Goal: Task Accomplishment & Management: Manage account settings

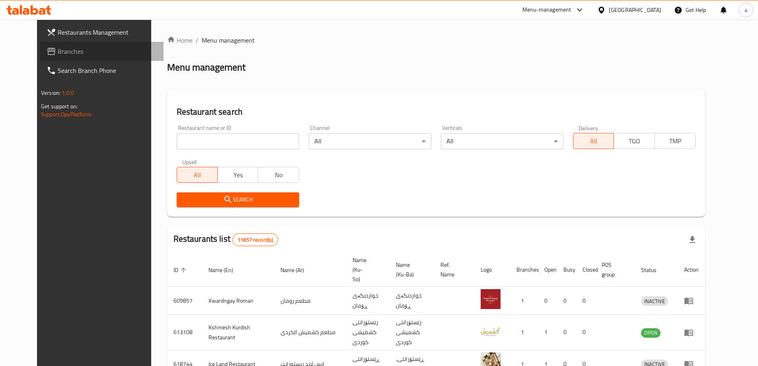
click at [77, 57] on link "Branches" at bounding box center [101, 51] width 123 height 19
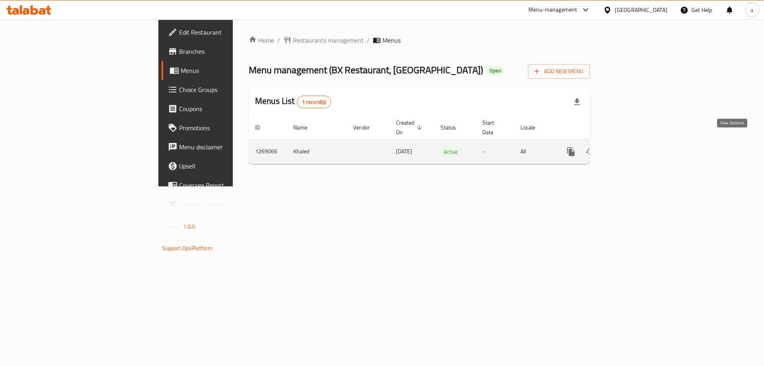
click at [632, 148] on icon "enhanced table" at bounding box center [628, 151] width 7 height 7
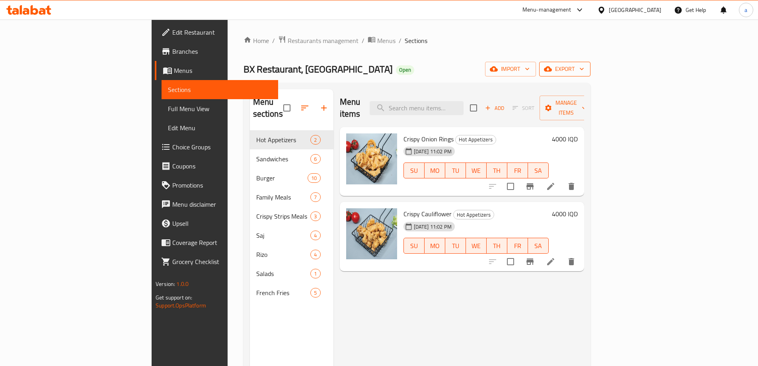
drag, startPoint x: 667, startPoint y: 68, endPoint x: 715, endPoint y: 67, distance: 48.2
click at [591, 67] on div "import export" at bounding box center [537, 69] width 105 height 15
click at [584, 67] on span "export" at bounding box center [565, 69] width 39 height 10
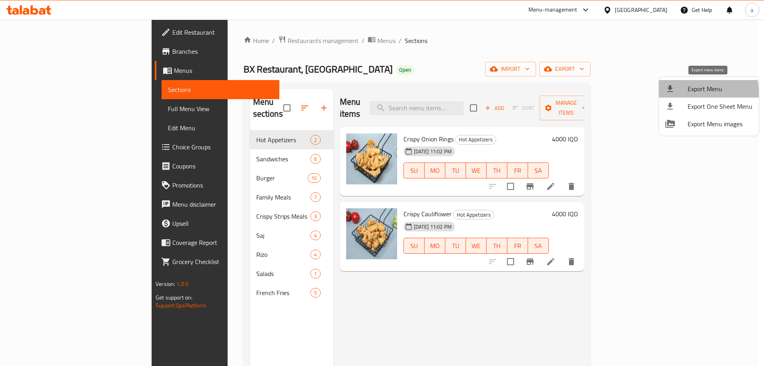
click at [685, 92] on div at bounding box center [676, 89] width 22 height 10
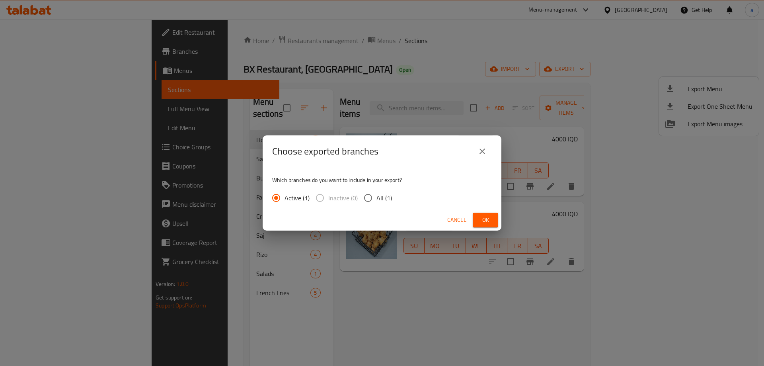
click at [484, 217] on span "Ok" at bounding box center [485, 220] width 13 height 10
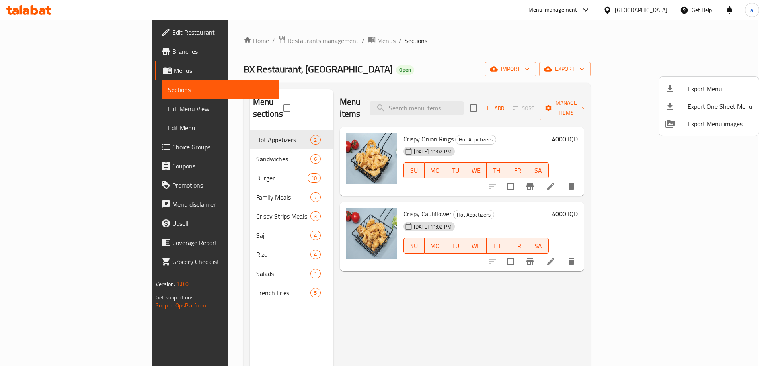
click at [200, 162] on div at bounding box center [382, 183] width 764 height 366
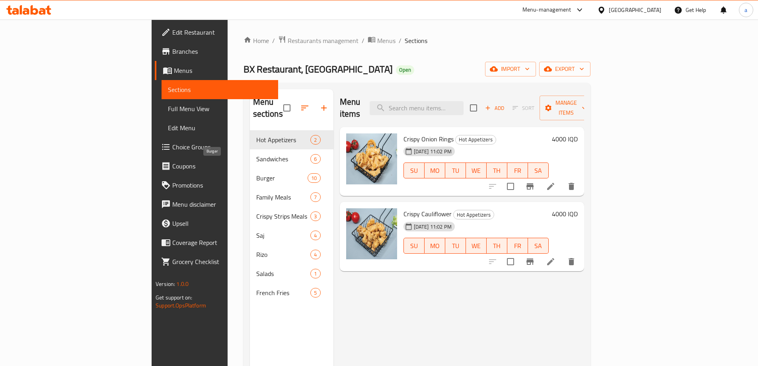
click at [256, 173] on span "Burger" at bounding box center [282, 178] width 52 height 10
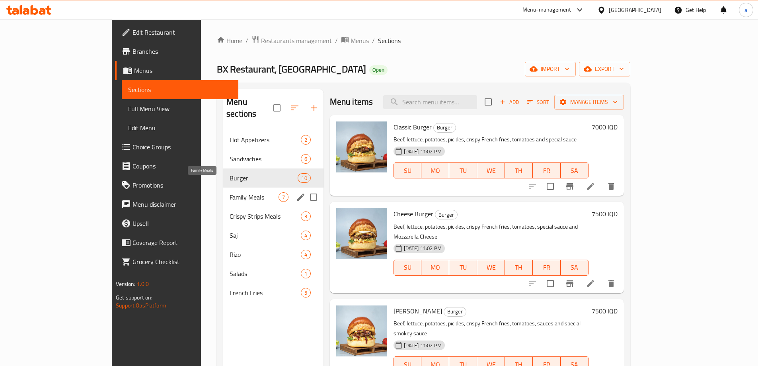
click at [230, 192] on span "Family Meals" at bounding box center [254, 197] width 49 height 10
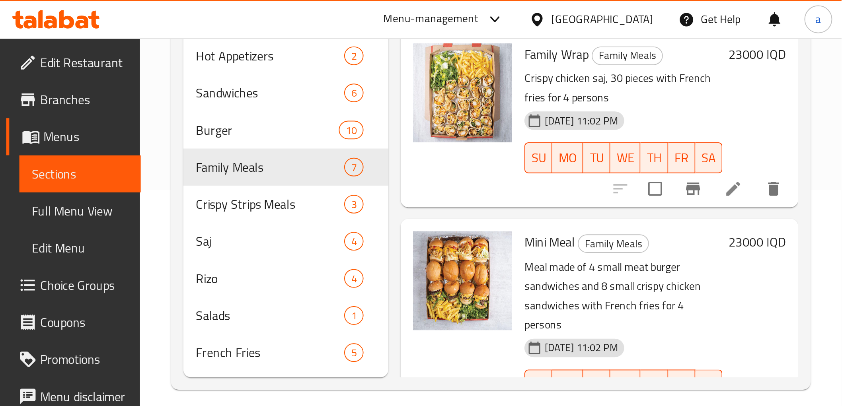
scroll to position [111, 0]
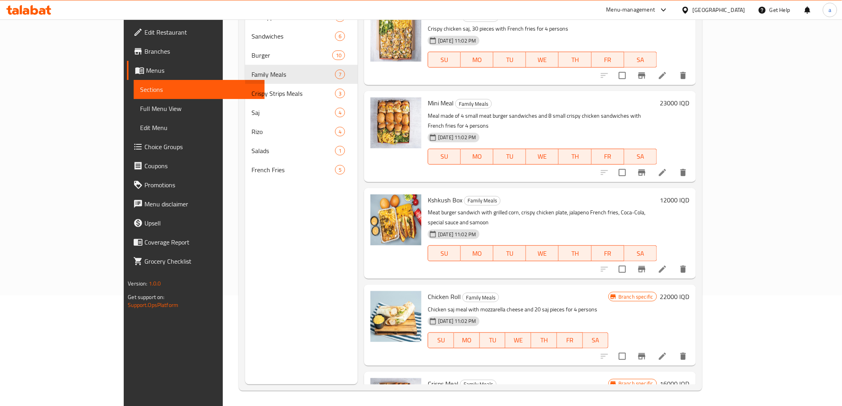
click at [48, 7] on icon at bounding box center [48, 10] width 6 height 9
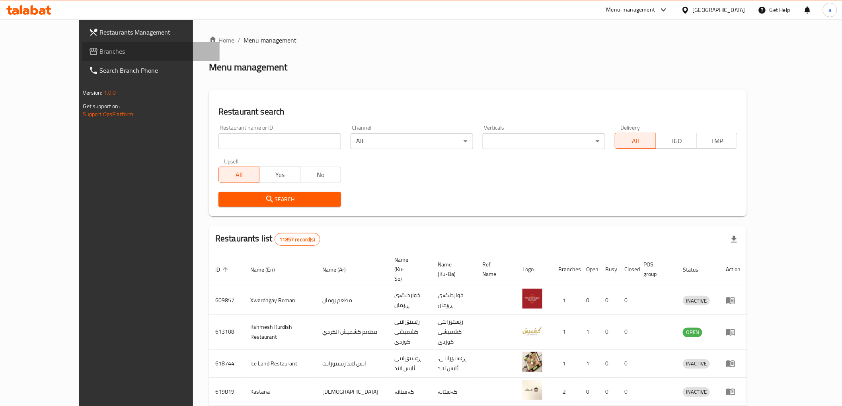
click at [100, 52] on span "Branches" at bounding box center [156, 52] width 113 height 10
click at [288, 139] on input "search" at bounding box center [280, 141] width 123 height 16
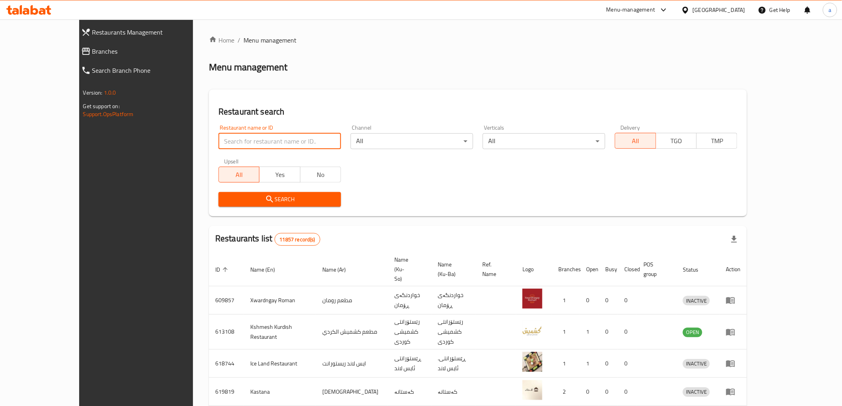
paste input "705647"
type input "705647"
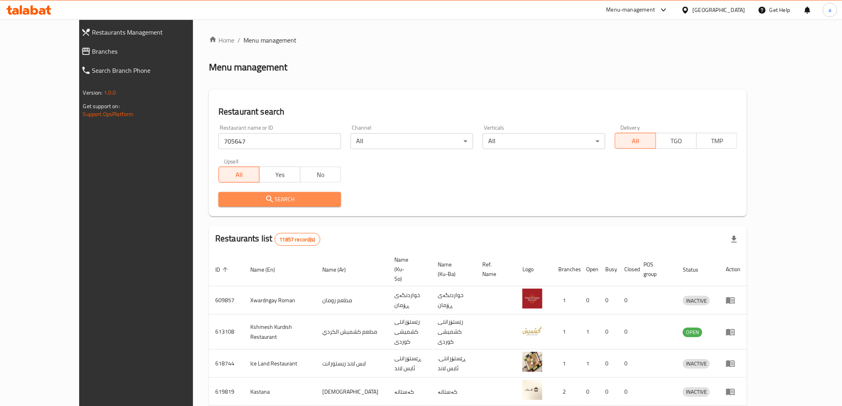
click at [272, 203] on span "Search" at bounding box center [280, 200] width 110 height 10
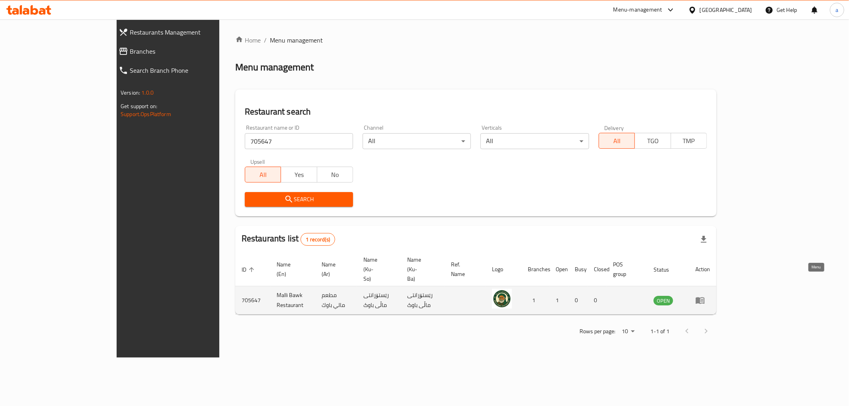
click at [705, 296] on icon "enhanced table" at bounding box center [700, 301] width 10 height 10
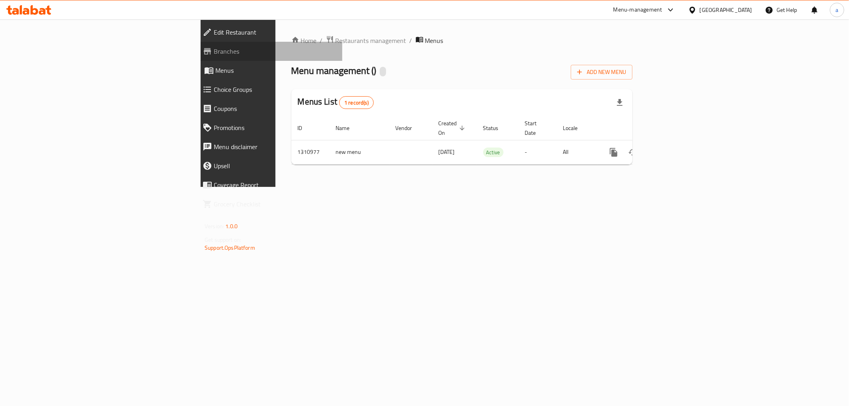
click at [196, 59] on link "Branches" at bounding box center [269, 51] width 146 height 19
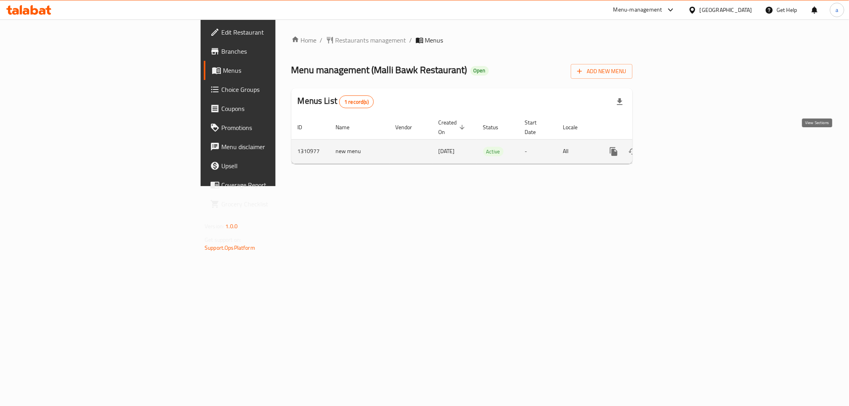
click at [681, 142] on link "enhanced table" at bounding box center [670, 151] width 19 height 19
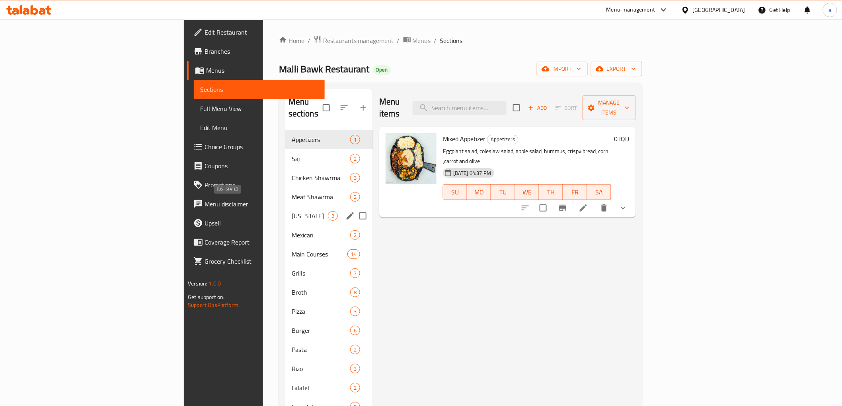
click at [292, 211] on span "Kentucky" at bounding box center [310, 216] width 36 height 10
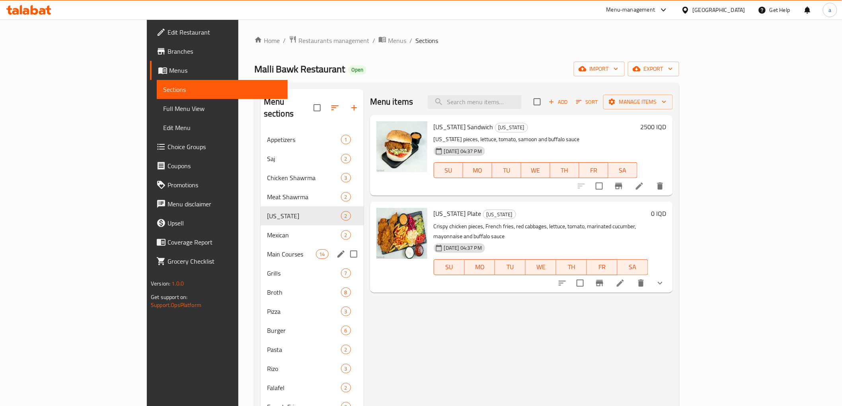
click at [261, 245] on div "Main Courses 14" at bounding box center [312, 254] width 103 height 19
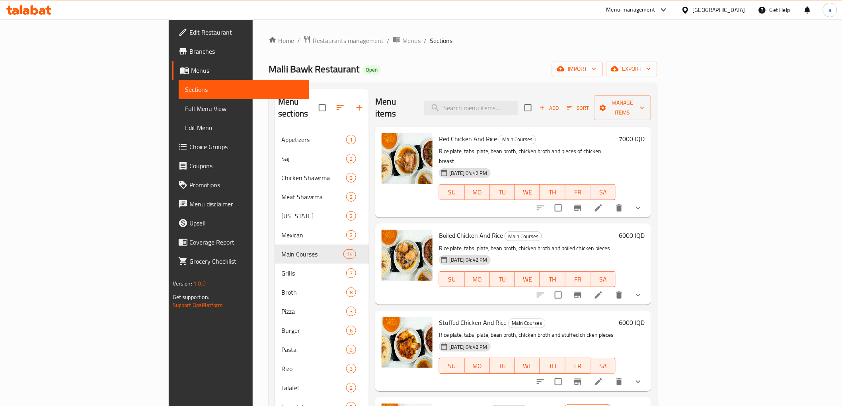
click at [34, 6] on icon at bounding box center [28, 10] width 45 height 10
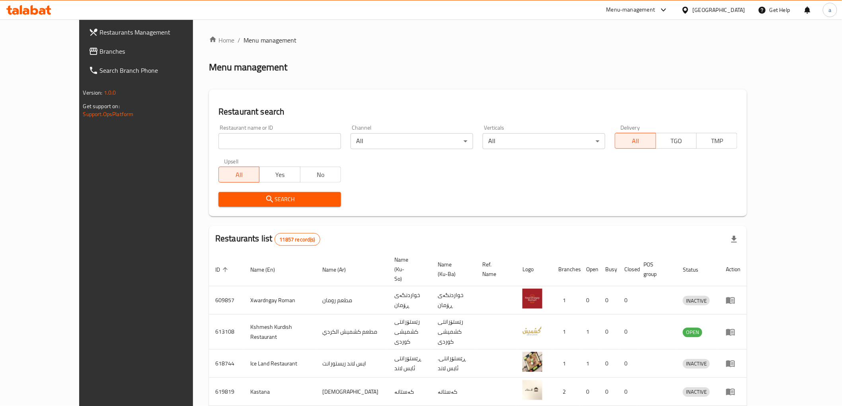
click at [82, 57] on link "Branches" at bounding box center [150, 51] width 137 height 19
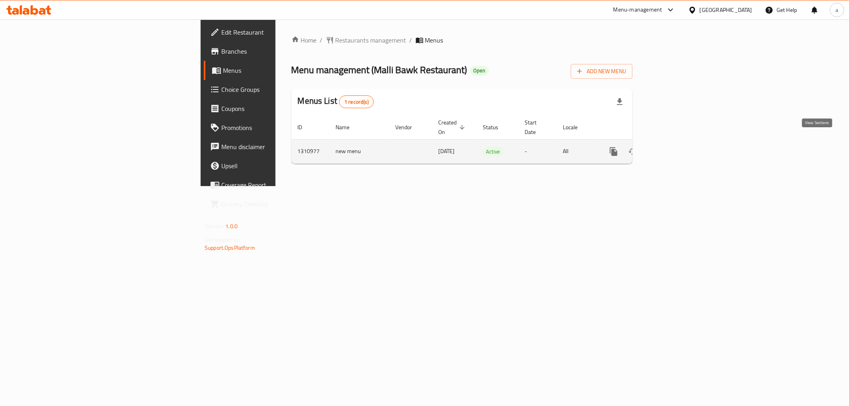
click at [676, 147] on icon "enhanced table" at bounding box center [671, 152] width 10 height 10
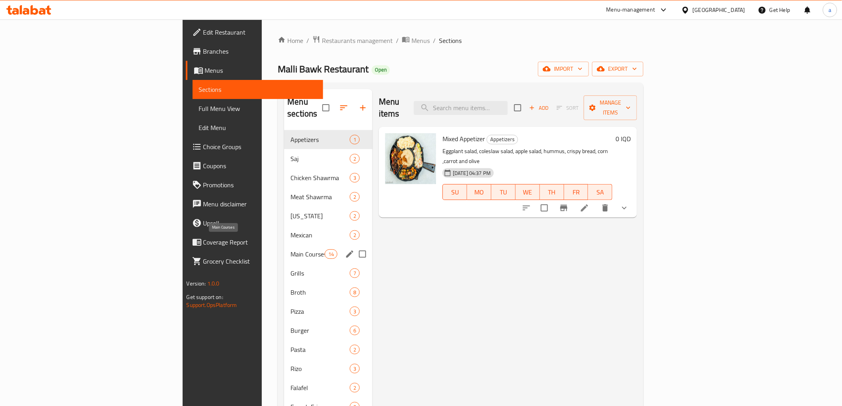
click at [291, 250] on span "Main Courses" at bounding box center [308, 255] width 34 height 10
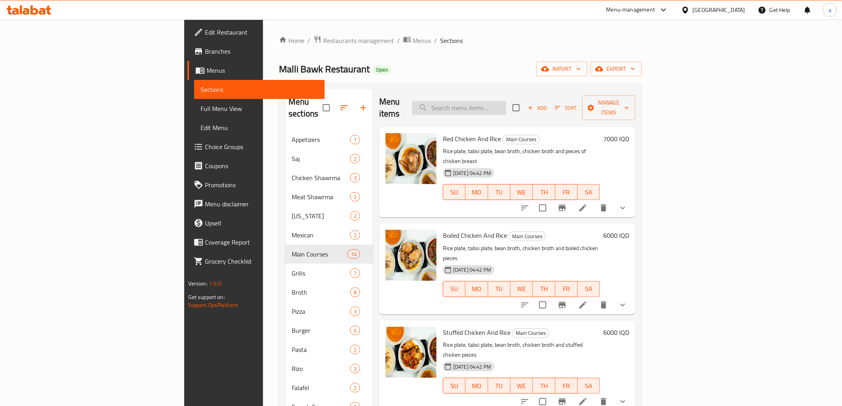
click at [506, 101] on input "search" at bounding box center [459, 108] width 94 height 14
paste input "Bulgur And Broth"
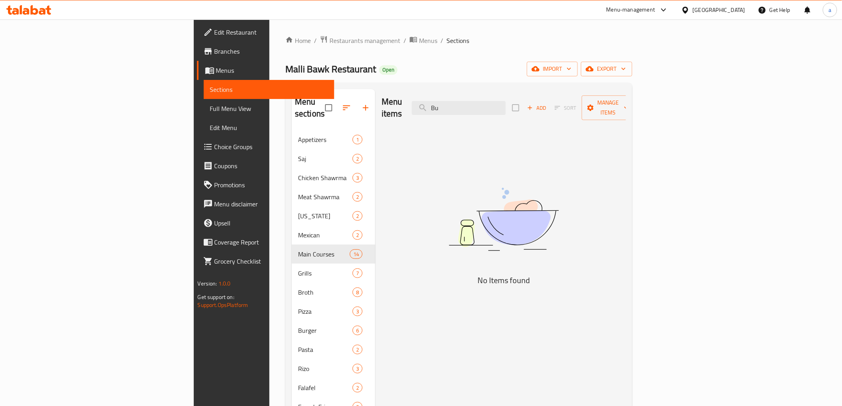
type input "B"
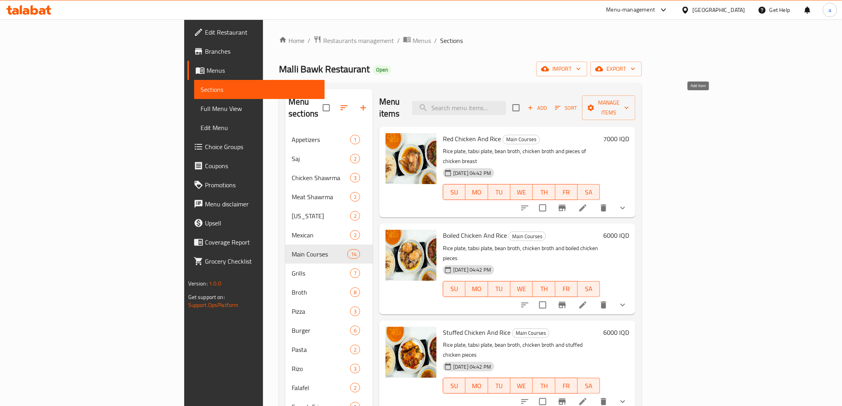
click at [548, 103] on span "Add" at bounding box center [537, 107] width 21 height 9
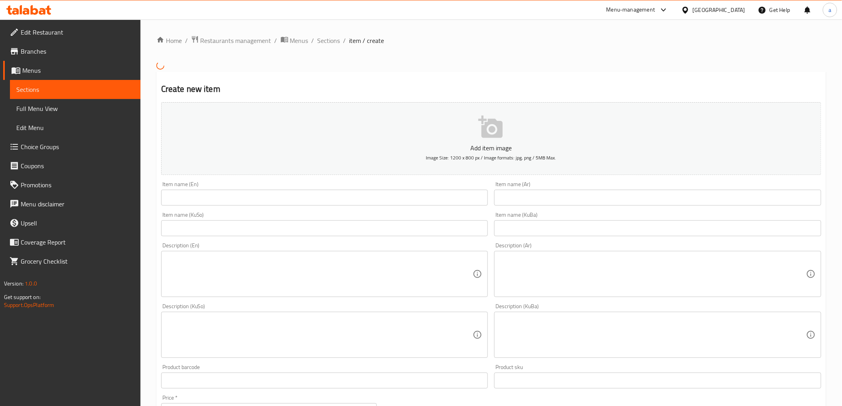
click at [447, 203] on input "text" at bounding box center [324, 198] width 327 height 16
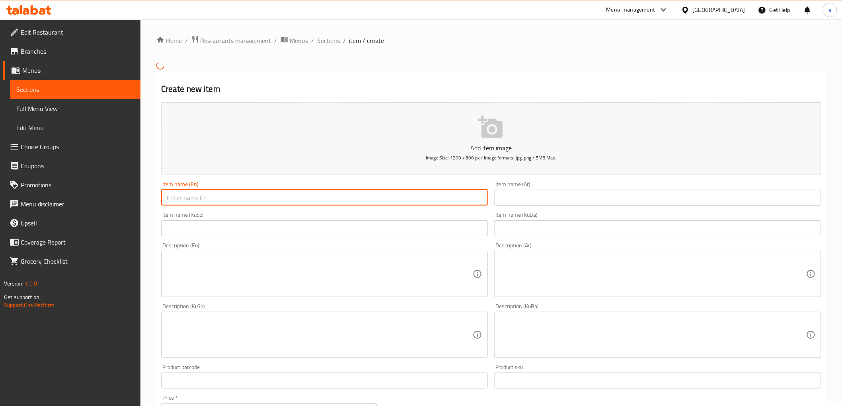
paste input "Bulgur And Broth"
click at [194, 195] on input "Bulgur And Broth" at bounding box center [324, 198] width 327 height 16
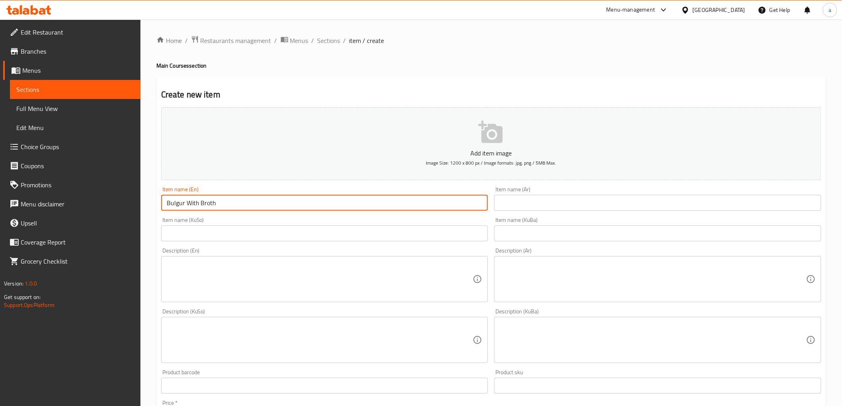
type input "Bulgur With Broth"
click at [530, 199] on input "text" at bounding box center [657, 203] width 327 height 16
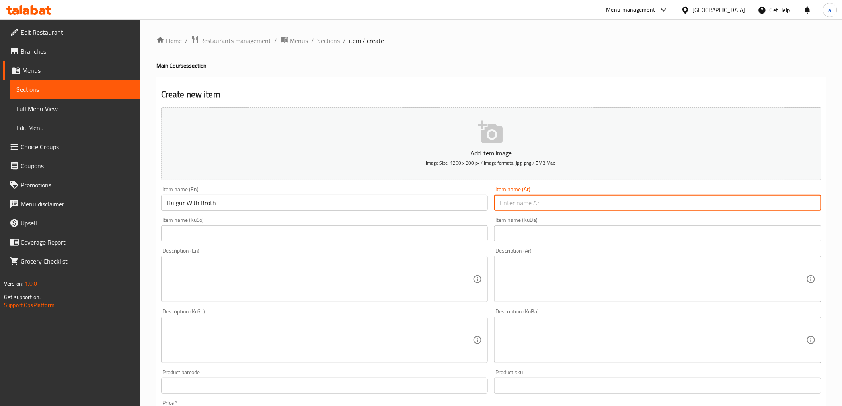
paste input "برغل و مرق"
click at [514, 206] on input "برغل و مرق" at bounding box center [657, 203] width 327 height 16
type input "برغل مع مرق"
click at [430, 230] on input "text" at bounding box center [324, 234] width 327 height 16
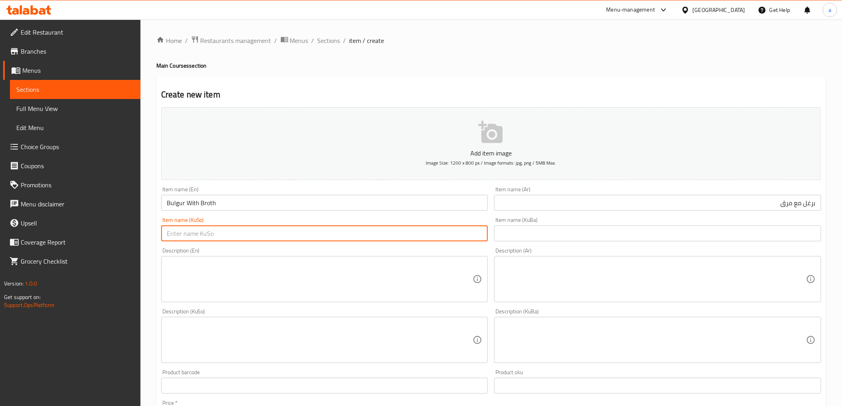
paste input "ساوەر و شلە"
click at [176, 236] on input "ساوەر و شلە" at bounding box center [324, 234] width 327 height 16
type input "ساوەر لەگەڵ شلە"
click at [502, 232] on input "text" at bounding box center [657, 234] width 327 height 16
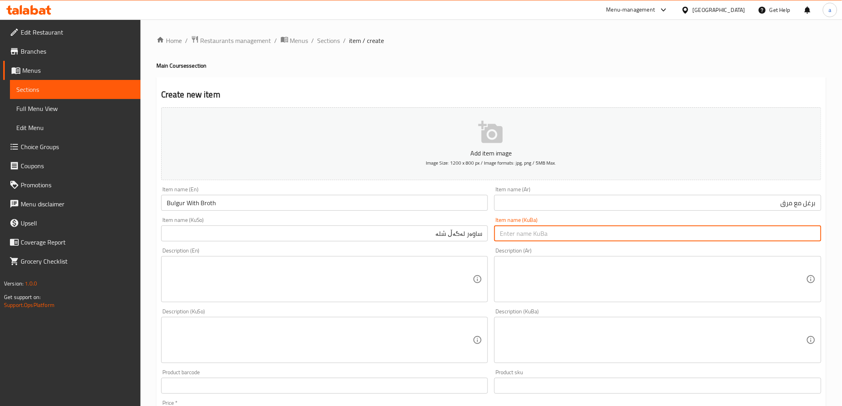
paste input "ساوەر لەگەڵ شلە"
type input "ساوەر لەگەڵ شلە"
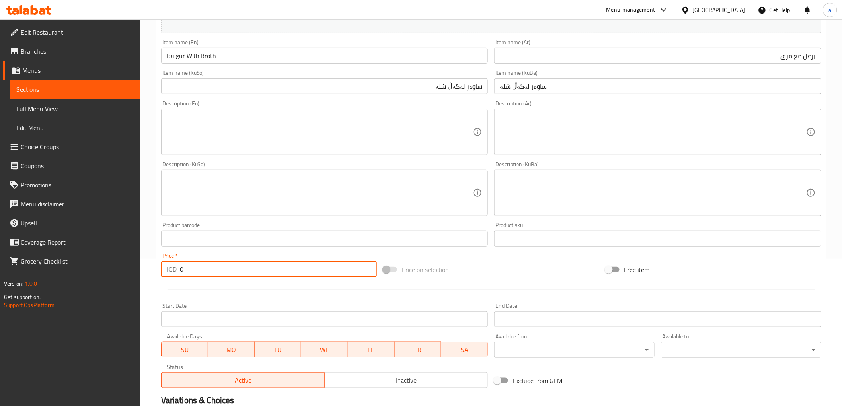
click at [148, 272] on div "Home / Restaurants management / Menus / Sections / item / create Main Courses s…" at bounding box center [491, 189] width 702 height 634
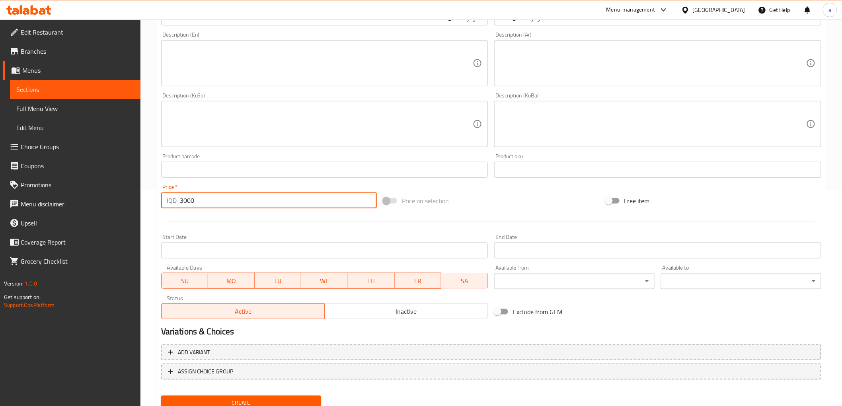
scroll to position [246, 0]
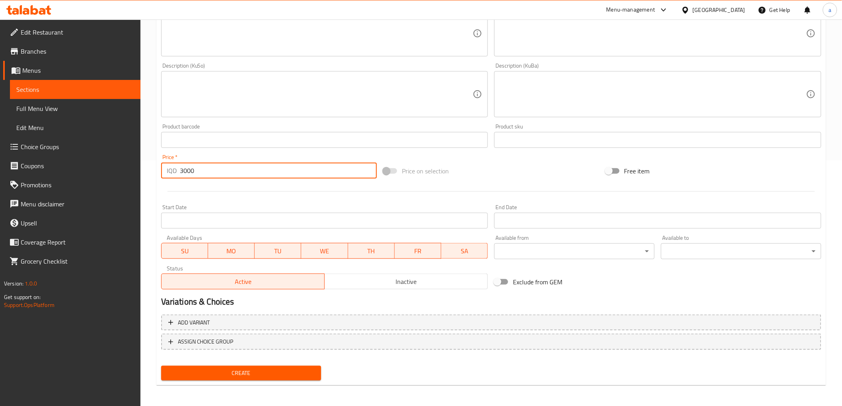
type input "3000"
click at [220, 373] on span "Create" at bounding box center [242, 374] width 148 height 10
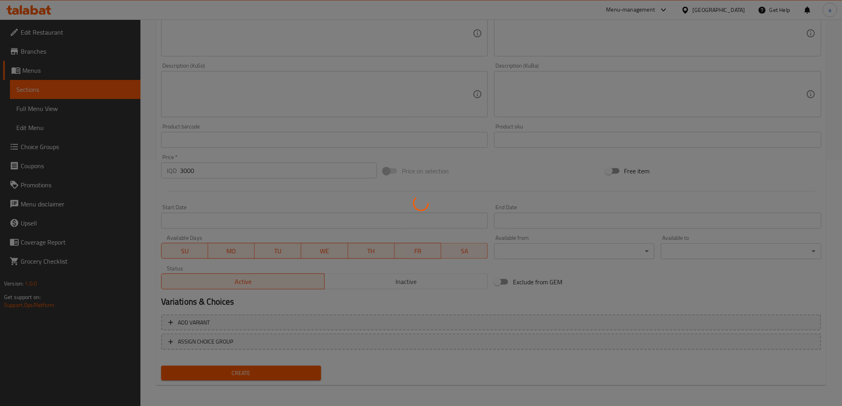
type input "0"
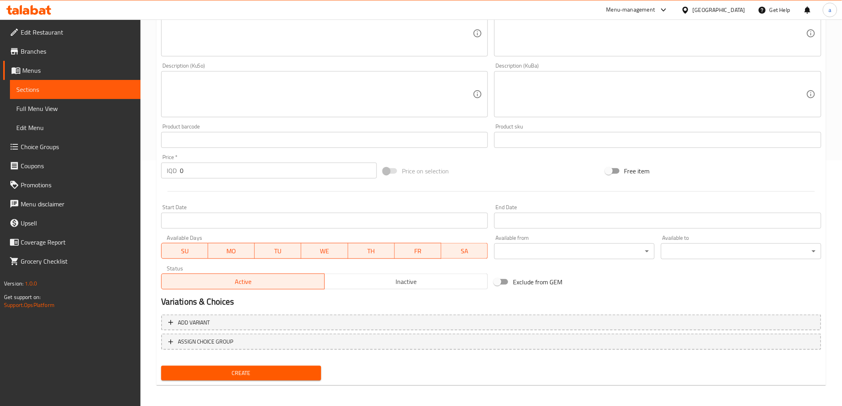
scroll to position [0, 0]
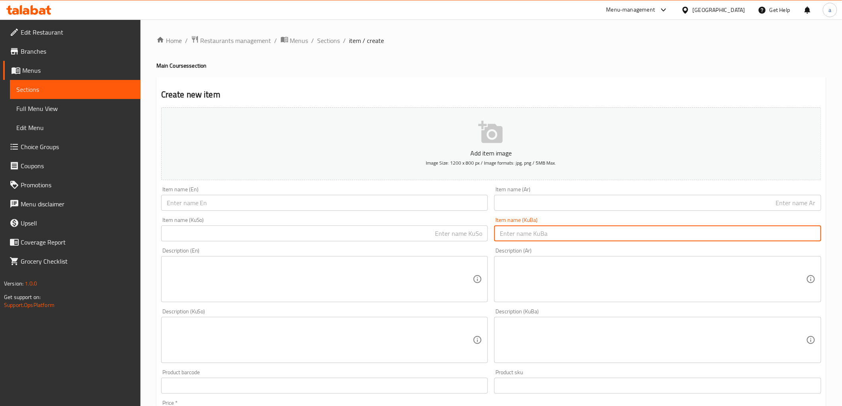
click at [569, 238] on input "text" at bounding box center [657, 234] width 327 height 16
paste input "ساوەر لەگەڵ مريشک و شلە"
type input "ساوەر لەگەڵ مريشک و شلە"
click at [407, 201] on input "text" at bounding box center [324, 203] width 327 height 16
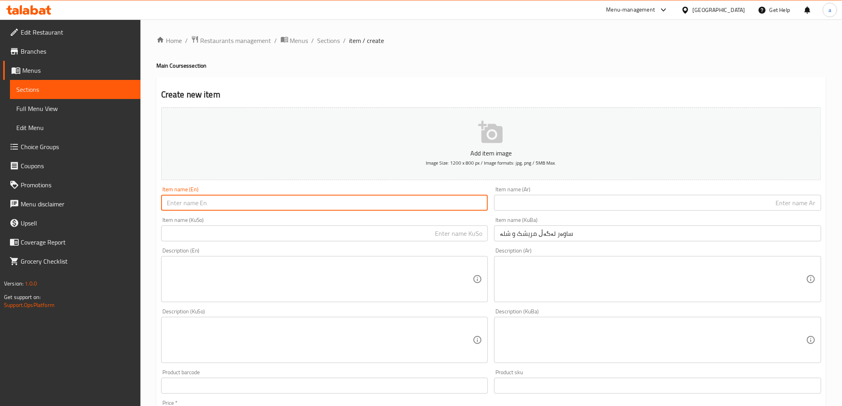
paste input "Bulgur And Broth"
click at [196, 201] on input "Bulgur And Broth" at bounding box center [324, 203] width 327 height 16
click at [185, 205] on input "Bulgur And Broth" at bounding box center [324, 203] width 327 height 16
drag, startPoint x: 248, startPoint y: 199, endPoint x: 134, endPoint y: 209, distance: 114.6
click at [134, 209] on div "Edit Restaurant Branches Menus Sections Full Menu View Edit Menu Choice Groups …" at bounding box center [421, 337] width 842 height 634
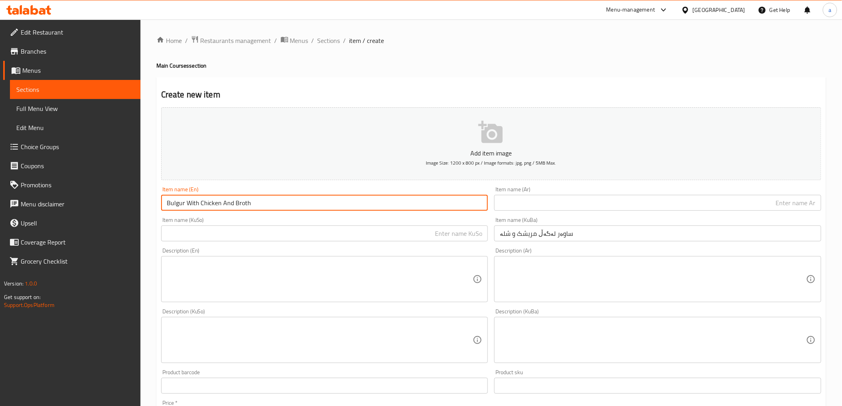
type input "Bulgur With Chicken And Broth"
click at [560, 208] on input "text" at bounding box center [657, 203] width 327 height 16
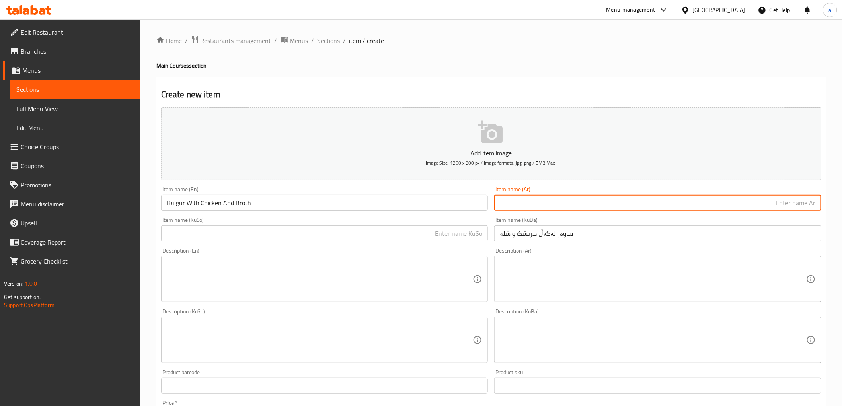
paste input "برغل مع دجاج ومرق"
type input "برغل مع دجاج ومرق"
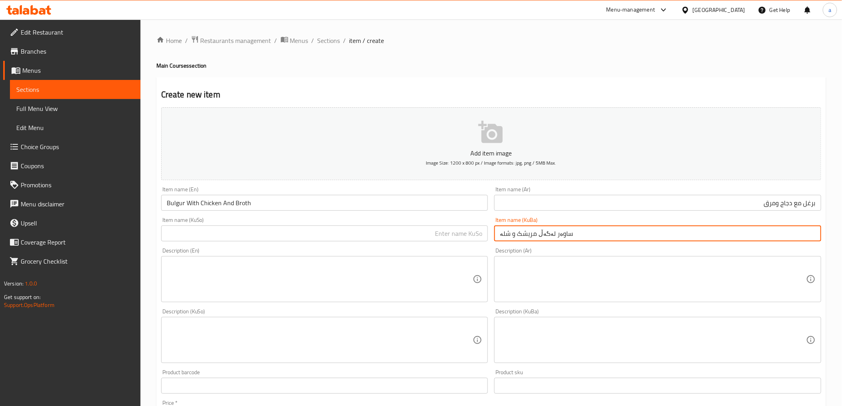
drag, startPoint x: 574, startPoint y: 236, endPoint x: 476, endPoint y: 247, distance: 98.5
click at [476, 247] on div "Add item image Image Size: 1200 x 800 px / Image formats: jpg, png / 5MB Max. I…" at bounding box center [491, 321] width 667 height 435
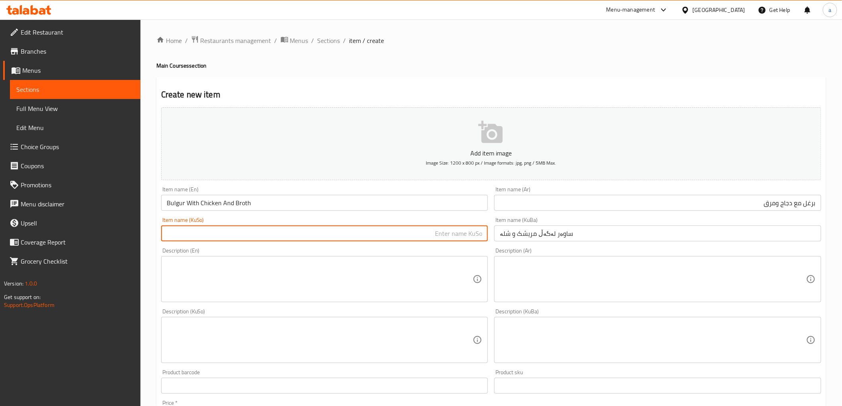
click at [384, 239] on input "text" at bounding box center [324, 234] width 327 height 16
paste input "ساوەر لەگەڵ مريشک و شلە"
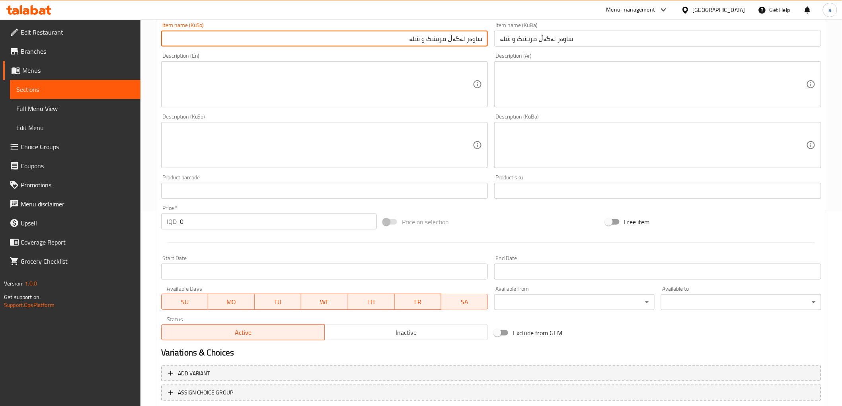
scroll to position [246, 0]
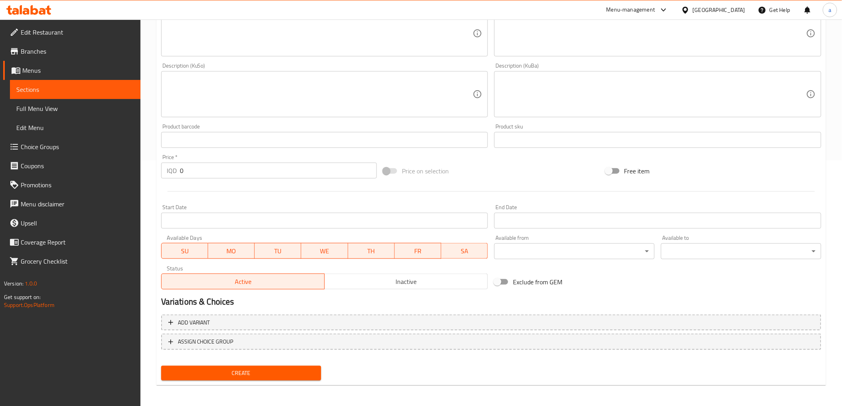
type input "ساوەر لەگەڵ مريشک و شلە"
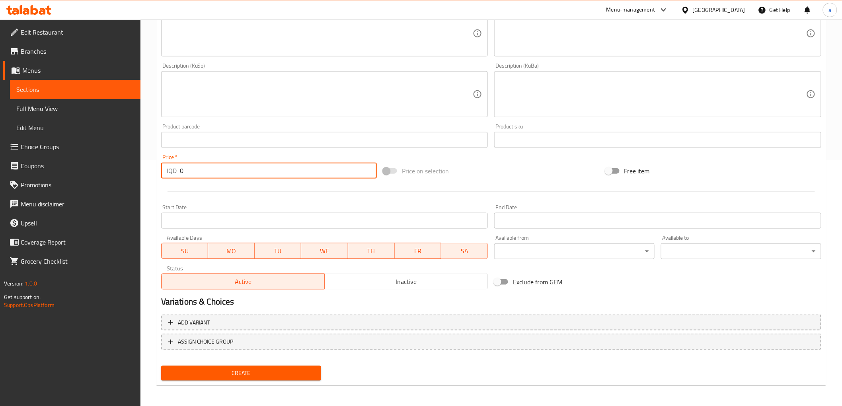
drag, startPoint x: 203, startPoint y: 168, endPoint x: 168, endPoint y: 172, distance: 36.0
click at [168, 172] on div "IQD 0 Price *" at bounding box center [269, 171] width 216 height 16
type input "6000"
click at [258, 370] on span "Create" at bounding box center [242, 374] width 148 height 10
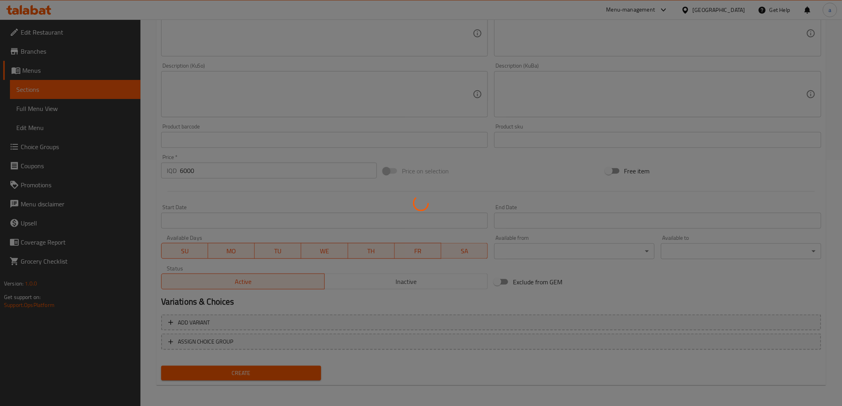
type input "0"
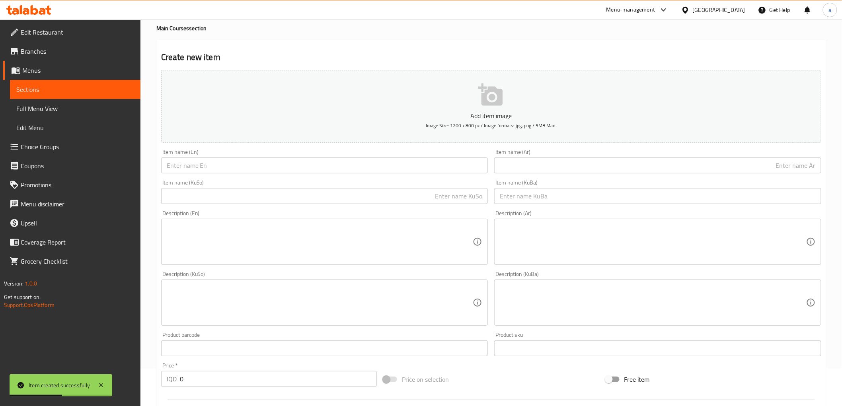
scroll to position [0, 0]
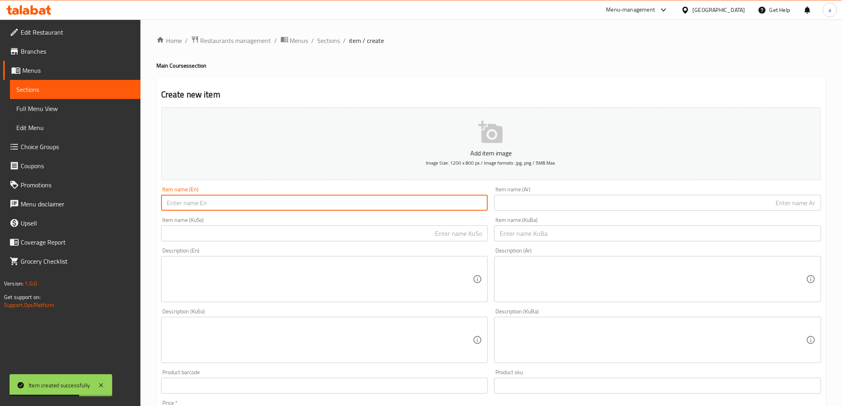
click at [310, 201] on input "text" at bounding box center [324, 203] width 327 height 16
paste input "Freekeh And Broth"
type input "Freekeh And Broth"
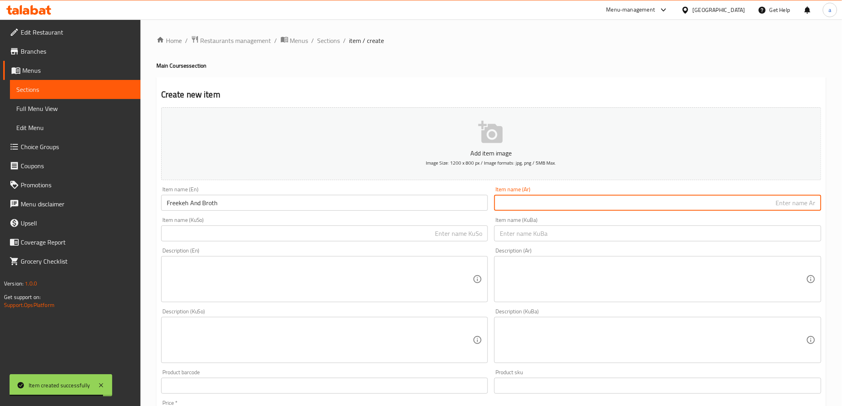
click at [532, 203] on input "text" at bounding box center [657, 203] width 327 height 16
paste input "فريكة و مرق"
type input "فريكة و مرق"
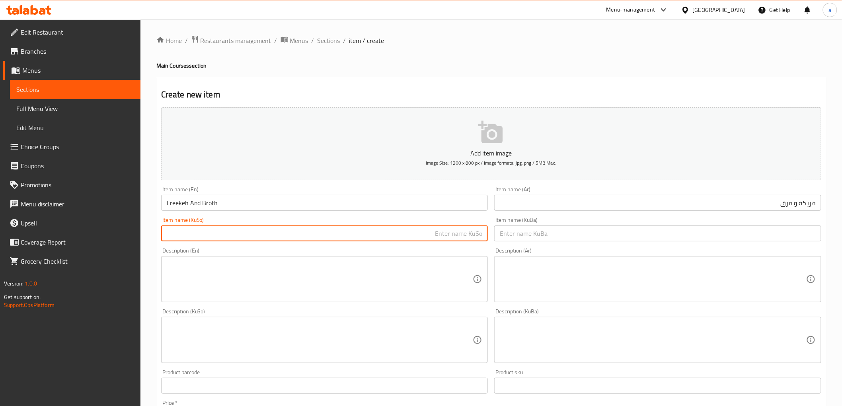
click at [443, 237] on input "text" at bounding box center [324, 234] width 327 height 16
paste input "قەرەخەرمان و شلە"
type input "قەرەخەرمان و شلە"
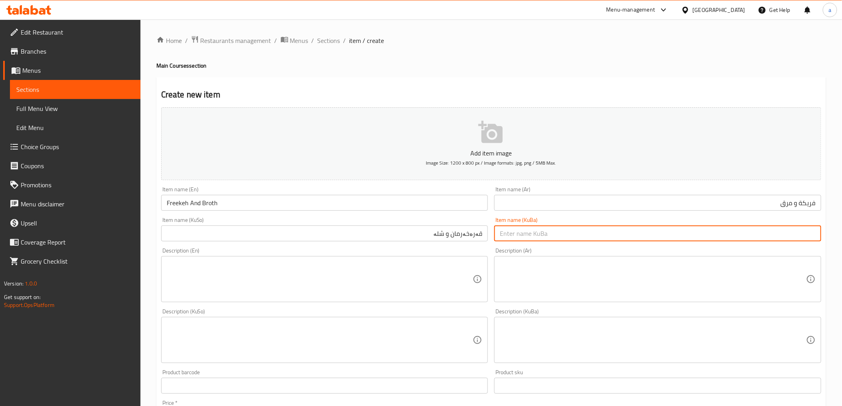
click at [545, 236] on input "text" at bounding box center [657, 234] width 327 height 16
paste input "قەرەخەرمان و شلە"
type input "قەرەخەرمان و شلە"
click at [200, 206] on input "Freekeh And Broth" at bounding box center [324, 203] width 327 height 16
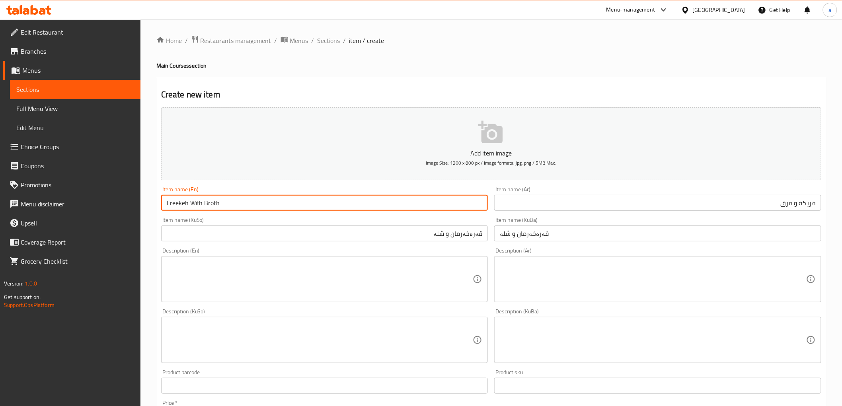
type input "Freekeh With Broth"
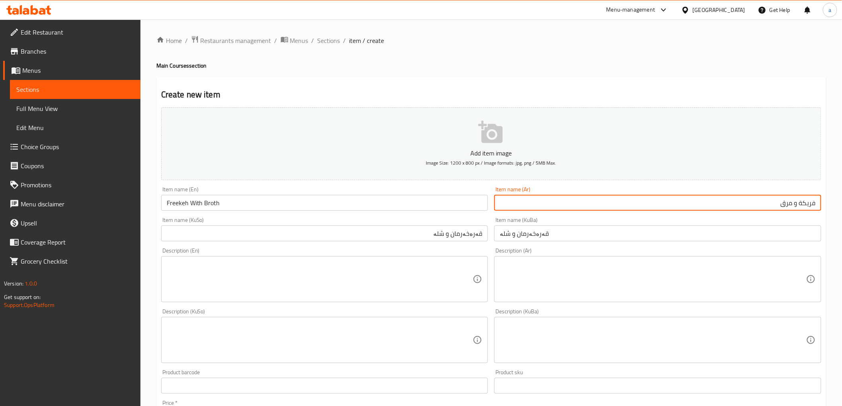
click at [796, 205] on input "فريكة و مرق" at bounding box center [657, 203] width 327 height 16
type input "فريكة مع مرق"
click at [452, 236] on input "قەرەخەرمان و شلە" at bounding box center [324, 234] width 327 height 16
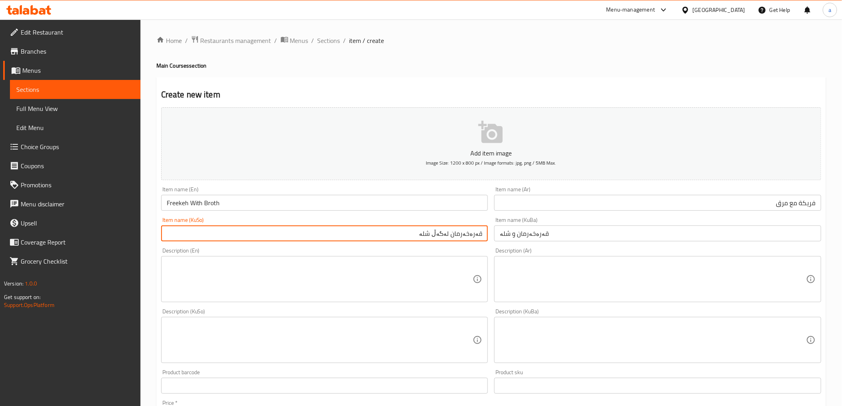
type input "قەرەخەرمان لەگەڵ شلە"
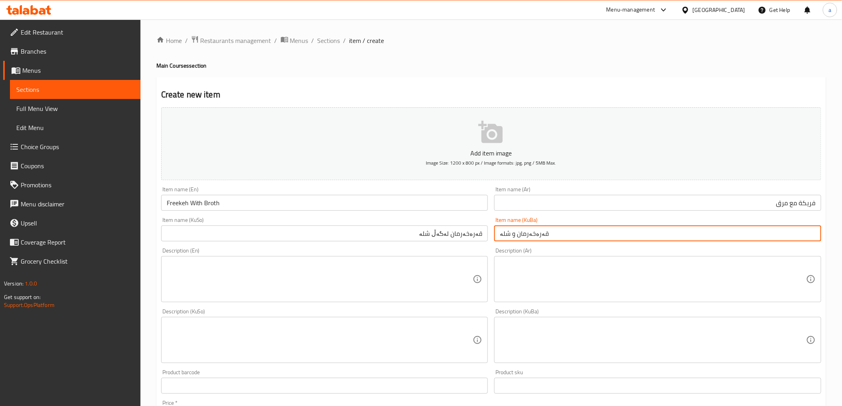
drag, startPoint x: 541, startPoint y: 241, endPoint x: 481, endPoint y: 256, distance: 62.4
click at [481, 256] on div "Add item image Image Size: 1200 x 800 px / Image formats: jpg, png / 5MB Max. I…" at bounding box center [491, 321] width 667 height 435
paste input "ەگەڵ"
type input "قەرەخەرمان لەگەڵ شلە"
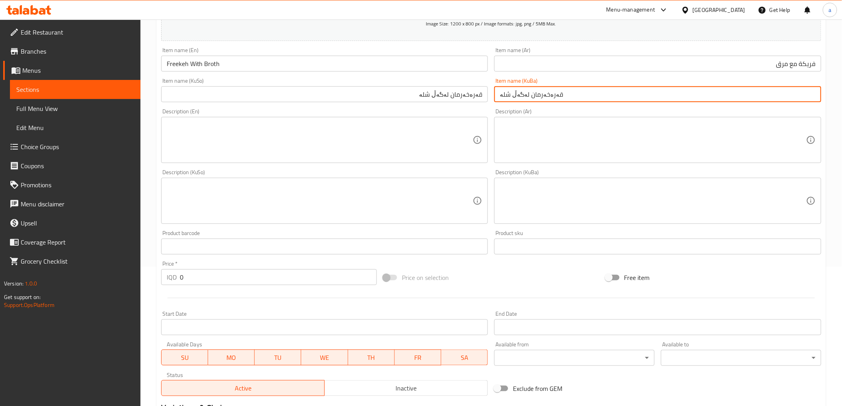
scroll to position [147, 0]
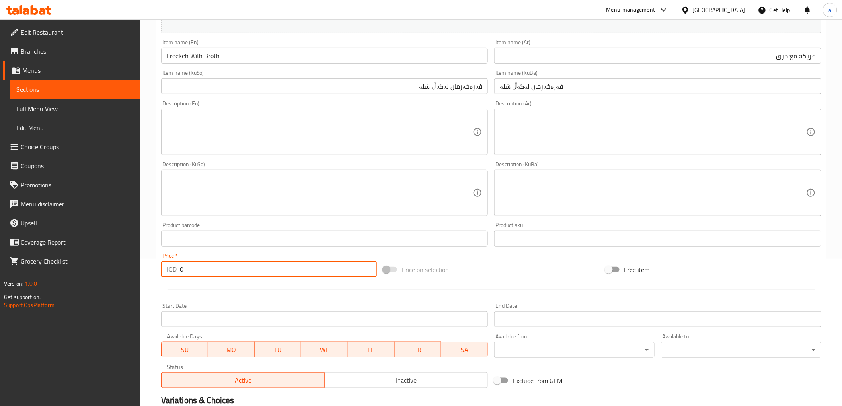
drag, startPoint x: 203, startPoint y: 268, endPoint x: 167, endPoint y: 273, distance: 36.6
click at [167, 273] on div "IQD 0 Price *" at bounding box center [269, 269] width 216 height 16
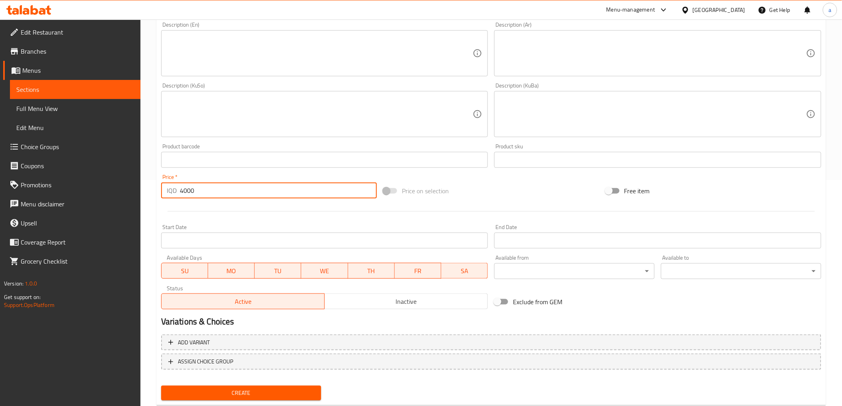
scroll to position [246, 0]
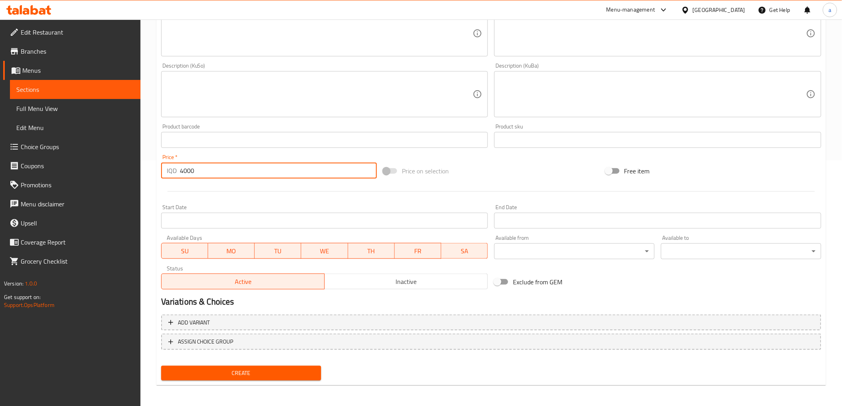
type input "4000"
click at [161, 366] on button "Create" at bounding box center [241, 373] width 160 height 15
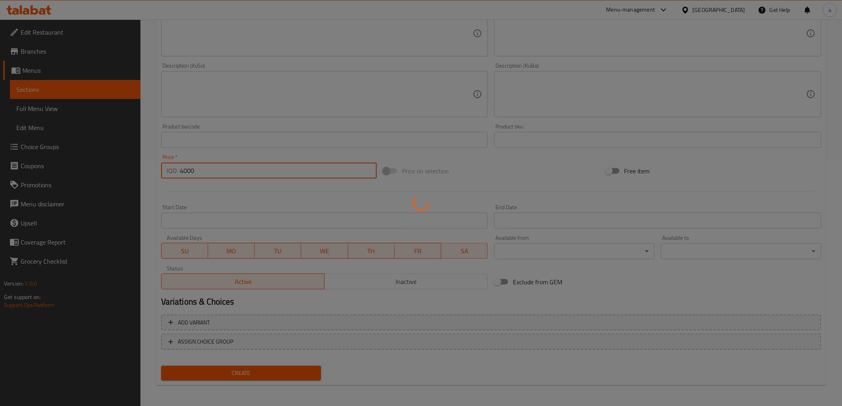
type input "0"
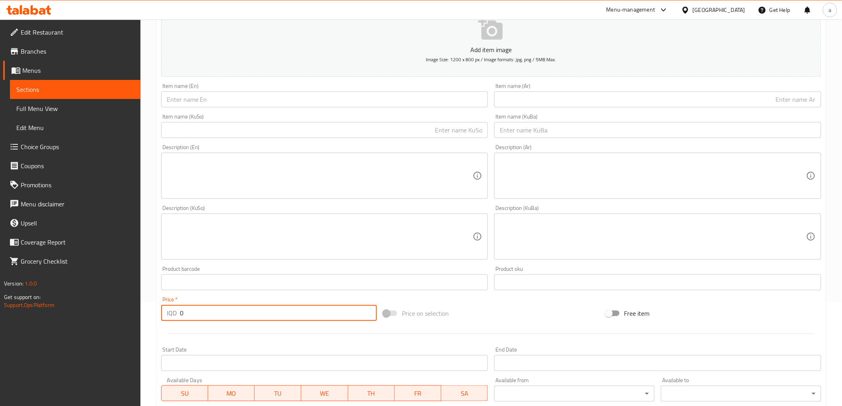
scroll to position [99, 0]
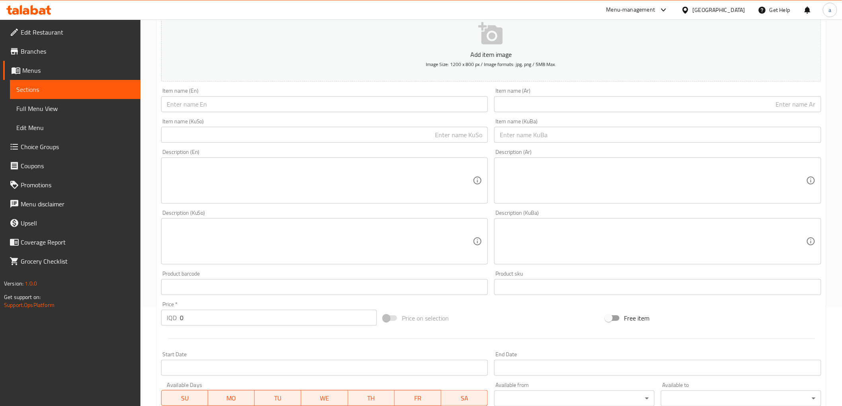
click at [544, 143] on div "Item name (KuBa) Item name (KuBa)" at bounding box center [658, 130] width 334 height 31
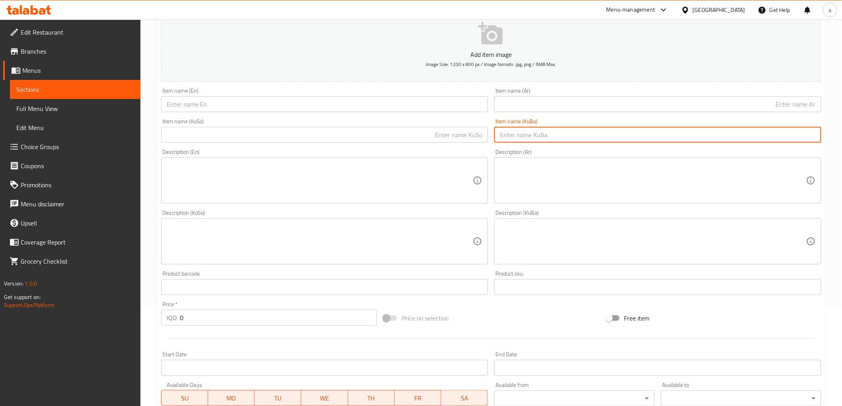
click at [546, 139] on input "text" at bounding box center [657, 135] width 327 height 16
paste input "قەرەخەرمان لەگەڵ مريشک و شلە"
type input "قەرەخەرمان لەگەڵ مريشک و شلە"
click at [428, 138] on input "text" at bounding box center [324, 135] width 327 height 16
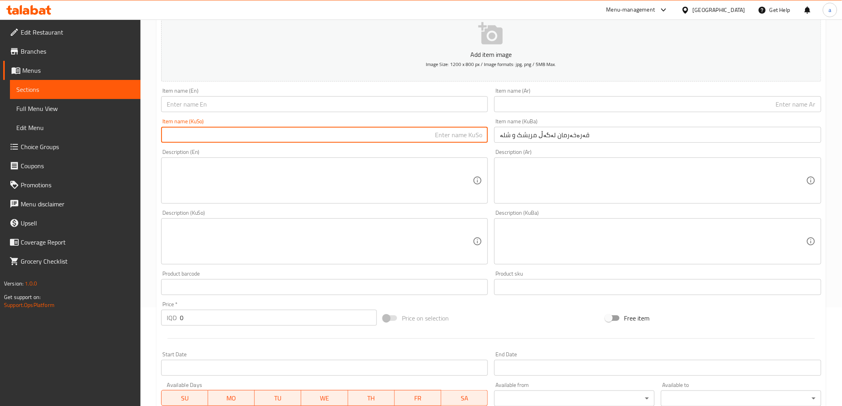
paste input "قەرەخەرمان لەگەڵ مريشک و شلە"
type input "قەرەخەرمان لەگەڵ مريشک و شلە"
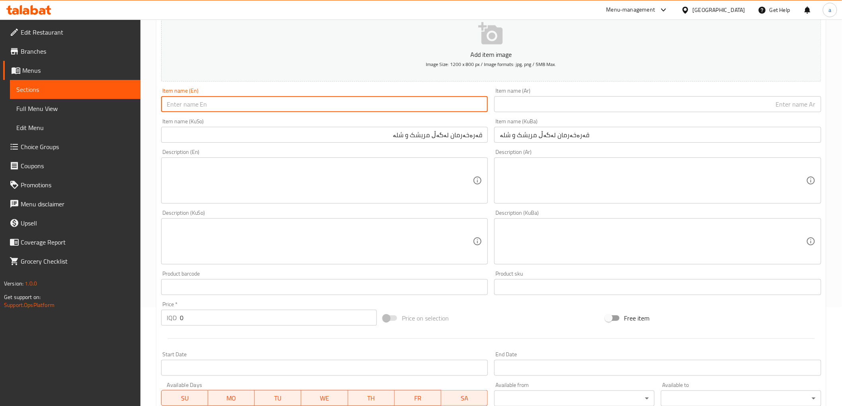
click at [408, 108] on input "text" at bounding box center [324, 104] width 327 height 16
paste input "Freekeh And Broth"
click at [189, 105] on input "Freekeh And Broth" at bounding box center [324, 104] width 327 height 16
type input "Freekeh With Chicken And Broth"
click at [574, 107] on input "text" at bounding box center [657, 104] width 327 height 16
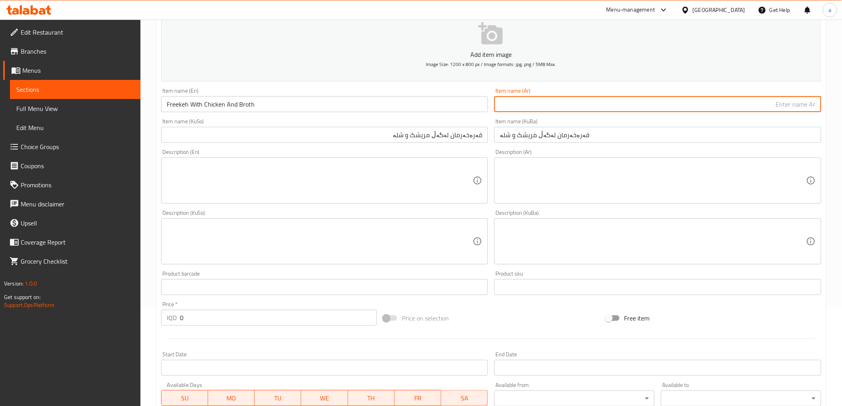
paste input "فريكة مع دجاج ومرق"
type input "فريكة مع دجاج ومرق"
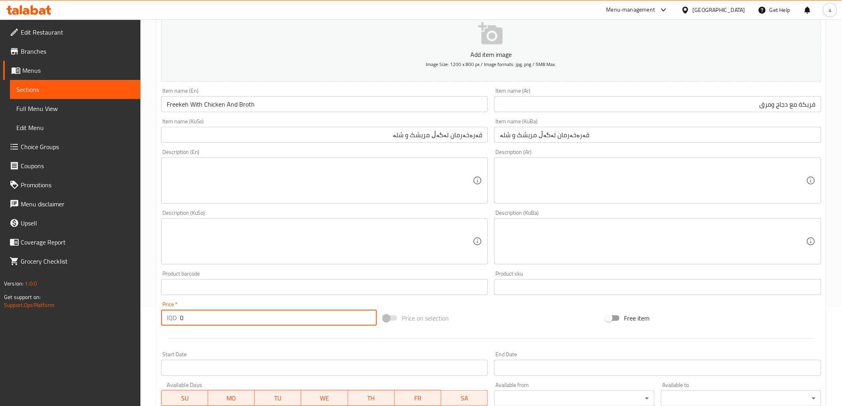
drag, startPoint x: 191, startPoint y: 323, endPoint x: 172, endPoint y: 330, distance: 20.8
click at [172, 330] on div "Add item image Image Size: 1200 x 800 px / Image formats: jpg, png / 5MB Max. I…" at bounding box center [491, 223] width 667 height 435
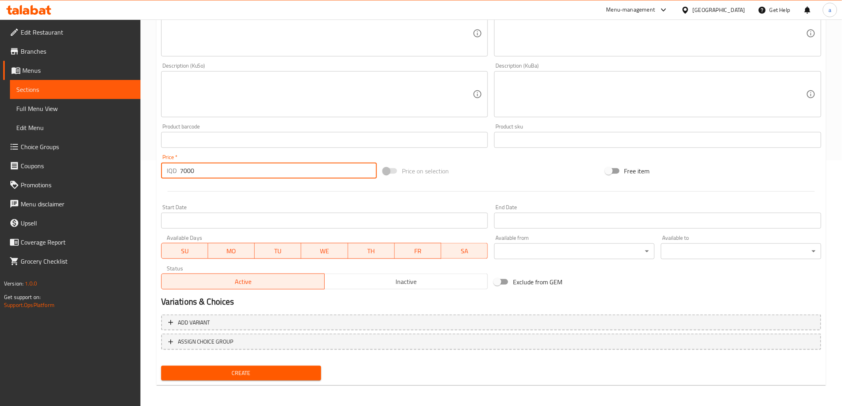
type input "7000"
click at [263, 369] on span "Create" at bounding box center [242, 374] width 148 height 10
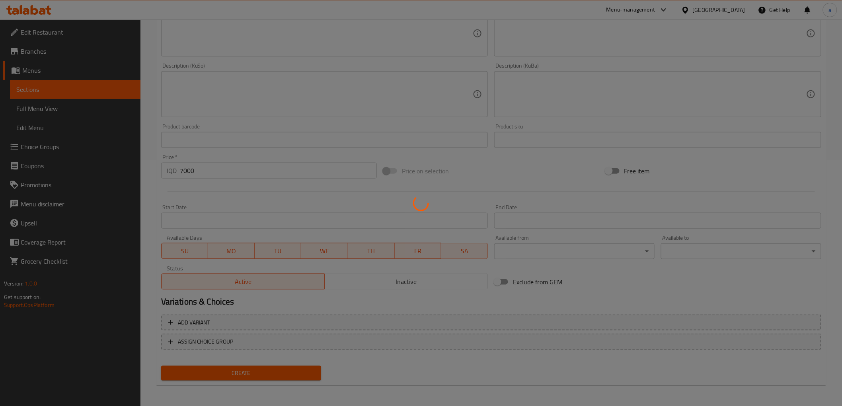
type input "0"
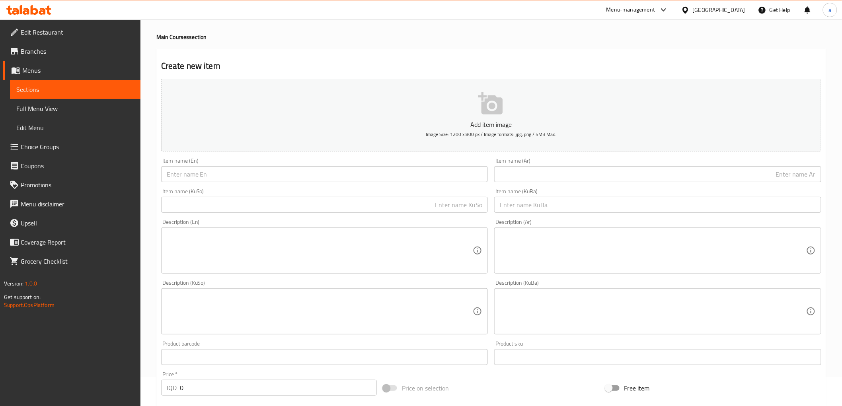
scroll to position [0, 0]
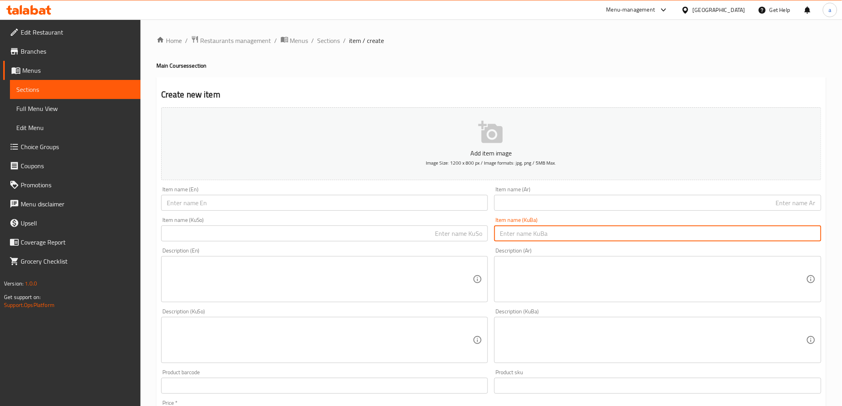
click at [562, 236] on input "text" at bounding box center [657, 234] width 327 height 16
paste input "کفتە"
type input "کفتە"
click at [446, 234] on input "text" at bounding box center [324, 234] width 327 height 16
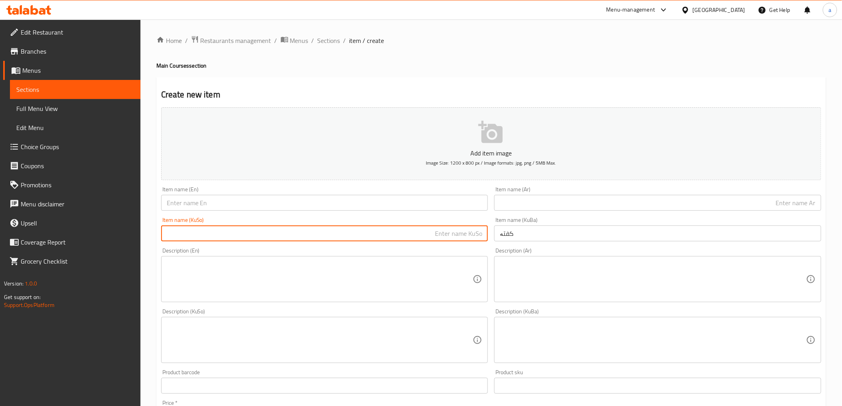
paste input "کفتە"
type input "کفتە"
click at [532, 201] on input "text" at bounding box center [657, 203] width 327 height 16
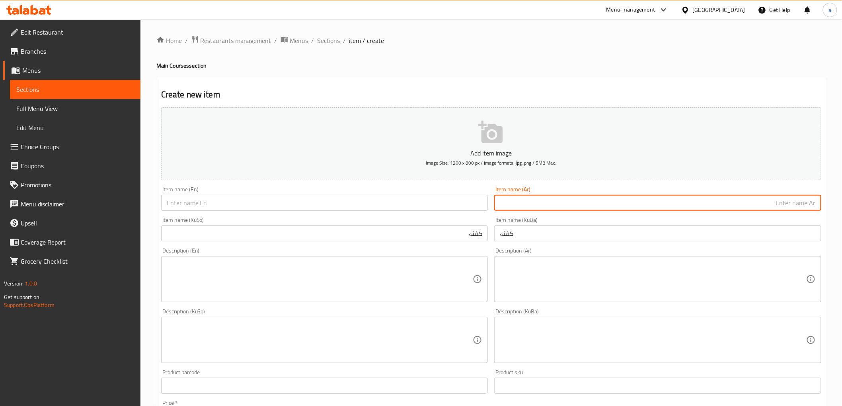
paste input "كفتة"
type input "كفتة"
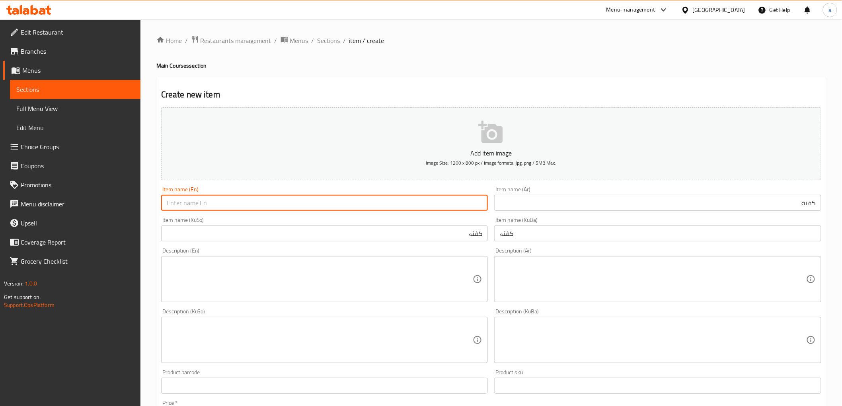
click at [451, 210] on input "text" at bounding box center [324, 203] width 327 height 16
paste input "Kofta"
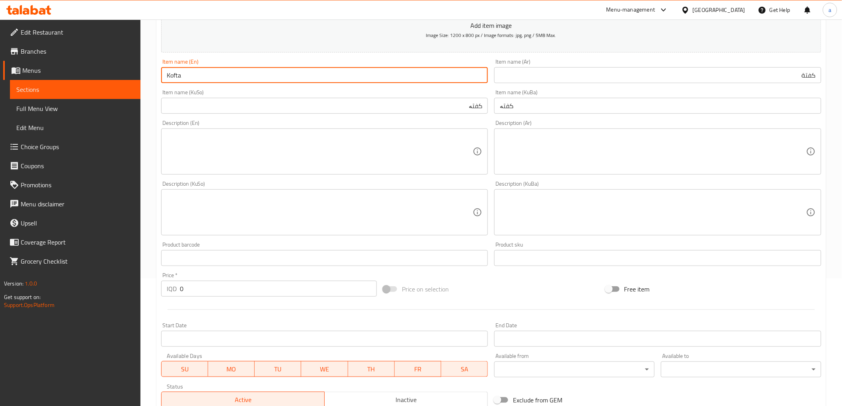
scroll to position [147, 0]
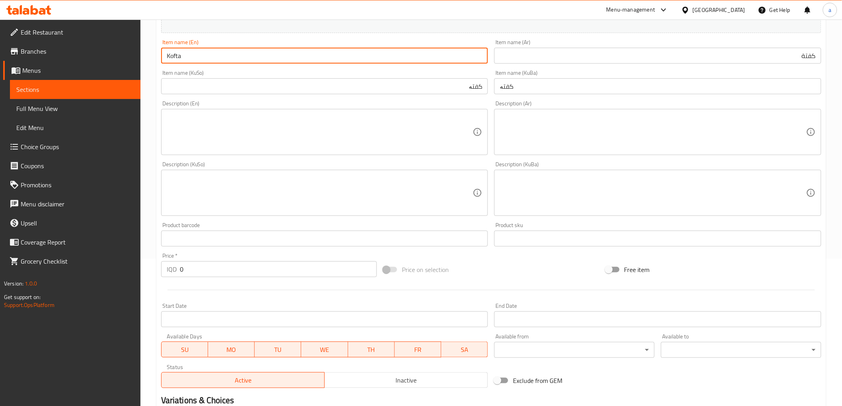
type input "Kofta"
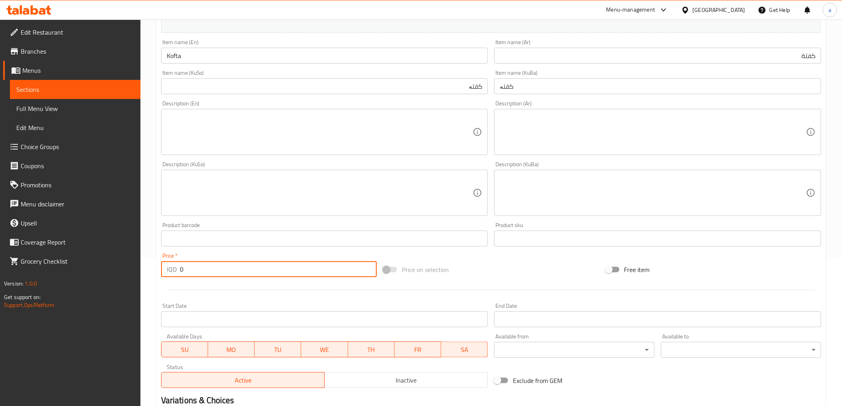
drag, startPoint x: 183, startPoint y: 272, endPoint x: 169, endPoint y: 273, distance: 14.7
click at [169, 273] on div "IQD 0 Price *" at bounding box center [269, 269] width 216 height 16
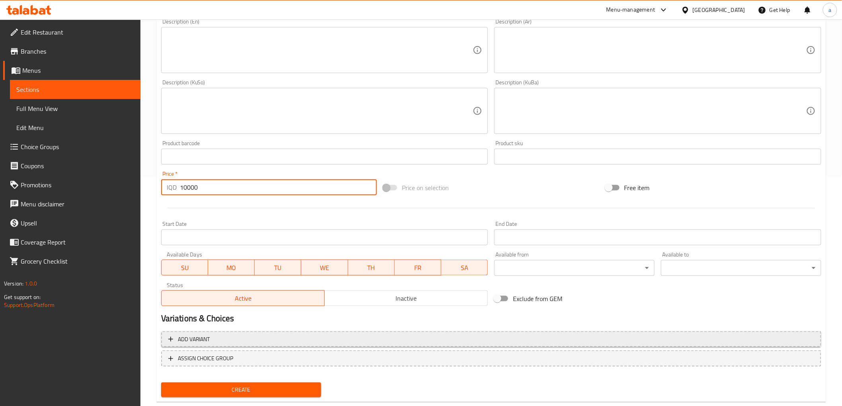
scroll to position [246, 0]
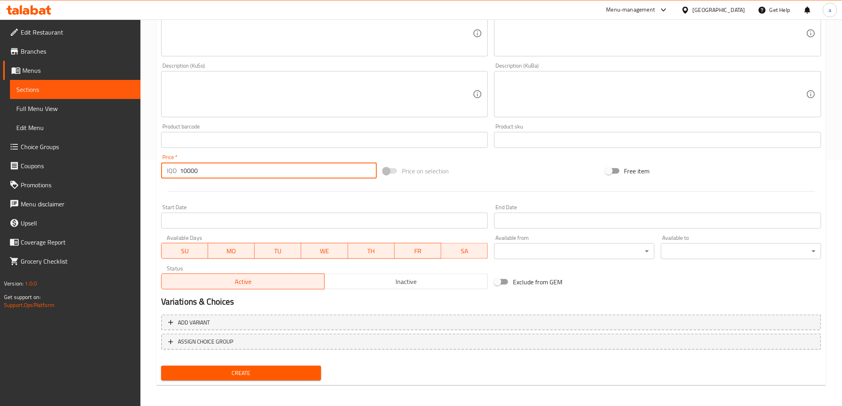
type input "10000"
click at [196, 378] on button "Create" at bounding box center [241, 373] width 160 height 15
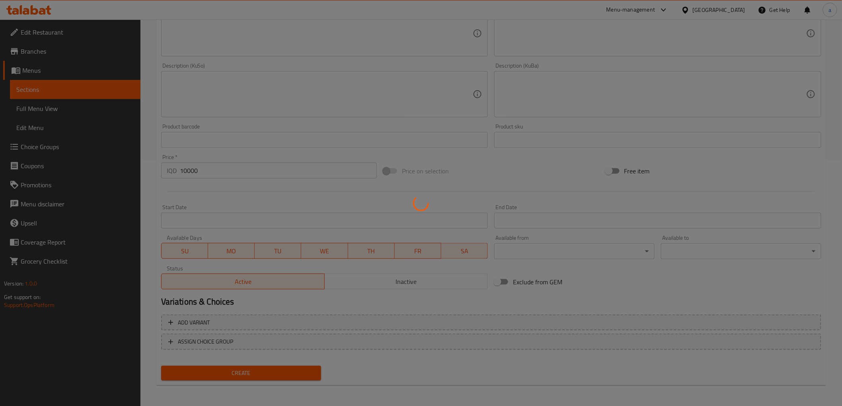
type input "0"
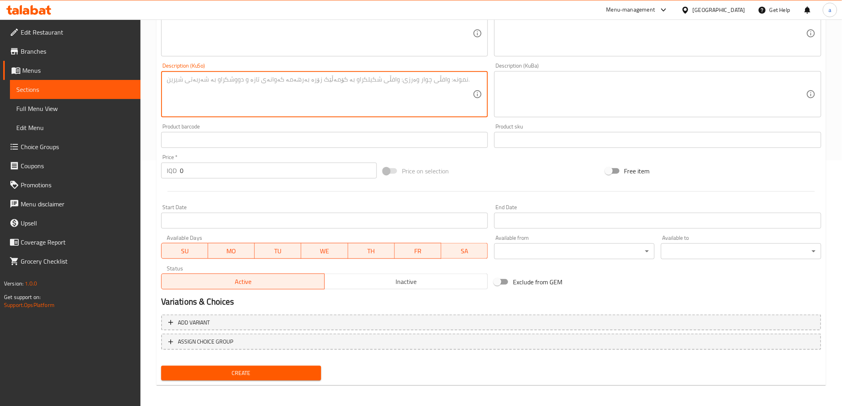
click at [424, 109] on textarea at bounding box center [320, 95] width 306 height 38
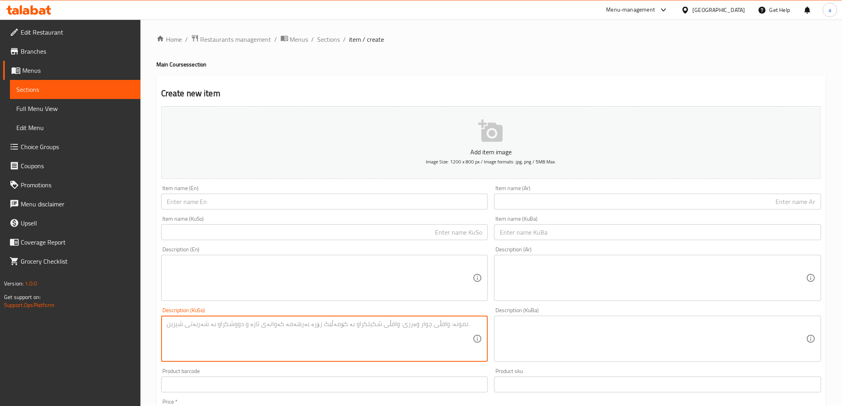
scroll to position [0, 0]
click at [342, 232] on input "text" at bounding box center [324, 234] width 327 height 16
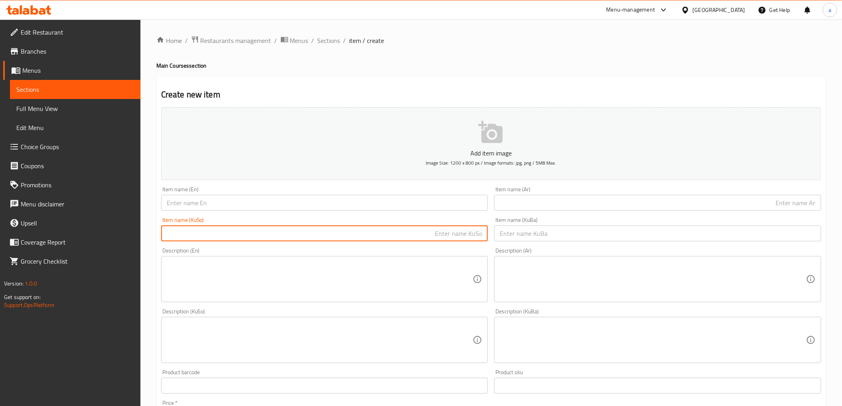
paste input "ياپراخی سادە"
type input "ياپراخی سادە"
click at [550, 227] on input "text" at bounding box center [657, 234] width 327 height 16
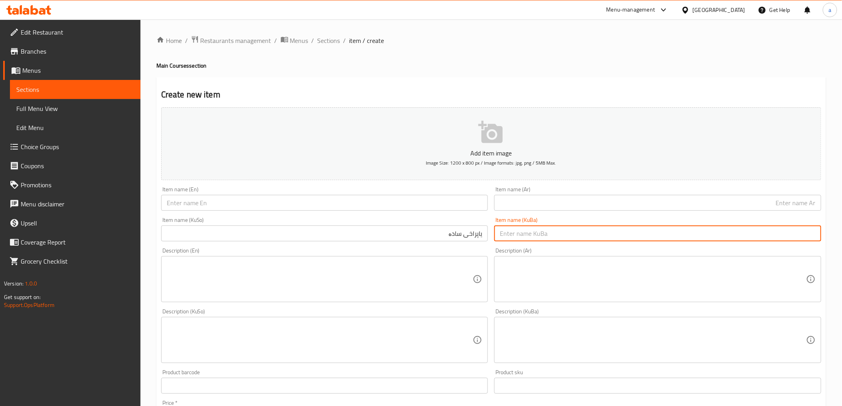
paste input "ياپراخی سادە"
type input "ياپراخی سادە"
click at [451, 201] on input "text" at bounding box center [324, 203] width 327 height 16
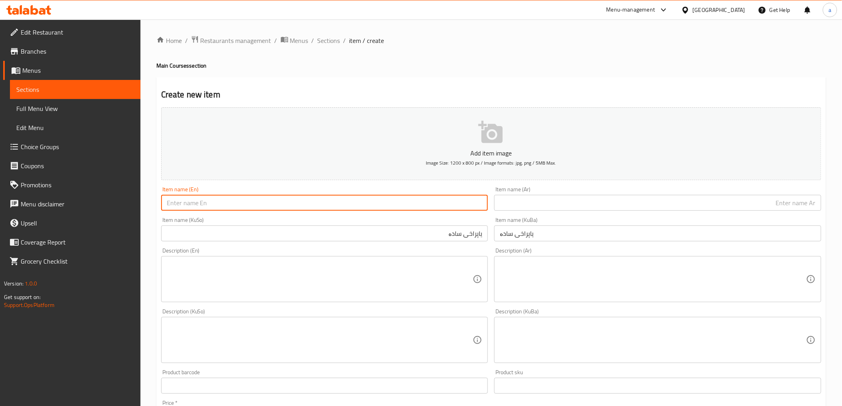
click at [524, 195] on div "Item name (Ar) Item name (Ar)" at bounding box center [657, 199] width 327 height 24
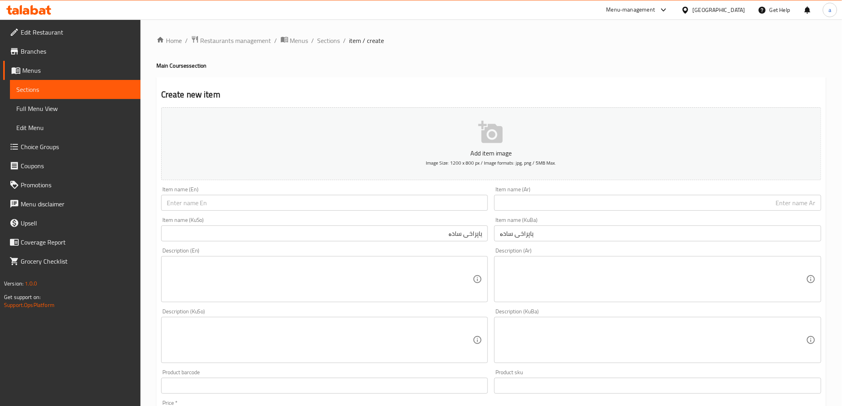
click at [523, 204] on input "text" at bounding box center [657, 203] width 327 height 16
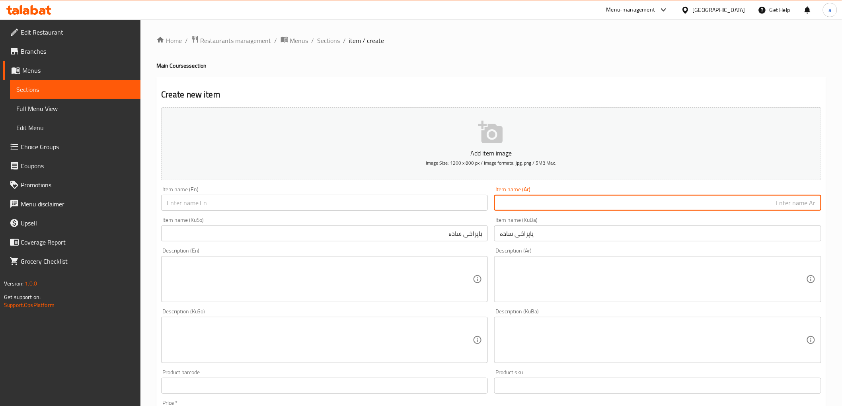
paste input "دولمة سادة"
type input "دولمة سادة"
click at [440, 205] on input "text" at bounding box center [324, 203] width 327 height 16
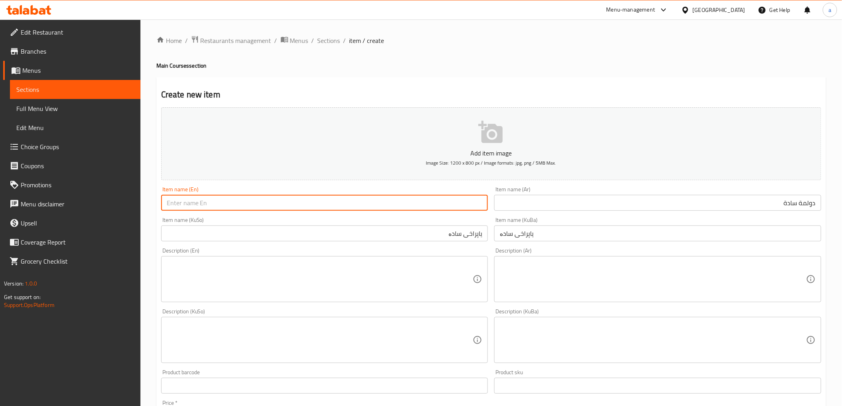
paste input "Plain Dolma"
drag, startPoint x: 178, startPoint y: 205, endPoint x: 145, endPoint y: 207, distance: 33.1
click at [145, 207] on div "Home / Restaurants management / Menus / Sections / item / create Main Courses s…" at bounding box center [491, 337] width 702 height 634
type input "Plain Dolma"
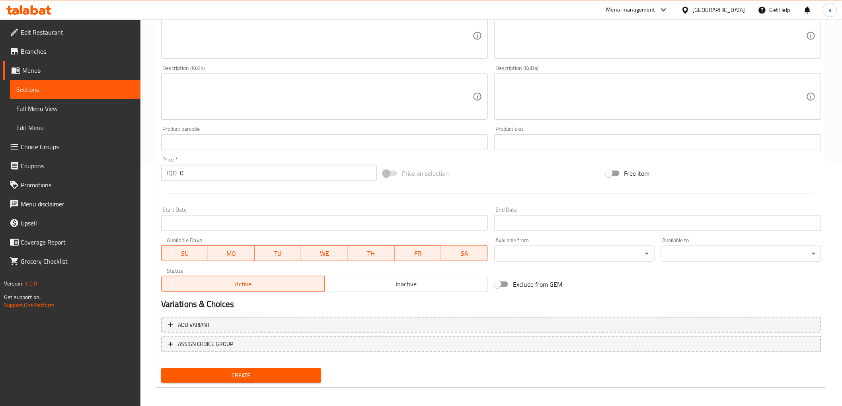
scroll to position [246, 0]
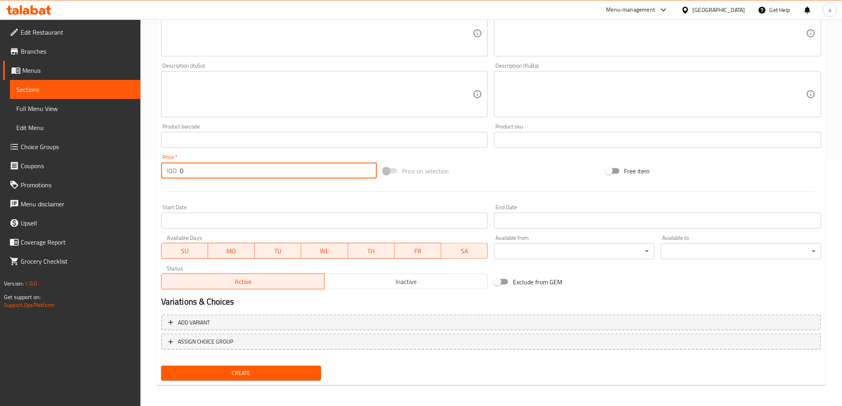
click at [152, 177] on div "Home / Restaurants management / Menus / Sections / item / create Main Courses s…" at bounding box center [491, 91] width 702 height 634
type input "5000"
click at [224, 376] on span "Create" at bounding box center [242, 374] width 148 height 10
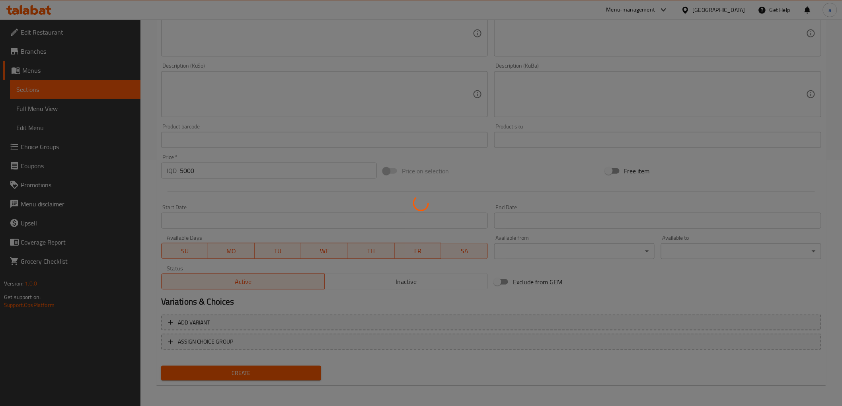
type input "0"
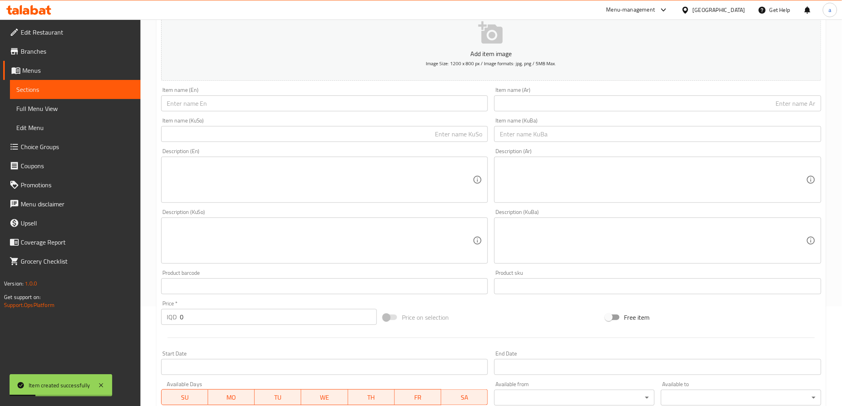
scroll to position [99, 0]
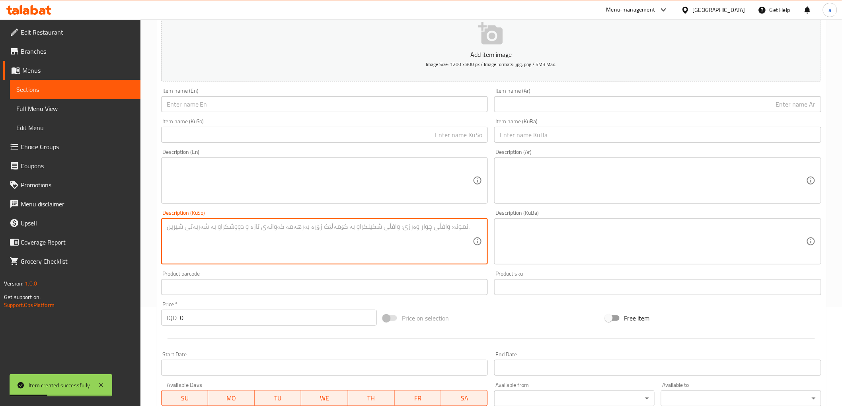
click at [339, 236] on textarea at bounding box center [320, 242] width 306 height 38
paste textarea "ياپراخ بەگۆشت"
type textarea "ياپراخ بەگۆشت"
click at [517, 227] on textarea at bounding box center [653, 242] width 306 height 38
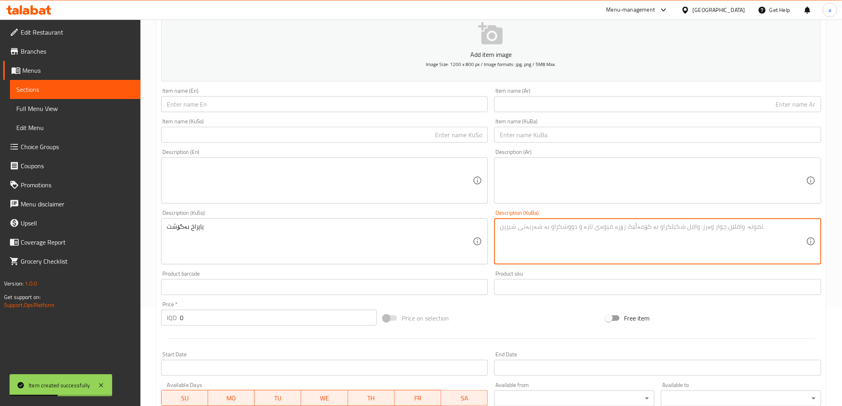
paste textarea "ياپراخ بەگۆشت"
type textarea "ياپراخ بەگۆشت"
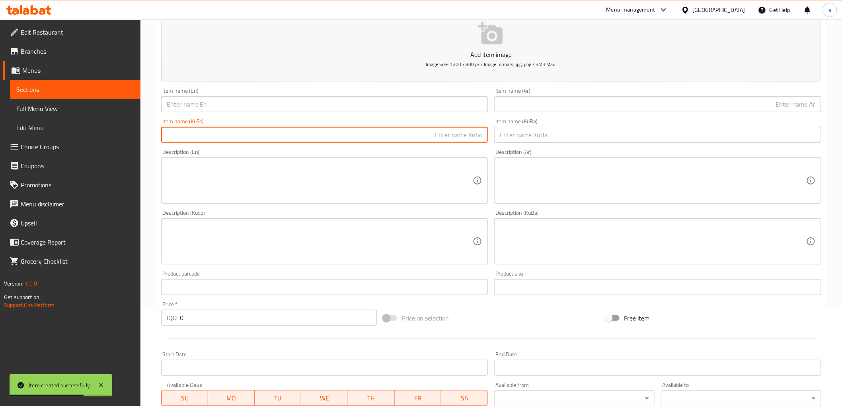
click at [412, 130] on input "text" at bounding box center [324, 135] width 327 height 16
paste input "ياپراخ بەگۆشت"
type input "ياپراخ بەگۆشت"
click at [538, 134] on input "text" at bounding box center [657, 135] width 327 height 16
paste input "ياپراخ بەگۆشت"
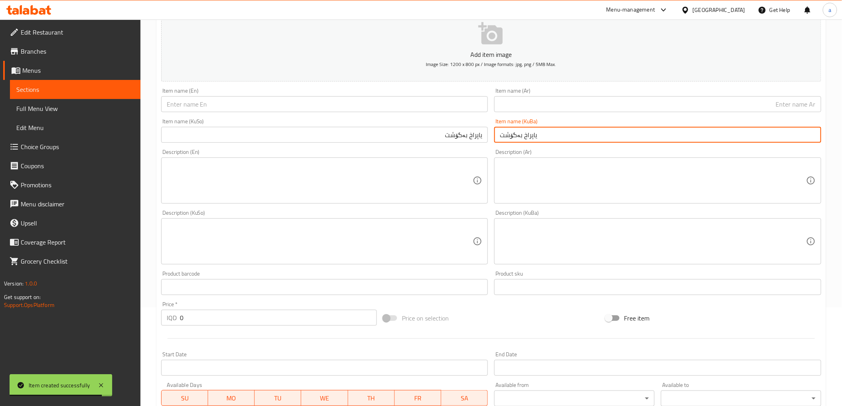
type input "ياپراخ بەگۆشت"
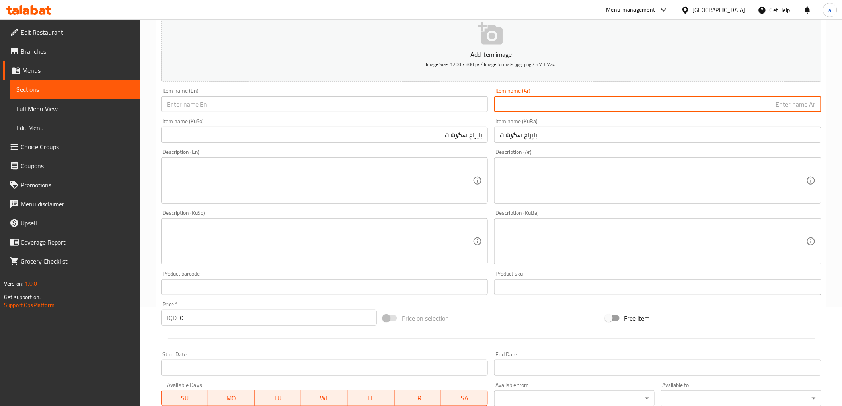
click at [519, 109] on input "text" at bounding box center [657, 104] width 327 height 16
paste input "دولمة بلحم"
type input "دولمة بلحم"
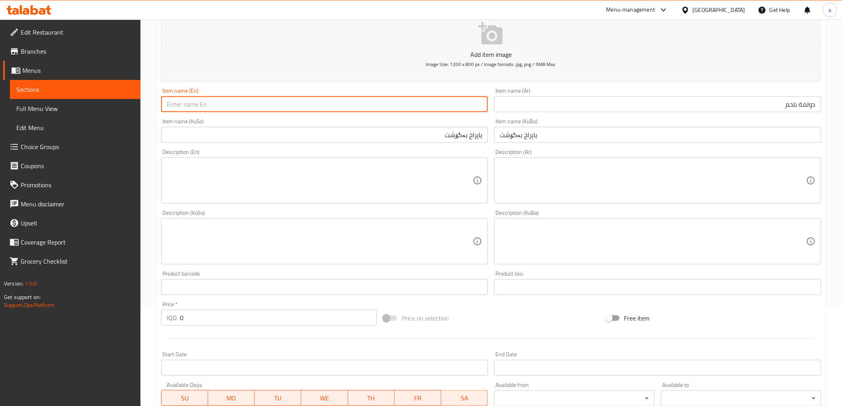
click at [459, 112] on input "text" at bounding box center [324, 104] width 327 height 16
paste input "Dolma With Meat"
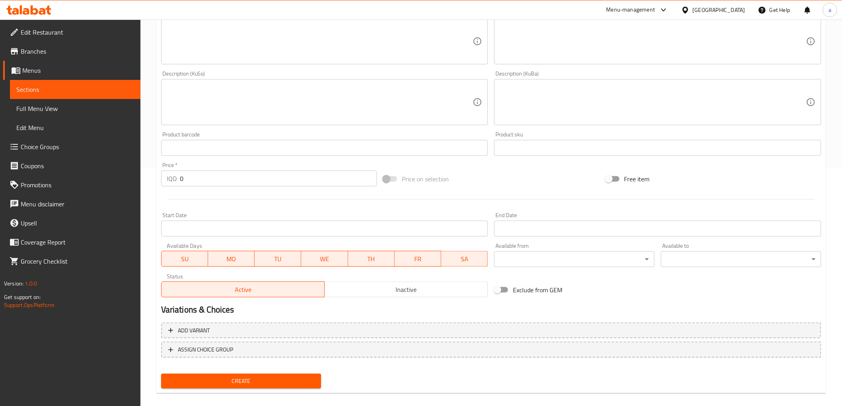
scroll to position [246, 0]
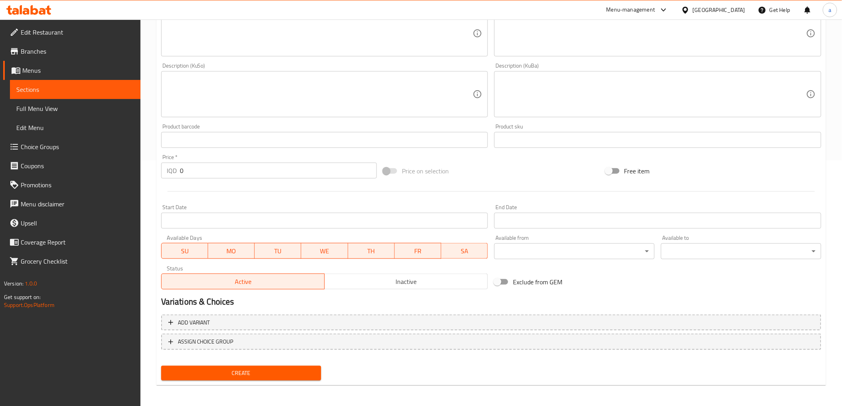
type input "Dolma With Meat"
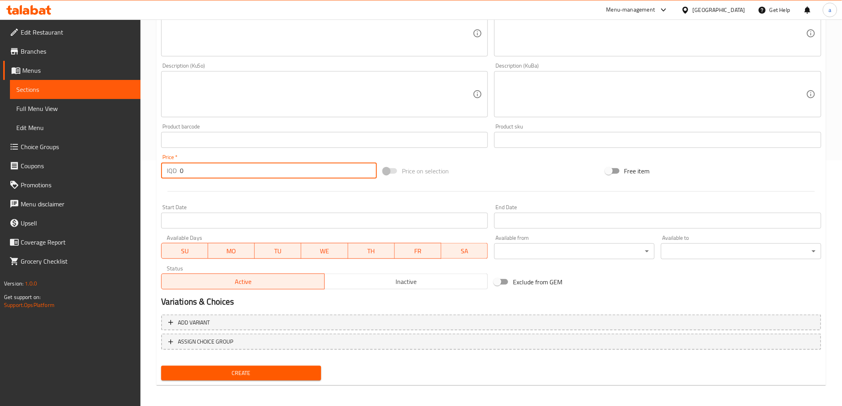
drag, startPoint x: 209, startPoint y: 175, endPoint x: 116, endPoint y: 174, distance: 92.7
click at [116, 174] on div "Edit Restaurant Branches Menus Sections Full Menu View Edit Menu Choice Groups …" at bounding box center [421, 91] width 842 height 634
type input "10000"
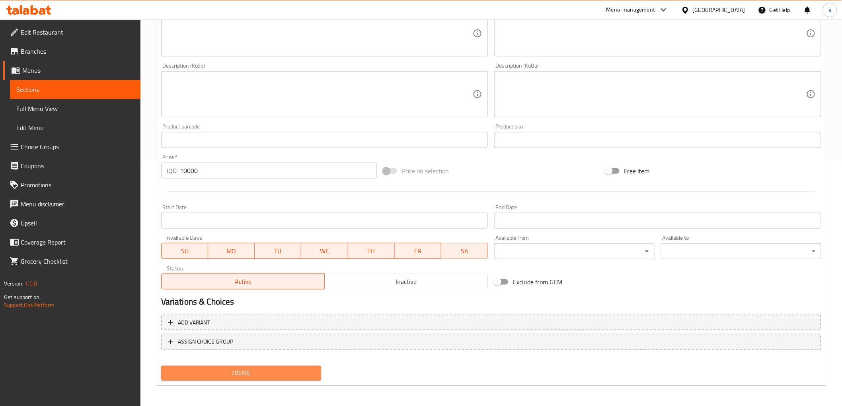
click at [249, 372] on span "Create" at bounding box center [242, 374] width 148 height 10
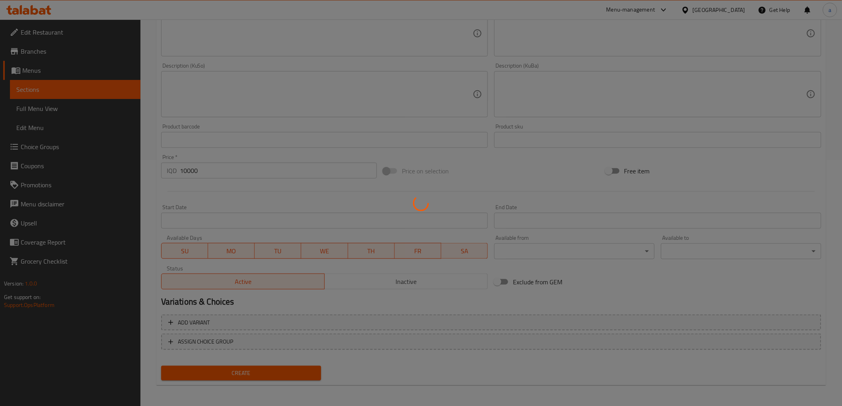
type input "0"
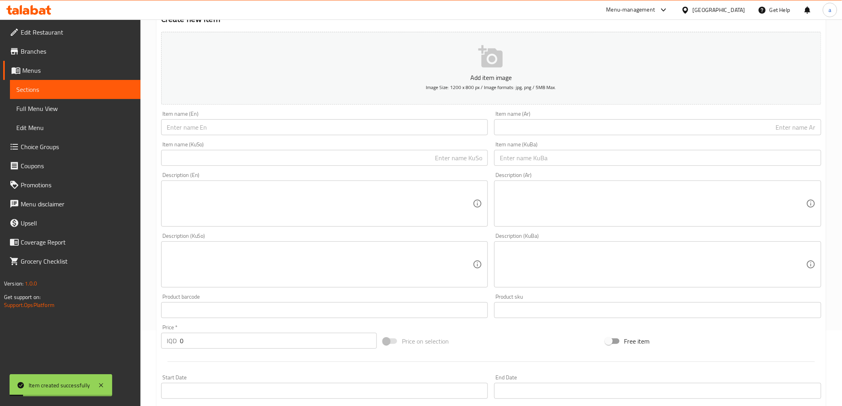
scroll to position [0, 0]
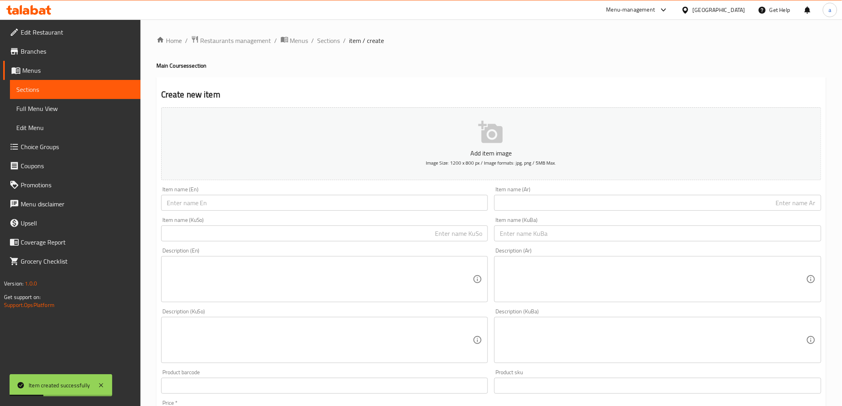
click at [108, 114] on link "Full Menu View" at bounding box center [75, 108] width 131 height 19
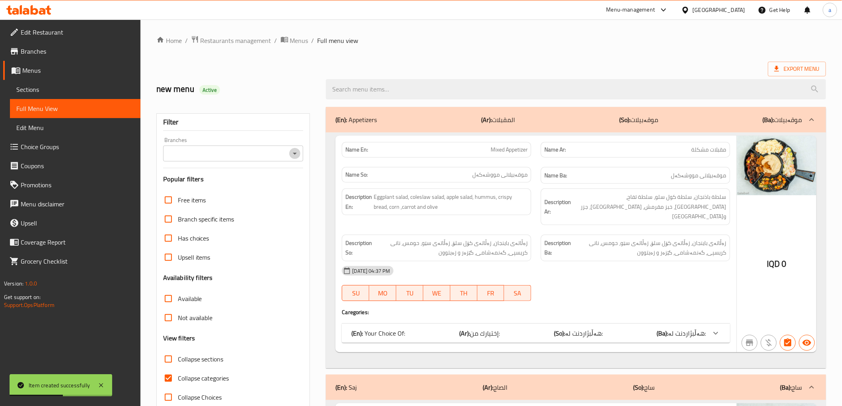
click at [295, 154] on icon "Open" at bounding box center [295, 154] width 10 height 10
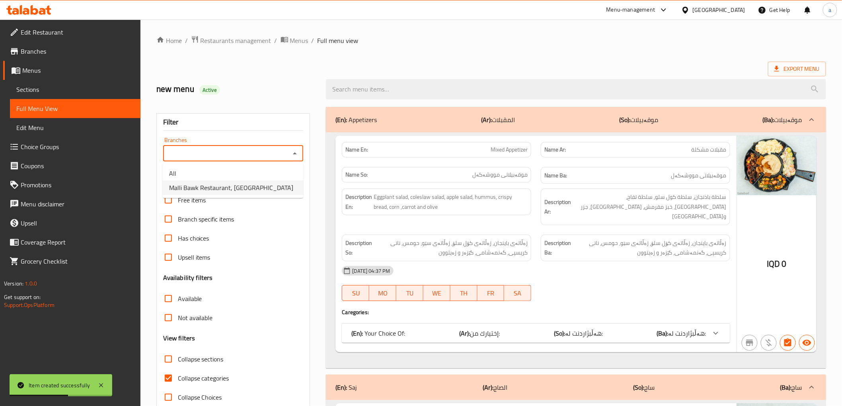
click at [273, 183] on li "Malli Bawk Restaurant, Qrga" at bounding box center [233, 188] width 140 height 14
type input "Malli Bawk Restaurant, Qrga"
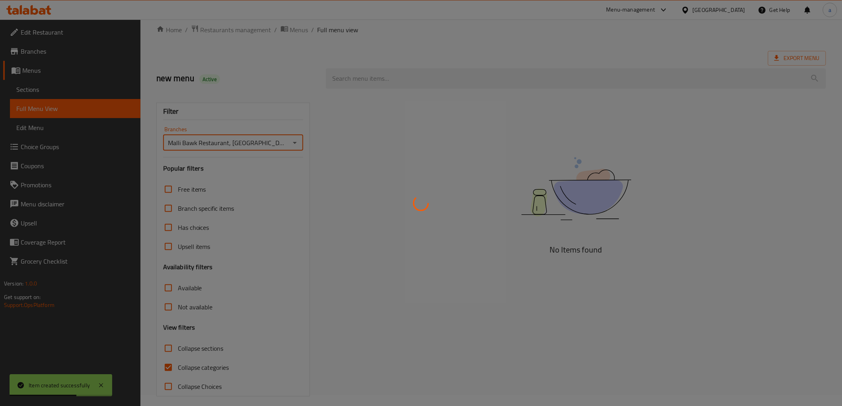
scroll to position [17, 0]
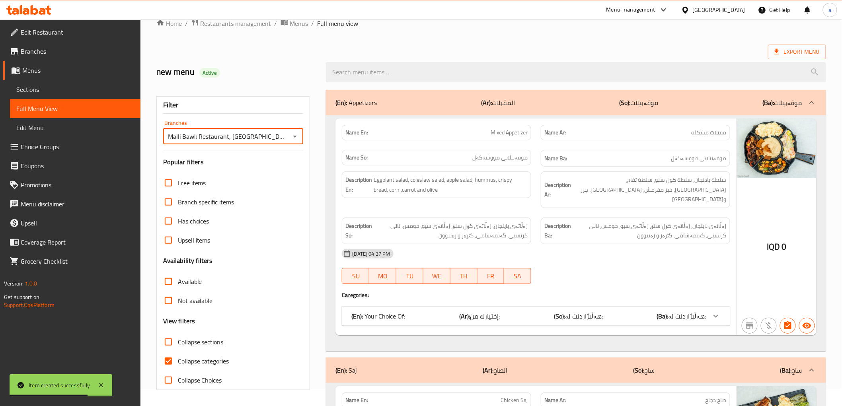
click at [217, 359] on span "Collapse categories" at bounding box center [203, 362] width 51 height 10
click at [178, 359] on input "Collapse categories" at bounding box center [168, 361] width 19 height 19
checkbox input "false"
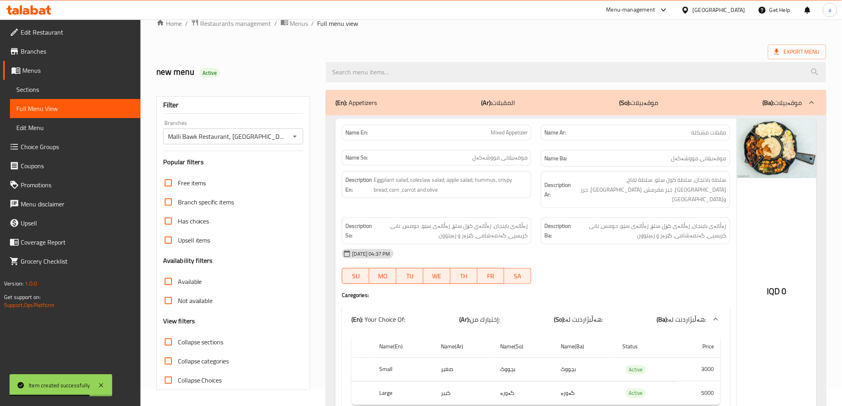
click at [217, 342] on span "Collapse sections" at bounding box center [201, 343] width 46 height 10
click at [178, 342] on input "Collapse sections" at bounding box center [168, 342] width 19 height 19
checkbox input "true"
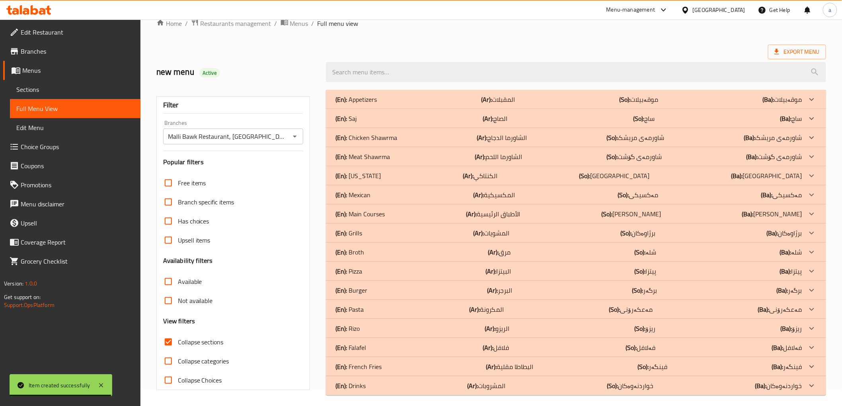
click at [638, 209] on p "(So): ژەمە سەرەکییەکان" at bounding box center [631, 214] width 60 height 10
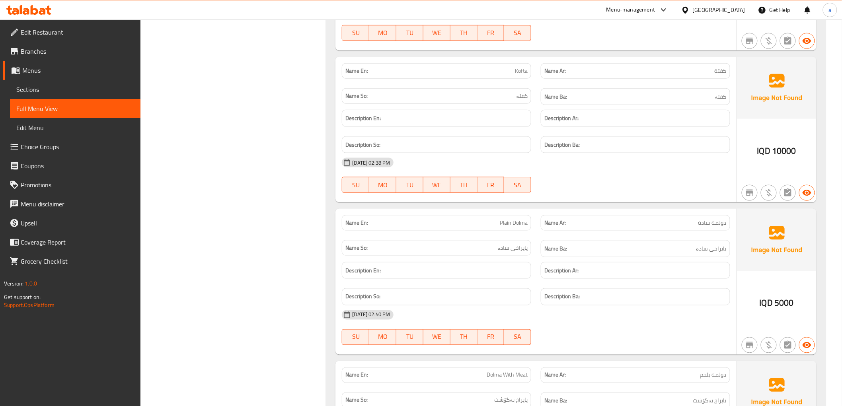
scroll to position [4292, 0]
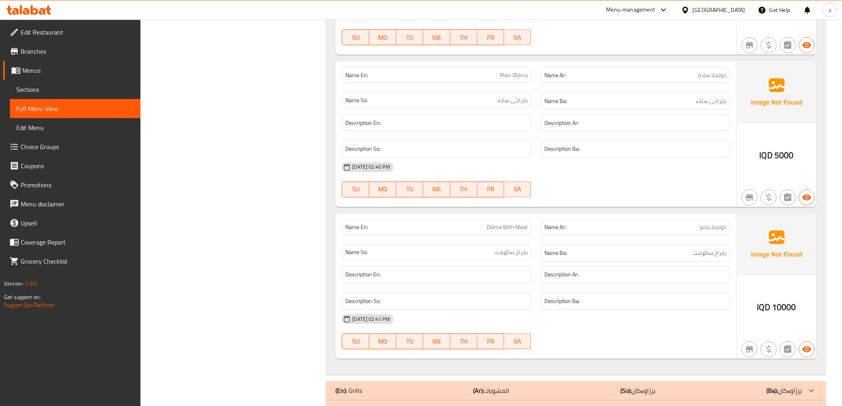
click at [101, 88] on span "Sections" at bounding box center [75, 90] width 118 height 10
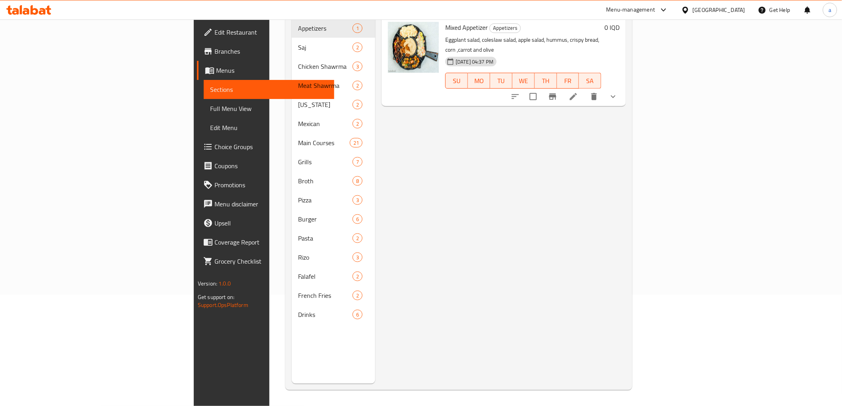
scroll to position [111, 0]
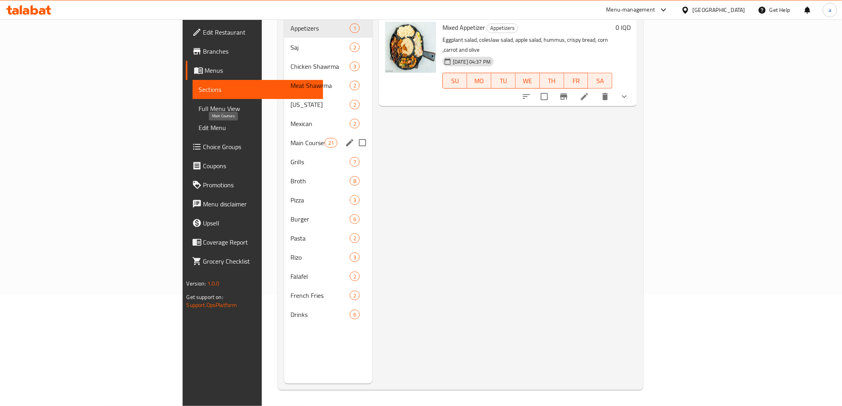
drag, startPoint x: 218, startPoint y: 128, endPoint x: 283, endPoint y: 148, distance: 68.9
click at [291, 138] on span "Main Courses" at bounding box center [308, 143] width 34 height 10
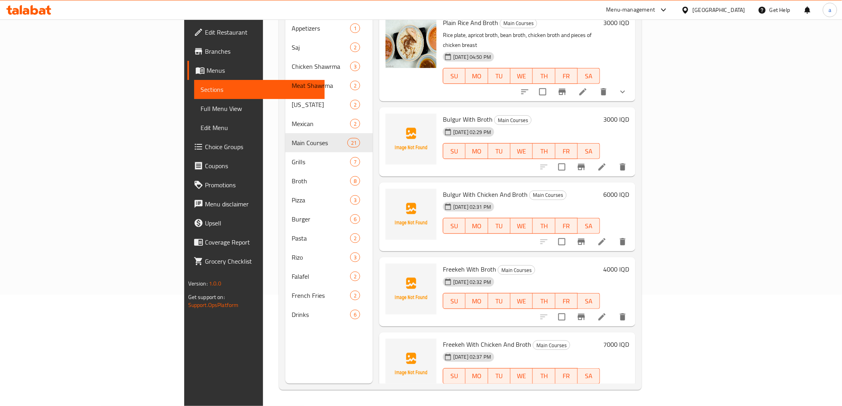
scroll to position [1355, 0]
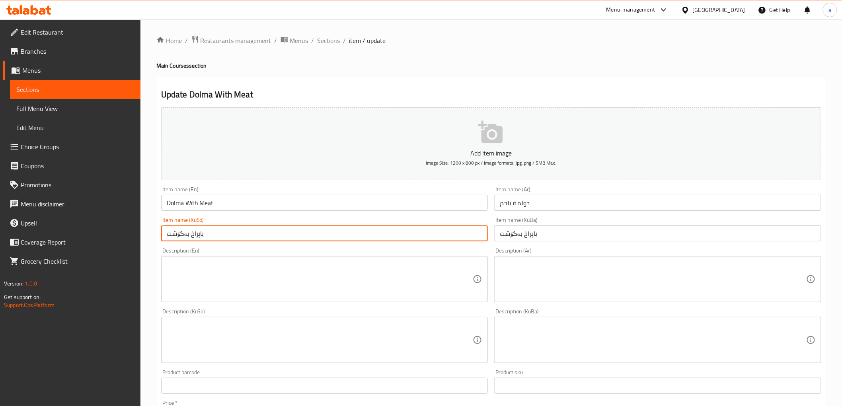
click at [182, 234] on input "ياپراخ بەگۆشت" at bounding box center [324, 234] width 327 height 16
type input "ياپراخ بە گۆشت"
click at [516, 236] on input "ياپراخ بەگۆشت" at bounding box center [657, 234] width 327 height 16
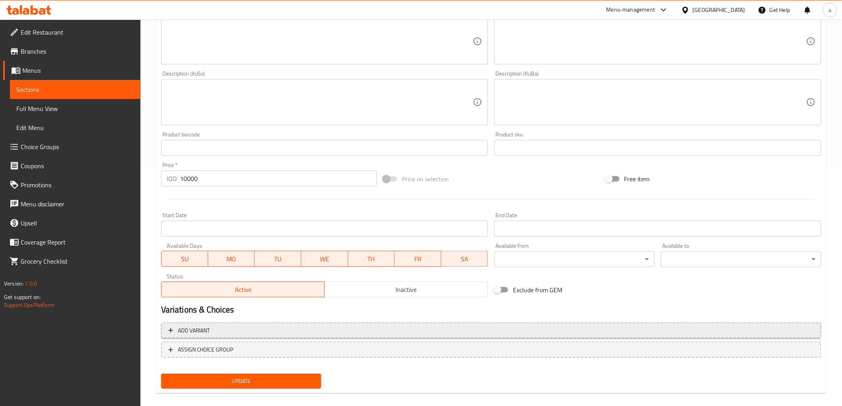
scroll to position [246, 0]
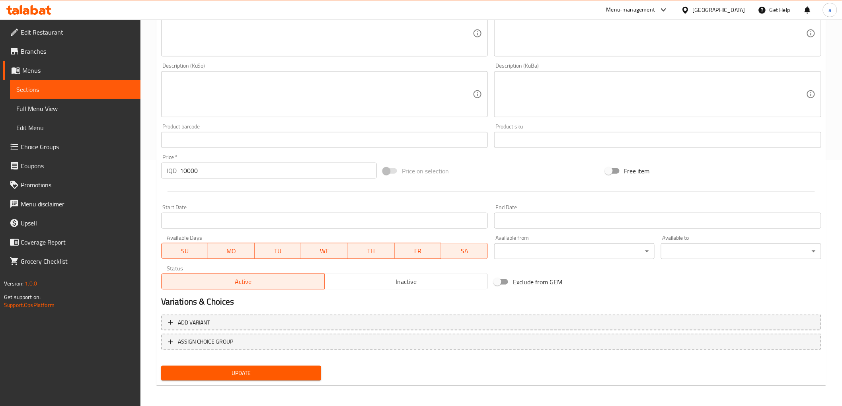
type input "ياپراخ بە گۆشت"
click at [296, 369] on span "Update" at bounding box center [242, 374] width 148 height 10
click at [105, 104] on span "Full Menu View" at bounding box center [75, 109] width 118 height 10
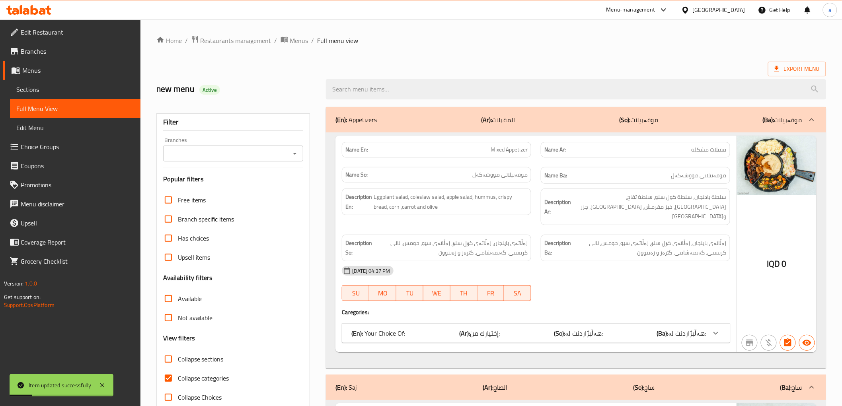
click at [295, 154] on icon "Open" at bounding box center [295, 154] width 10 height 10
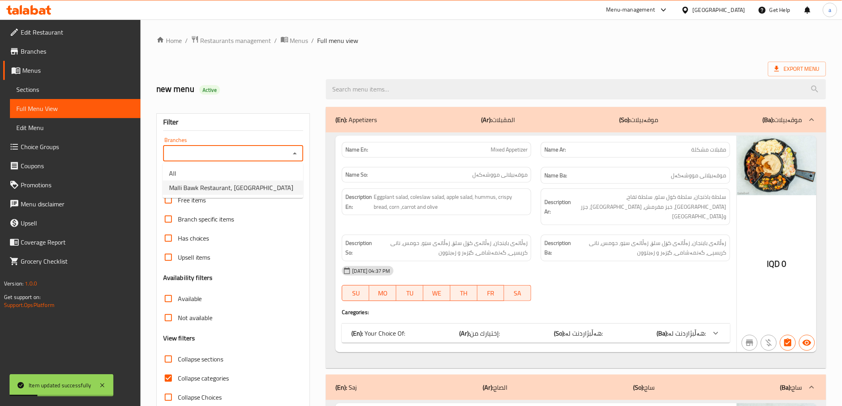
click at [260, 187] on li "Malli Bawk Restaurant, Qrga" at bounding box center [233, 188] width 140 height 14
type input "Malli Bawk Restaurant, Qrga"
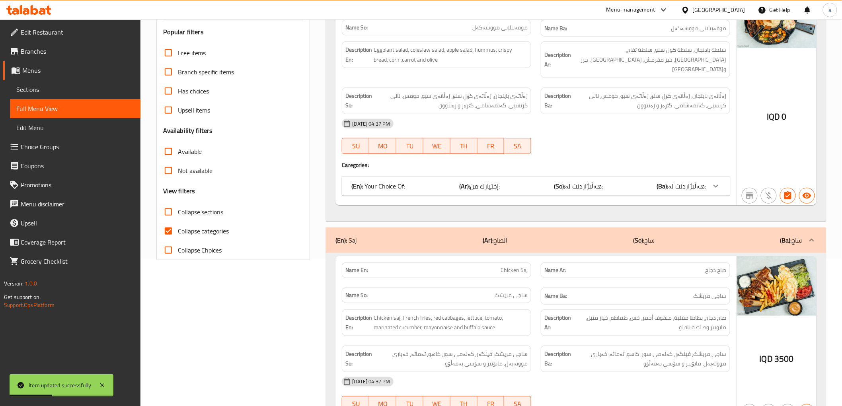
click at [207, 227] on span "Collapse categories" at bounding box center [203, 231] width 51 height 10
click at [178, 227] on input "Collapse categories" at bounding box center [168, 231] width 19 height 19
checkbox input "false"
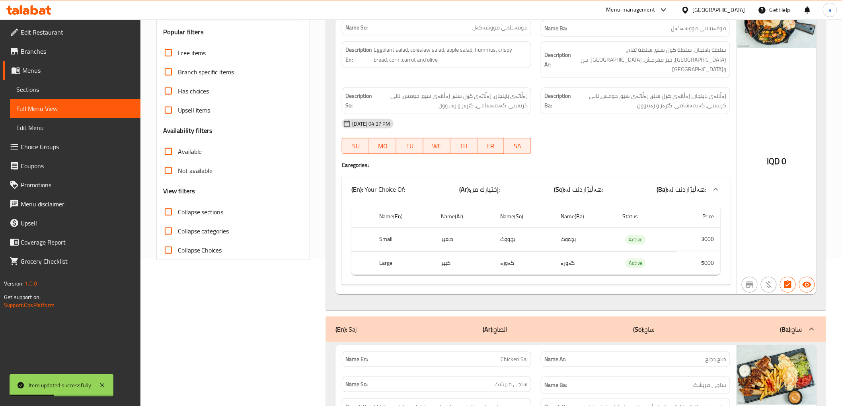
click at [211, 209] on span "Collapse sections" at bounding box center [201, 212] width 46 height 10
click at [178, 209] on input "Collapse sections" at bounding box center [168, 212] width 19 height 19
checkbox input "true"
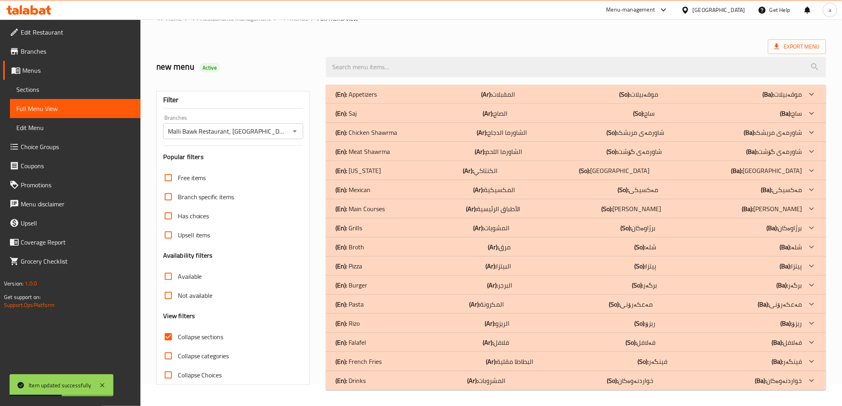
scroll to position [22, 0]
click at [395, 210] on div "(En): Main Courses (Ar): الأطباق الرئيسية (So): ژەمە سەرەکییەکان (Ba): ژەمە سەر…" at bounding box center [569, 209] width 466 height 10
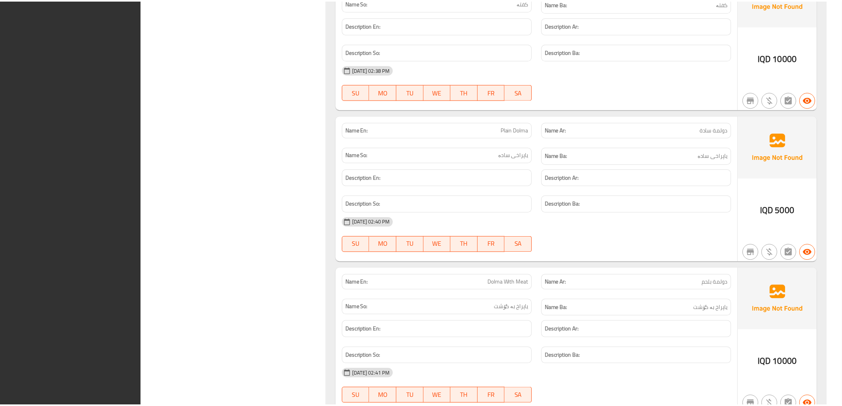
scroll to position [4460, 0]
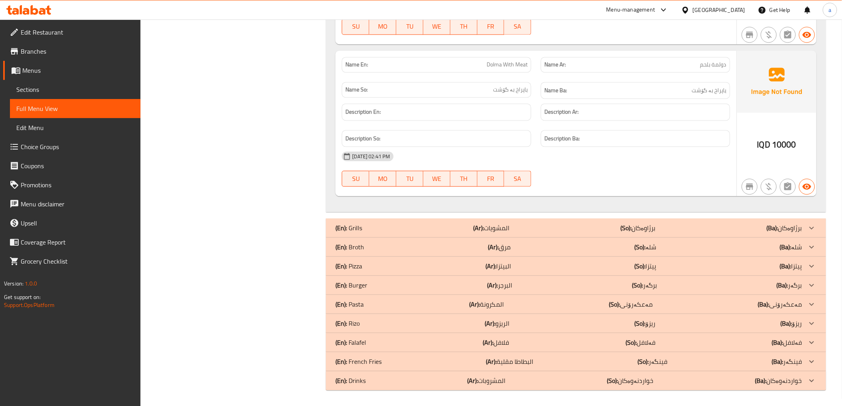
click at [32, 8] on icon at bounding box center [35, 10] width 8 height 10
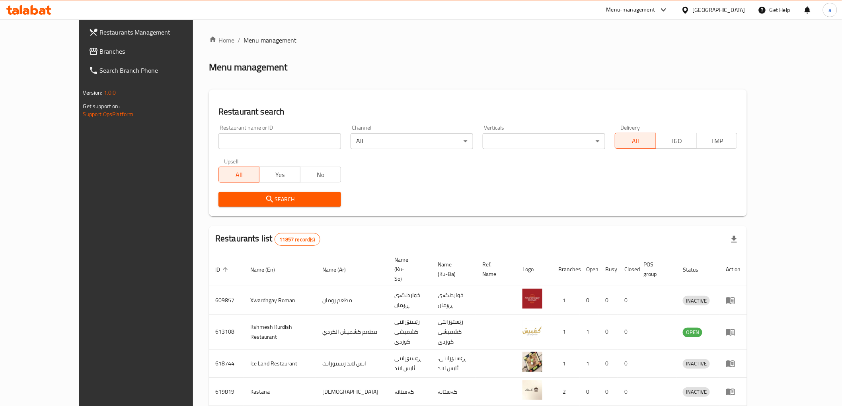
click at [214, 150] on div "Restaurant name or ID Restaurant name or ID" at bounding box center [280, 137] width 132 height 34
click at [219, 145] on input "search" at bounding box center [280, 141] width 123 height 16
drag, startPoint x: 308, startPoint y: 99, endPoint x: 274, endPoint y: 126, distance: 44.2
click at [308, 99] on div "Restaurant search Restaurant name or ID Restaurant name or ID Channel All ​ Ver…" at bounding box center [478, 153] width 538 height 127
click at [244, 146] on input "search" at bounding box center [280, 141] width 123 height 16
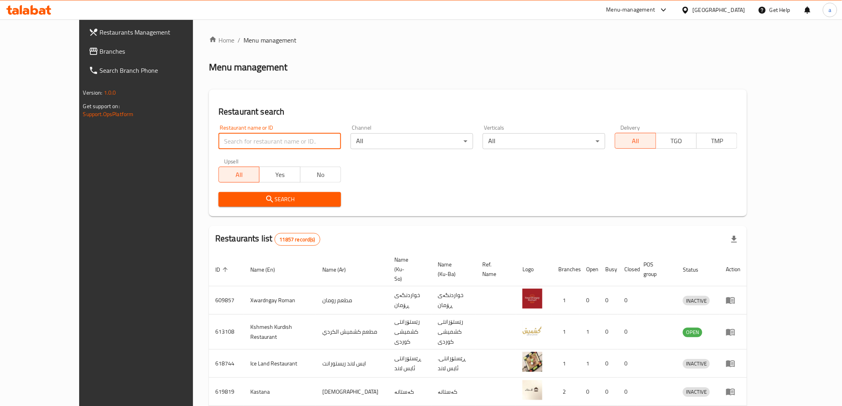
paste input "705647"
type input "705647"
click at [225, 199] on span "Search" at bounding box center [280, 200] width 110 height 10
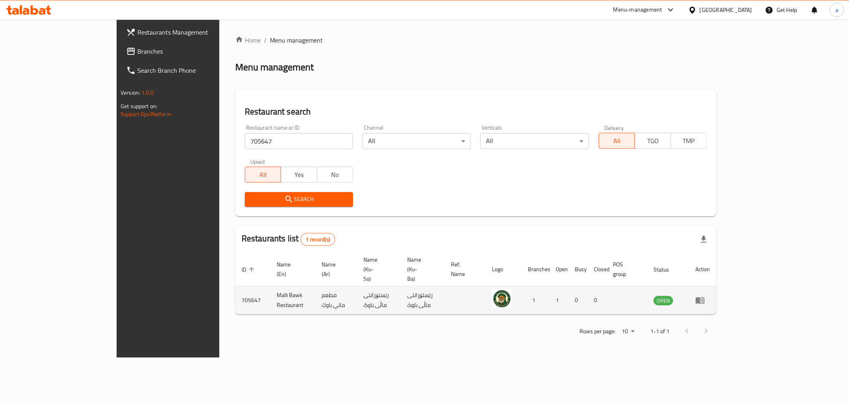
click at [710, 296] on link "enhanced table" at bounding box center [702, 301] width 15 height 10
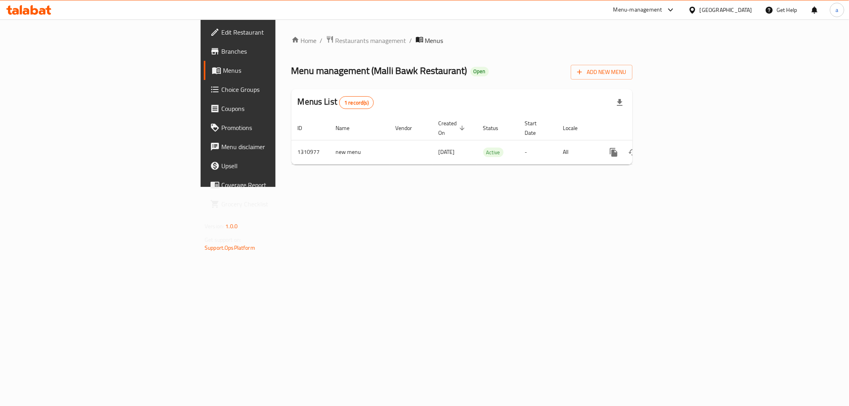
click at [221, 53] on span "Branches" at bounding box center [278, 52] width 115 height 10
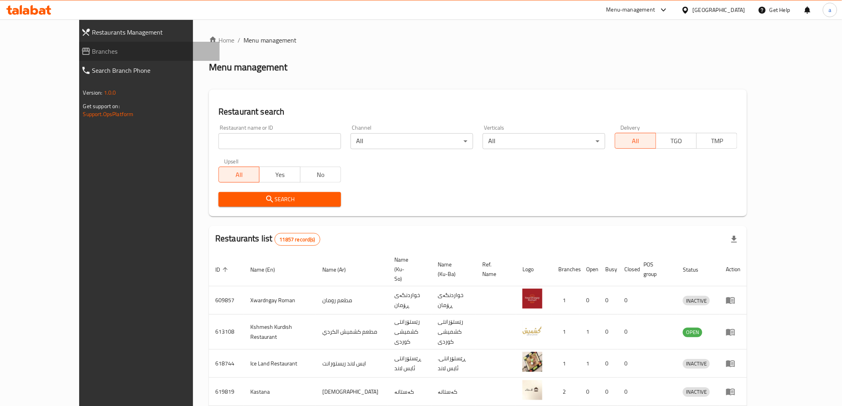
click at [116, 51] on span "Branches" at bounding box center [152, 52] width 121 height 10
click at [229, 146] on input "search" at bounding box center [280, 141] width 123 height 16
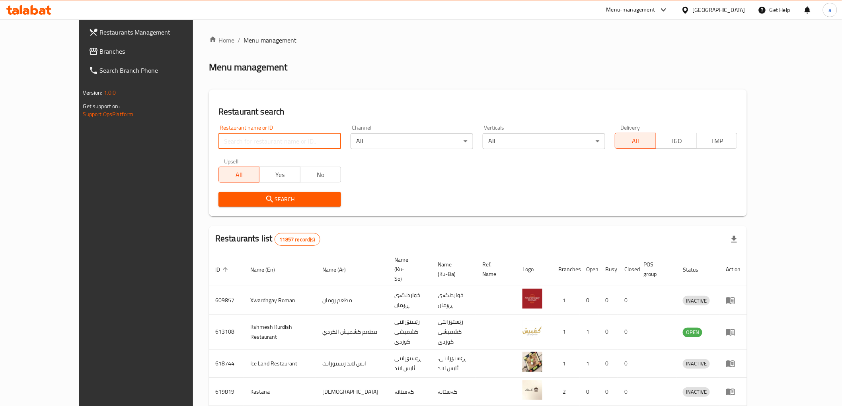
paste input "644422"
type input "644422"
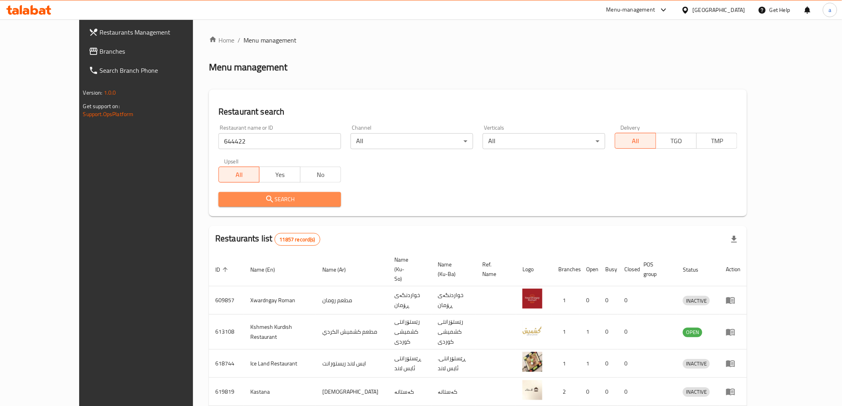
click at [225, 199] on span "Search" at bounding box center [280, 200] width 110 height 10
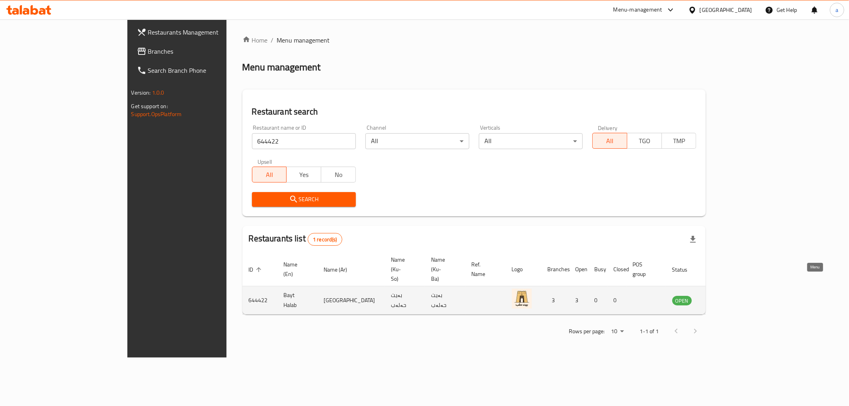
click at [723, 298] on icon "enhanced table" at bounding box center [718, 301] width 9 height 7
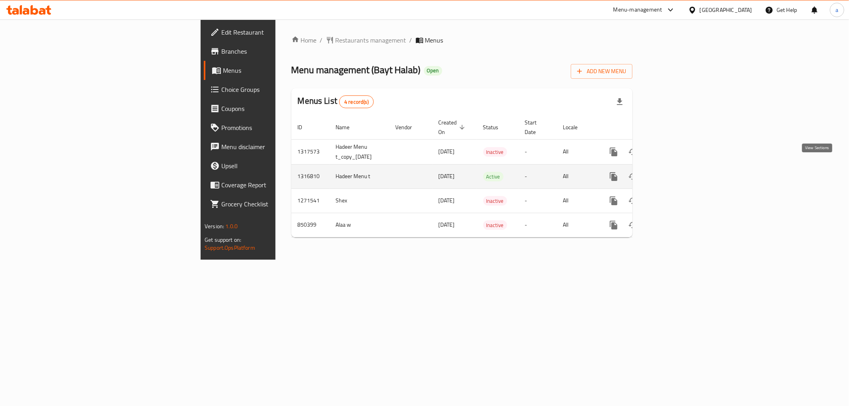
click at [681, 167] on link "enhanced table" at bounding box center [670, 176] width 19 height 19
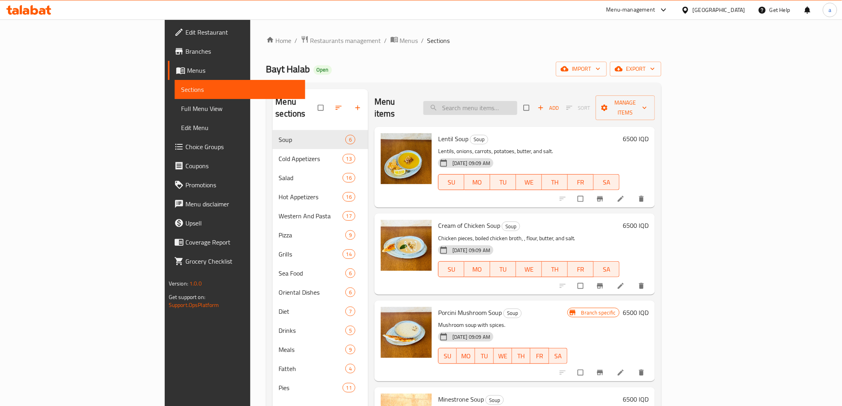
click at [513, 101] on input "search" at bounding box center [470, 108] width 94 height 14
paste input "Steak With Mushrooms"
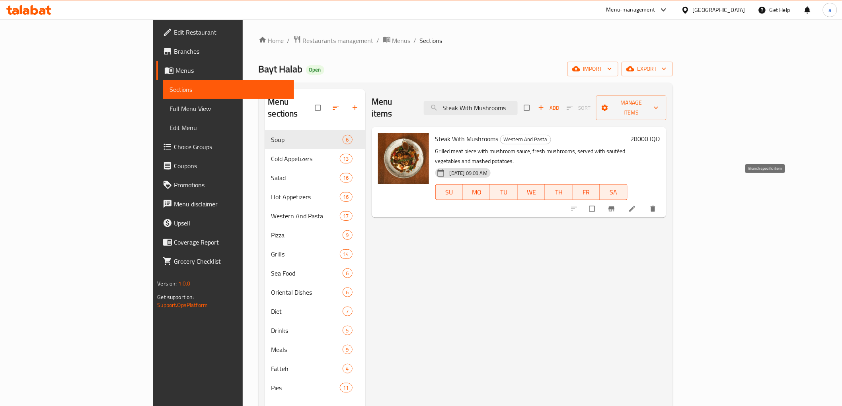
type input "Steak With Mushrooms"
click at [616, 205] on icon "Branch-specific-item" at bounding box center [612, 209] width 8 height 8
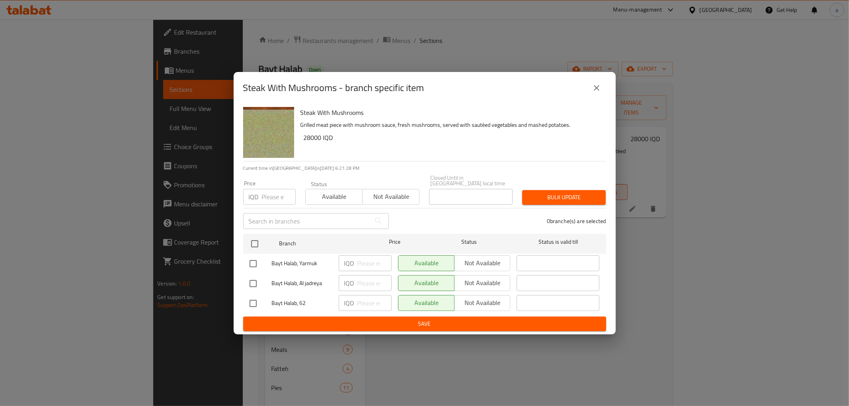
click at [595, 91] on icon "close" at bounding box center [597, 88] width 6 height 6
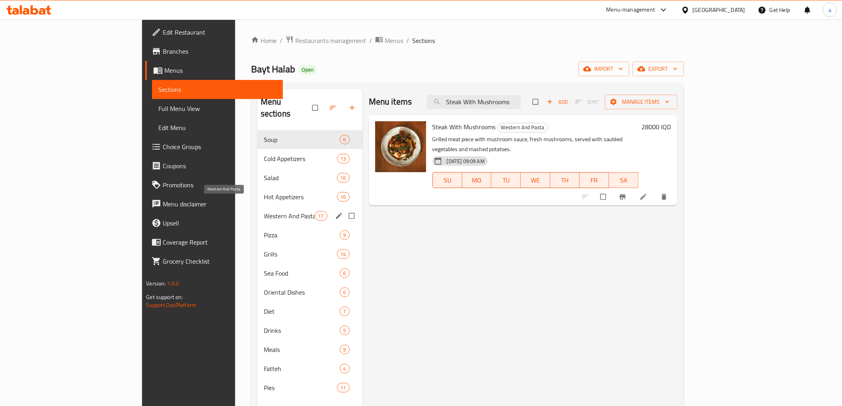
click at [264, 211] on span "Western And Pasta" at bounding box center [289, 216] width 51 height 10
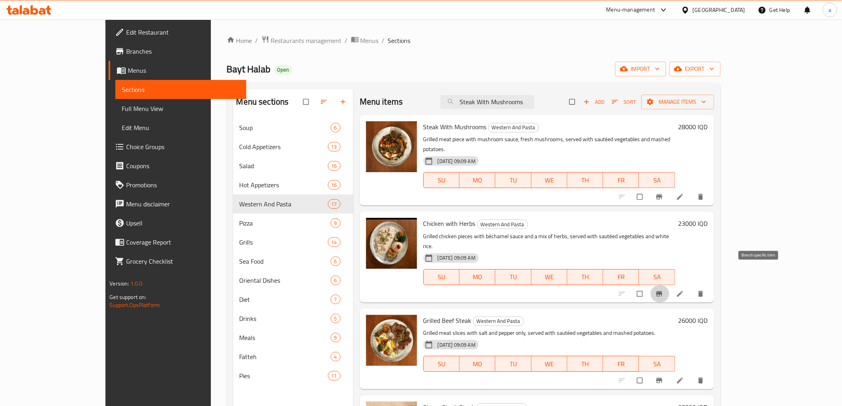
click at [670, 285] on button "Branch-specific-item" at bounding box center [660, 294] width 19 height 18
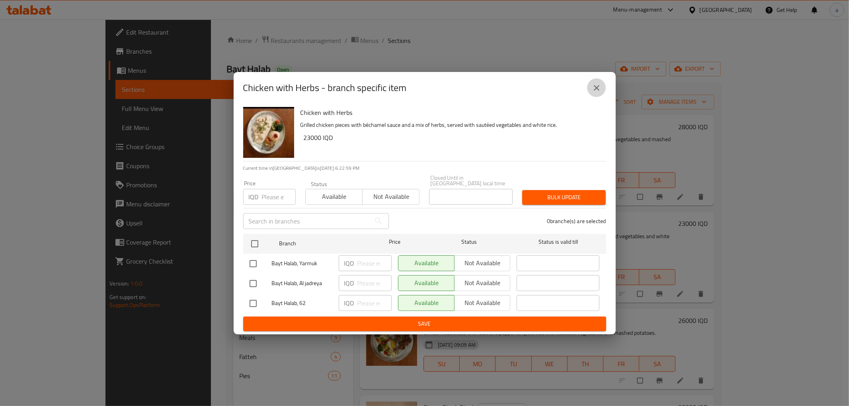
click at [601, 90] on icon "close" at bounding box center [597, 88] width 10 height 10
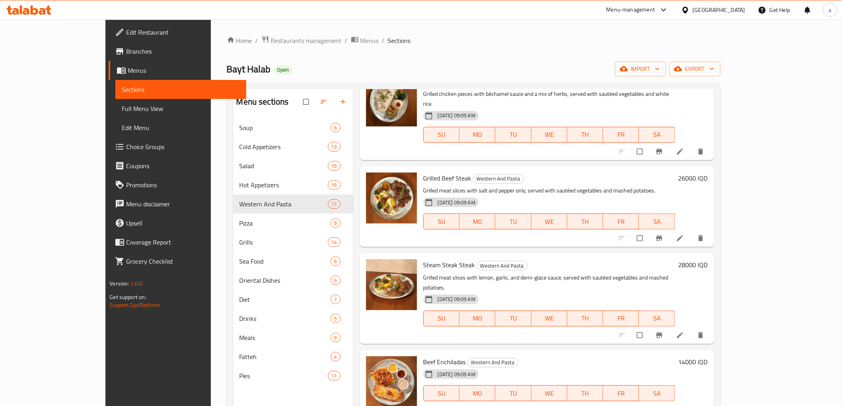
scroll to position [147, 0]
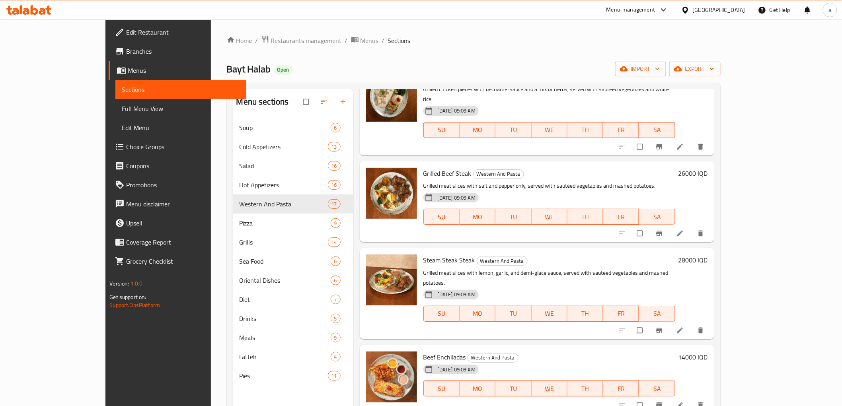
click at [670, 225] on button "Branch-specific-item" at bounding box center [660, 234] width 19 height 18
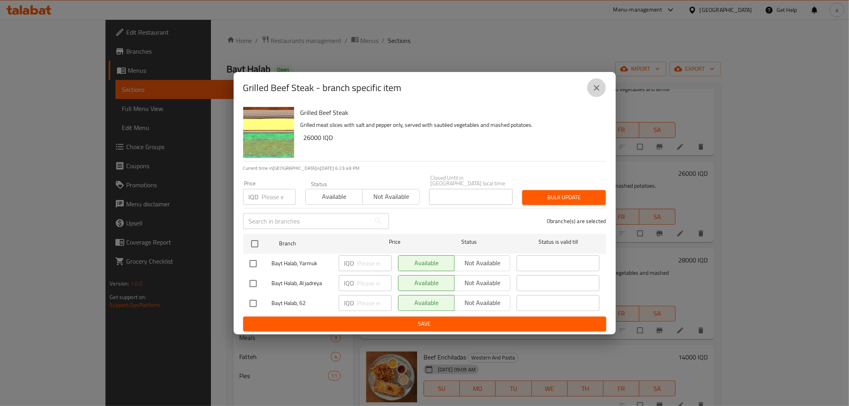
click at [597, 96] on button "close" at bounding box center [596, 87] width 19 height 19
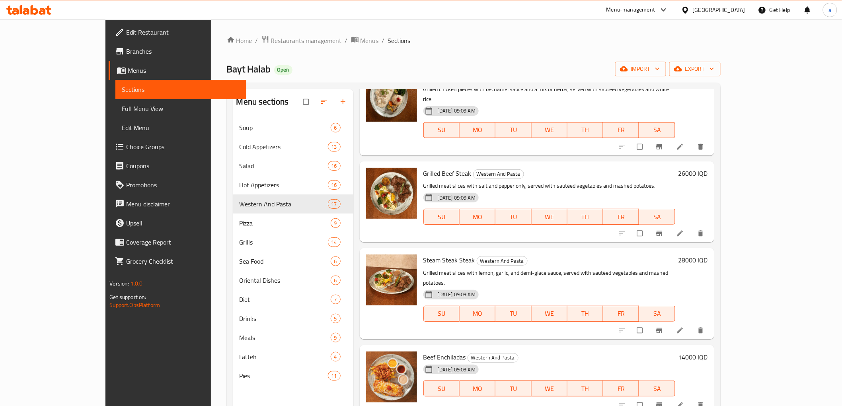
click at [438, 254] on span "Steam Steak Steak" at bounding box center [449, 260] width 52 height 12
copy h6 "Steam Steak Steak"
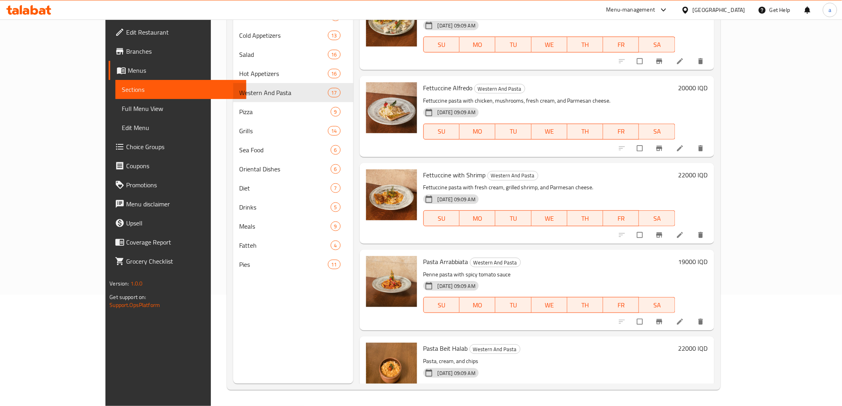
scroll to position [1079, 0]
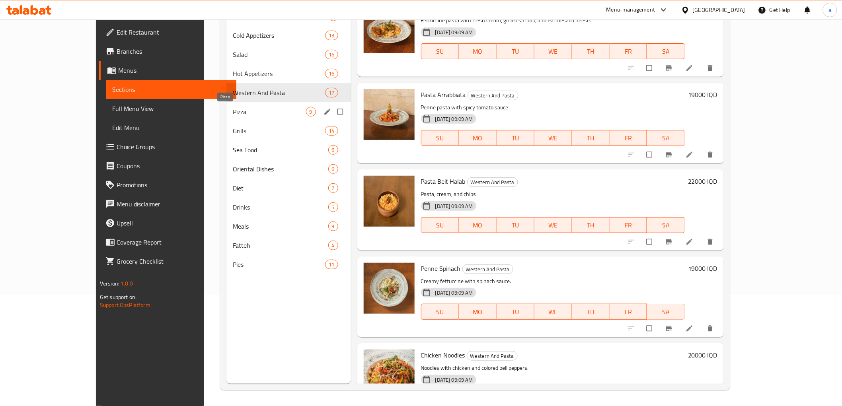
click at [252, 115] on span "Pizza" at bounding box center [269, 112] width 73 height 10
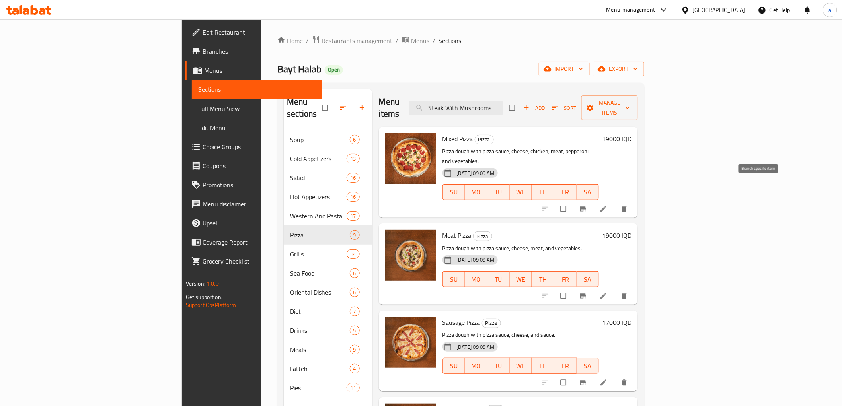
click at [589, 205] on span "Branch-specific-item" at bounding box center [584, 209] width 10 height 8
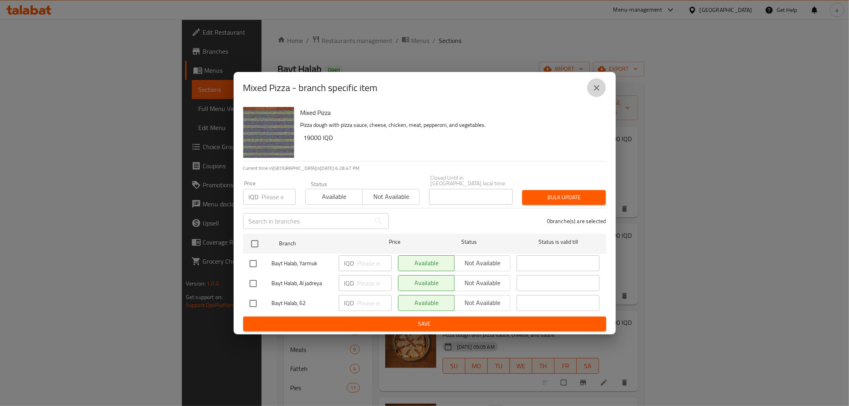
click at [596, 91] on icon "close" at bounding box center [597, 88] width 6 height 6
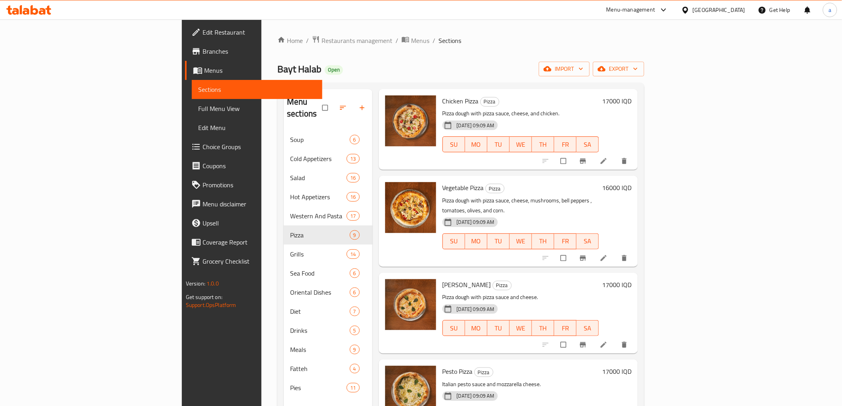
scroll to position [111, 0]
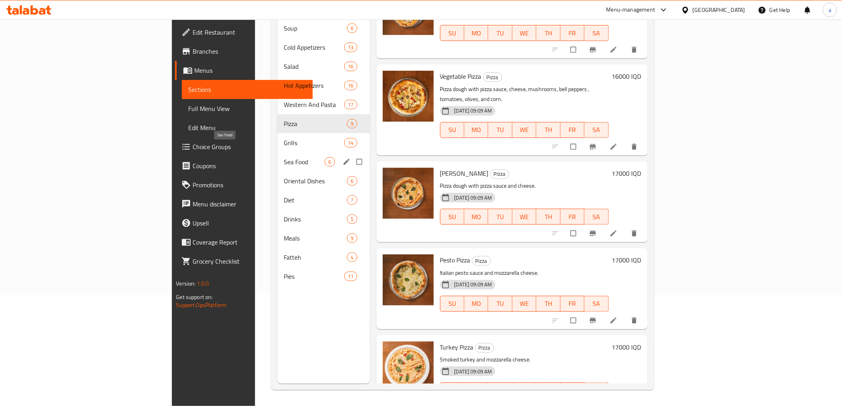
click at [284, 157] on span "Sea Food" at bounding box center [304, 162] width 41 height 10
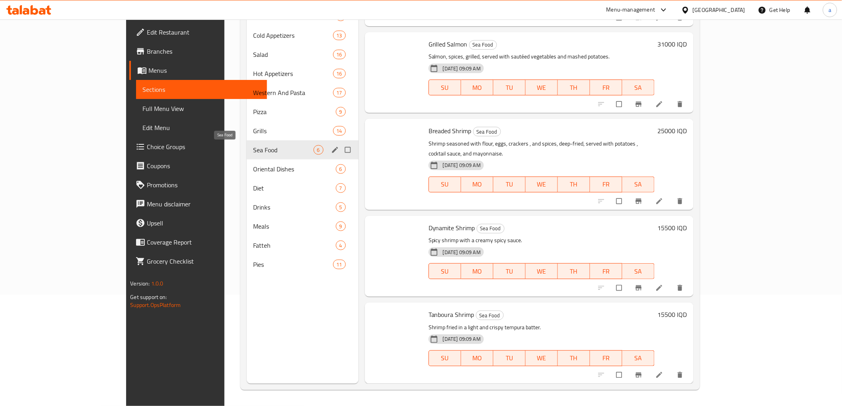
scroll to position [135, 0]
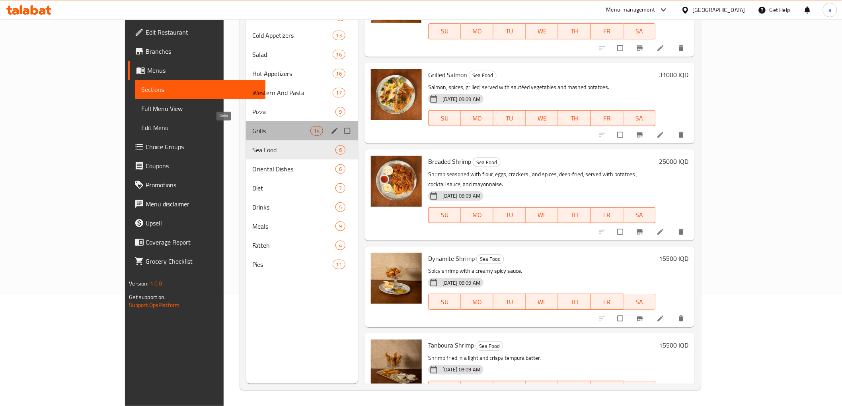
click at [252, 132] on span "Grills" at bounding box center [281, 131] width 58 height 10
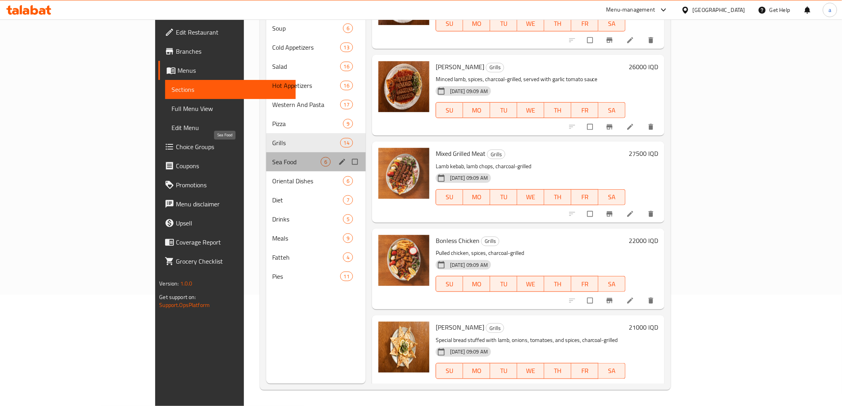
click at [273, 157] on span "Sea Food" at bounding box center [297, 162] width 48 height 10
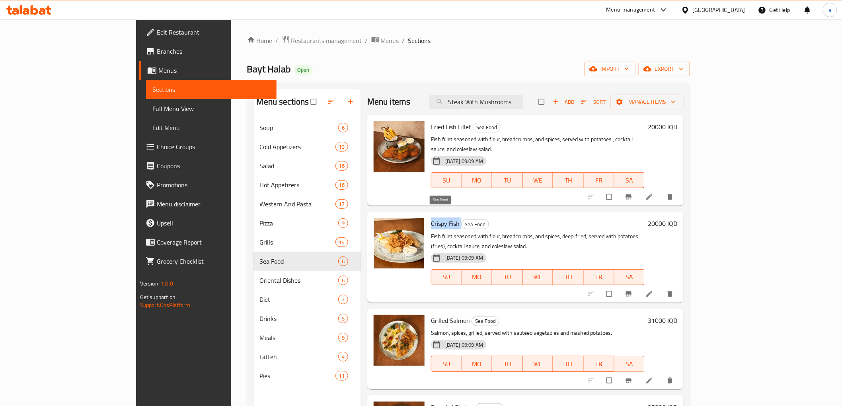
drag, startPoint x: 397, startPoint y: 214, endPoint x: 428, endPoint y: 213, distance: 31.0
click at [431, 218] on h6 "Crispy Fish Sea Food" at bounding box center [538, 223] width 214 height 11
click at [431, 218] on span "Crispy Fish" at bounding box center [445, 224] width 29 height 12
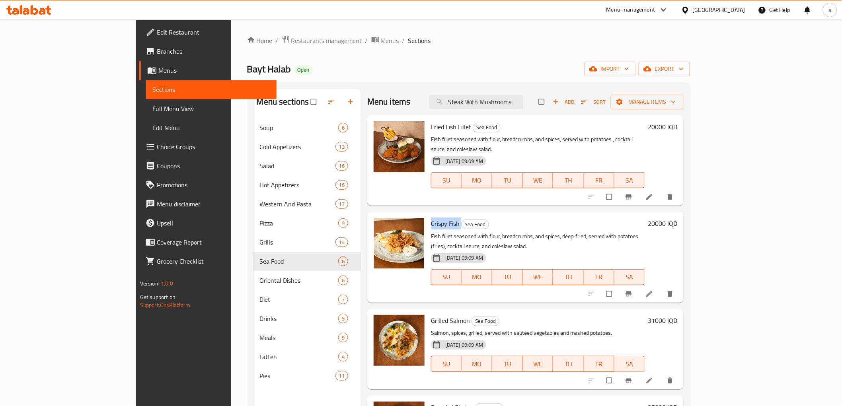
click at [431, 218] on span "Crispy Fish" at bounding box center [445, 224] width 29 height 12
click at [431, 219] on span "Crispy Fish" at bounding box center [445, 224] width 29 height 12
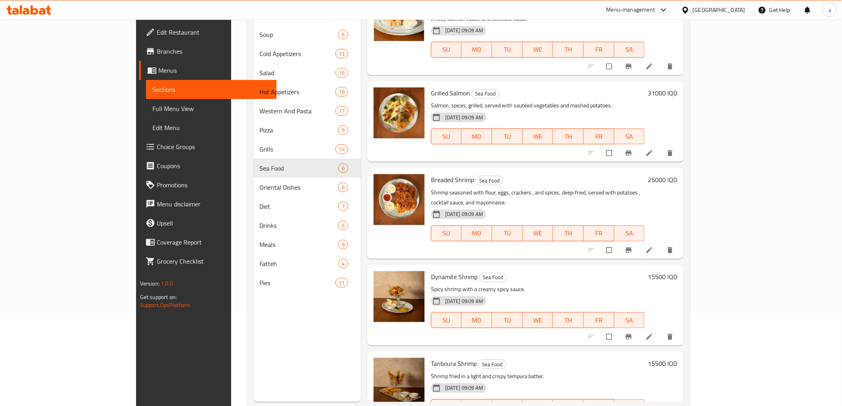
scroll to position [111, 0]
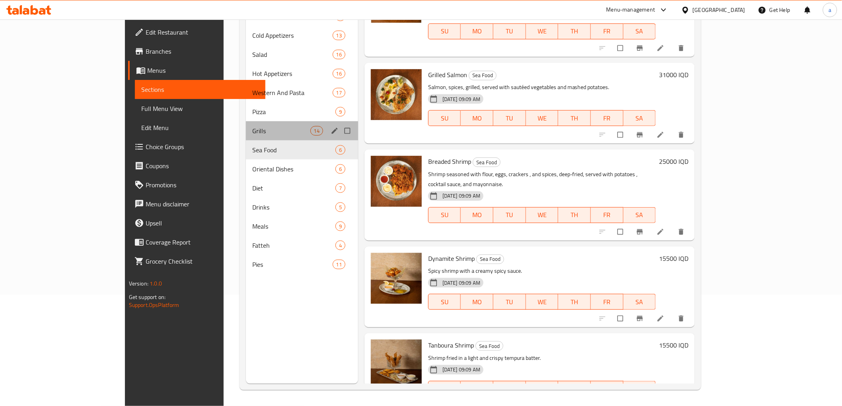
click at [246, 138] on div "Grills 14" at bounding box center [302, 130] width 112 height 19
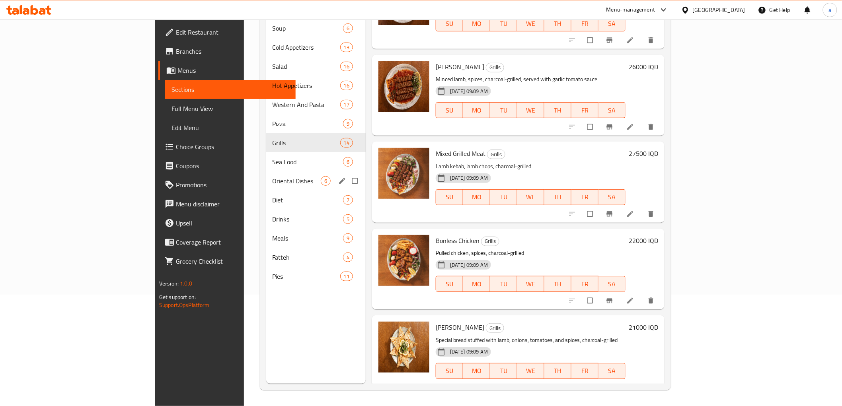
click at [273, 176] on span "Oriental Dishes" at bounding box center [297, 181] width 48 height 10
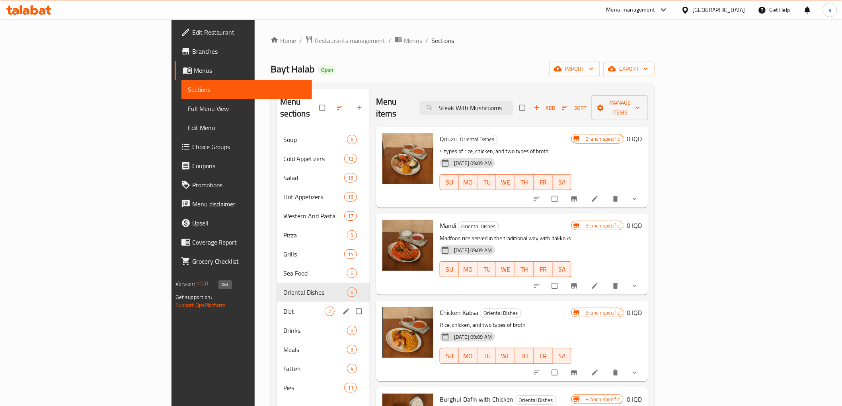
click at [283, 307] on span "Diet" at bounding box center [303, 312] width 41 height 10
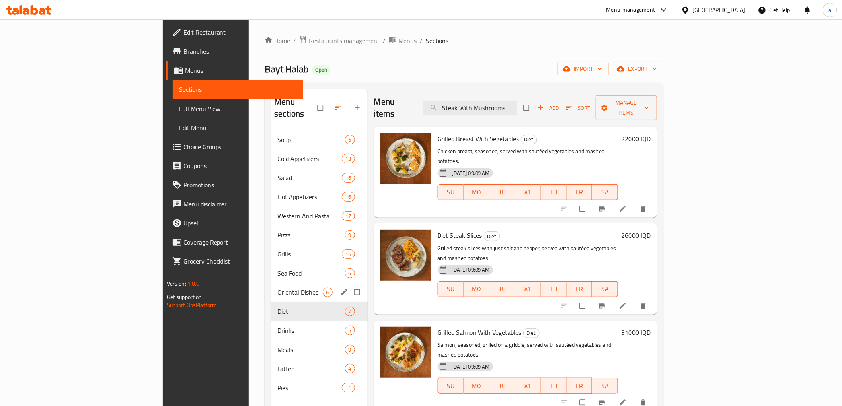
click at [271, 287] on div "Oriental Dishes 6" at bounding box center [319, 292] width 96 height 19
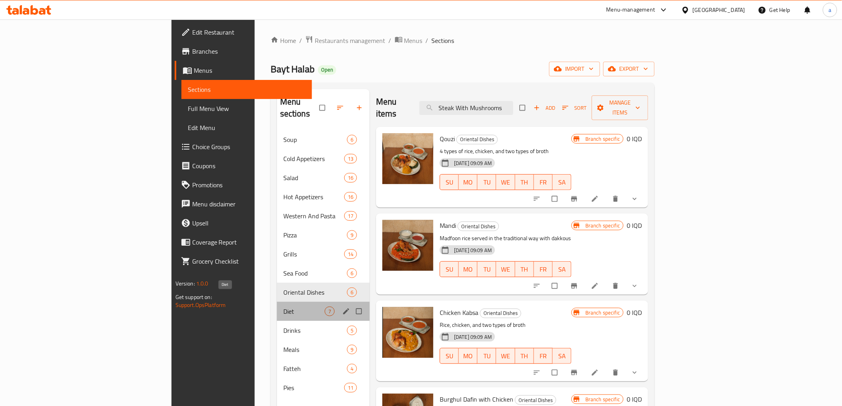
click at [283, 307] on span "Diet" at bounding box center [303, 312] width 41 height 10
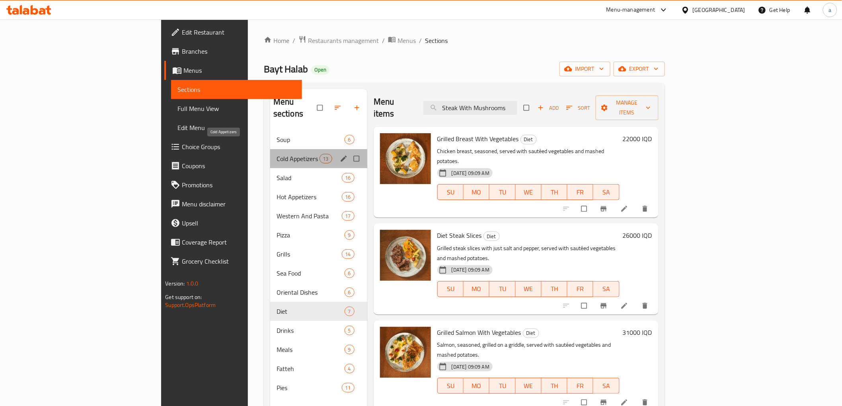
click at [277, 154] on span "Cold Appetizers" at bounding box center [298, 159] width 43 height 10
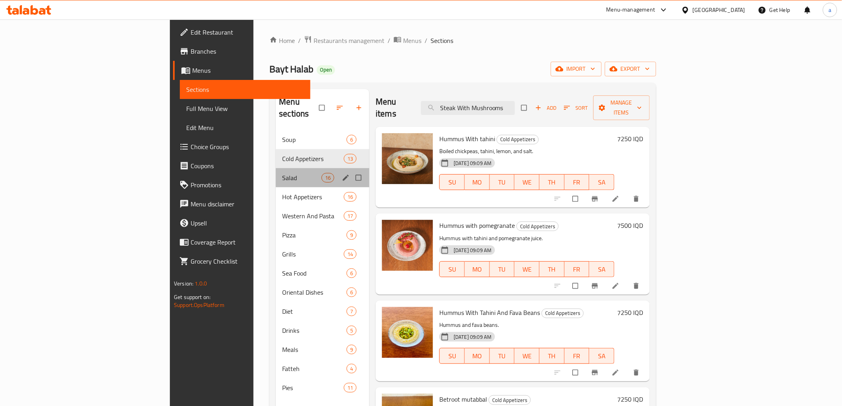
click at [276, 171] on div "Salad 16" at bounding box center [323, 177] width 94 height 19
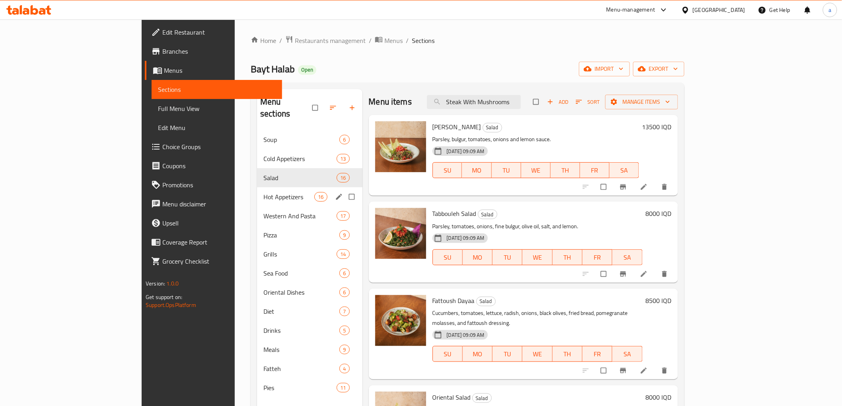
click at [257, 187] on div "Hot Appetizers 16" at bounding box center [309, 196] width 105 height 19
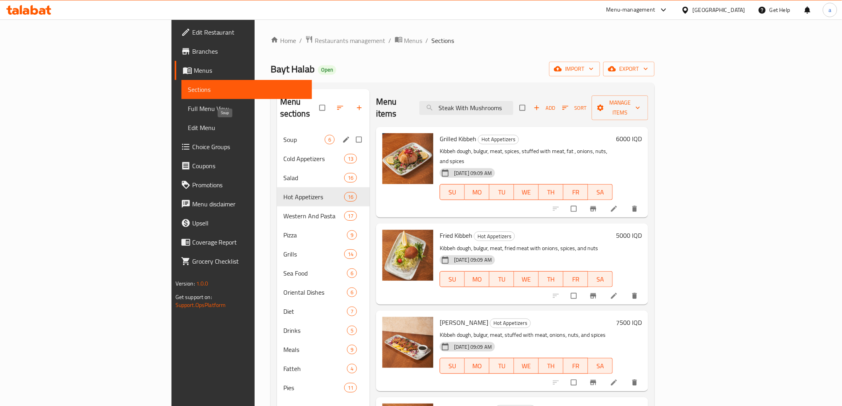
click at [283, 135] on span "Soup" at bounding box center [303, 140] width 41 height 10
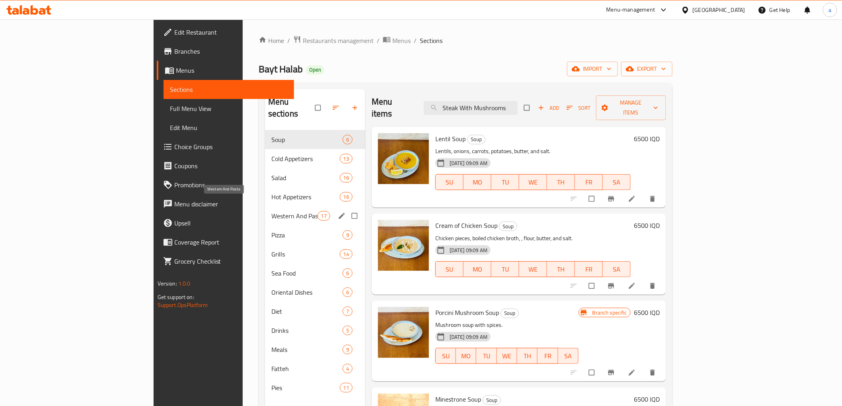
click at [271, 211] on span "Western And Pasta" at bounding box center [294, 216] width 46 height 10
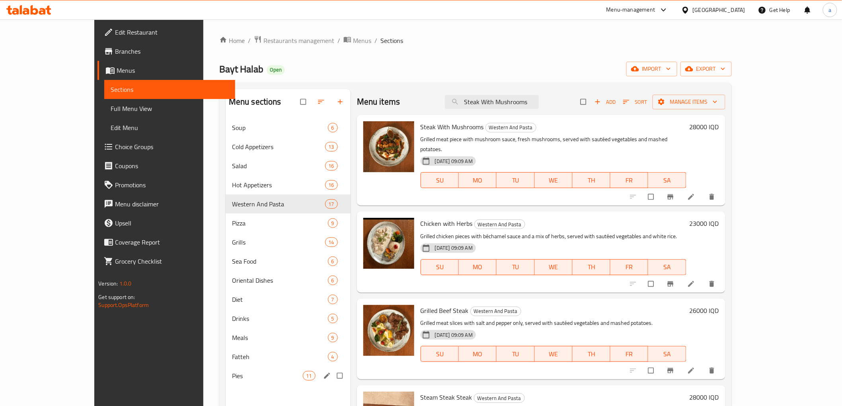
click at [226, 381] on div "Pies 11" at bounding box center [288, 376] width 125 height 19
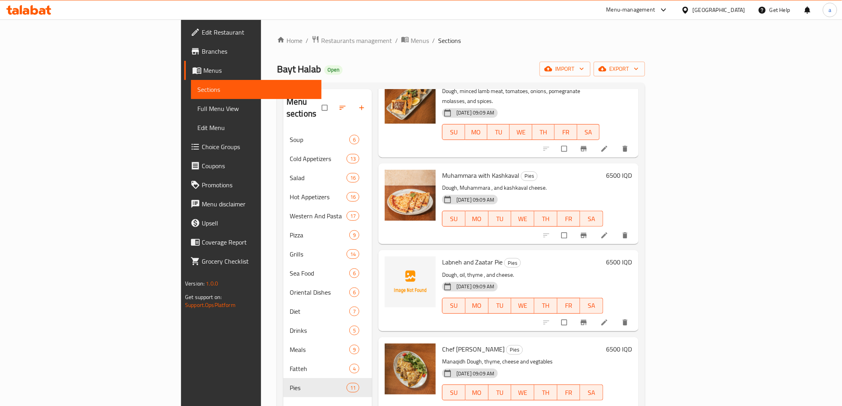
scroll to position [295, 0]
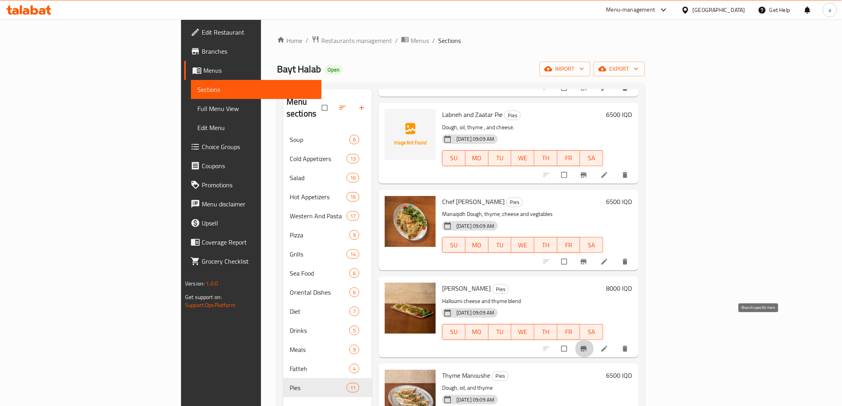
click at [587, 346] on icon "Branch-specific-item" at bounding box center [584, 348] width 6 height 5
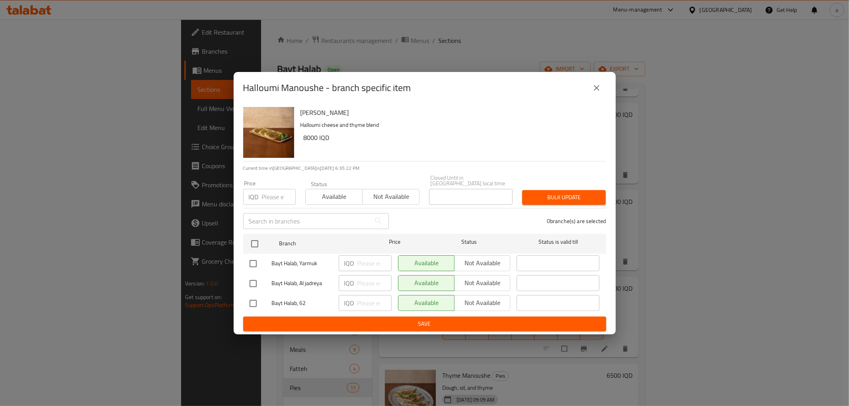
click at [594, 89] on icon "close" at bounding box center [597, 88] width 10 height 10
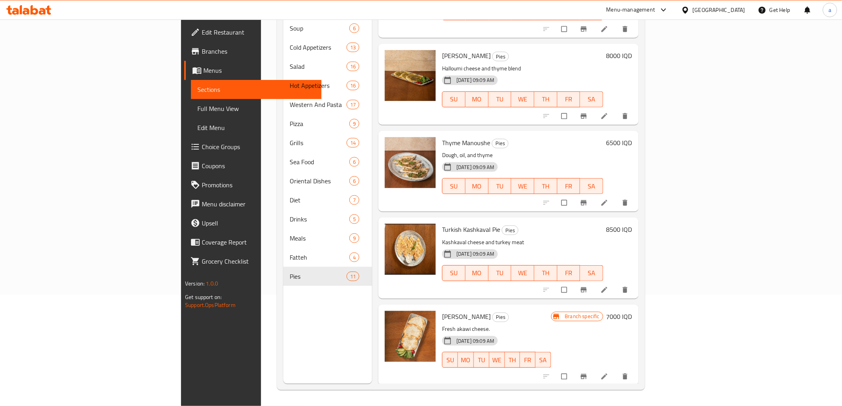
scroll to position [422, 0]
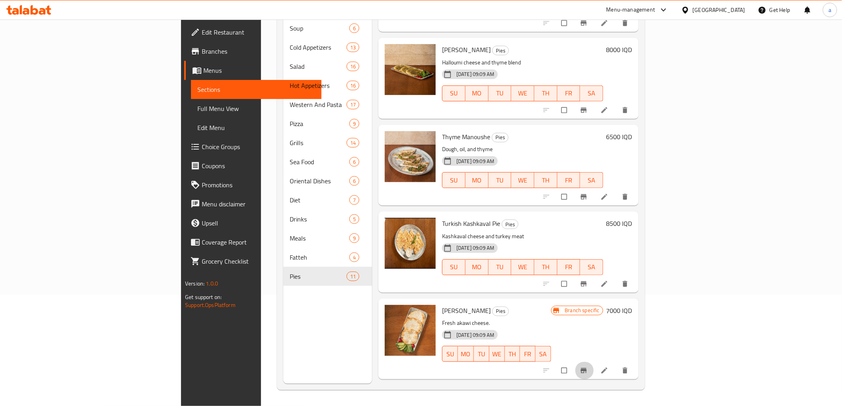
click at [588, 367] on icon "Branch-specific-item" at bounding box center [584, 371] width 8 height 8
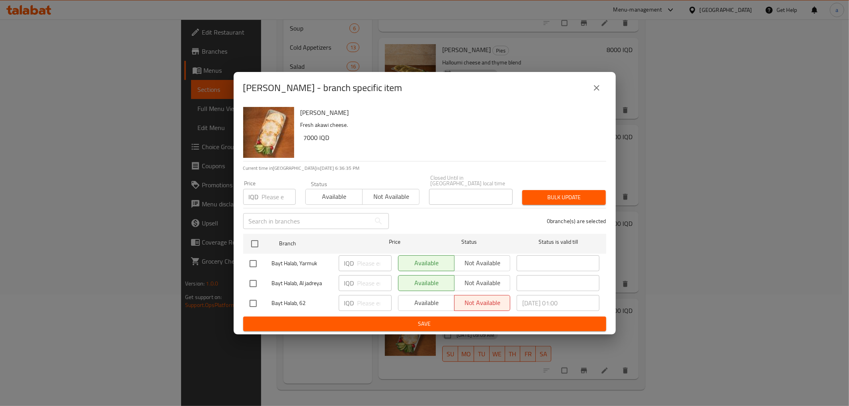
click at [599, 93] on icon "close" at bounding box center [597, 88] width 10 height 10
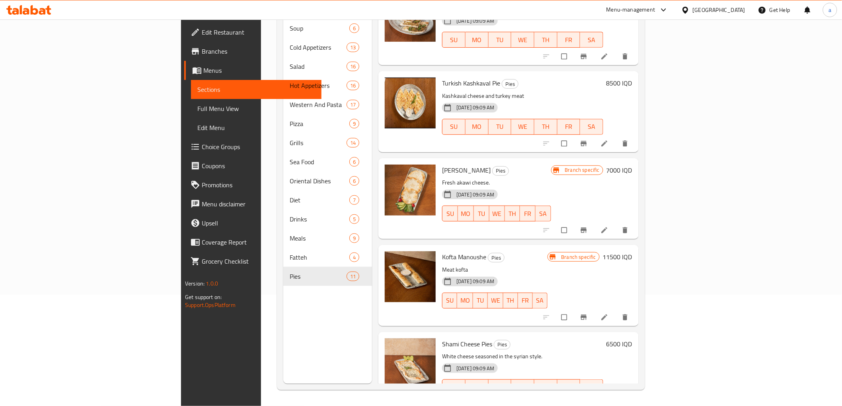
scroll to position [570, 0]
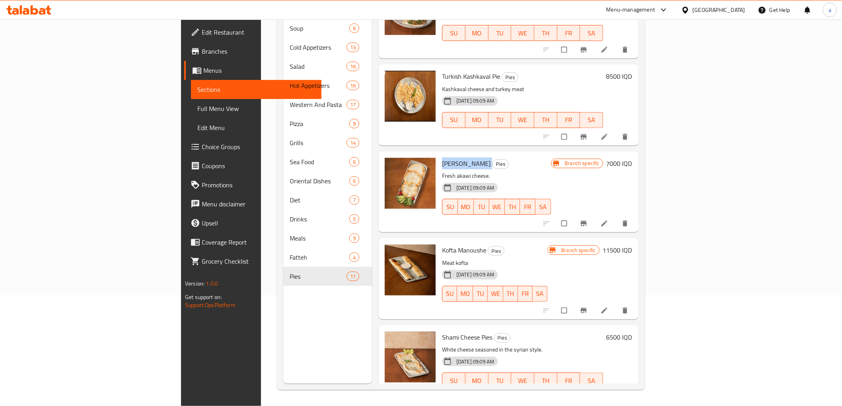
drag, startPoint x: 397, startPoint y: 139, endPoint x: 448, endPoint y: 136, distance: 51.4
click at [448, 158] on h6 "Akkawi Manoushe Pies" at bounding box center [496, 163] width 109 height 11
click at [510, 158] on h6 "Akkawi Manoushe Pies" at bounding box center [496, 163] width 109 height 11
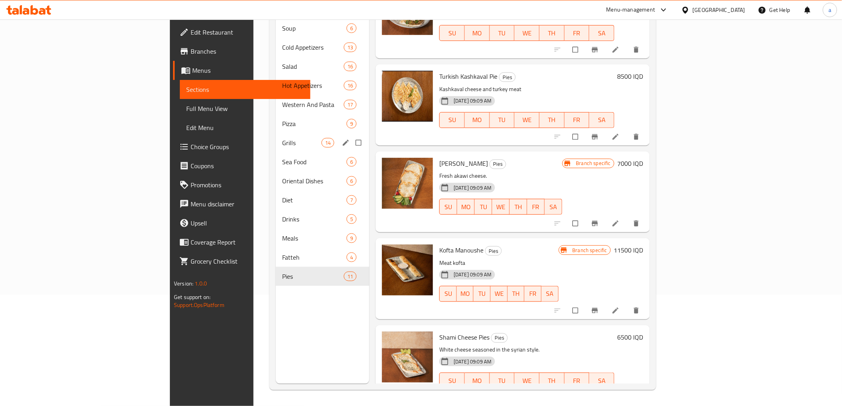
scroll to position [0, 0]
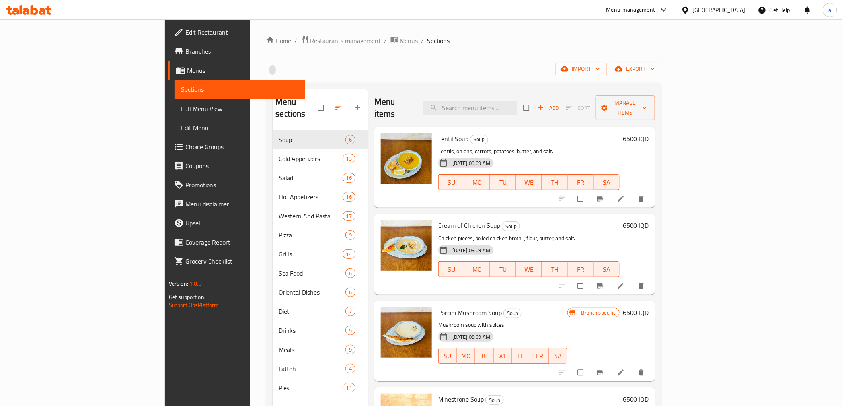
click at [181, 106] on span "Full Menu View" at bounding box center [240, 109] width 118 height 10
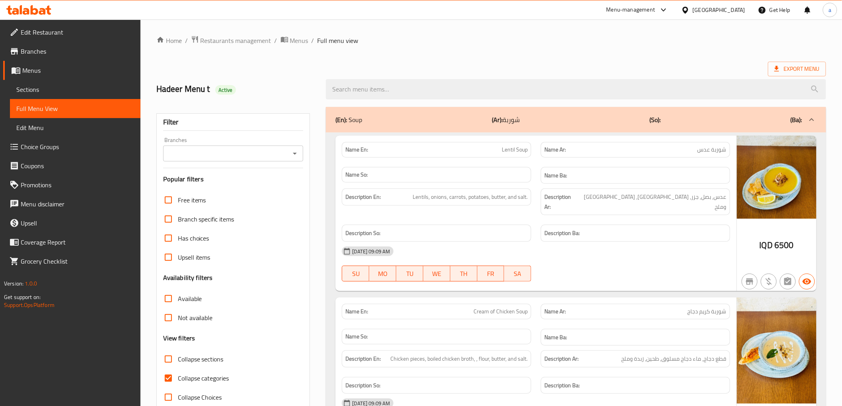
click at [289, 154] on div at bounding box center [294, 153] width 10 height 11
click at [290, 154] on icon "Open" at bounding box center [295, 154] width 10 height 10
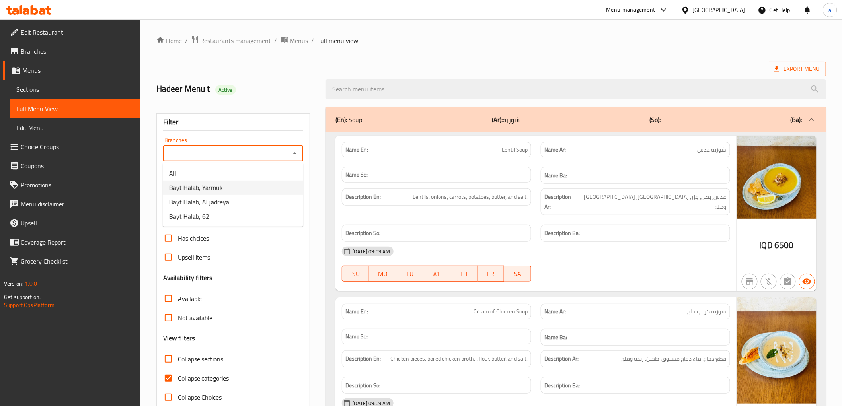
click at [256, 182] on li "Bayt Halab, Yarmuk" at bounding box center [233, 188] width 140 height 14
type input "Bayt Halab, Yarmuk"
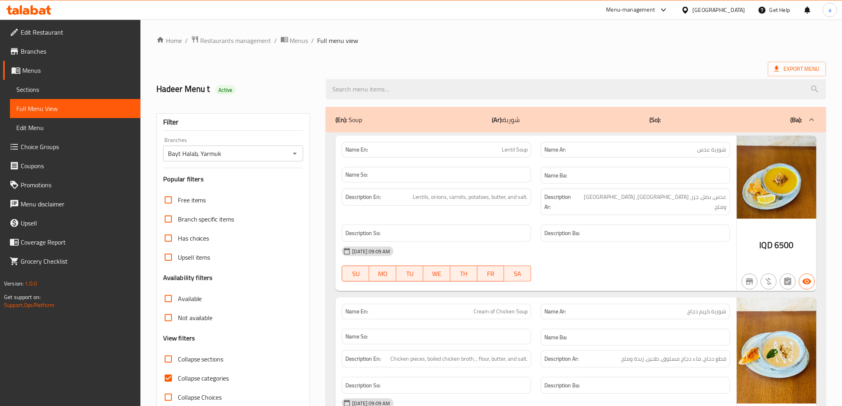
scroll to position [8029, 0]
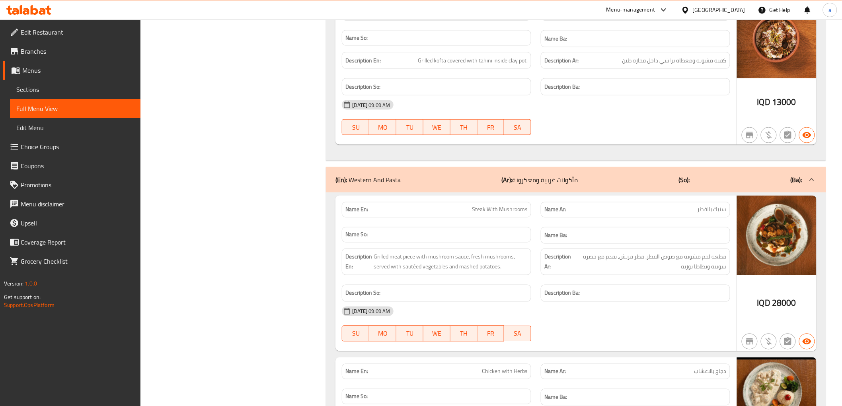
click at [496, 206] on span "Steak With Mushrooms" at bounding box center [500, 210] width 56 height 8
copy span "Steak With Mushrooms"
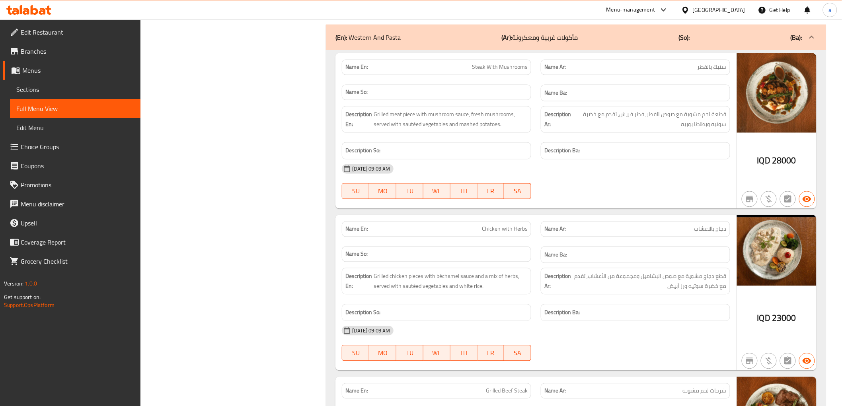
scroll to position [8176, 0]
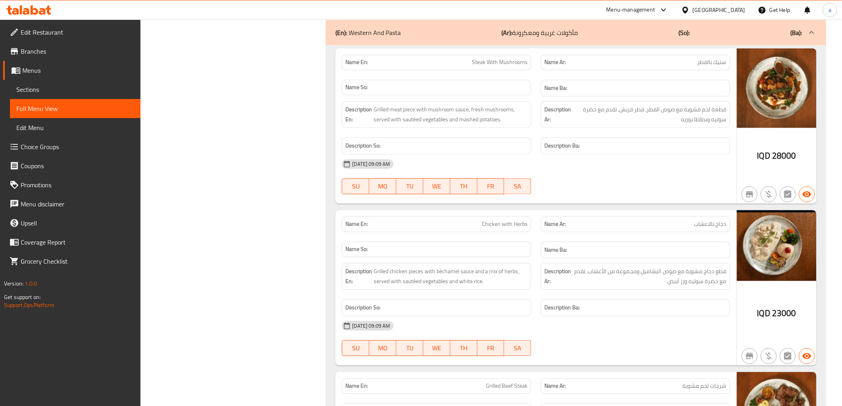
click at [514, 220] on span "Chicken with Herbs" at bounding box center [505, 224] width 46 height 8
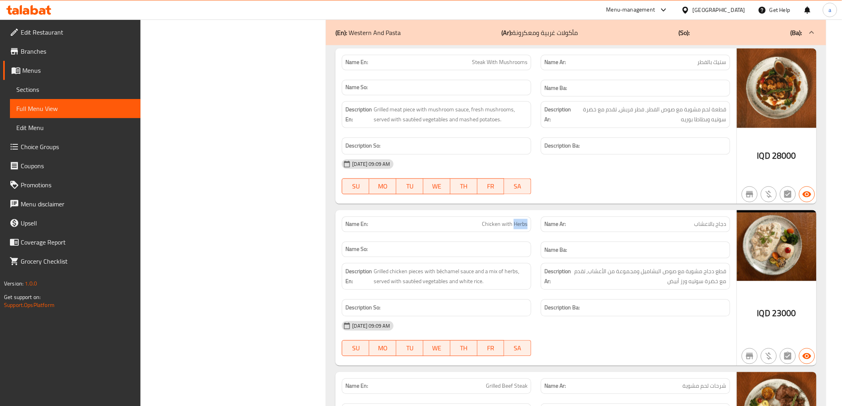
click at [514, 220] on span "Chicken with Herbs" at bounding box center [505, 224] width 46 height 8
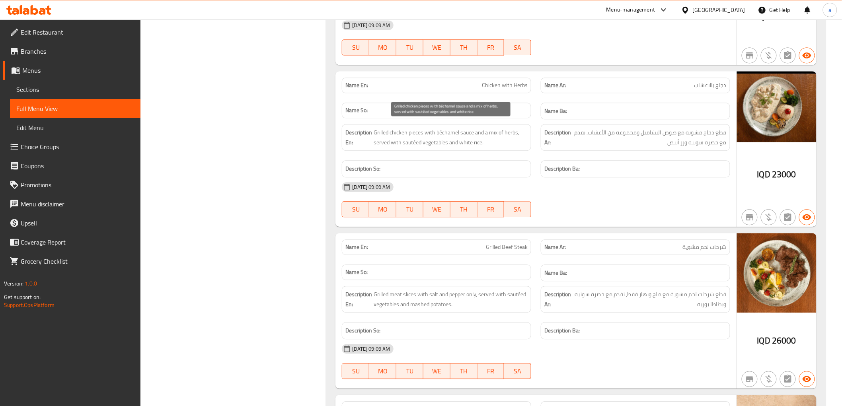
scroll to position [8323, 0]
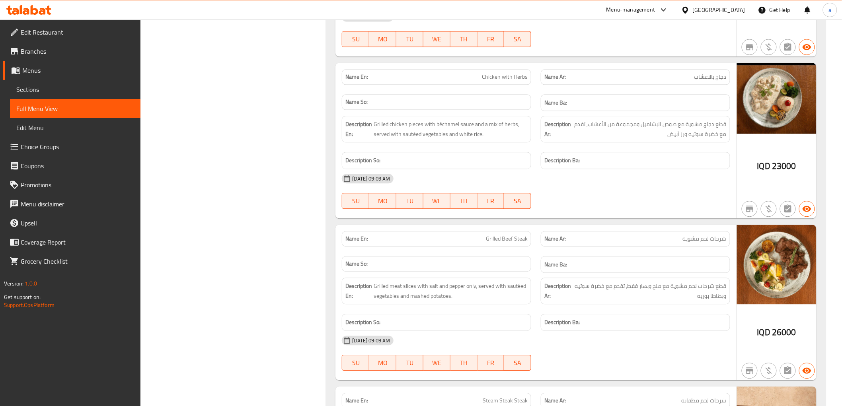
click at [745, 205] on icon "button" at bounding box center [750, 209] width 10 height 10
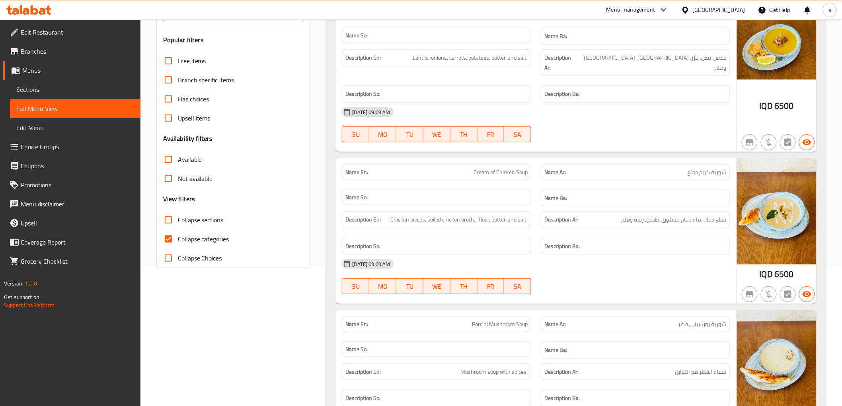
scroll to position [147, 0]
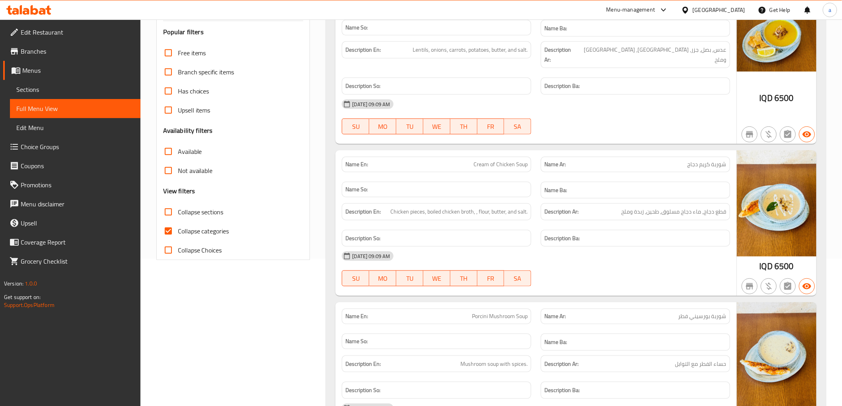
click at [193, 212] on span "Collapse sections" at bounding box center [201, 212] width 46 height 10
click at [178, 212] on input "Collapse sections" at bounding box center [168, 212] width 19 height 19
checkbox input "true"
click at [193, 228] on span "Collapse categories" at bounding box center [203, 231] width 51 height 10
click at [178, 228] on input "Collapse categories" at bounding box center [168, 231] width 19 height 19
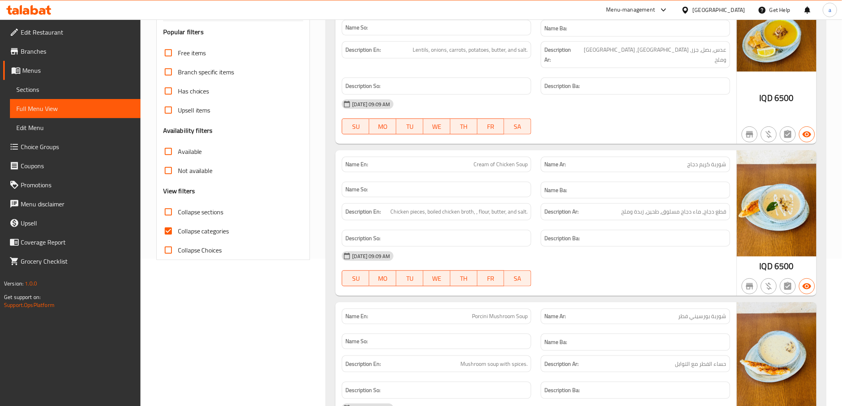
checkbox input "false"
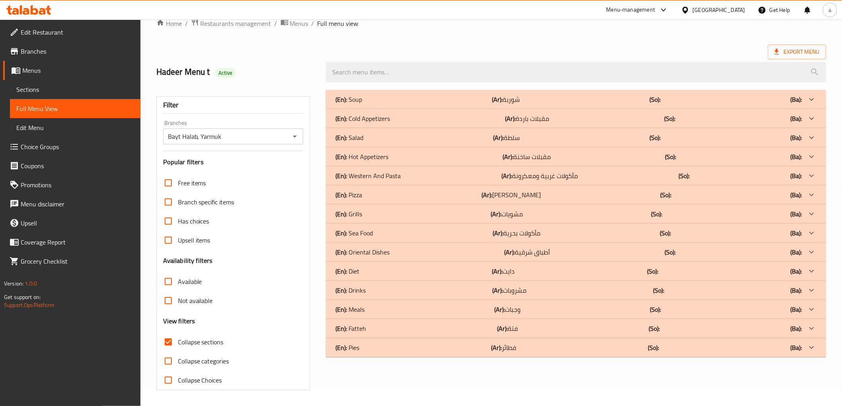
scroll to position [17, 0]
click at [398, 197] on div "(En): Pizza (Ar): بيتزا (So): (Ba):" at bounding box center [569, 195] width 466 height 10
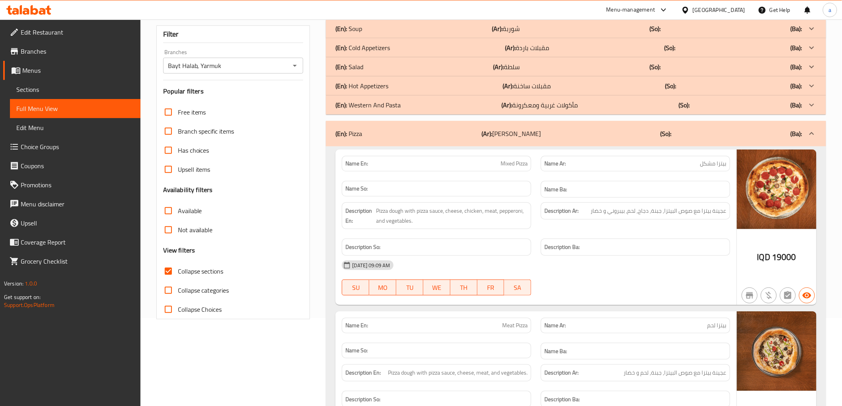
scroll to position [164, 0]
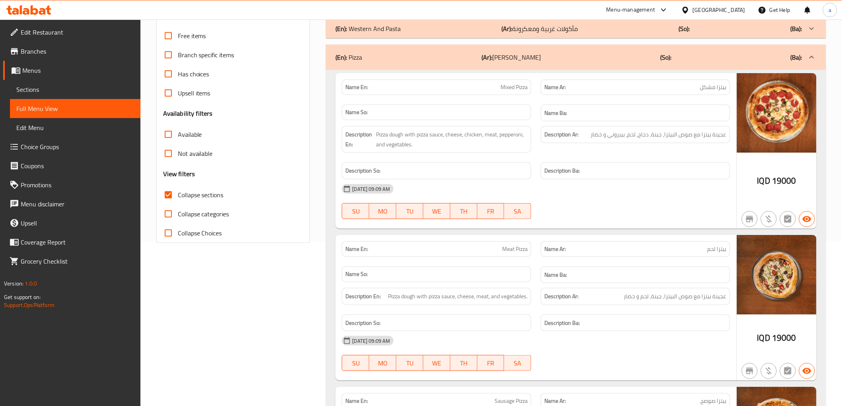
click at [492, 54] on b "(Ar):" at bounding box center [487, 57] width 11 height 12
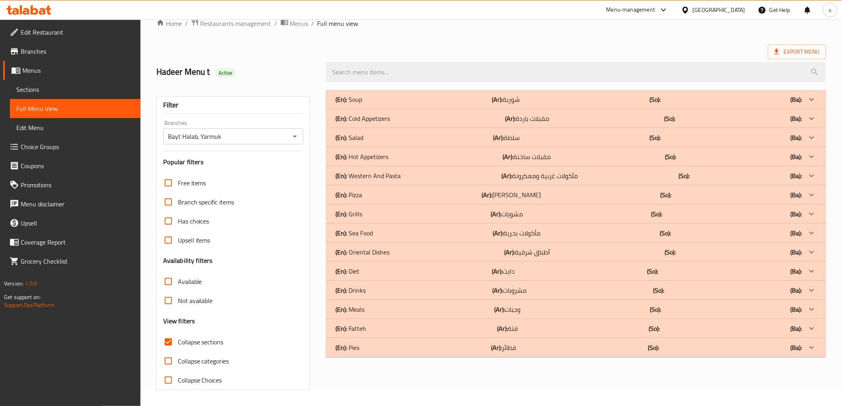
scroll to position [17, 0]
click at [192, 342] on span "Collapse sections" at bounding box center [201, 343] width 46 height 10
click at [178, 342] on input "Collapse sections" at bounding box center [168, 342] width 19 height 19
checkbox input "false"
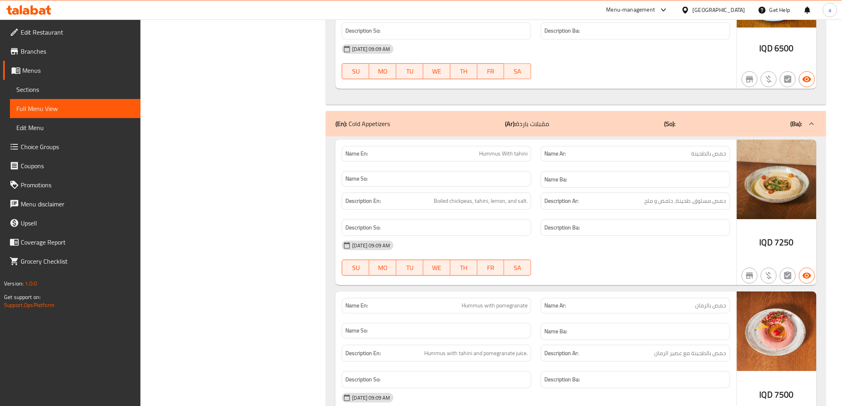
scroll to position [901, 0]
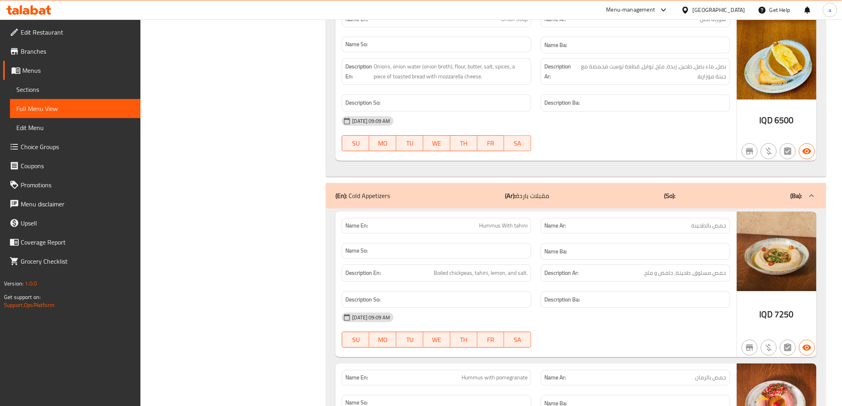
click at [622, 183] on div "(En): Cold Appetizers (Ar): مقبلات باردة (So): (Ba):" at bounding box center [576, 195] width 500 height 25
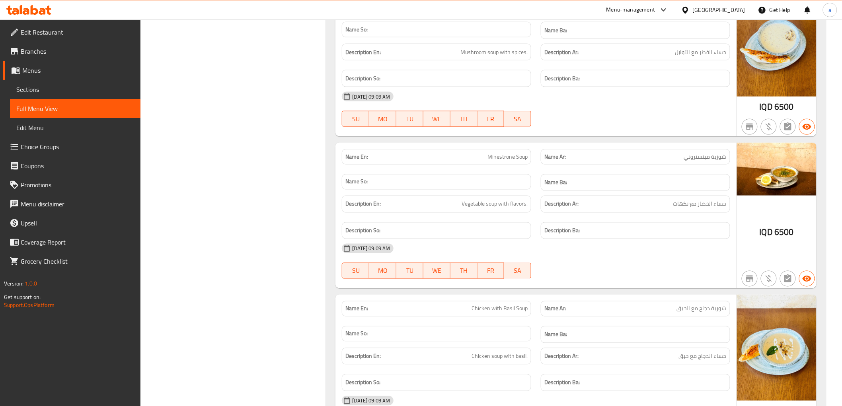
scroll to position [19208, 0]
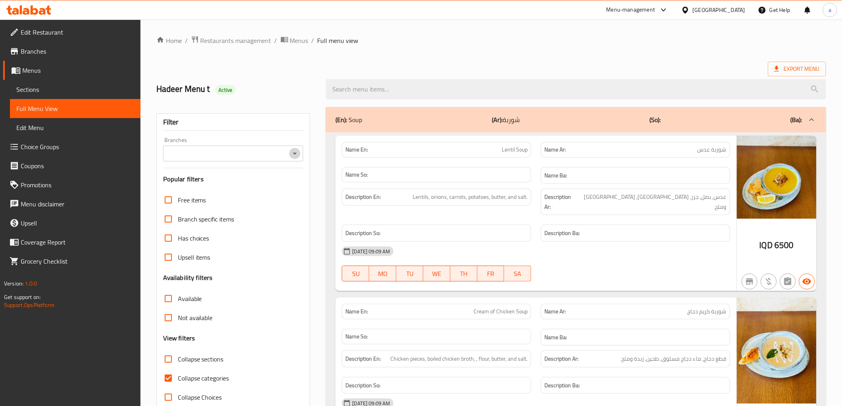
click at [293, 157] on icon "Open" at bounding box center [295, 154] width 10 height 10
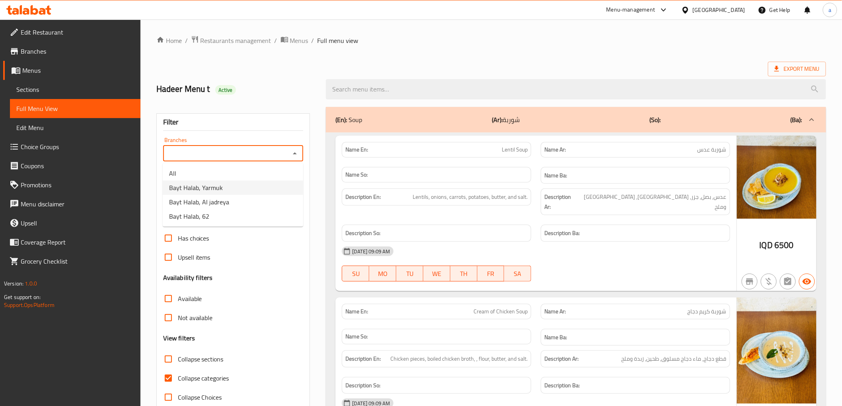
click at [273, 186] on li "Bayt Halab, Yarmuk" at bounding box center [233, 188] width 140 height 14
type input "Bayt Halab, Yarmuk"
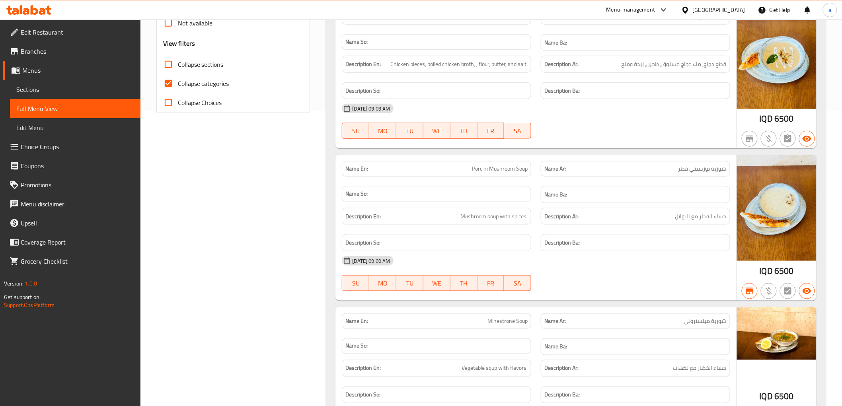
click at [211, 80] on span "Collapse categories" at bounding box center [203, 84] width 51 height 10
click at [178, 80] on input "Collapse categories" at bounding box center [168, 83] width 19 height 19
checkbox input "false"
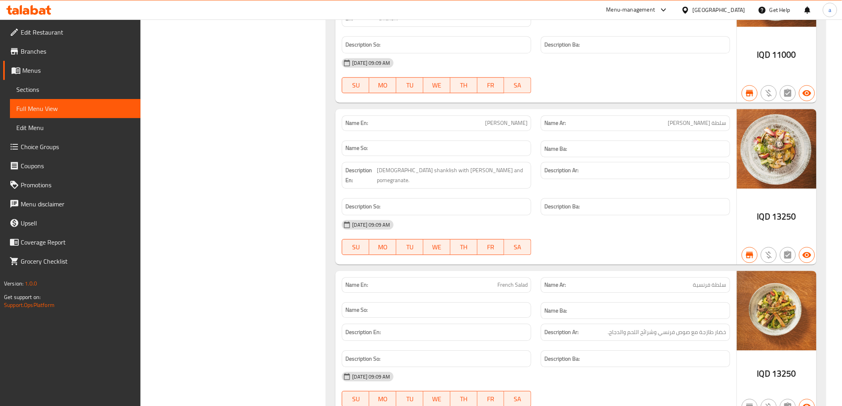
scroll to position [0, 0]
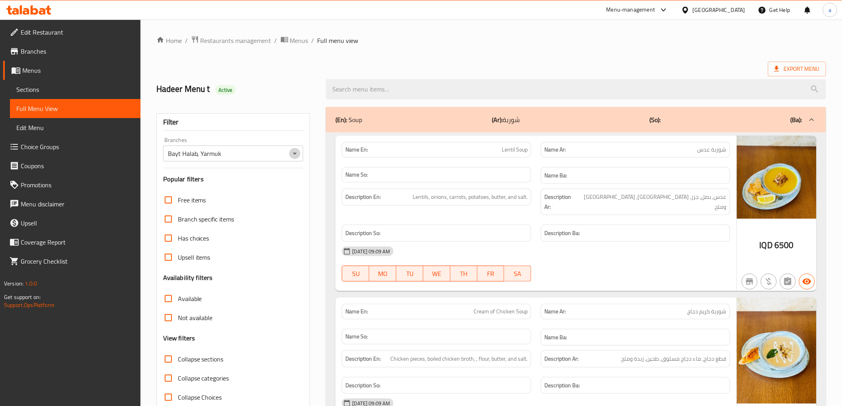
click at [297, 157] on icon "Open" at bounding box center [295, 154] width 10 height 10
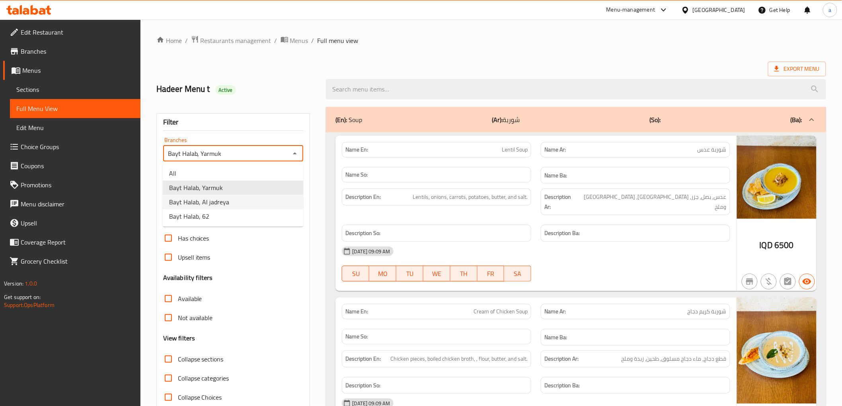
click at [269, 196] on li "Bayt Halab, Al jadreya" at bounding box center [233, 202] width 140 height 14
click at [292, 156] on icon "Open" at bounding box center [295, 154] width 10 height 10
click at [248, 216] on li "Bayt Halab, 62" at bounding box center [233, 216] width 140 height 14
type input "Bayt Halab, 62"
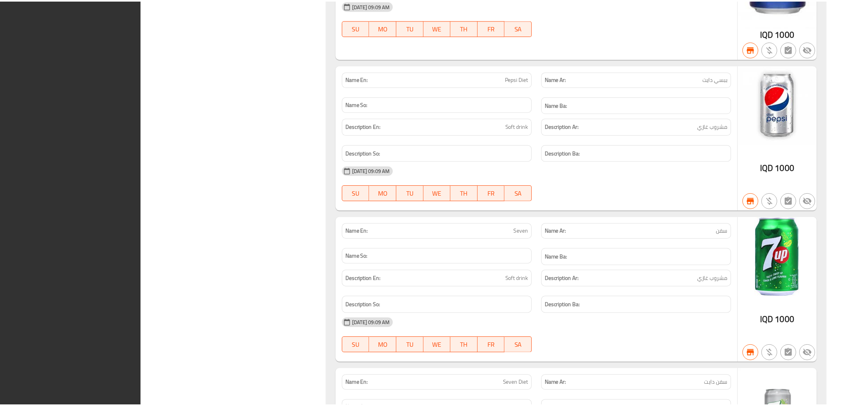
scroll to position [22788, 0]
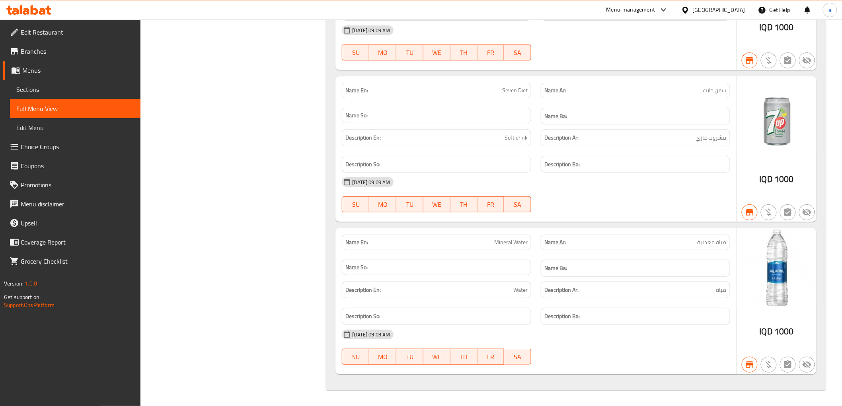
click at [41, 12] on icon at bounding box center [42, 11] width 7 height 7
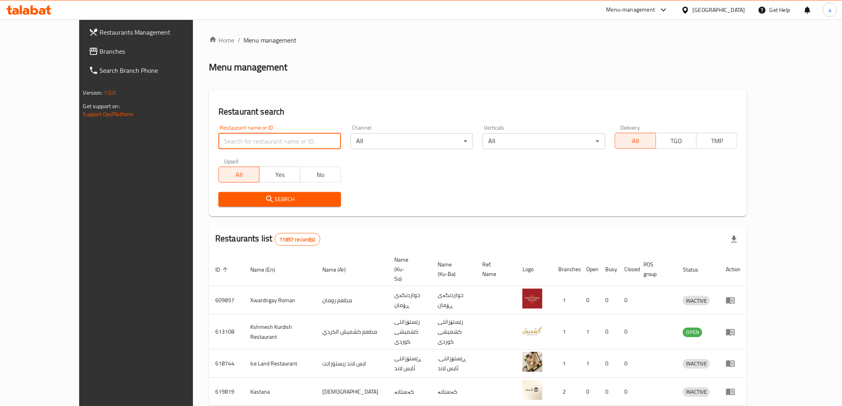
drag, startPoint x: 0, startPoint y: 0, endPoint x: 261, endPoint y: 137, distance: 294.3
click at [261, 137] on input "search" at bounding box center [280, 141] width 123 height 16
paste input "695644"
type input "695644"
click at [272, 195] on span "Search" at bounding box center [280, 200] width 110 height 10
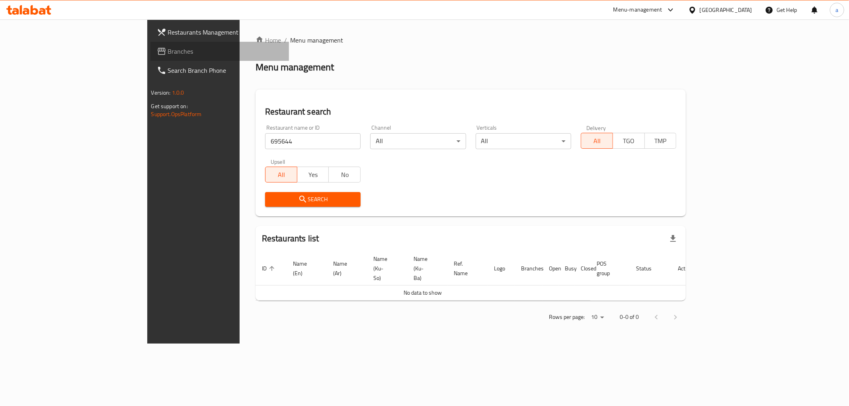
click at [150, 57] on link "Branches" at bounding box center [219, 51] width 139 height 19
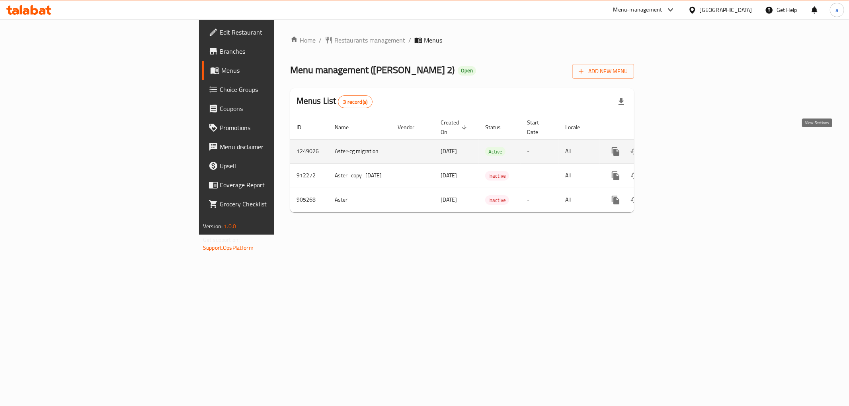
click at [678, 147] on icon "enhanced table" at bounding box center [673, 152] width 10 height 10
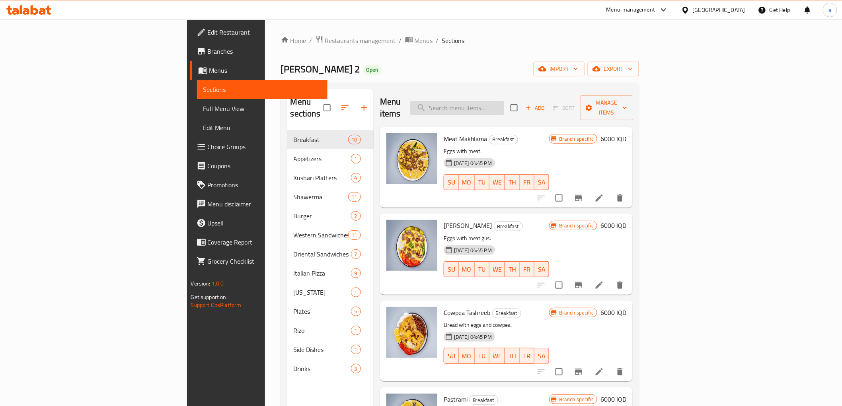
click at [504, 103] on input "search" at bounding box center [457, 108] width 94 height 14
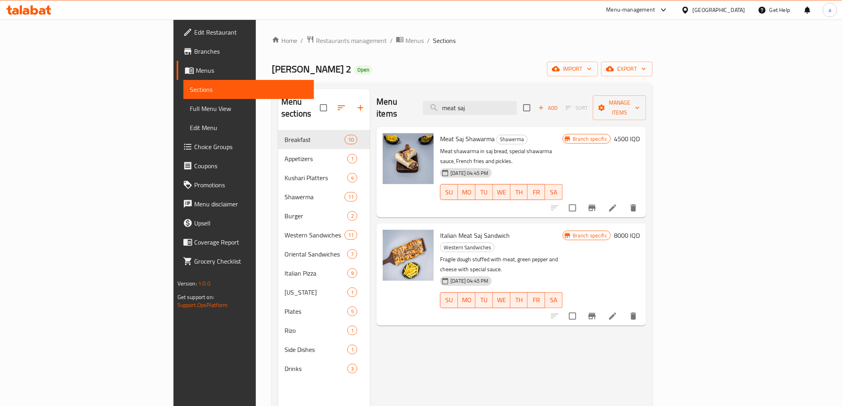
drag, startPoint x: 544, startPoint y: 101, endPoint x: 479, endPoint y: 112, distance: 65.4
click at [479, 112] on div "Menu items meat saj Add Sort Manage items" at bounding box center [512, 108] width 270 height 38
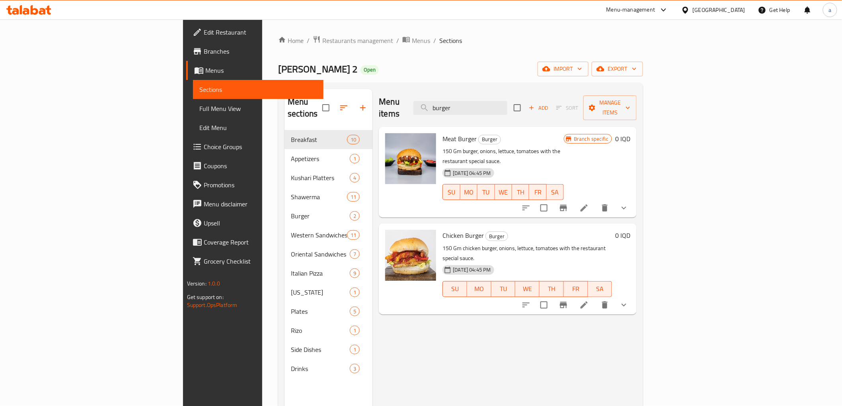
type input "burger"
click at [629, 203] on icon "show more" at bounding box center [624, 208] width 10 height 10
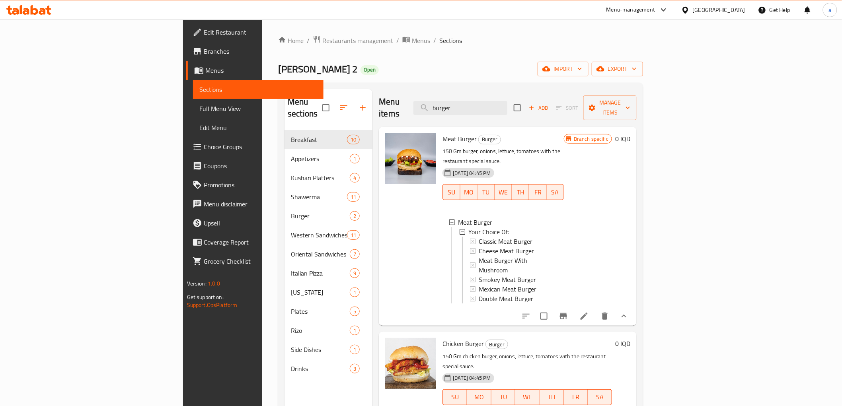
click at [186, 154] on link "Choice Groups" at bounding box center [254, 146] width 137 height 19
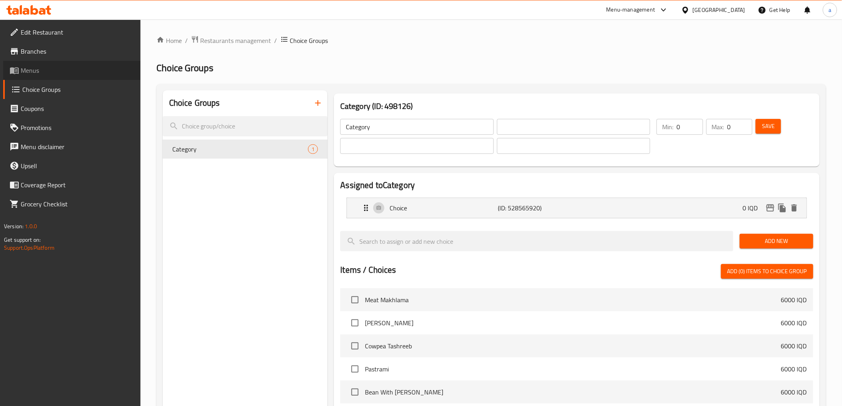
click at [108, 68] on span "Menus" at bounding box center [77, 71] width 113 height 10
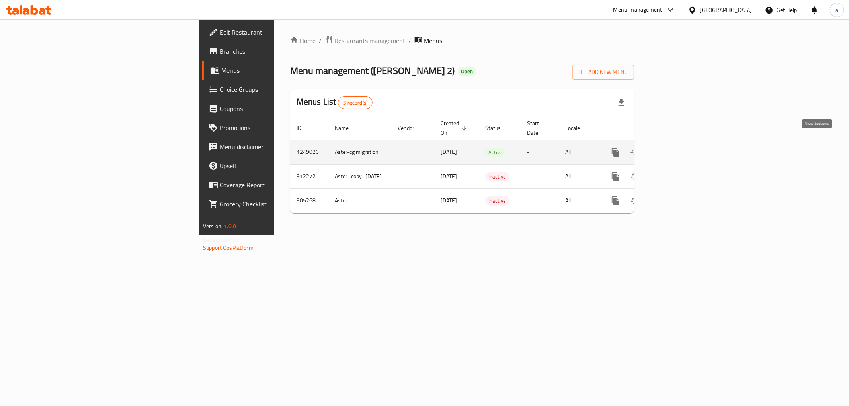
click at [678, 148] on icon "enhanced table" at bounding box center [673, 153] width 10 height 10
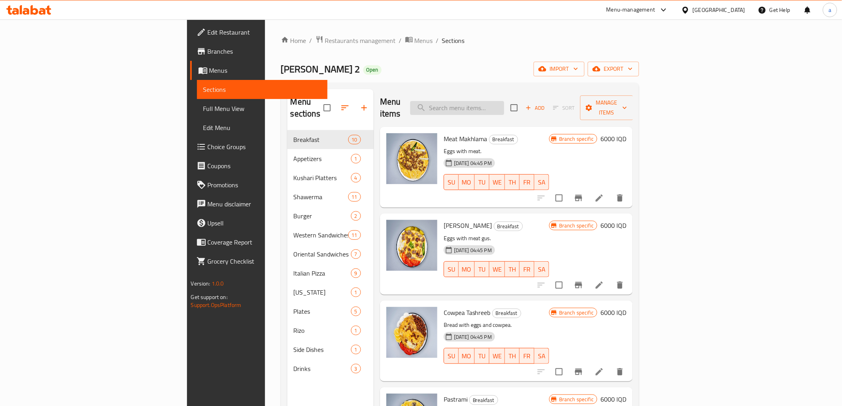
click at [504, 101] on input "search" at bounding box center [457, 108] width 94 height 14
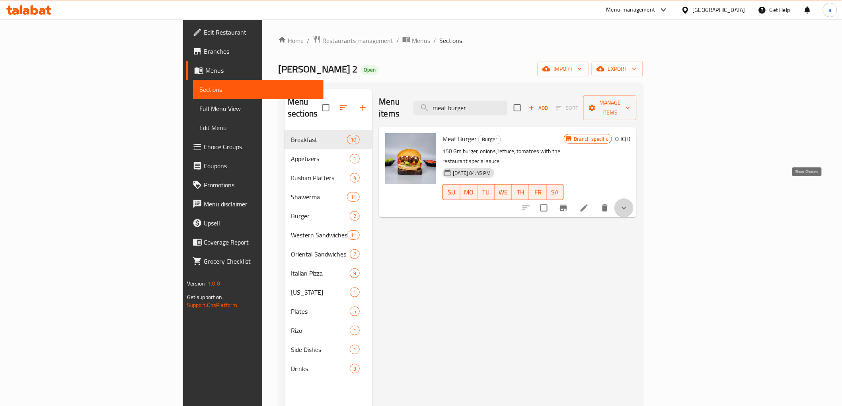
click at [629, 203] on icon "show more" at bounding box center [624, 208] width 10 height 10
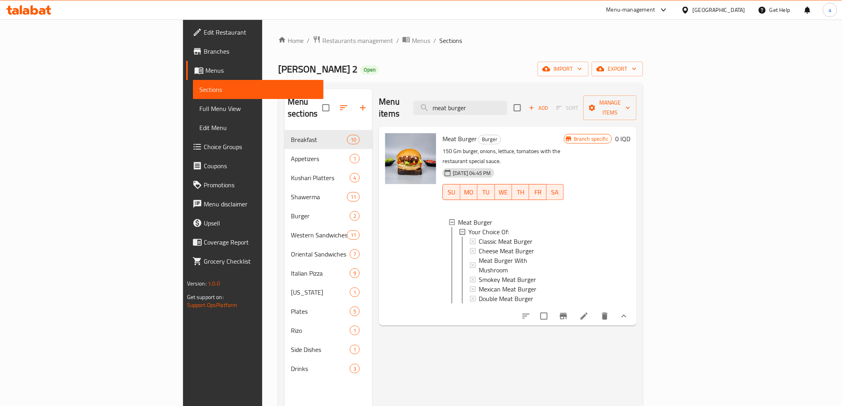
drag, startPoint x: 533, startPoint y: 103, endPoint x: 470, endPoint y: 108, distance: 63.9
click at [470, 108] on div "Menu items meat burger Add Sort Manage items" at bounding box center [508, 108] width 258 height 38
type input "r"
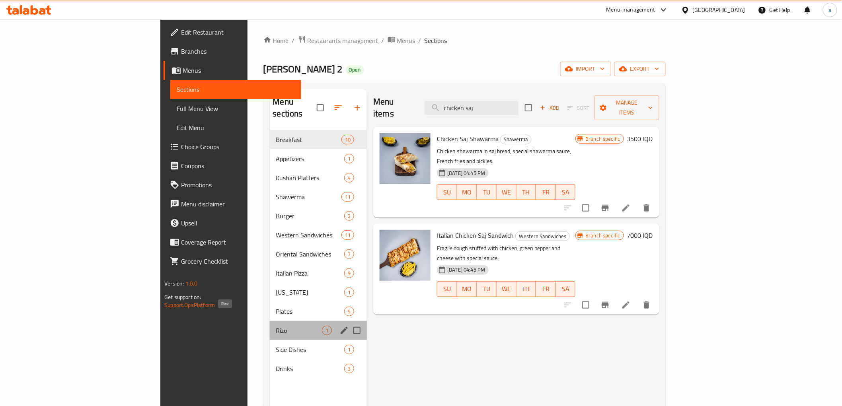
click at [276, 326] on span "Rizo" at bounding box center [299, 331] width 46 height 10
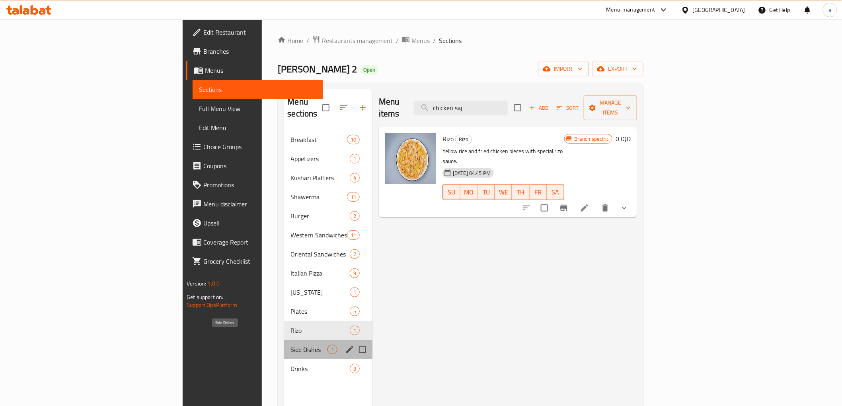
click at [291, 345] on span "Side Dishes" at bounding box center [309, 350] width 37 height 10
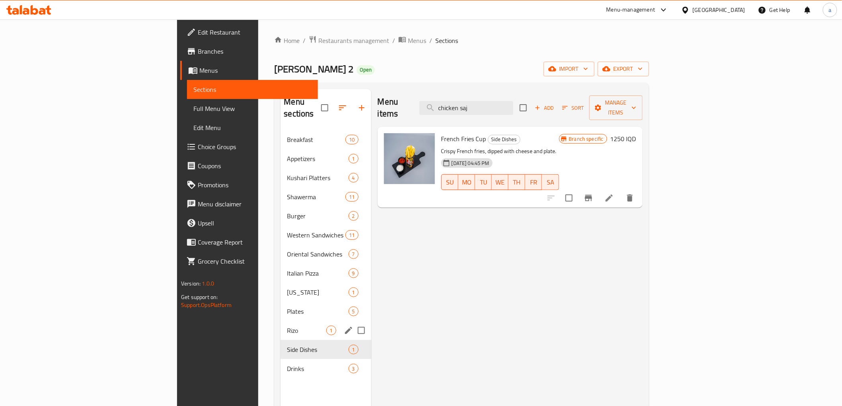
click at [281, 321] on div "Rizo 1" at bounding box center [326, 330] width 90 height 19
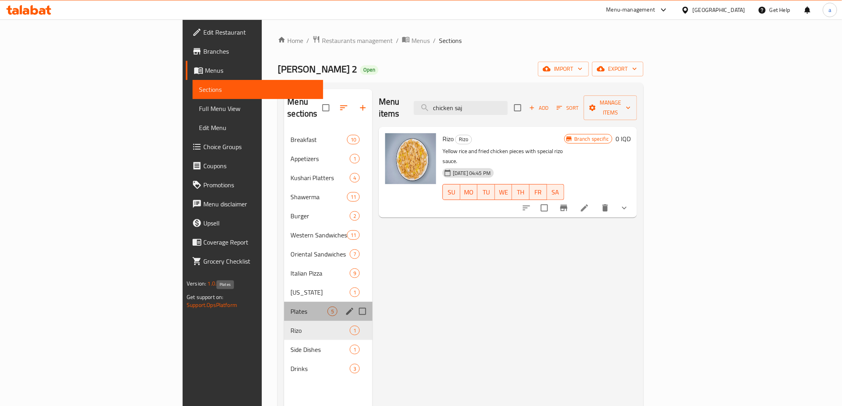
click at [291, 307] on span "Plates" at bounding box center [309, 312] width 37 height 10
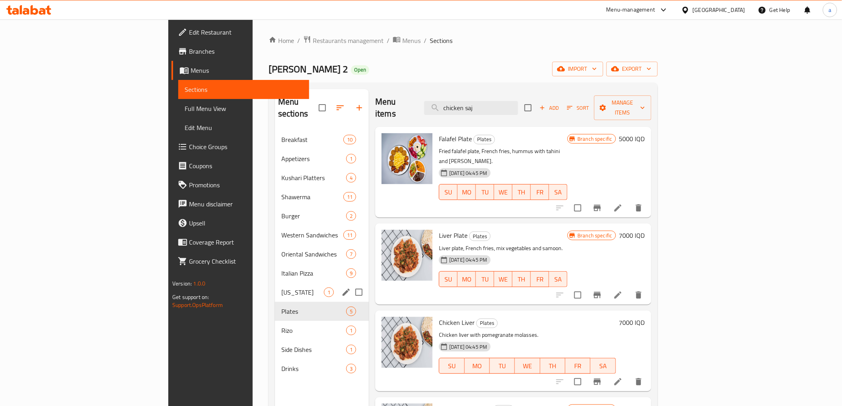
click at [275, 287] on div "[US_STATE] 1" at bounding box center [322, 292] width 94 height 19
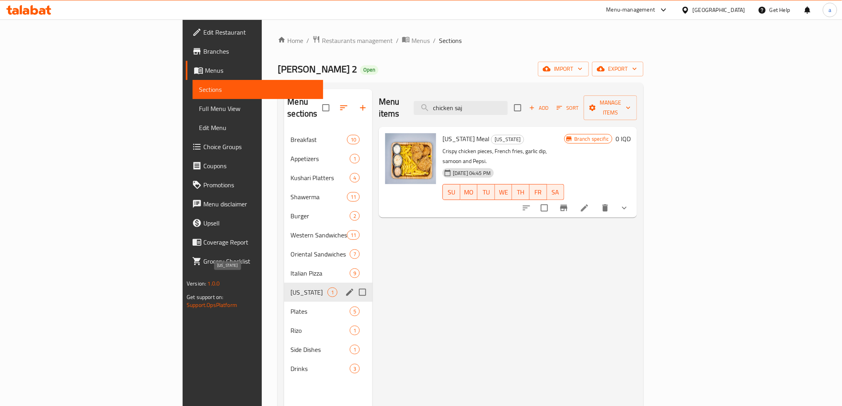
click at [291, 288] on span "[US_STATE]" at bounding box center [309, 293] width 37 height 10
click at [291, 269] on span "Italian Pizza" at bounding box center [309, 274] width 37 height 10
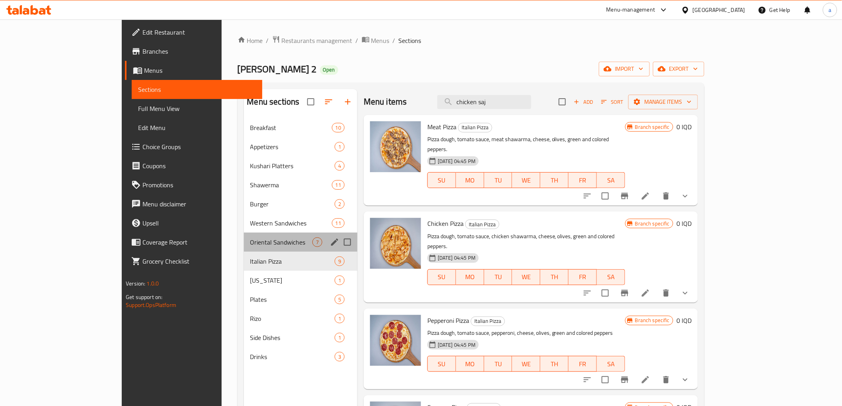
click at [244, 250] on div "Oriental Sandwiches 7" at bounding box center [300, 242] width 113 height 19
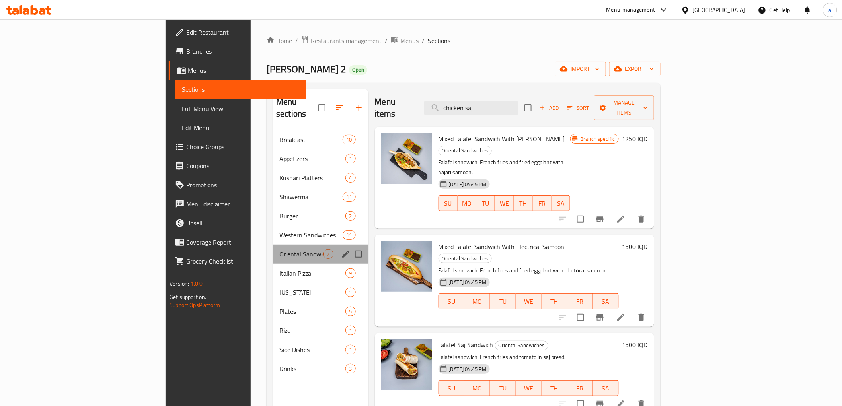
click at [273, 245] on div "Oriental Sandwiches 7" at bounding box center [320, 254] width 95 height 19
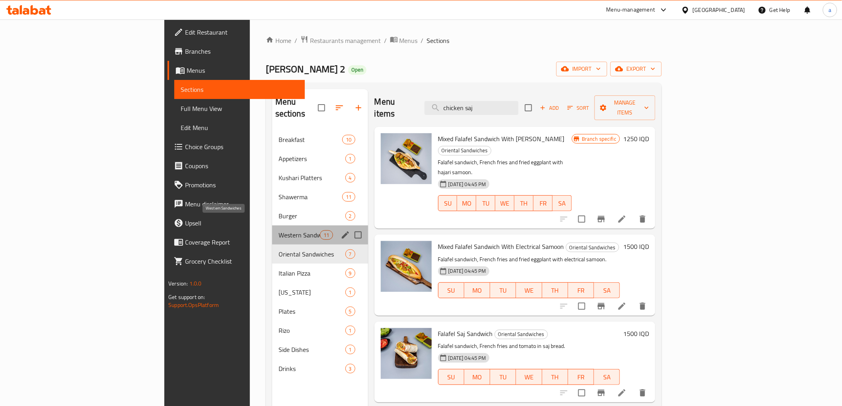
click at [279, 230] on span "Western Sandwiches" at bounding box center [300, 235] width 42 height 10
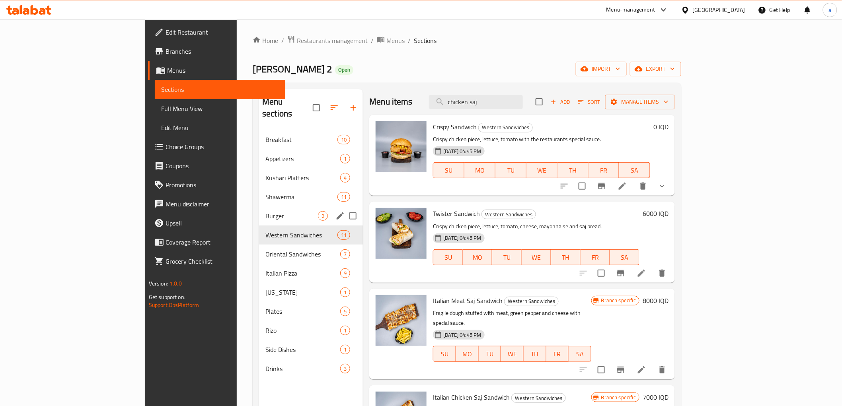
click at [259, 213] on div "Burger 2" at bounding box center [311, 216] width 104 height 19
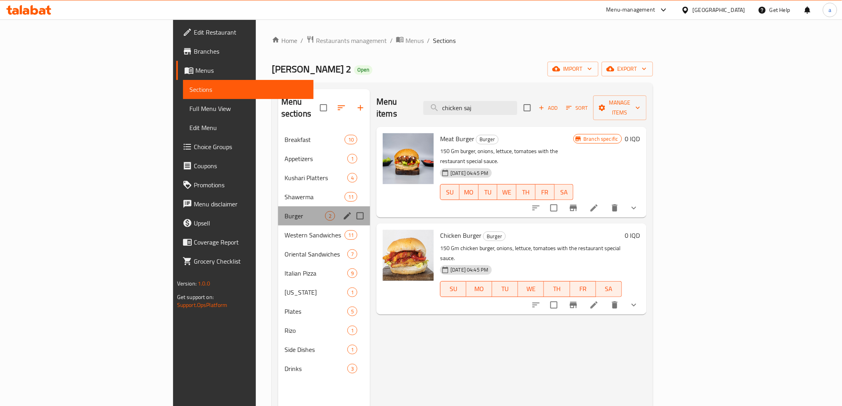
drag, startPoint x: 213, startPoint y: 198, endPoint x: 132, endPoint y: 46, distance: 172.7
click at [278, 193] on div "Breakfast 10 Appetizers 1 Kushari Platters 4 Shawerma 11 Burger 2 Western Sandw…" at bounding box center [324, 254] width 92 height 248
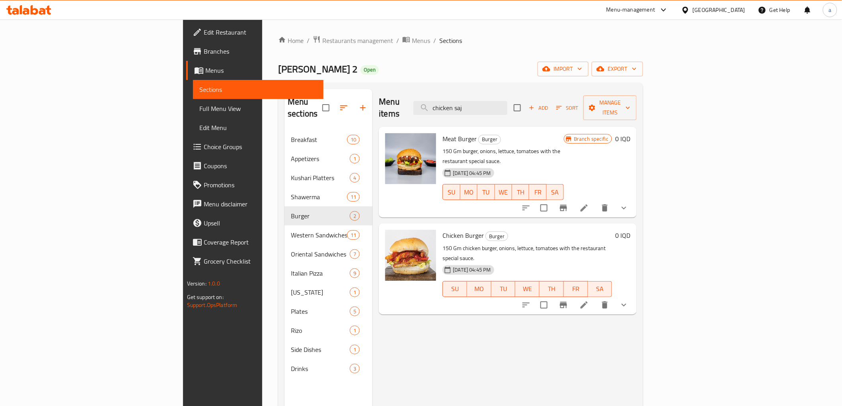
drag, startPoint x: 551, startPoint y: 99, endPoint x: 499, endPoint y: 109, distance: 53.2
click at [499, 109] on div "Menu items chicken saj Add Sort Manage items" at bounding box center [508, 108] width 258 height 38
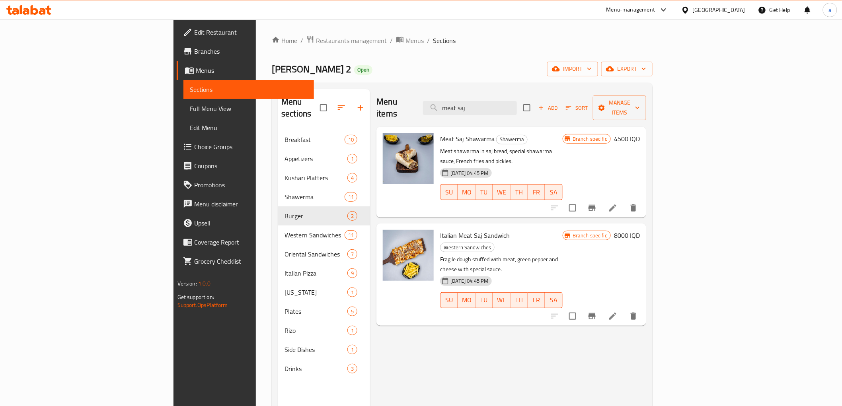
drag, startPoint x: 487, startPoint y: 103, endPoint x: 477, endPoint y: 104, distance: 10.1
click at [477, 104] on div "Menu items meat saj Add Sort Manage items" at bounding box center [512, 108] width 270 height 38
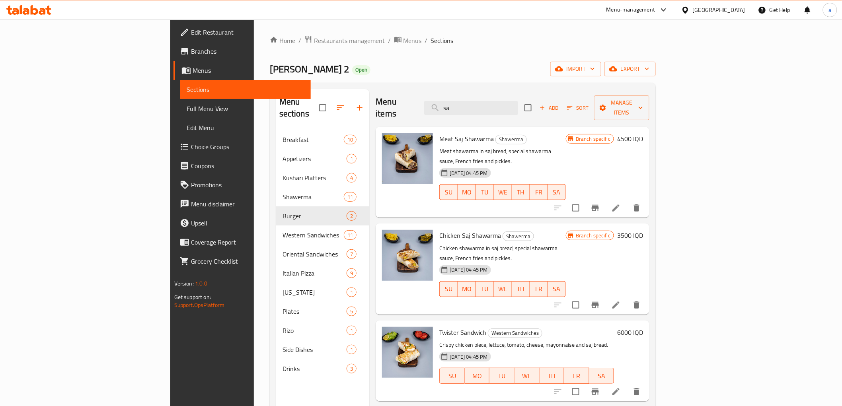
type input "s"
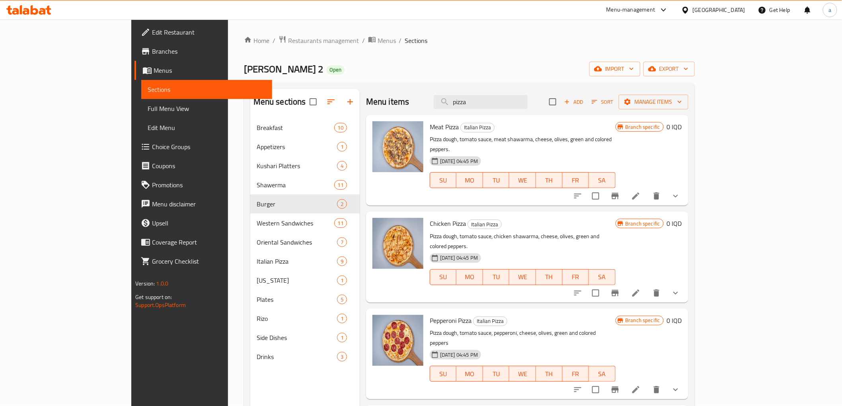
click at [689, 185] on div "Meat Pizza Italian Pizza Pizza dough, tomato sauce, meat shawarma, cheese, oliv…" at bounding box center [527, 160] width 322 height 91
click at [681, 191] on icon "show more" at bounding box center [676, 196] width 10 height 10
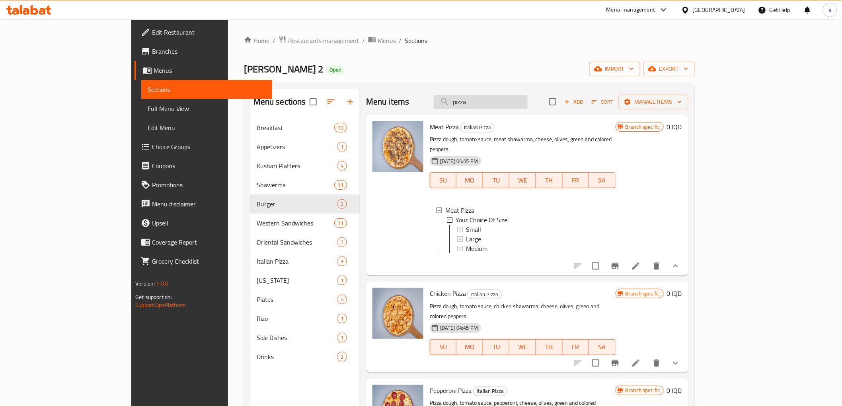
drag, startPoint x: 514, startPoint y: 99, endPoint x: 491, endPoint y: 105, distance: 23.8
click at [491, 105] on input "pizza" at bounding box center [481, 102] width 94 height 14
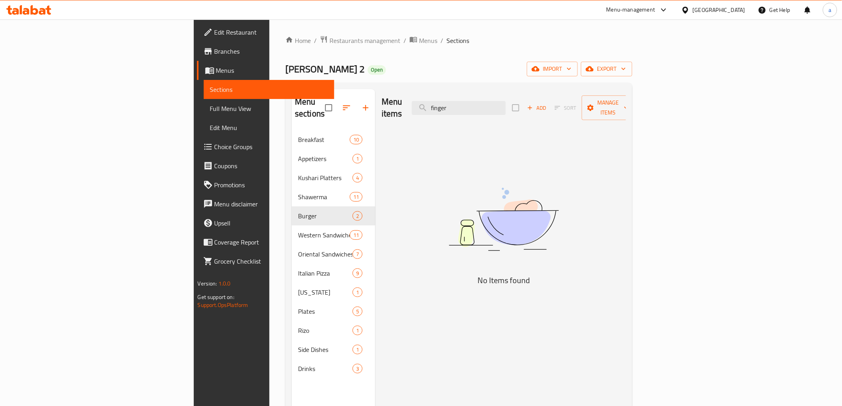
drag, startPoint x: 489, startPoint y: 105, endPoint x: 480, endPoint y: 108, distance: 9.2
click at [480, 107] on div "Menu items finger Add Sort Manage items" at bounding box center [504, 108] width 244 height 38
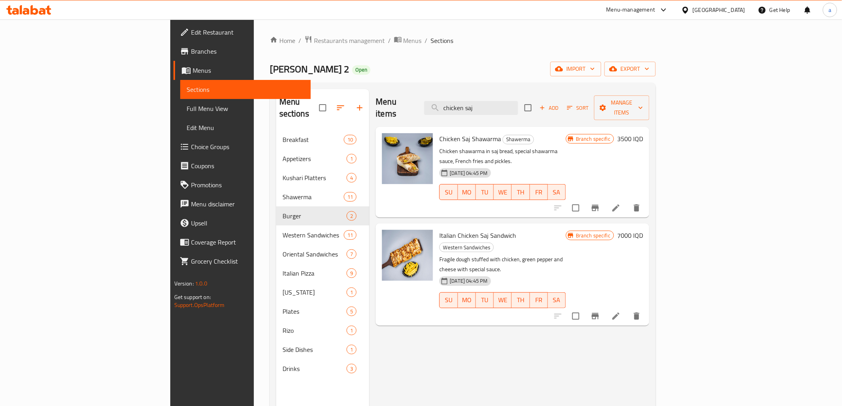
drag, startPoint x: 457, startPoint y: 105, endPoint x: 431, endPoint y: 109, distance: 26.5
click at [431, 109] on div "Menu items chicken saj Add Sort Manage items" at bounding box center [513, 108] width 274 height 38
type input "j"
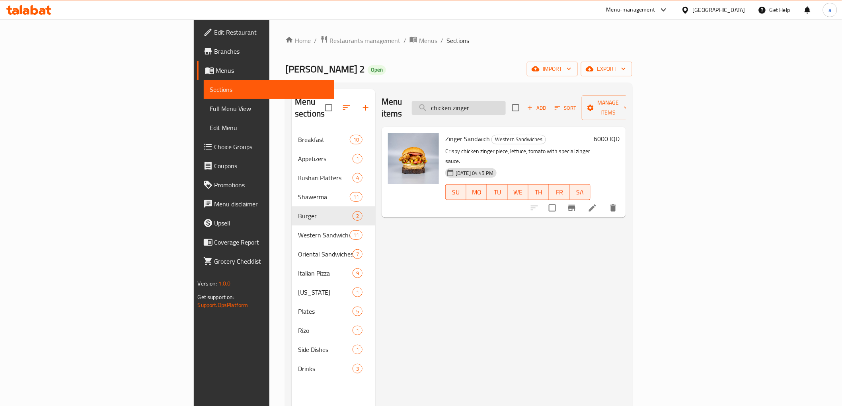
drag, startPoint x: 546, startPoint y: 98, endPoint x: 503, endPoint y: 100, distance: 43.1
click at [503, 101] on input "chicken zinger" at bounding box center [459, 108] width 94 height 14
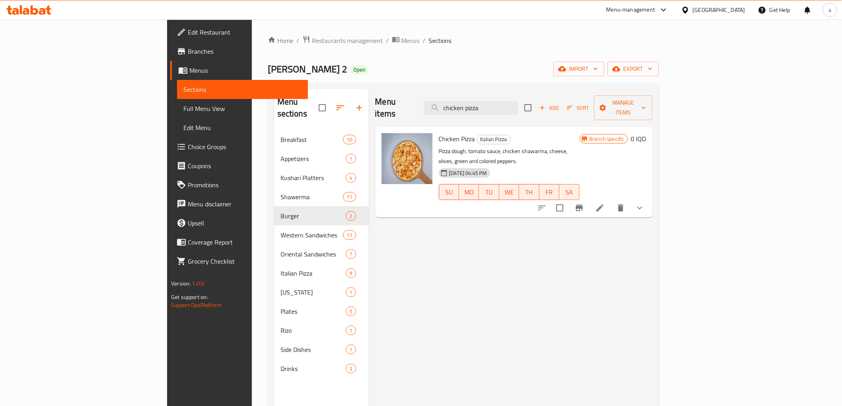
click at [650, 199] on button "show more" at bounding box center [639, 208] width 19 height 19
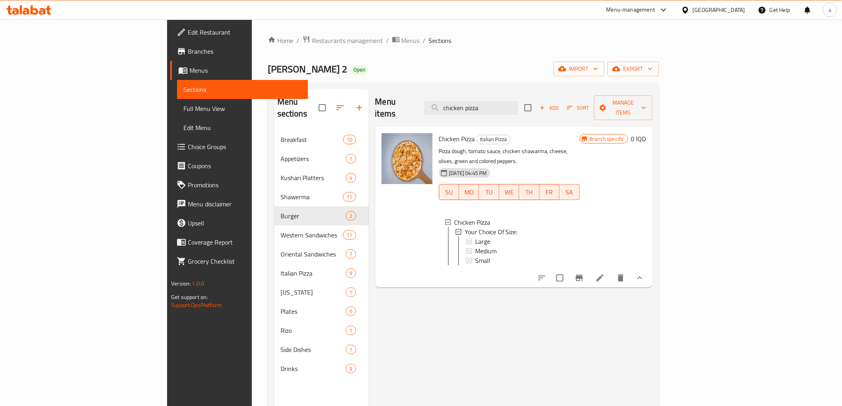
drag, startPoint x: 537, startPoint y: 102, endPoint x: 482, endPoint y: 108, distance: 55.2
click at [482, 108] on div "Menu items chicken pizza Add Sort Manage items" at bounding box center [513, 108] width 277 height 38
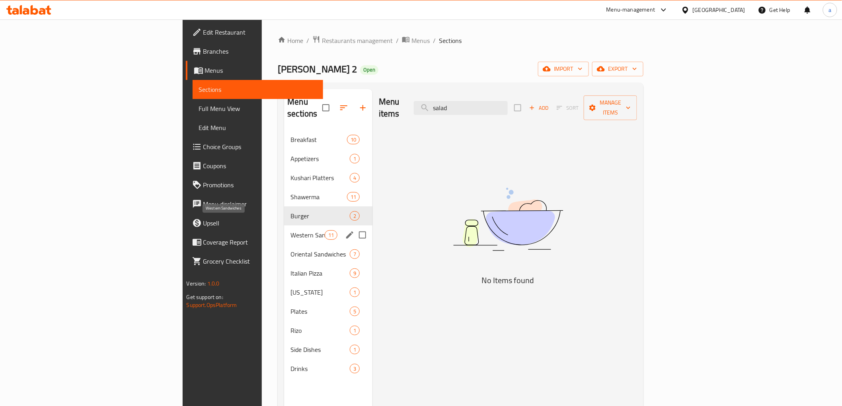
click at [291, 230] on span "Western Sandwiches" at bounding box center [308, 235] width 34 height 10
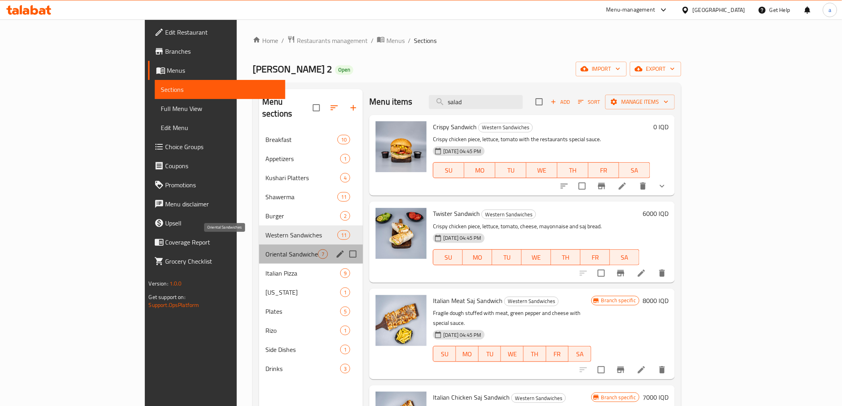
click at [265, 250] on span "Oriental Sandwiches" at bounding box center [291, 255] width 53 height 10
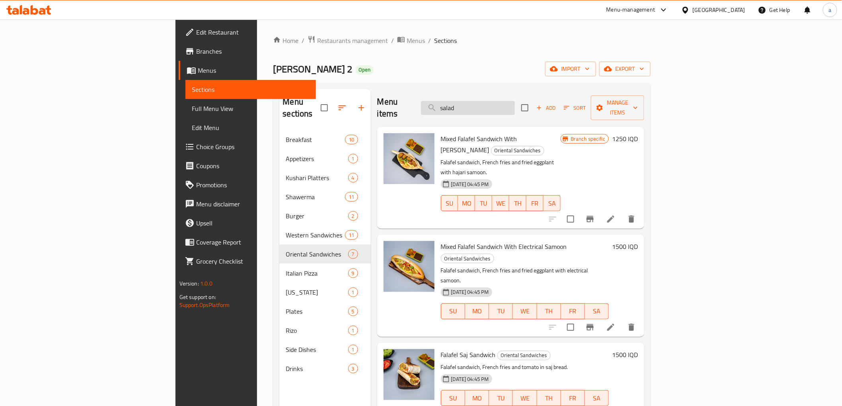
click at [515, 104] on input "salad" at bounding box center [468, 108] width 94 height 14
type input "s"
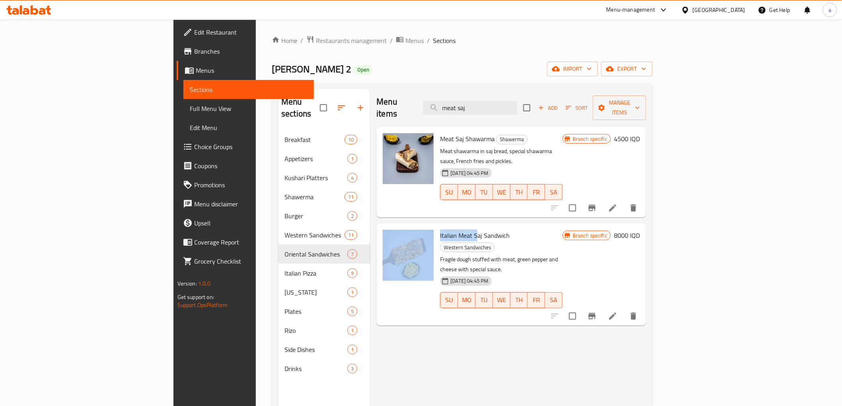
drag, startPoint x: 388, startPoint y: 207, endPoint x: 371, endPoint y: 207, distance: 17.1
click at [380, 227] on div "Italian Meat Saj Sandwich Western Sandwiches Fragile dough stuffed with meat, g…" at bounding box center [511, 275] width 263 height 96
click at [440, 230] on span "Italian Meat Saj Sandwich" at bounding box center [475, 236] width 70 height 12
click at [437, 227] on div "Italian Meat Saj Sandwich Western Sandwiches Fragile dough stuffed with meat, g…" at bounding box center [501, 275] width 129 height 96
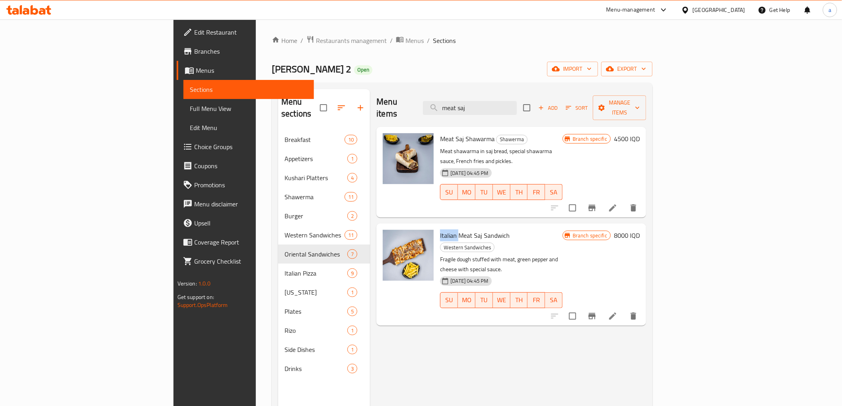
click at [437, 227] on div "Italian Meat Saj Sandwich Western Sandwiches Fragile dough stuffed with meat, g…" at bounding box center [501, 275] width 129 height 96
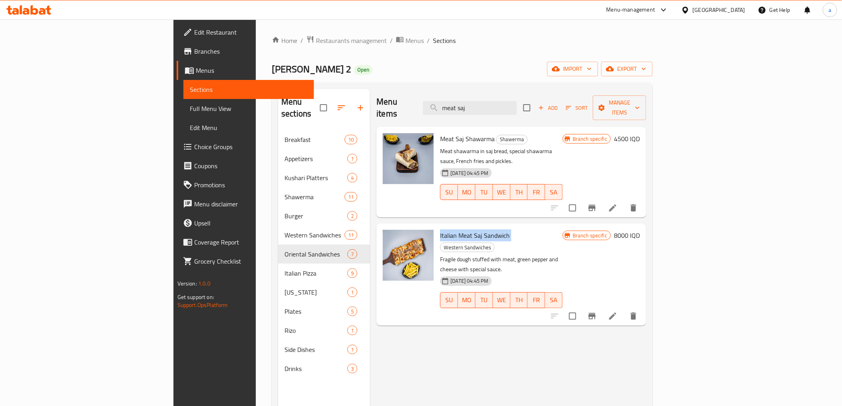
click at [437, 227] on div "Italian Meat Saj Sandwich Western Sandwiches Fragile dough stuffed with meat, g…" at bounding box center [501, 275] width 129 height 96
click at [440, 230] on span "Italian Meat Saj Sandwich" at bounding box center [475, 236] width 70 height 12
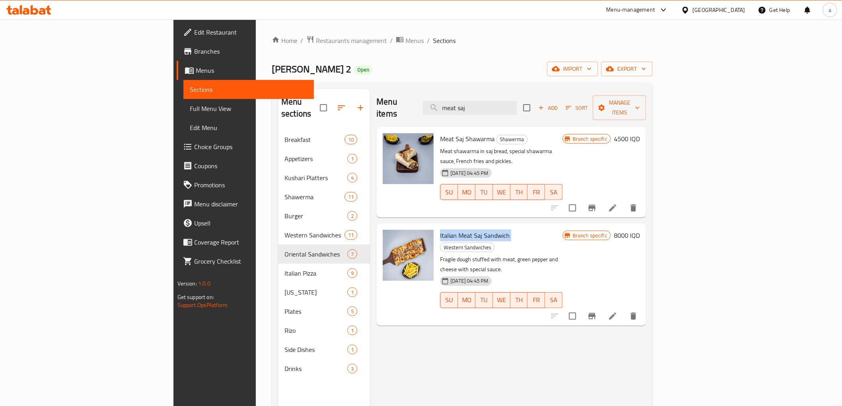
click at [440, 230] on span "Italian Meat Saj Sandwich" at bounding box center [475, 236] width 70 height 12
click at [440, 133] on span "Meat Saj Shawarma" at bounding box center [467, 139] width 55 height 12
click at [440, 230] on span "Italian Meat Saj Sandwich" at bounding box center [475, 236] width 70 height 12
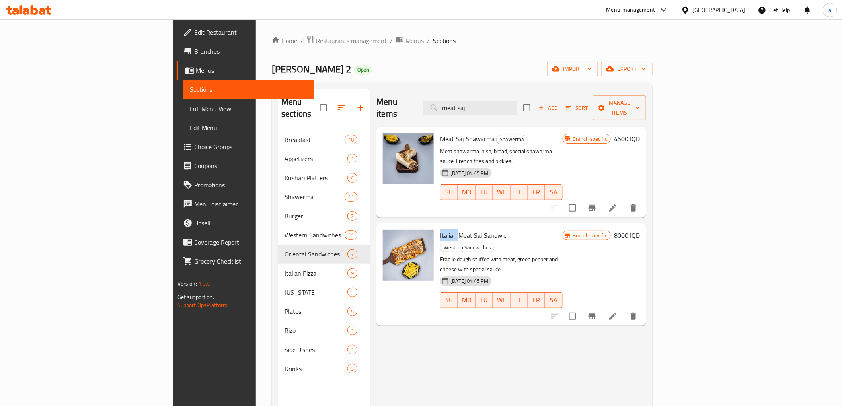
click at [440, 230] on span "Italian Meat Saj Sandwich" at bounding box center [475, 236] width 70 height 12
click at [440, 133] on span "Meat Saj Shawarma" at bounding box center [467, 139] width 55 height 12
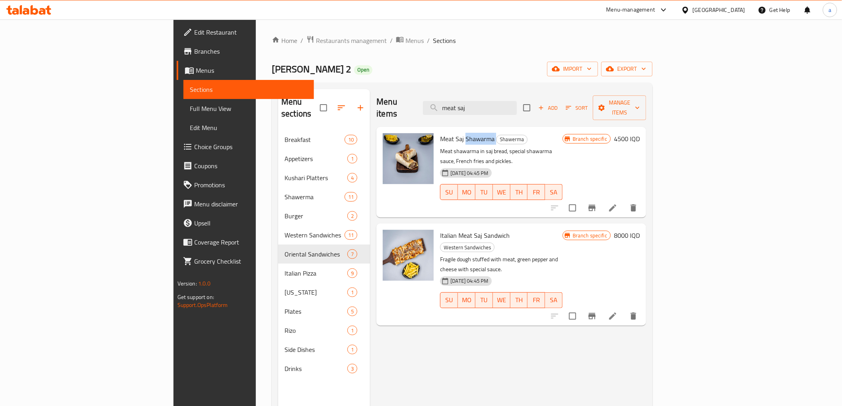
click at [440, 133] on span "Meat Saj Shawarma" at bounding box center [467, 139] width 55 height 12
click at [440, 230] on span "Italian Meat Saj Sandwich" at bounding box center [475, 236] width 70 height 12
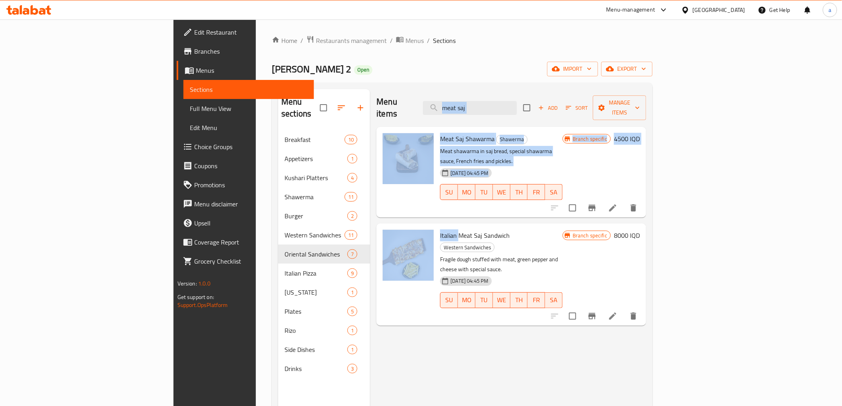
drag, startPoint x: 415, startPoint y: 213, endPoint x: 410, endPoint y: 132, distance: 80.9
click at [411, 127] on div "Meat Saj Shawarma Shawerma Meat shawarma in saj bread, special shawarma sauce, …" at bounding box center [512, 131] width 270 height 8
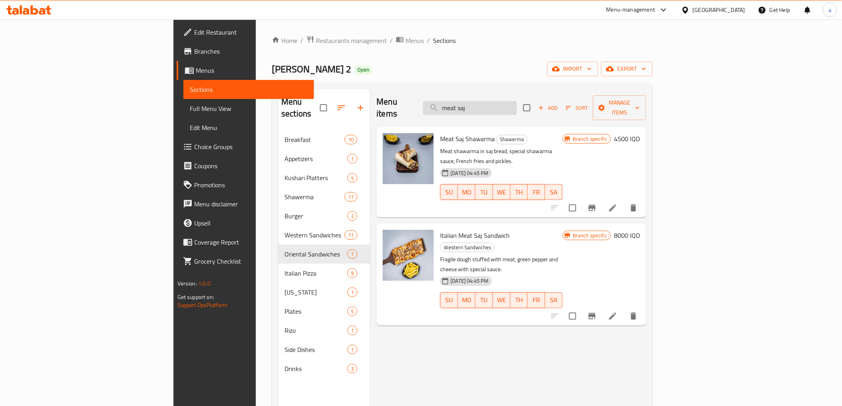
drag, startPoint x: 538, startPoint y: 99, endPoint x: 484, endPoint y: 104, distance: 54.4
click at [484, 104] on input "meat saj" at bounding box center [470, 108] width 94 height 14
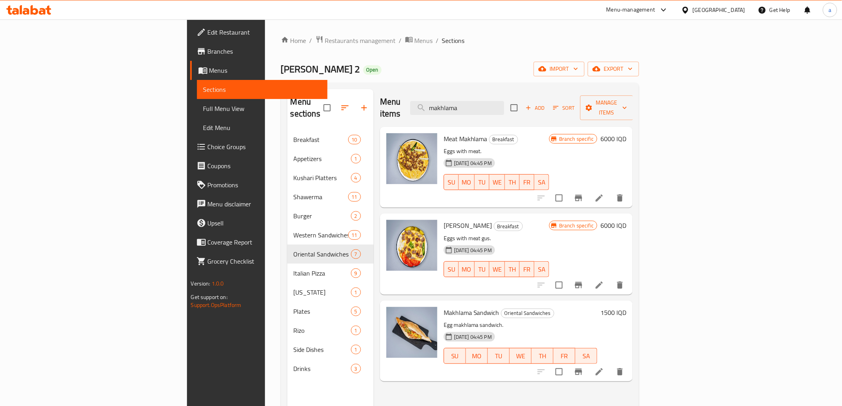
drag, startPoint x: 466, startPoint y: 96, endPoint x: 459, endPoint y: 96, distance: 6.8
click at [459, 96] on div "Menu items makhlama Add Sort Manage items" at bounding box center [506, 108] width 253 height 38
type input "k"
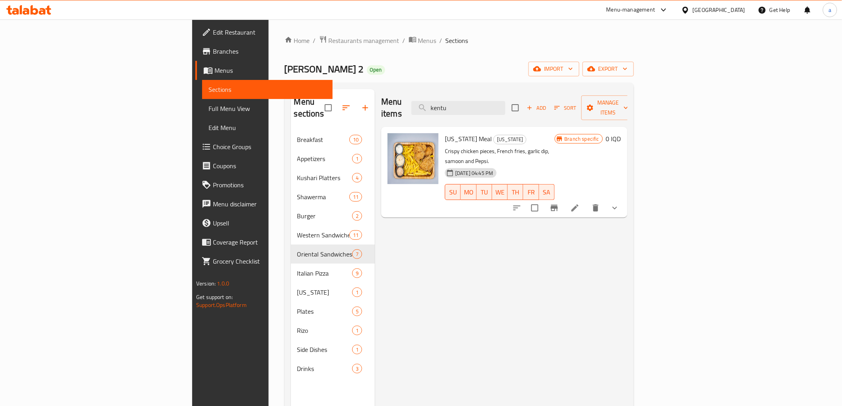
type input "kentu"
click at [624, 199] on button "show more" at bounding box center [614, 208] width 19 height 19
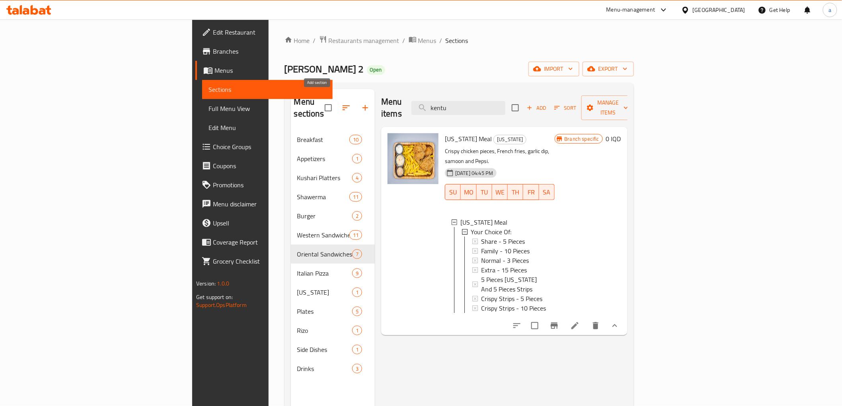
click at [361, 103] on icon "button" at bounding box center [366, 108] width 10 height 10
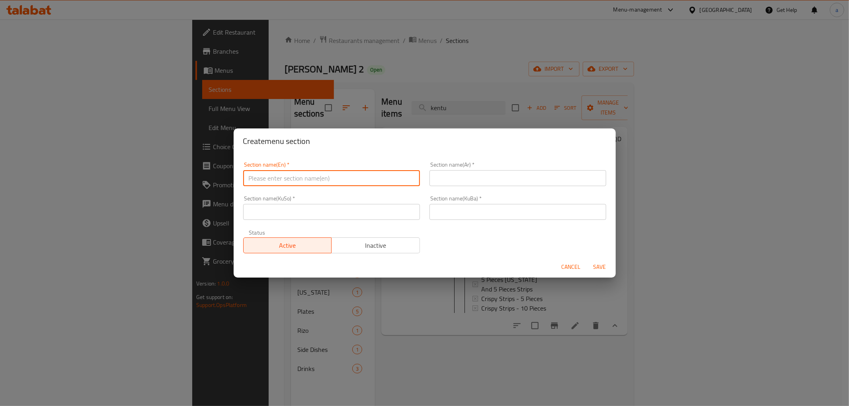
click at [349, 174] on input "text" at bounding box center [331, 178] width 177 height 16
type input "Offer"
click at [464, 172] on input "text" at bounding box center [517, 178] width 177 height 16
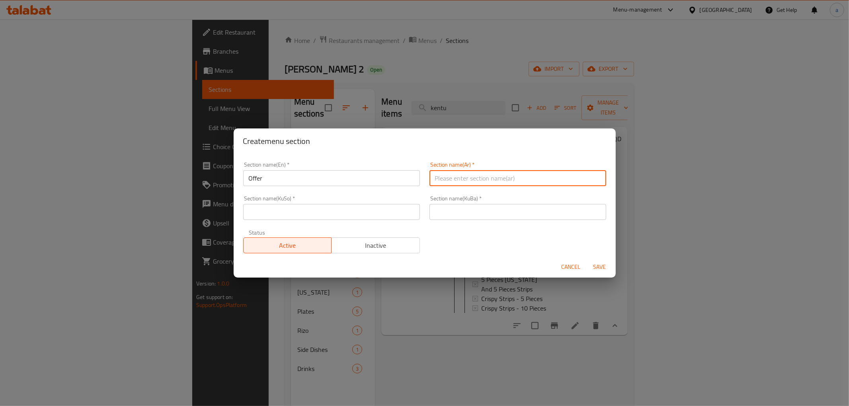
type input "ه"
type input "٩"
type input "ه"
click at [438, 180] on input "عرض" at bounding box center [517, 178] width 177 height 16
type input "عروض"
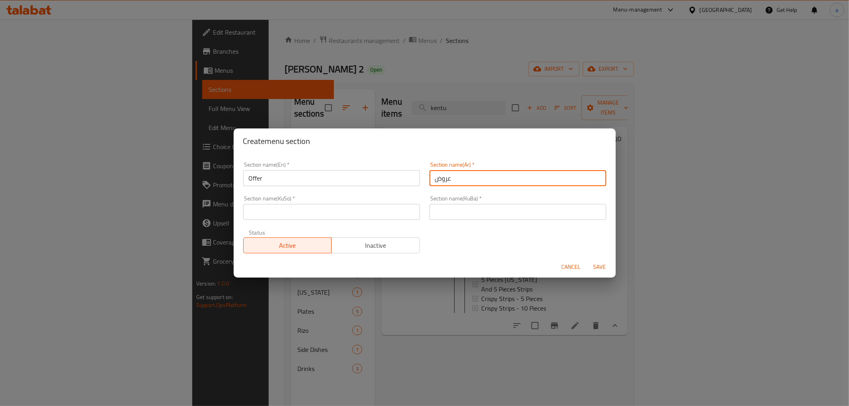
click at [401, 206] on input "text" at bounding box center [331, 212] width 177 height 16
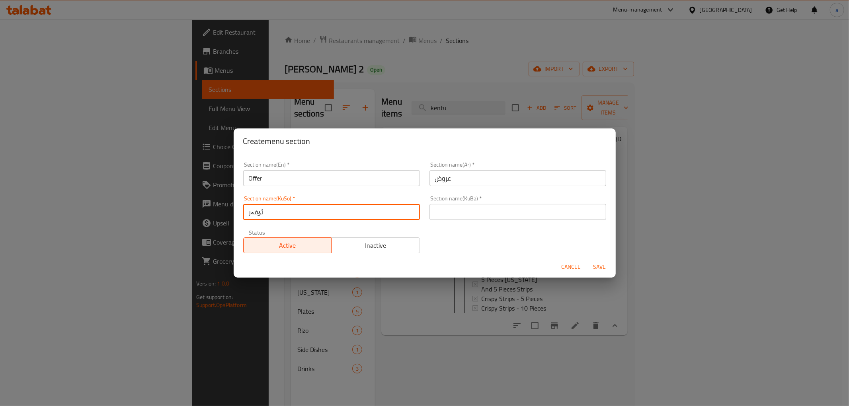
drag, startPoint x: 280, startPoint y: 205, endPoint x: 238, endPoint y: 210, distance: 42.5
click at [238, 210] on div "Section name(KuSo)   * ئۆفەر Section name(KuSo) *" at bounding box center [331, 208] width 186 height 34
type input "ئۆفەر"
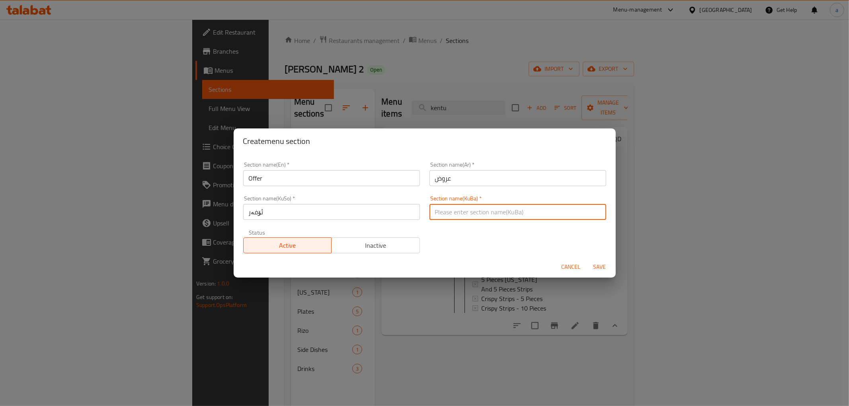
click at [528, 210] on input "text" at bounding box center [517, 212] width 177 height 16
paste input "ئۆفەر"
type input "ئۆفەر"
click at [595, 264] on span "Save" at bounding box center [599, 267] width 19 height 10
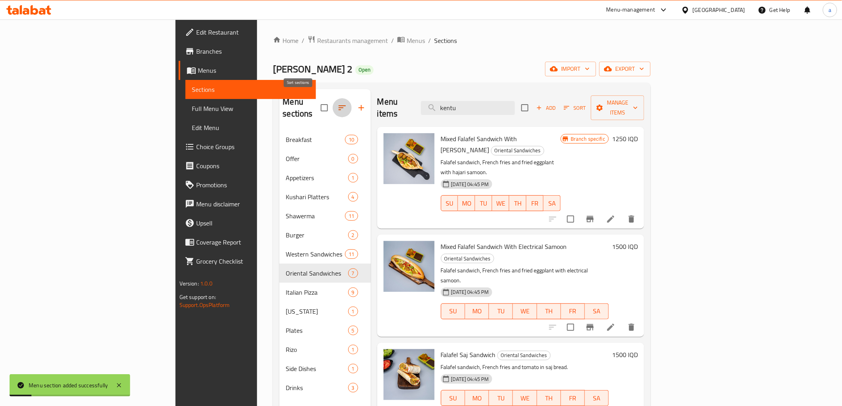
click at [333, 98] on button "button" at bounding box center [342, 107] width 19 height 19
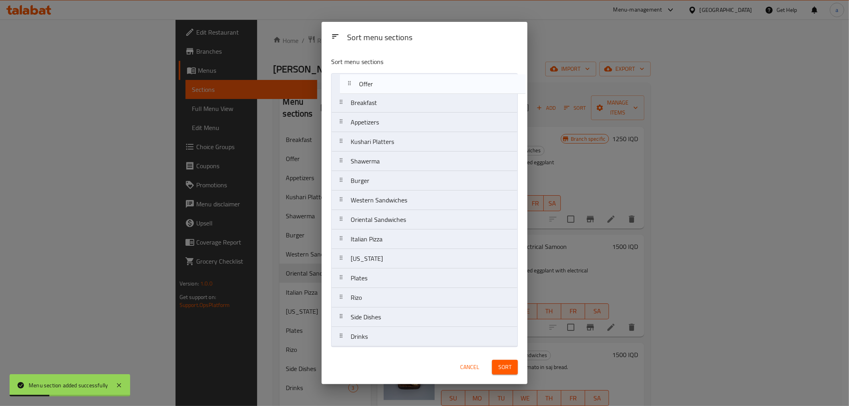
drag, startPoint x: 360, startPoint y: 109, endPoint x: 371, endPoint y: 77, distance: 34.1
click at [371, 77] on nav "Breakfast Offer Appetizers Kushari Platters Shawerma Burger Western Sandwiches …" at bounding box center [424, 210] width 187 height 274
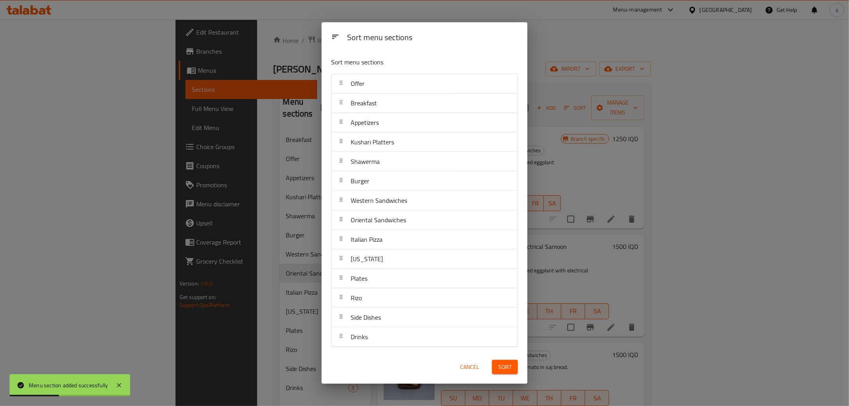
click at [515, 369] on button "Sort" at bounding box center [505, 367] width 26 height 15
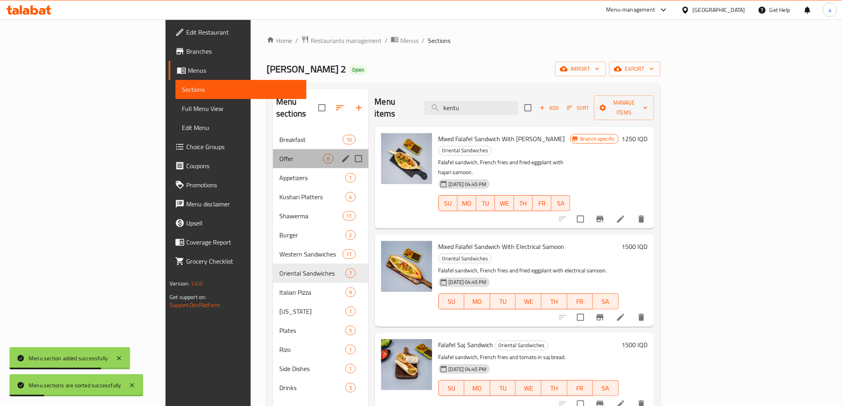
click at [273, 149] on div "Offer 0" at bounding box center [320, 158] width 95 height 19
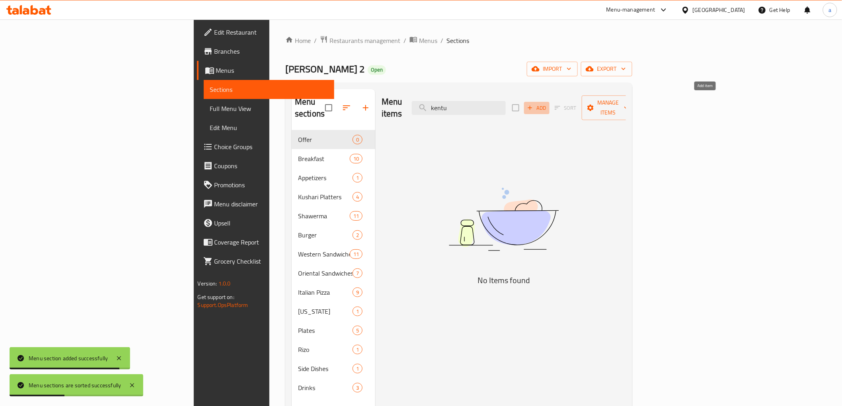
click at [548, 103] on span "Add" at bounding box center [536, 107] width 21 height 9
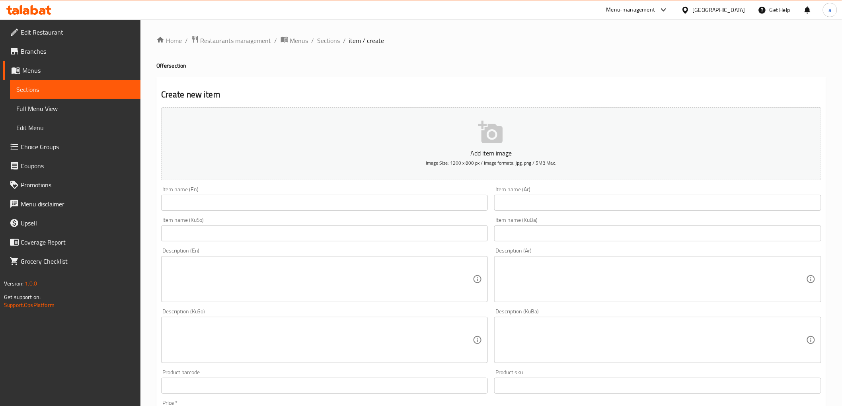
click at [276, 195] on input "text" at bounding box center [324, 203] width 327 height 16
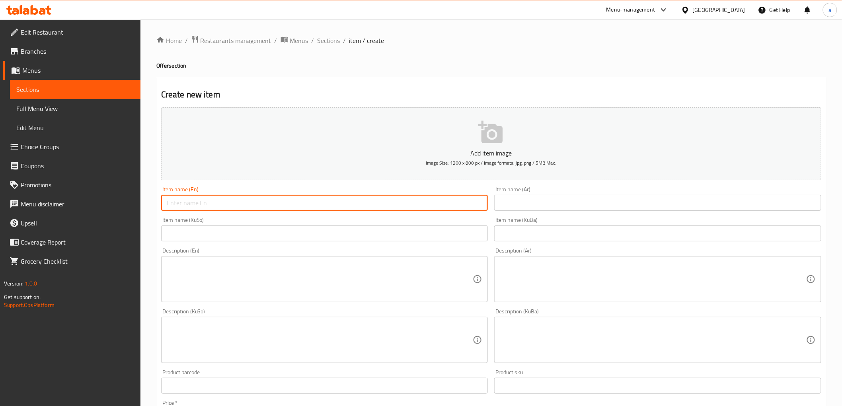
paste input "عرض الكنتاكي"
click at [148, 212] on div "Home / Restaurants management / Menus / Sections / item / create Offer section …" at bounding box center [491, 337] width 702 height 634
type input "عرض الكنتاكي"
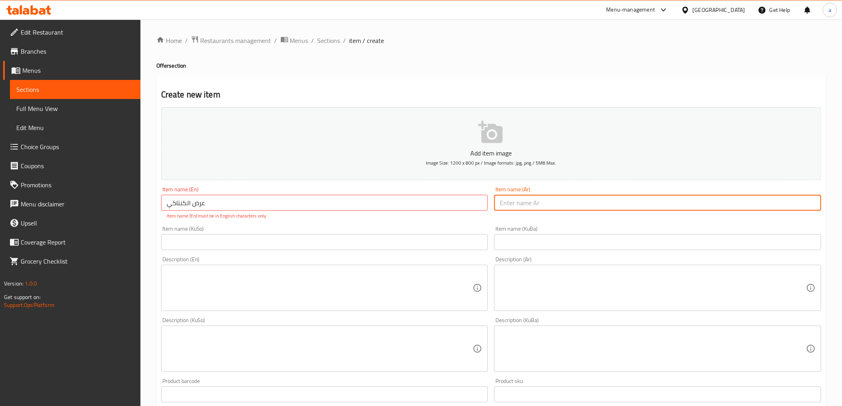
click at [534, 206] on input "text" at bounding box center [657, 203] width 327 height 16
paste input "عرض الكنتاكي"
click at [524, 205] on input "عرض الكنتاكي" at bounding box center [657, 203] width 327 height 16
drag, startPoint x: 548, startPoint y: 207, endPoint x: 452, endPoint y: 215, distance: 96.6
click at [452, 215] on div "Add item image Image Size: 1200 x 800 px / Image formats: jpg, png / 5MB Max. I…" at bounding box center [491, 325] width 667 height 443
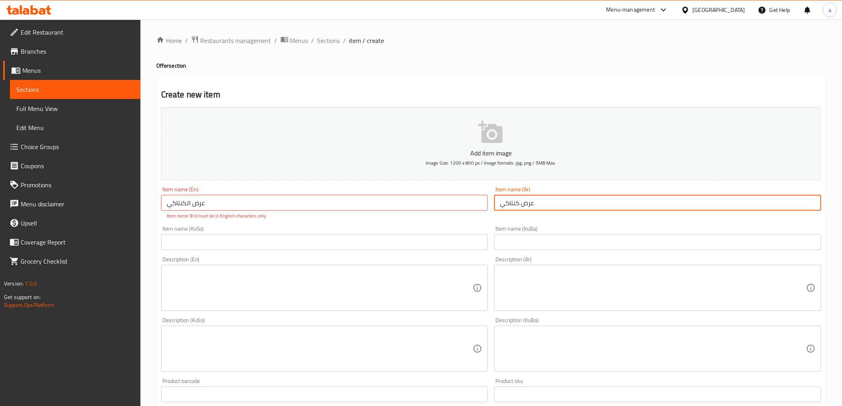
type input "عرض كنتاكي"
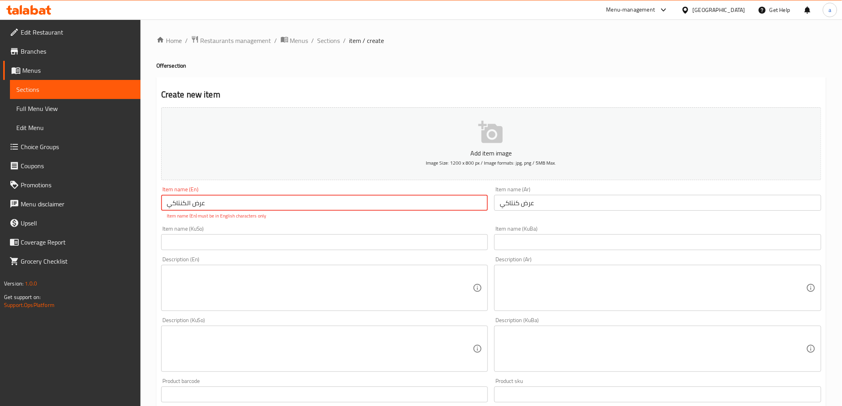
click at [389, 205] on input "عرض الكنتاكي" at bounding box center [324, 203] width 327 height 16
drag, startPoint x: 215, startPoint y: 180, endPoint x: 187, endPoint y: 182, distance: 27.6
click at [187, 181] on div "Add item image Image Size: 1200 x 800 px / Image formats: jpg, png / 5MB Max." at bounding box center [491, 143] width 667 height 79
drag, startPoint x: 213, startPoint y: 201, endPoint x: 157, endPoint y: 206, distance: 56.4
click at [157, 206] on div "Create new item Add item image Image Size: 1200 x 800 px / Image formats: jpg, …" at bounding box center [491, 359] width 670 height 564
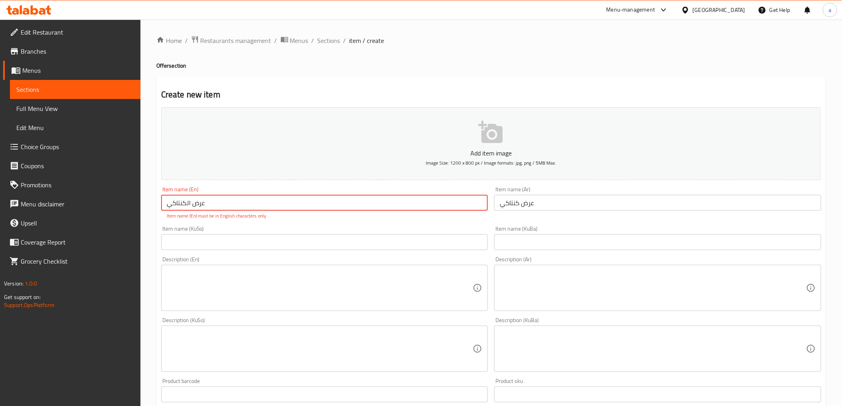
paste input "[US_STATE] offer"
type input "[US_STATE] offer"
click at [234, 243] on div "Item name (KuSo) Item name (KuSo)" at bounding box center [325, 238] width 334 height 31
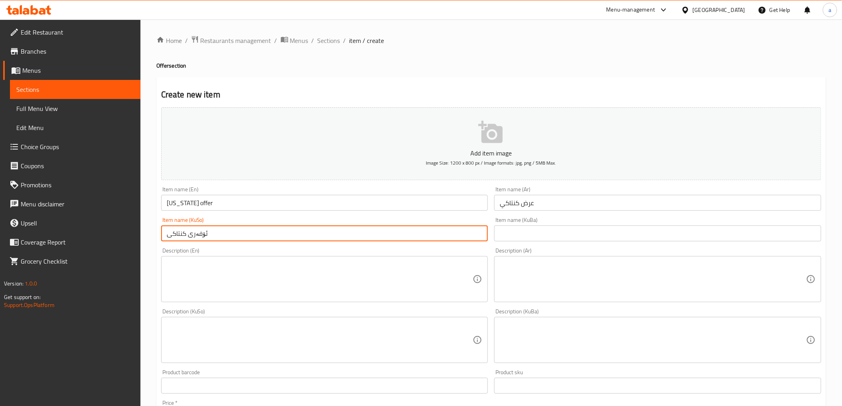
type input "ئۆفەری کنتاکی"
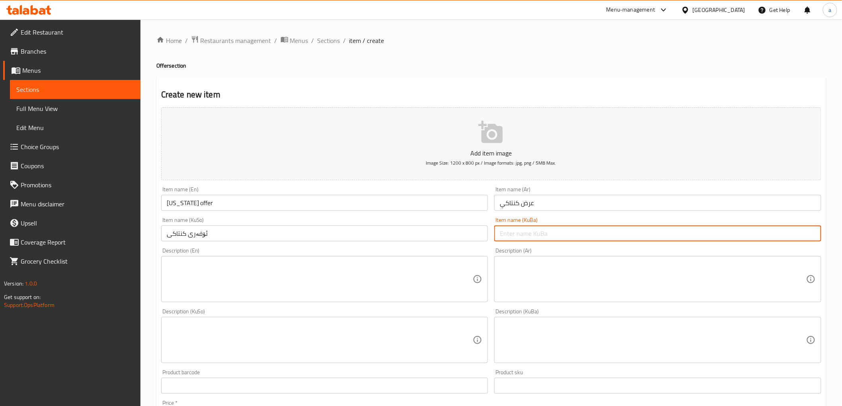
drag, startPoint x: 531, startPoint y: 238, endPoint x: 535, endPoint y: 236, distance: 4.2
click at [531, 237] on input "text" at bounding box center [657, 234] width 327 height 16
paste input "ئۆفەری کنتاکی"
type input "ئۆفەری کنتاکی"
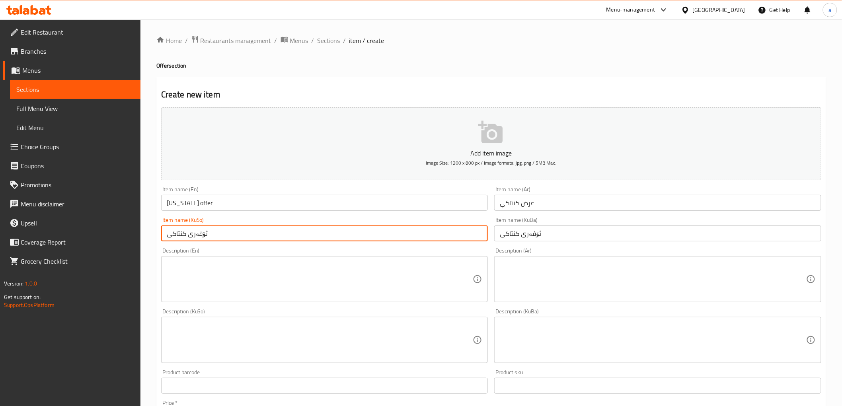
drag, startPoint x: 133, startPoint y: 232, endPoint x: 101, endPoint y: 236, distance: 32.5
click at [101, 236] on div "Edit Restaurant Branches Menus Sections Full Menu View Edit Menu Choice Groups …" at bounding box center [421, 337] width 842 height 634
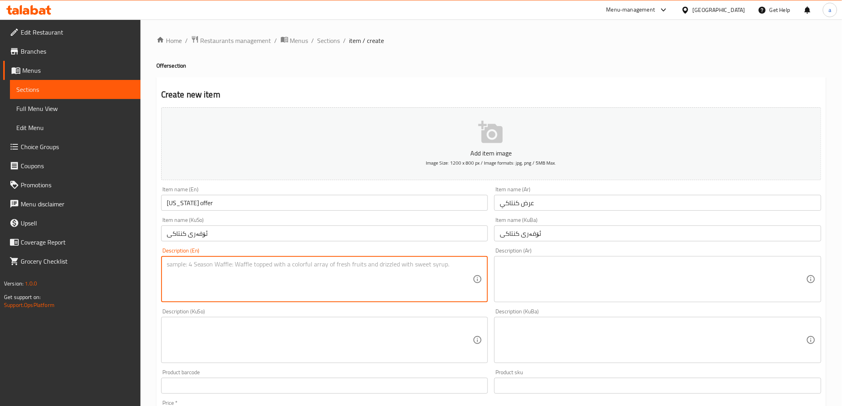
click at [224, 261] on textarea at bounding box center [320, 280] width 306 height 38
click at [220, 257] on div "Description (En)" at bounding box center [324, 279] width 327 height 46
click at [615, 261] on textarea at bounding box center [653, 280] width 306 height 38
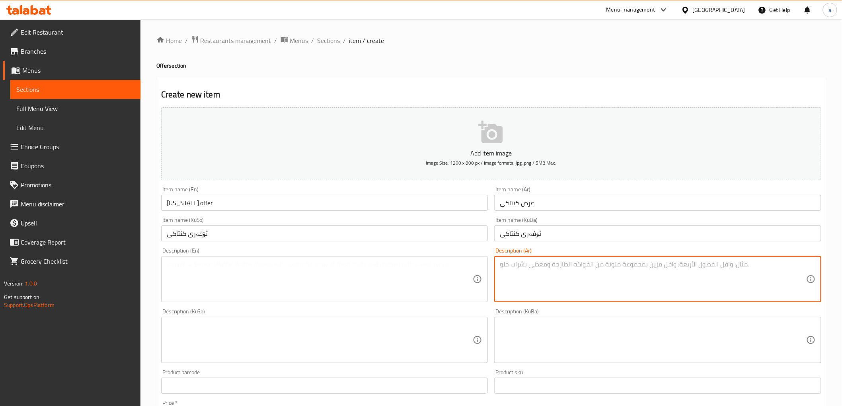
paste textarea "المكونات: فنكر بالجبن + كنتاكي 3 قطع + ريزو من اختيارك + فنكر + ببسي 750ml"
drag, startPoint x: 703, startPoint y: 267, endPoint x: 709, endPoint y: 267, distance: 5.6
click at [709, 267] on textarea "المكونات: فنكر بالجبن + كنتاكي 3 قطع + ريزو من اختيارك + فنكر + ببسي 750ml" at bounding box center [653, 280] width 306 height 38
drag, startPoint x: 674, startPoint y: 265, endPoint x: 738, endPoint y: 264, distance: 64.5
click at [738, 264] on textarea "المكونات: فنكر بالجبن + كنتاكي 3 قطع + ريزو من اختيارك + فنكر + ببسي 750" at bounding box center [653, 280] width 306 height 38
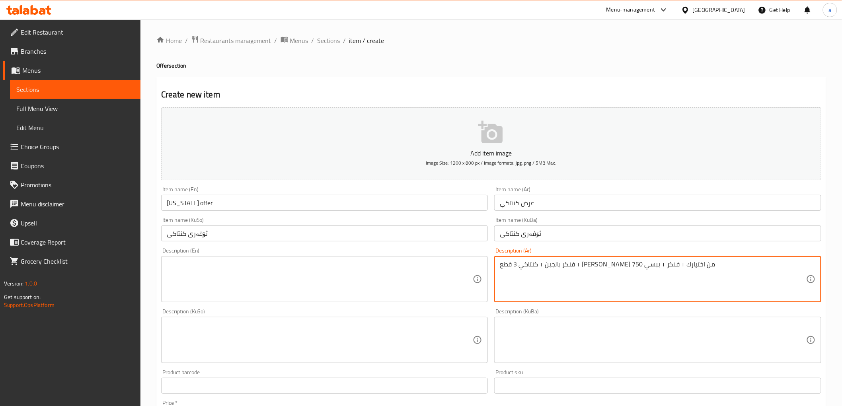
click at [631, 269] on textarea "فنكر بالجبن + كنتاكي 3 قطع + [PERSON_NAME] من اختيارك + فنكر + ببسي 750" at bounding box center [653, 280] width 306 height 38
paste textarea "، كنتاكي 3 قطع، [PERSON_NAME] من اختيارك، فنكر وببسي 750 مل"
click at [651, 266] on textarea "فنكر بالجبن، كنتاكي 3 قطع، ريزو من اختيارك، فنكر وببسي 750 مل" at bounding box center [653, 280] width 306 height 38
drag, startPoint x: 642, startPoint y: 264, endPoint x: 674, endPoint y: 263, distance: 31.9
click at [674, 263] on textarea "فنكر بجبن، كنتاكي 3 قطع، ريزو من اختيارك، فنكر وببسي 750 مل" at bounding box center [653, 280] width 306 height 38
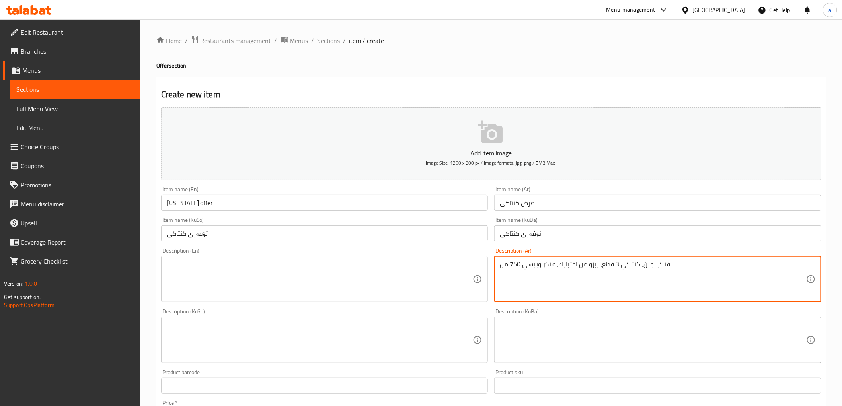
paste textarea "بطاطا مقلية مع جبنة"
drag, startPoint x: 675, startPoint y: 264, endPoint x: 702, endPoint y: 265, distance: 27.1
click at [702, 265] on textarea "بطاطا مقلية مع جبنة، كنتاكي 3 قطع، ريزو من اختيارك، فنكر وببسي 750 مل" at bounding box center [653, 280] width 306 height 38
drag, startPoint x: 543, startPoint y: 265, endPoint x: 555, endPoint y: 267, distance: 12.1
click at [555, 267] on textarea "بطاطا مقلية مع جبنة، كنتاكي 3 قطع، ريزو من اختيارك، فنكر وببسي 750 مل" at bounding box center [653, 280] width 306 height 38
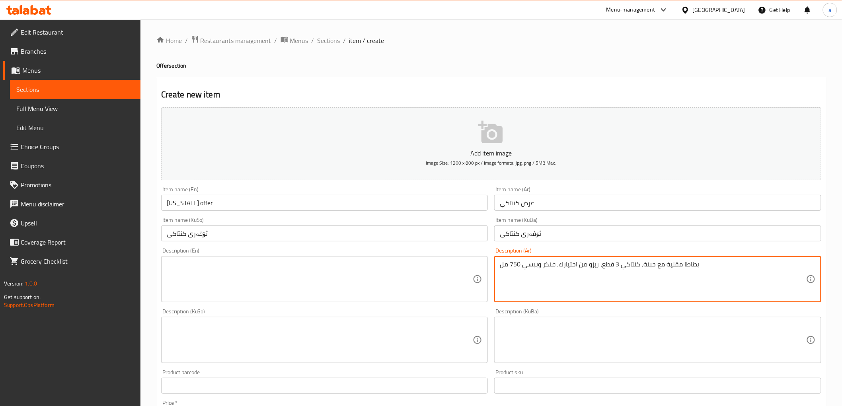
paste textarea "بطاطا [GEOGRAPHIC_DATA]"
click at [552, 263] on textarea "بطاطا مقلية مع جبنة، كنتاكي 3 قطع، ريزو من اختيارك، بطاطا مقلية وببسي 750 مل" at bounding box center [653, 280] width 306 height 38
click at [551, 263] on textarea "بطاطا مقلية مع جبنة، كنتاكي 3 قطع، ريزو من اختيارك، بطاطا مقلية وببسي 750 مل" at bounding box center [653, 280] width 306 height 38
click at [550, 263] on textarea "بطاطا مقلية مع جبنة، كنتاكي 3 قطع، ريزو من اختيارك، بطاطا مقلية وببسي 750 مل" at bounding box center [653, 280] width 306 height 38
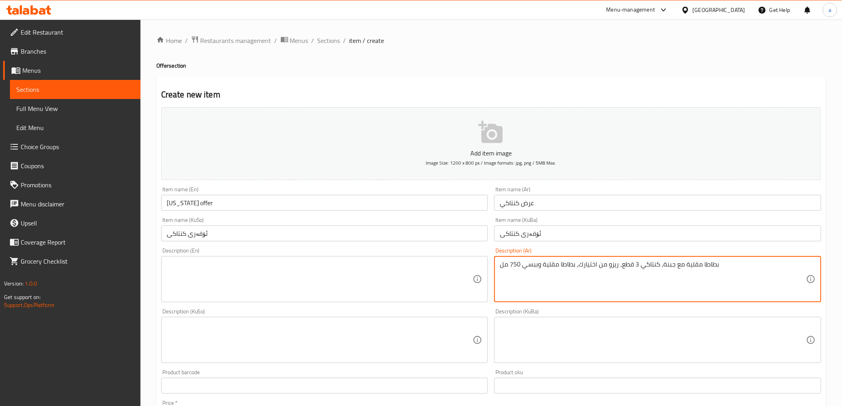
click at [550, 263] on textarea "بطاطا مقلية مع جبنة، كنتاكي 3 قطع، ريزو من اختيارك، بطاطا مقلية وببسي 750 مل" at bounding box center [653, 280] width 306 height 38
type textarea "بطاطا مقلية مع جبنة، كنتاكي 3 قطع، ريزو من اختيارك، بطاطا مقلية وببسي 750 مل"
click at [303, 261] on textarea at bounding box center [320, 280] width 306 height 38
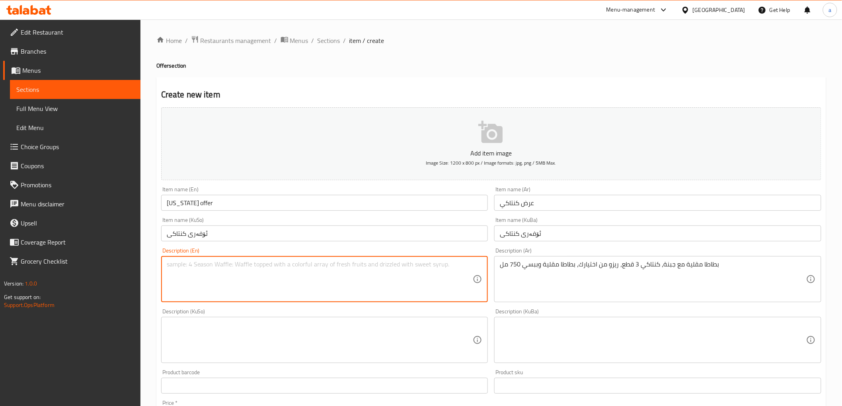
paste textarea "French fries with cheese, 3 pieces of [US_STATE], [PERSON_NAME] of your choice,…"
type textarea "French fries with cheese, 3 pieces of [US_STATE], [PERSON_NAME] of your choice,…"
click at [301, 316] on div "Description (KuSo) Description (KuSo)" at bounding box center [324, 336] width 327 height 55
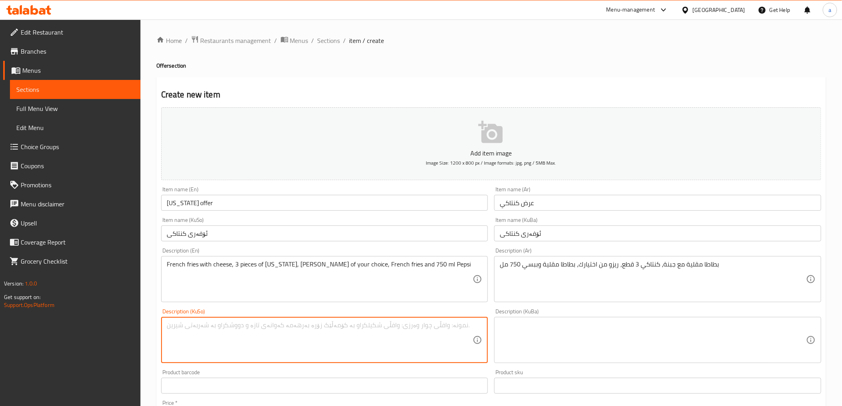
drag, startPoint x: 299, startPoint y: 328, endPoint x: 295, endPoint y: 332, distance: 5.4
click at [298, 331] on textarea at bounding box center [320, 341] width 306 height 38
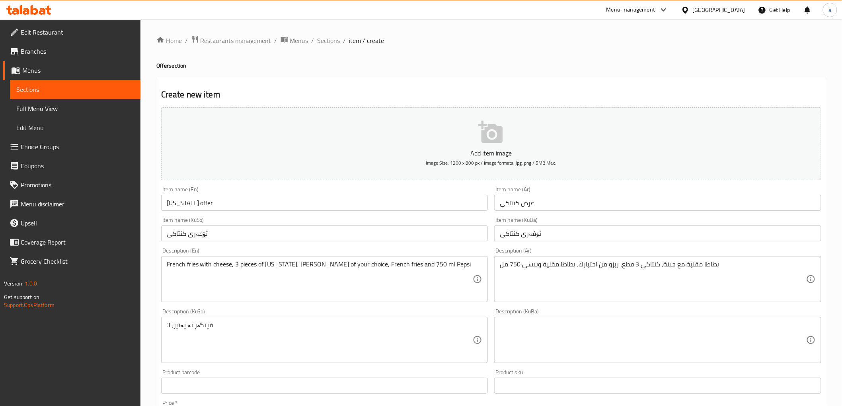
click at [322, 327] on textarea "فینگەر بە پەنیر، 3" at bounding box center [320, 341] width 306 height 38
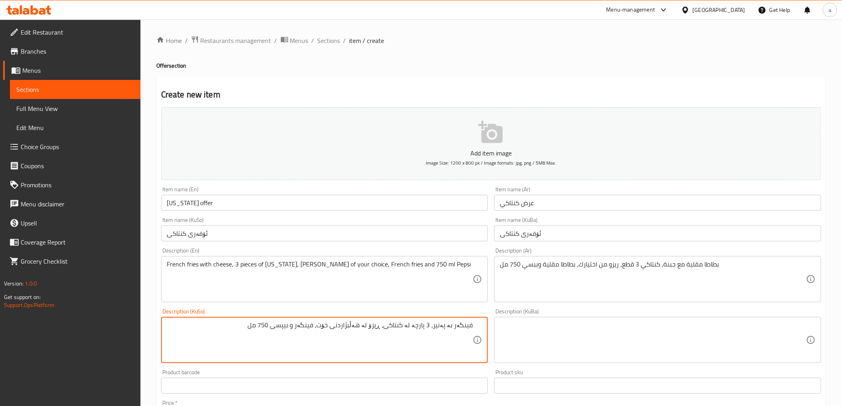
type textarea "فینگەر بە پەنیر، 3 پارچە لە کنتاکی، ڕیزۆ لە هەڵبژاردنی خۆت، فینگەر و بیپسی 750 …"
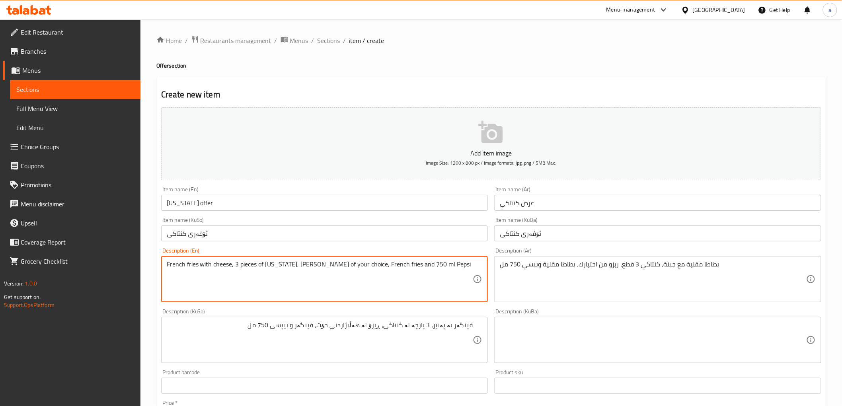
drag, startPoint x: 407, startPoint y: 265, endPoint x: 390, endPoint y: 265, distance: 16.7
click at [390, 265] on textarea "French fries with cheese, 3 pieces of Kentucky, Rizo of your choice, French fri…" at bounding box center [320, 280] width 306 height 38
click at [421, 263] on textarea "French fries with cheese, 3 pieces of Kentucky, Rizo of your choice, French fri…" at bounding box center [320, 280] width 306 height 38
paste textarea "750 ml"
click at [388, 263] on textarea "French fries with cheese, 3 pieces of Kentucky, Rizo of your choice, French fri…" at bounding box center [320, 280] width 306 height 38
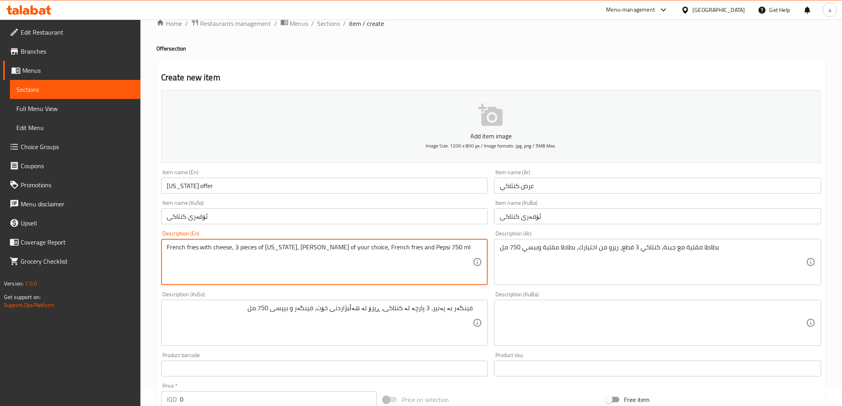
scroll to position [147, 0]
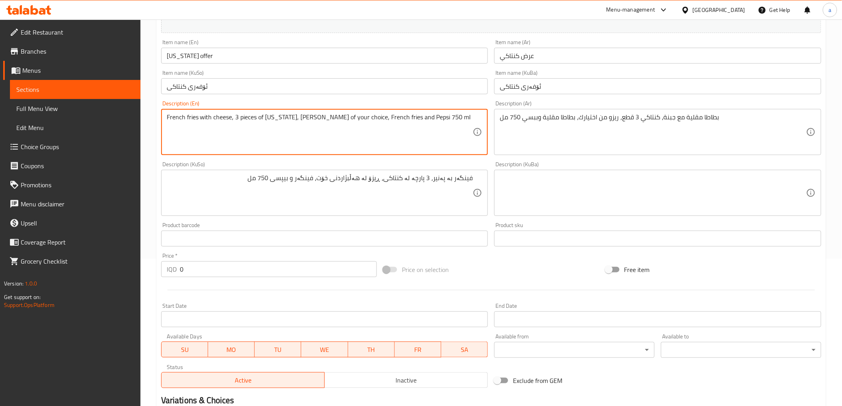
type textarea "French fries with cheese, 3 pieces of [US_STATE], [PERSON_NAME] of your choice,…"
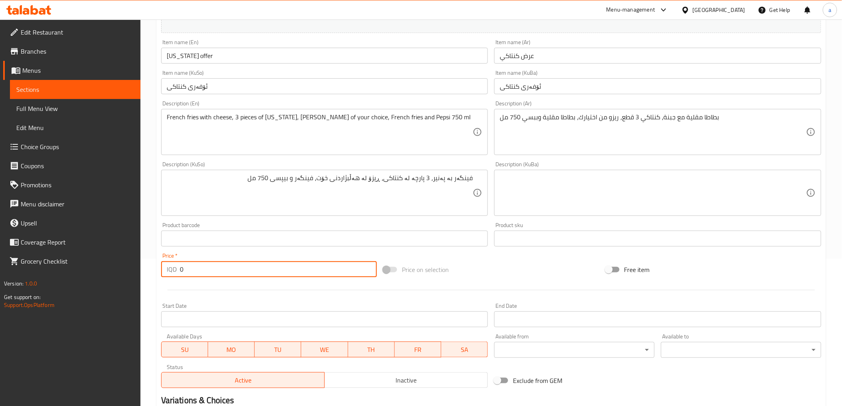
drag, startPoint x: 176, startPoint y: 271, endPoint x: 164, endPoint y: 275, distance: 13.0
click at [164, 275] on div "IQD 0 Price *" at bounding box center [269, 269] width 216 height 16
paste input "1900"
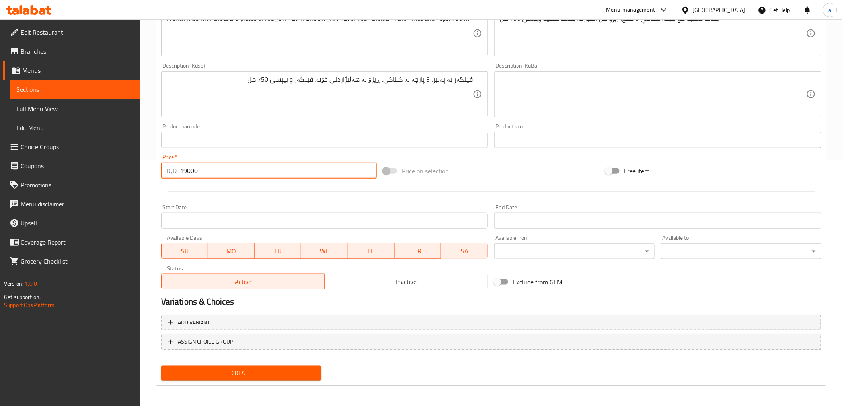
type input "19000"
click at [263, 376] on span "Create" at bounding box center [242, 374] width 148 height 10
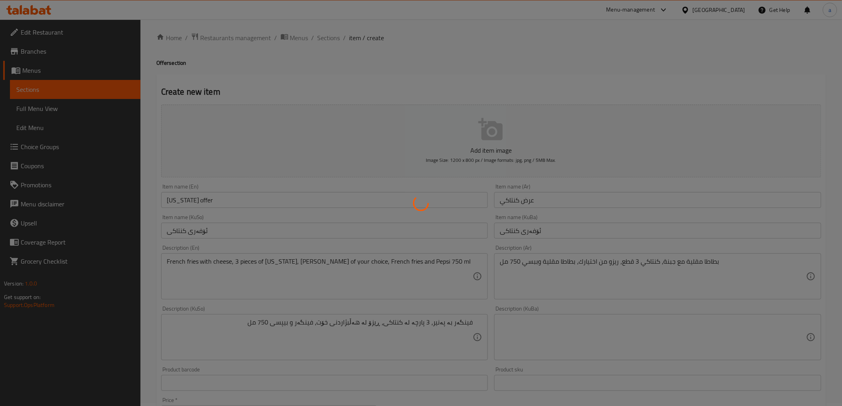
scroll to position [0, 0]
type input "0"
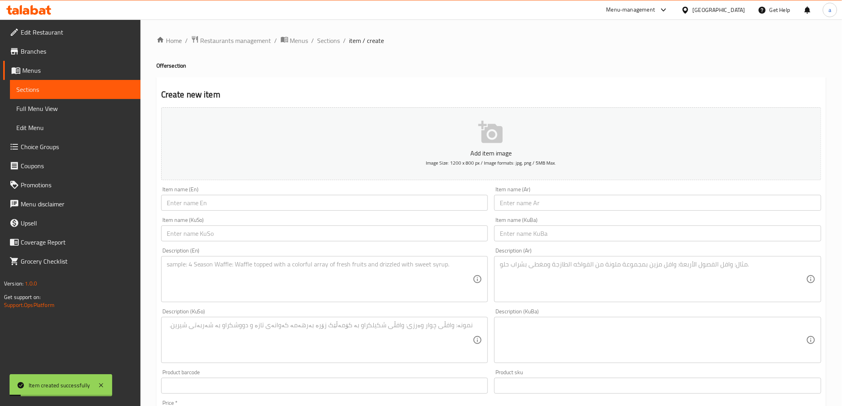
click at [121, 92] on span "Sections" at bounding box center [75, 90] width 118 height 10
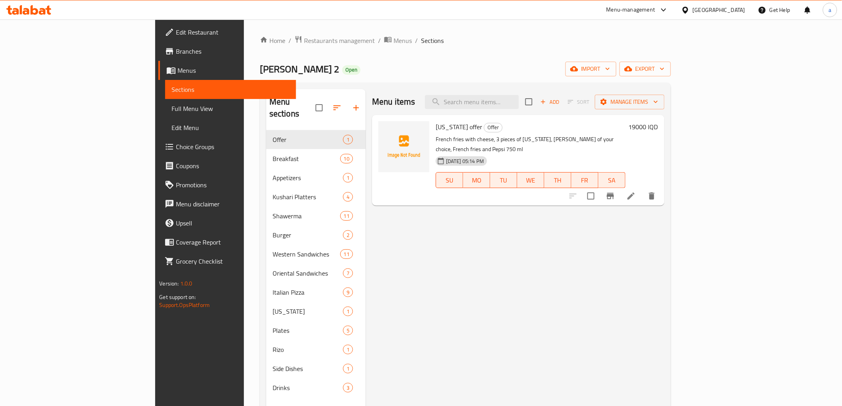
click at [158, 140] on link "Choice Groups" at bounding box center [226, 146] width 137 height 19
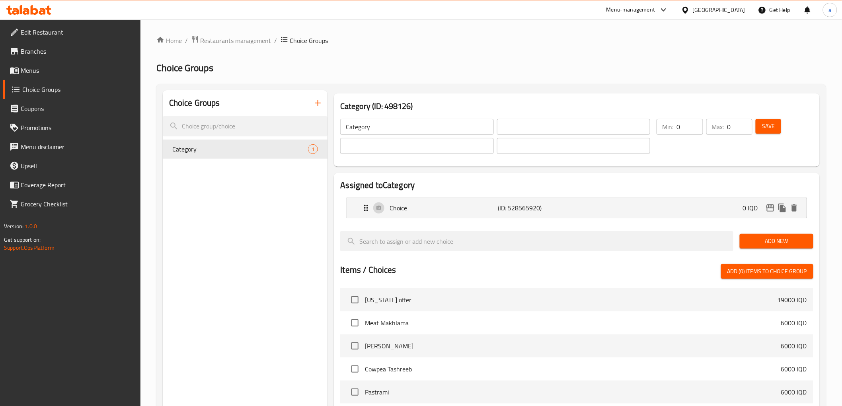
click at [309, 100] on button "button" at bounding box center [317, 103] width 19 height 19
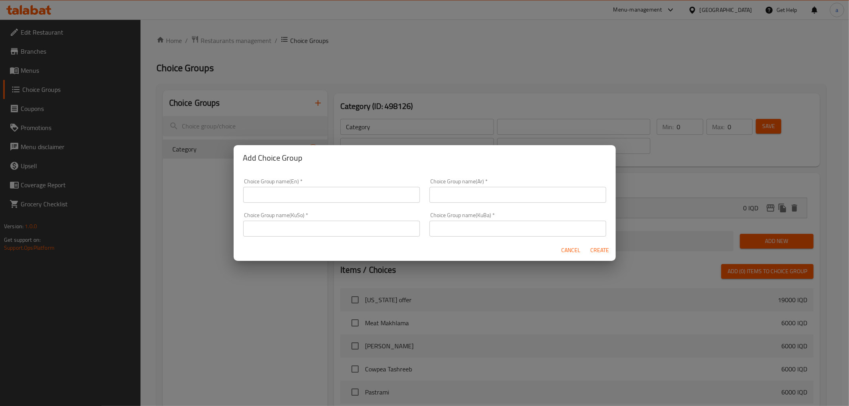
click at [355, 186] on div "Choice Group name(En)   * Choice Group name(En) *" at bounding box center [331, 191] width 177 height 24
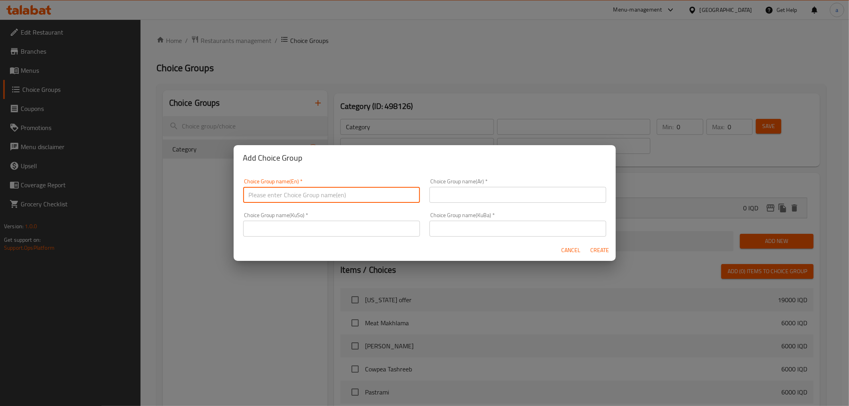
click at [355, 193] on input "text" at bounding box center [331, 195] width 177 height 16
type input "Your Choice Of:"
click at [496, 181] on div "Choice Group name(Ar)   * Choice Group name(Ar) *" at bounding box center [517, 191] width 177 height 24
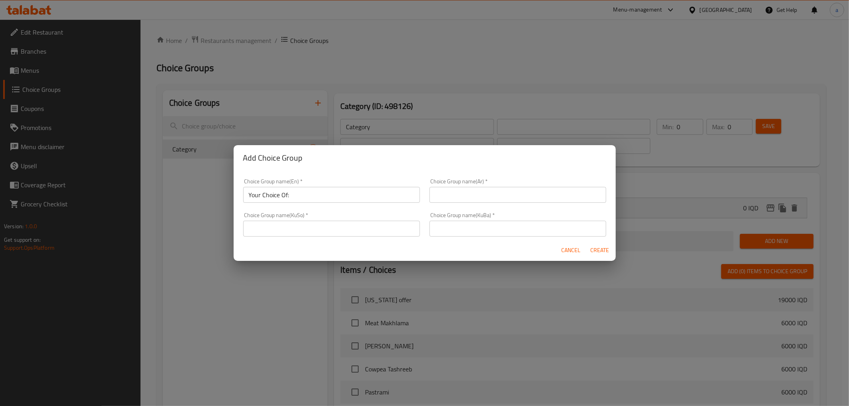
click at [493, 197] on input "text" at bounding box center [517, 195] width 177 height 16
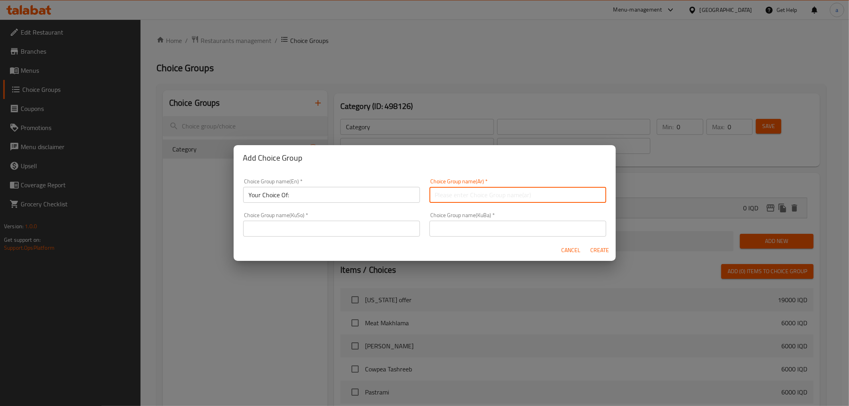
type input "إختيارك من الحجم:"
drag, startPoint x: 478, startPoint y: 196, endPoint x: 408, endPoint y: 196, distance: 70.0
click at [408, 196] on div "Choice Group name(En)   * Your Choice Of: Choice Group name(En) * Choice Group …" at bounding box center [424, 208] width 373 height 68
click at [474, 193] on input "text" at bounding box center [517, 195] width 177 height 16
type input "إختيارك من:"
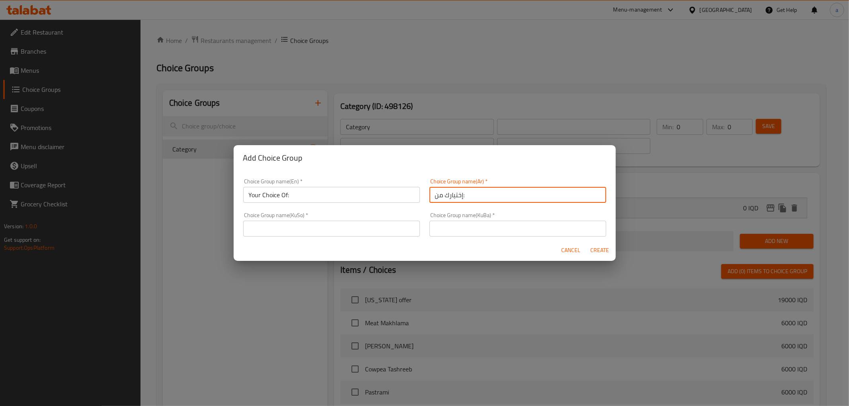
click at [368, 228] on input "text" at bounding box center [331, 229] width 177 height 16
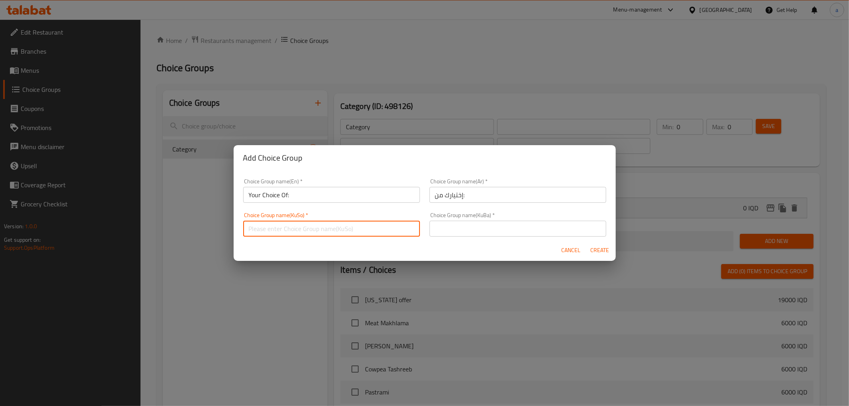
type input "هەڵبژاردنت لە:"
click at [451, 233] on input "text" at bounding box center [517, 229] width 177 height 16
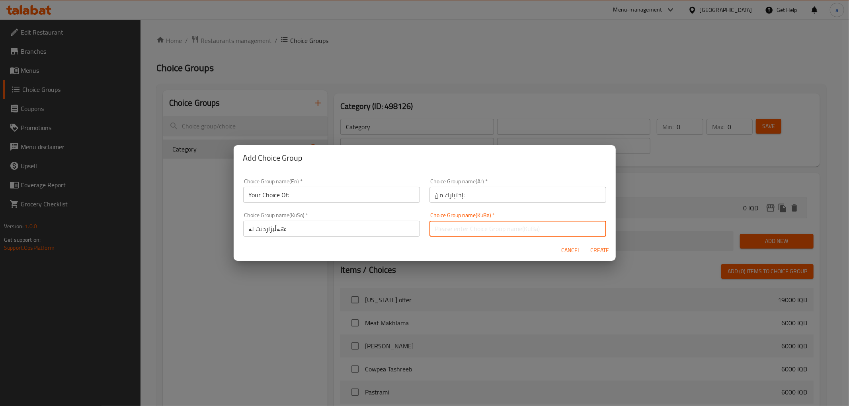
type input "هەڵبژاردنت لە:"
click at [598, 248] on span "Create" at bounding box center [599, 251] width 19 height 10
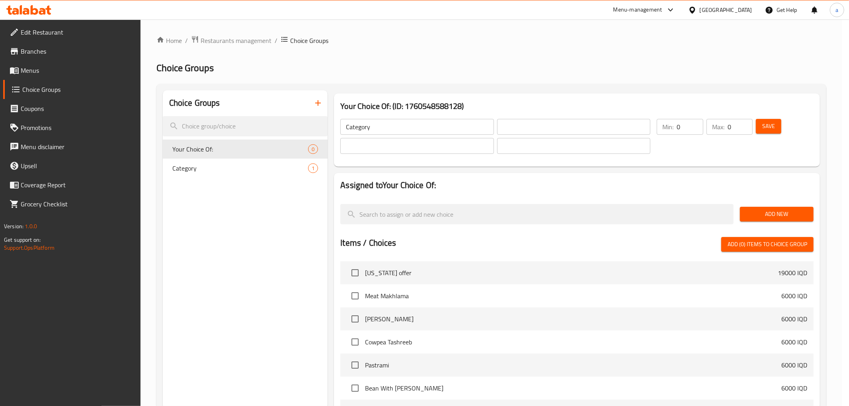
type input "Your Choice Of:"
type input "إختيارك من:"
type input "هەڵبژاردنت لە:"
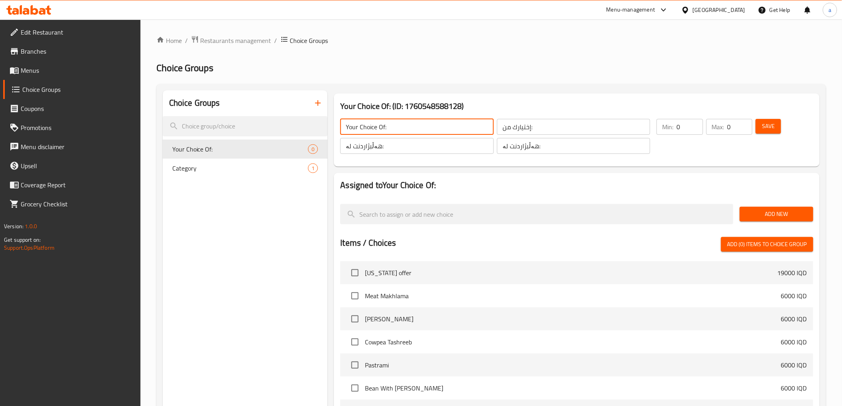
click at [392, 132] on input "Your Choice Of:" at bounding box center [416, 127] width 153 height 16
click at [384, 129] on input "Your Choice Of:" at bounding box center [416, 127] width 153 height 16
type input "Your Choice Of Rizo Type:"
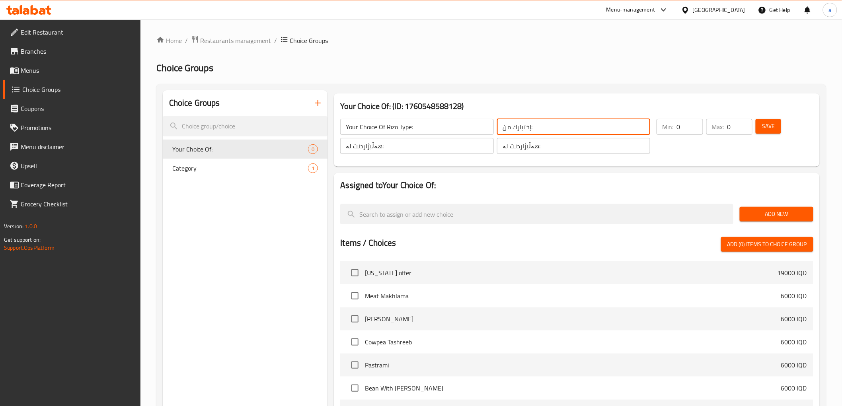
drag, startPoint x: 538, startPoint y: 125, endPoint x: 456, endPoint y: 128, distance: 82.0
click at [456, 128] on div "Your Choice Of Rizo Type: ​ إختيارك من: ​ هەڵبژاردنت لە: ​ هەڵبژاردنت لە: ​" at bounding box center [496, 136] width 320 height 45
click at [524, 126] on input "إختيارك من:" at bounding box center [573, 127] width 153 height 16
click at [501, 129] on input "إختيارك من:" at bounding box center [573, 127] width 153 height 16
click at [616, 128] on input "إختيارك من:" at bounding box center [573, 127] width 153 height 16
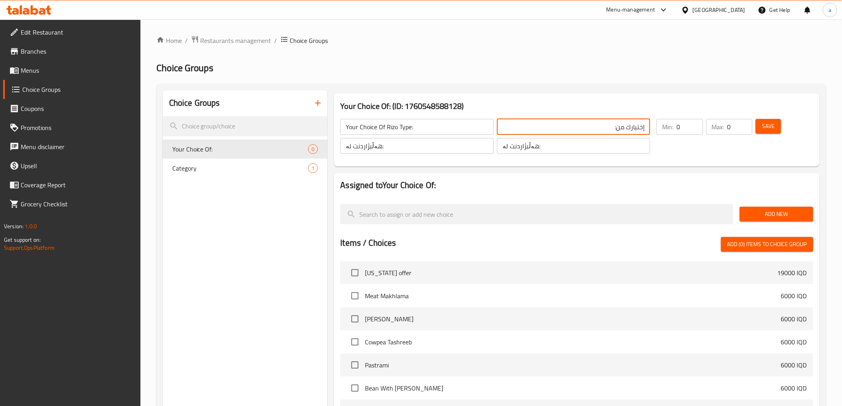
click at [616, 126] on input "إختيارك من:" at bounding box center [573, 127] width 153 height 16
click at [616, 128] on input "إختيارك من:" at bounding box center [573, 127] width 153 height 16
paste input "اختيارك لنوع ريزو:"
drag, startPoint x: 594, startPoint y: 128, endPoint x: 615, endPoint y: 129, distance: 20.3
click at [615, 129] on input "إختيارك من اختيارك لنوع ريزو::" at bounding box center [573, 127] width 153 height 16
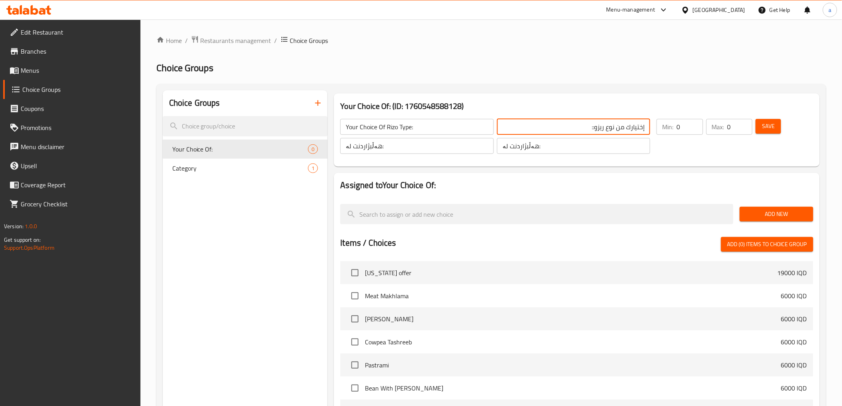
type input "إختيارك من نوع ريزو::"
click at [438, 148] on input "هەڵبژاردنت لە:" at bounding box center [416, 146] width 153 height 16
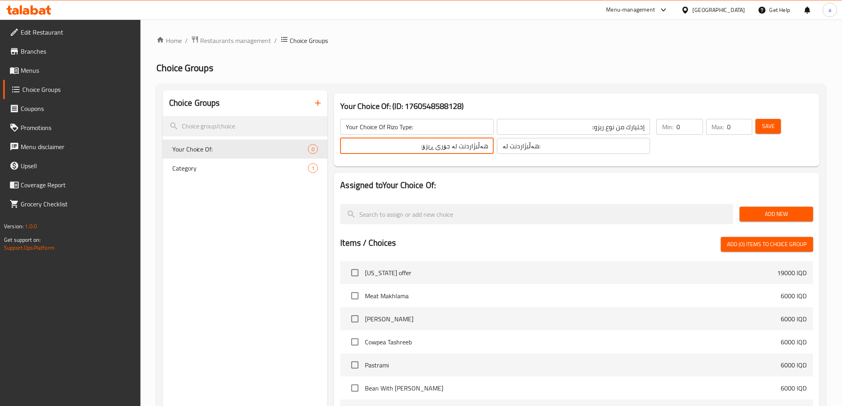
type input "هەڵبژاردنت لە جۆری ڕیزۆ:"
click at [521, 145] on input "هەڵبژاردنت لە:" at bounding box center [573, 146] width 153 height 16
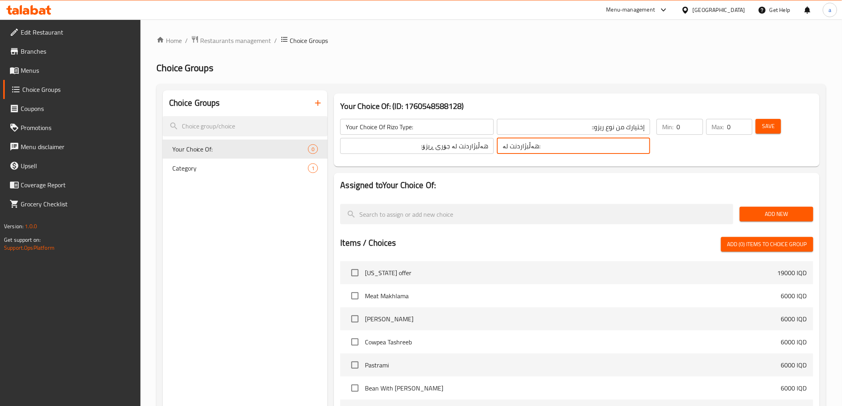
click at [521, 145] on input "هەڵبژاردنت لە:" at bounding box center [573, 146] width 153 height 16
paste input "جۆری ڕیزۆ"
type input "هەڵبژاردنت لە جۆری ڕیزۆ:"
click at [665, 132] on div "Min: 0 ​" at bounding box center [680, 127] width 46 height 16
type input "1"
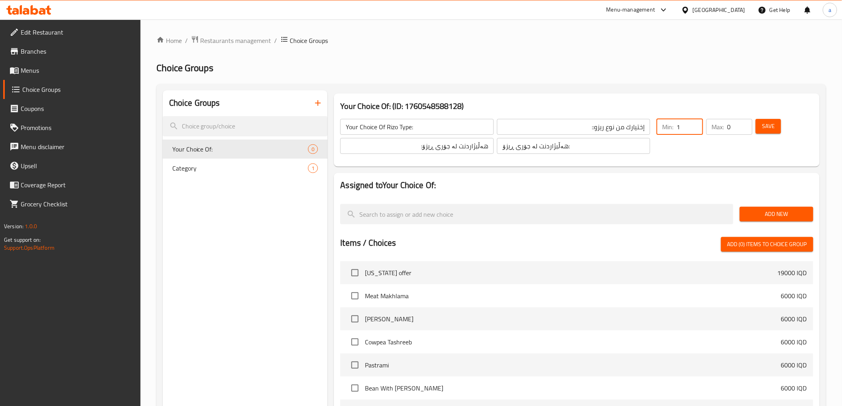
click at [694, 122] on input "1" at bounding box center [690, 127] width 26 height 16
type input "1"
click at [743, 125] on input "1" at bounding box center [740, 127] width 25 height 16
click at [765, 125] on span "Save" at bounding box center [768, 126] width 13 height 10
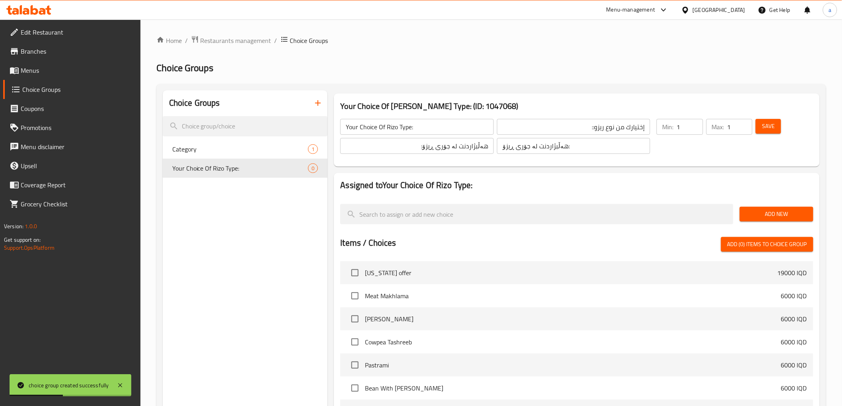
click at [763, 122] on span "Save" at bounding box center [768, 126] width 13 height 10
click at [761, 218] on span "Add New" at bounding box center [776, 214] width 61 height 10
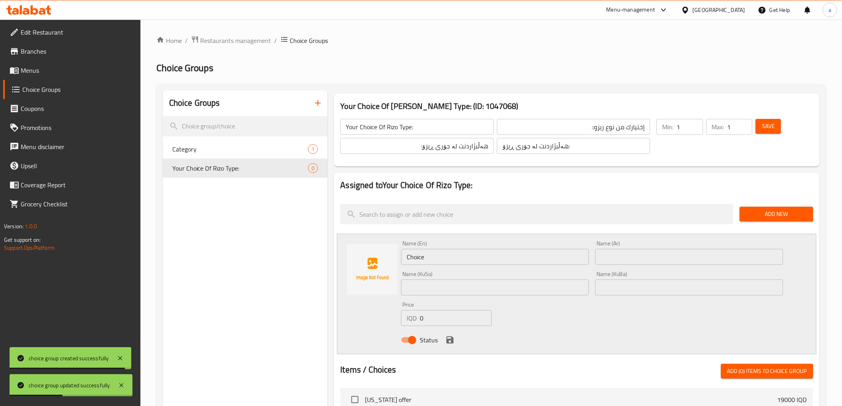
click at [627, 255] on input "text" at bounding box center [689, 257] width 188 height 16
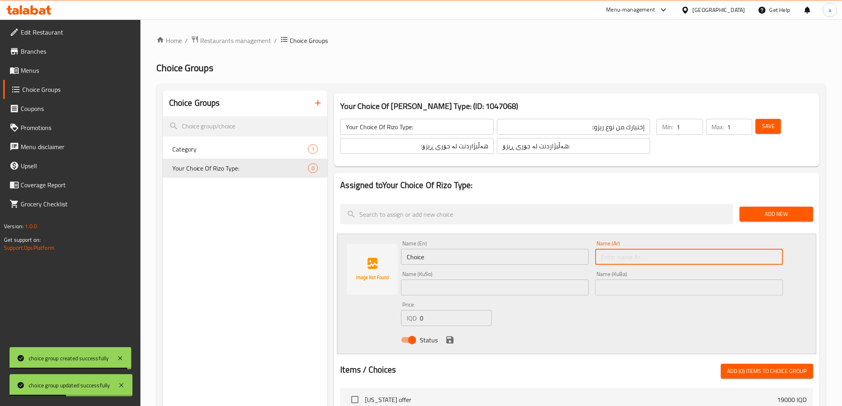
paste input "ريزو لحم"
type input "ريزو لحم"
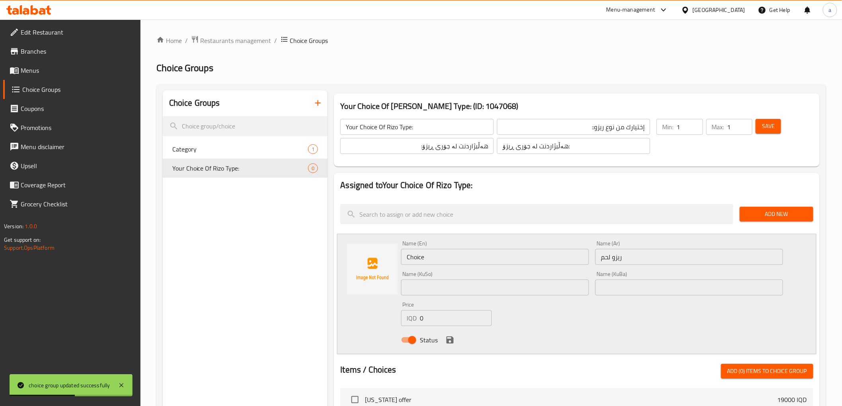
click at [625, 279] on div "Name (KuBa) Name (KuBa)" at bounding box center [689, 283] width 188 height 24
click at [615, 284] on input "text" at bounding box center [689, 288] width 188 height 16
paste input "ریزۆی گۆشت"
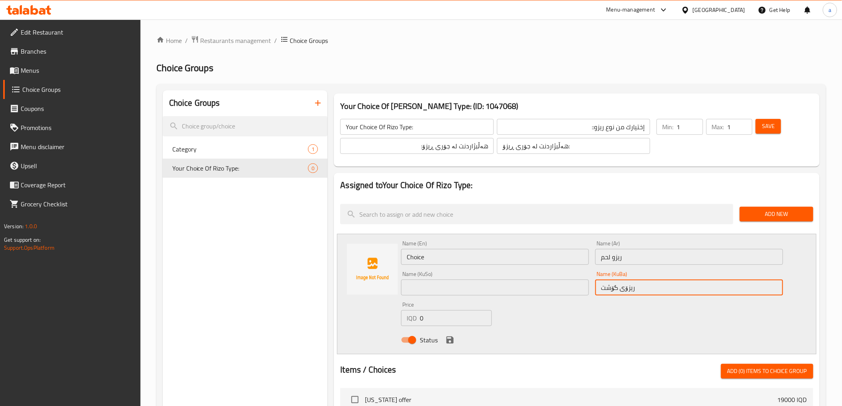
type input "ریزۆی گۆشت"
click at [519, 289] on input "text" at bounding box center [495, 288] width 188 height 16
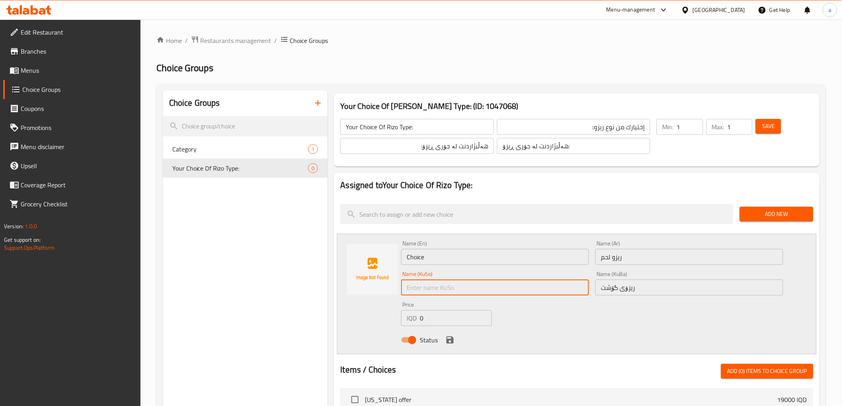
paste input "ریزۆی گۆشت"
type input "ریزۆی گۆشت"
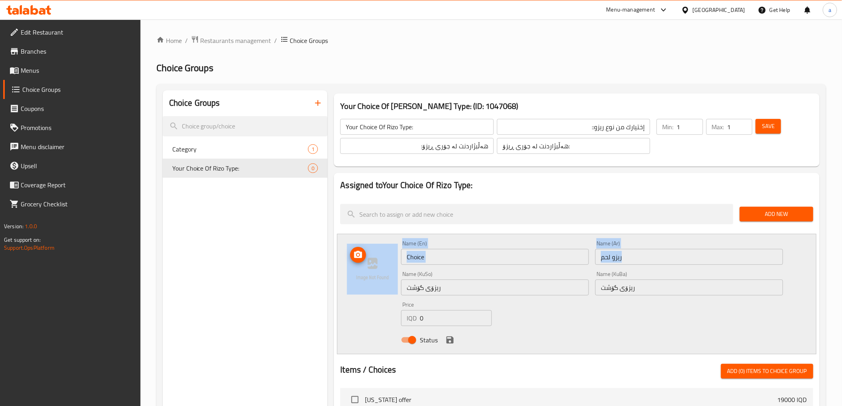
drag, startPoint x: 420, startPoint y: 268, endPoint x: 349, endPoint y: 271, distance: 71.3
click at [349, 271] on div "Name (En) Choice Name (En) Name (Ar) ريزو لحم Name (Ar) Name (KuSo) ریزۆی گۆشت …" at bounding box center [576, 294] width 479 height 121
click at [461, 262] on input "Choice" at bounding box center [495, 257] width 188 height 16
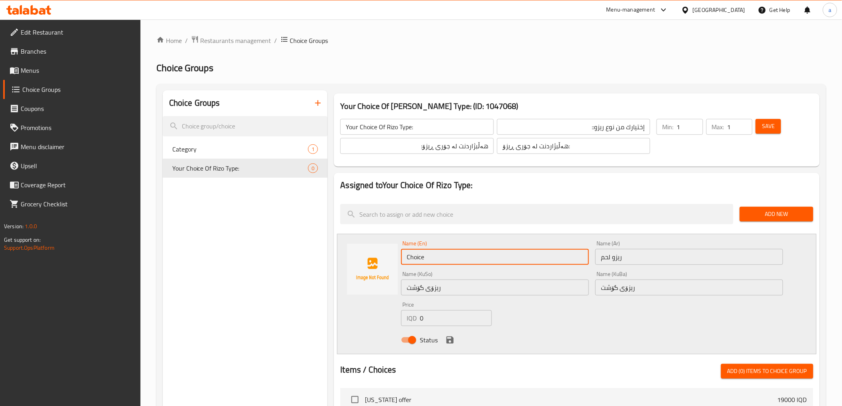
drag, startPoint x: 448, startPoint y: 256, endPoint x: 367, endPoint y: 261, distance: 81.8
click at [367, 261] on div "Name (En) Choice Name (En) Name (Ar) ريزو لحم Name (Ar) Name (KuSo) ریزۆی گۆشت …" at bounding box center [576, 294] width 479 height 121
paste input "Meat Rizo"
type input "Meat Rizo"
click at [447, 344] on icon "save" at bounding box center [450, 341] width 10 height 10
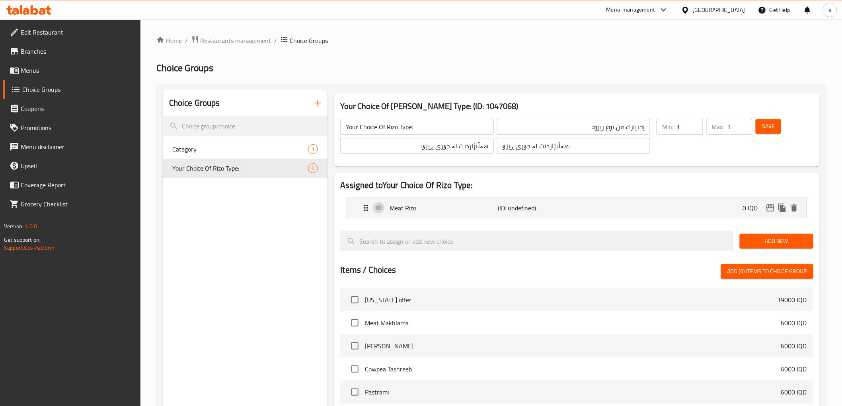
click at [760, 241] on span "Add New" at bounding box center [776, 241] width 61 height 10
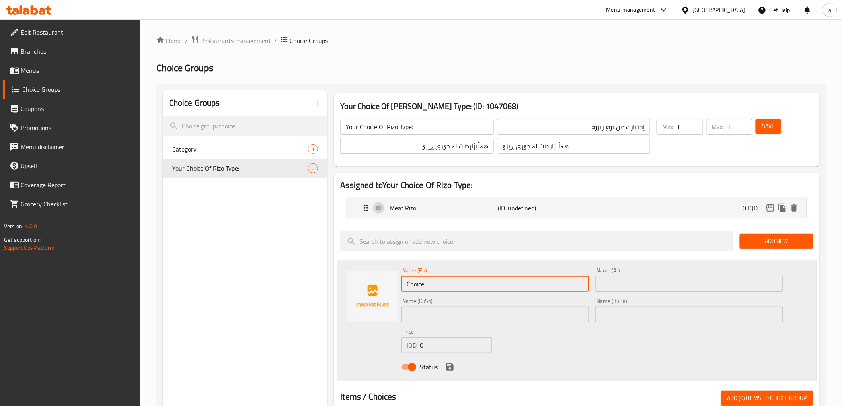
drag, startPoint x: 438, startPoint y: 287, endPoint x: 402, endPoint y: 288, distance: 35.8
click at [402, 288] on input "Choice" at bounding box center [495, 284] width 188 height 16
paste input "Chicken Rizo"
type input "Chicken Rizo"
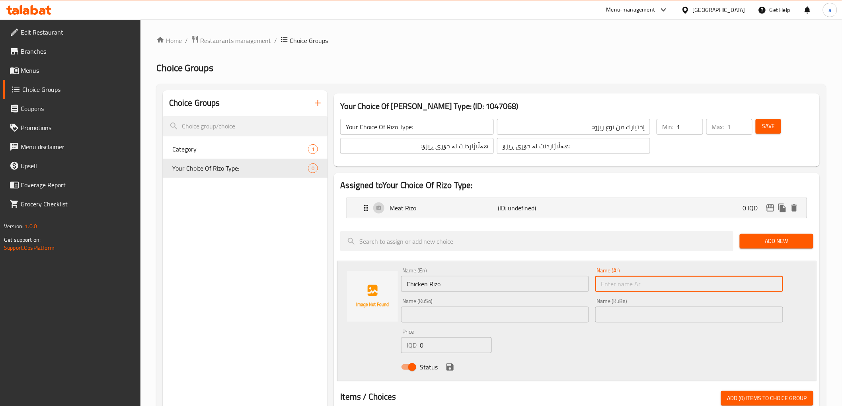
click at [601, 279] on input "text" at bounding box center [689, 284] width 188 height 16
paste input "ريزو دجاج"
type input "ريزو دجاج"
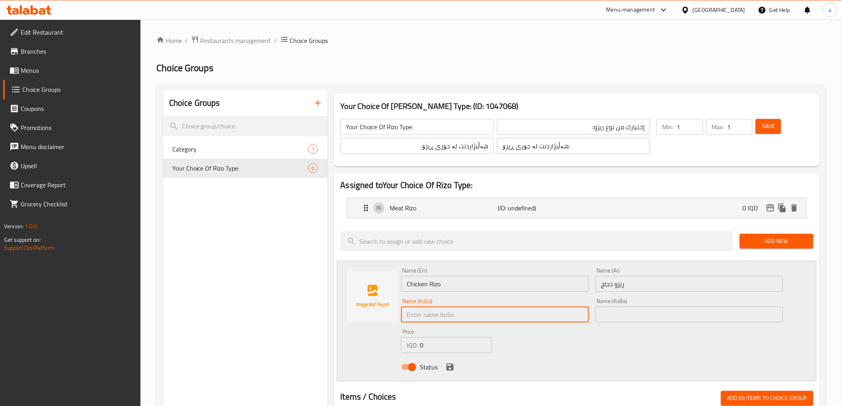
click at [546, 313] on input "text" at bounding box center [495, 315] width 188 height 16
paste input "ڕیزۆی مریشک"
type input "ڕیزۆی مریشک"
click at [678, 314] on input "text" at bounding box center [689, 315] width 188 height 16
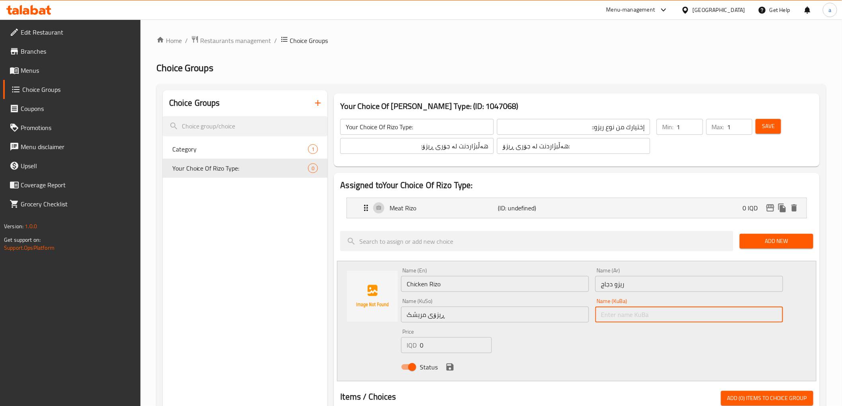
paste input "ڕیزۆی مریشک"
type input "ڕیزۆی مریشک"
click at [456, 366] on div "Status" at bounding box center [592, 367] width 388 height 21
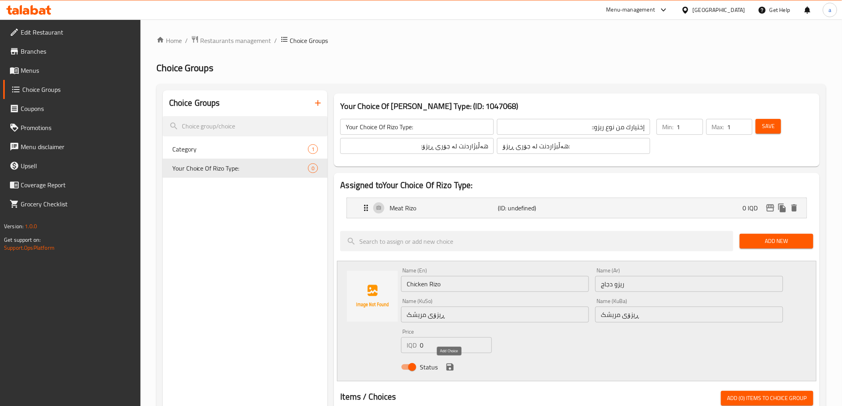
click at [451, 367] on icon "save" at bounding box center [450, 367] width 7 height 7
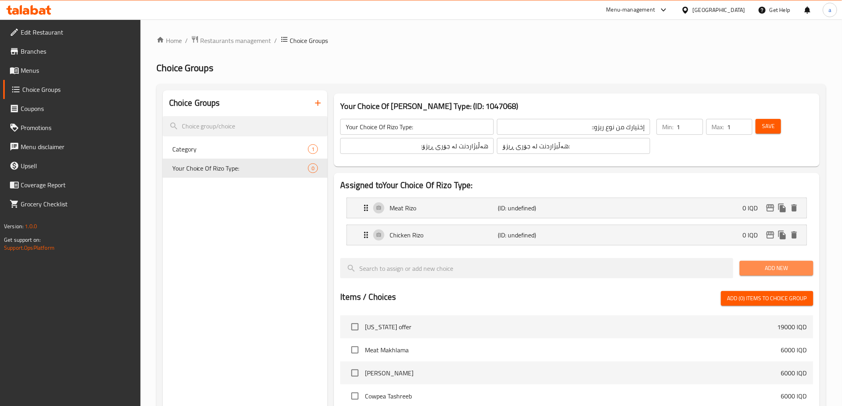
click at [755, 267] on span "Add New" at bounding box center [776, 268] width 61 height 10
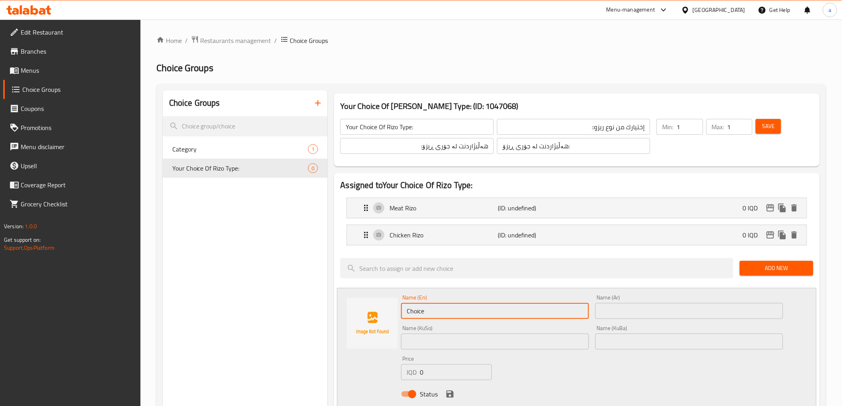
drag, startPoint x: 419, startPoint y: 321, endPoint x: 401, endPoint y: 325, distance: 18.4
click at [401, 325] on div "Name (En) Choice Name (En) Name (Ar) Name (Ar) Name (KuSo) Name (KuSo) Name (Ku…" at bounding box center [592, 348] width 388 height 113
paste input "Strips Rizo"
type input "Strips Rizo"
click at [640, 321] on div "Name (Ar) Name (Ar)" at bounding box center [689, 307] width 194 height 31
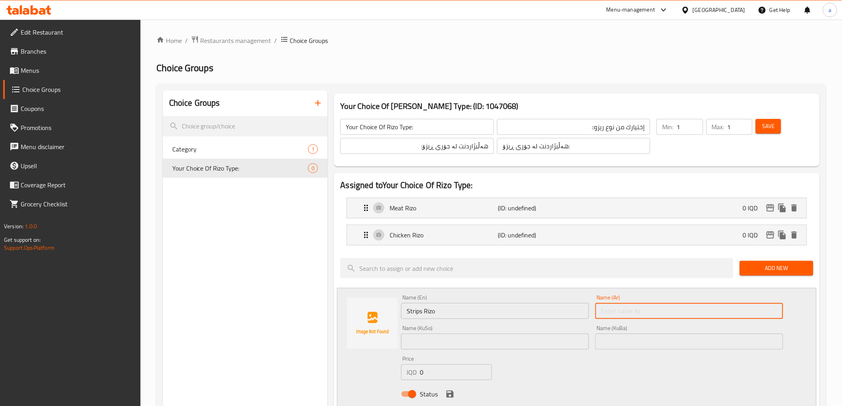
click at [641, 312] on input "text" at bounding box center [689, 311] width 188 height 16
paste input "ريزو ستربس"
type input "ريزو ستربس"
click at [513, 345] on input "text" at bounding box center [495, 342] width 188 height 16
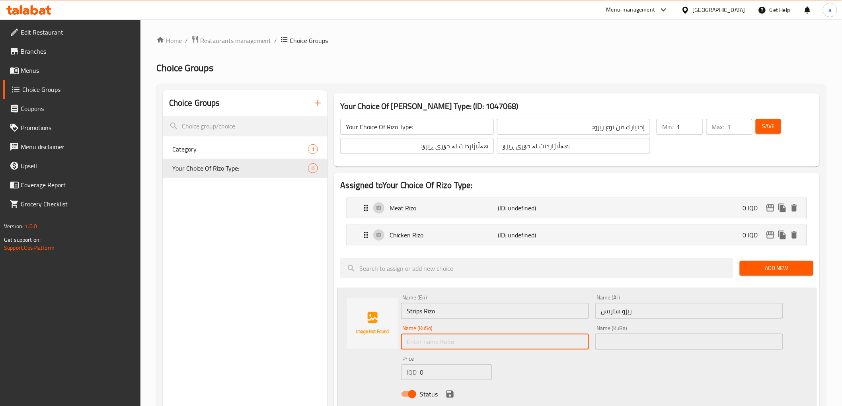
paste input "ڕیزۆی ستریپس"
type input "ڕیزۆی ستریپس"
click at [608, 342] on input "text" at bounding box center [689, 342] width 188 height 16
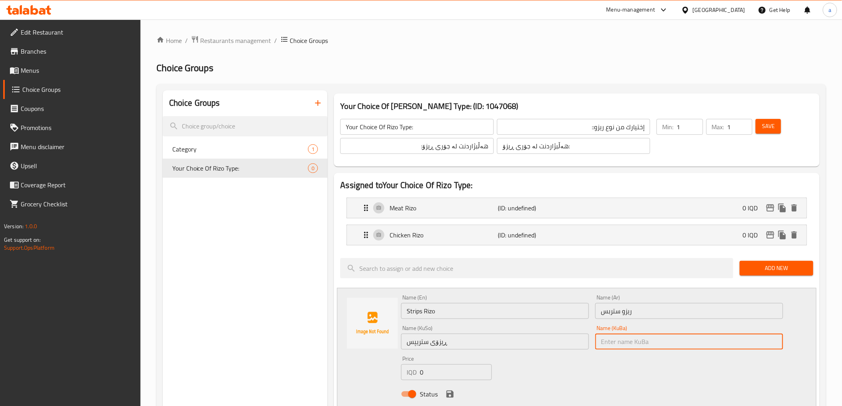
paste input "ڕیزۆی ستریپس"
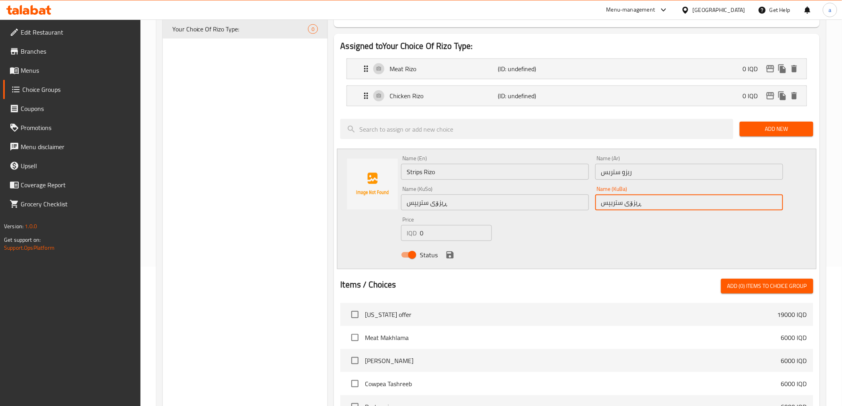
scroll to position [147, 0]
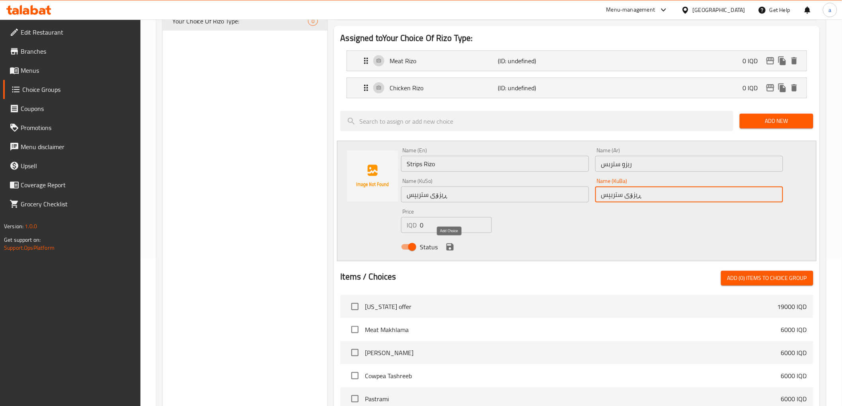
type input "ڕیزۆی ستریپس"
click at [453, 244] on icon "save" at bounding box center [450, 247] width 10 height 10
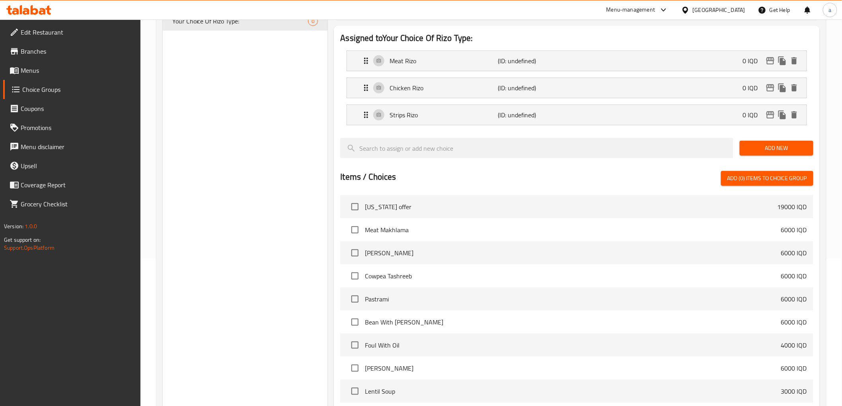
click at [784, 152] on span "Add New" at bounding box center [776, 148] width 61 height 10
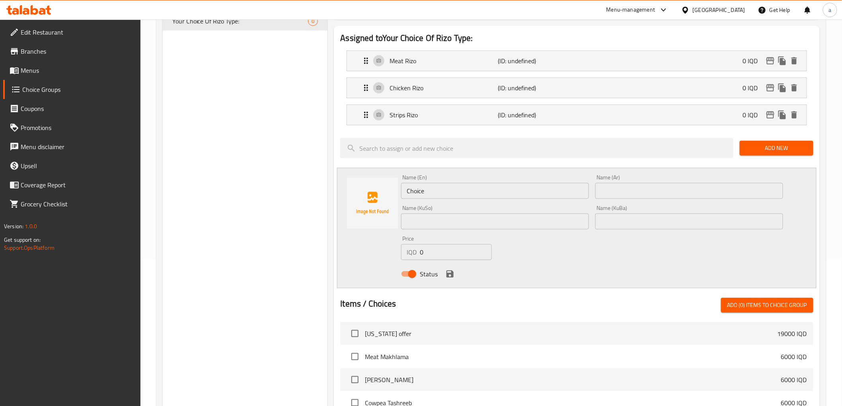
click at [631, 196] on input "text" at bounding box center [689, 191] width 188 height 16
paste input "ريزو مدخن"
type input "ريزو مدخن"
click at [618, 224] on input "text" at bounding box center [689, 222] width 188 height 16
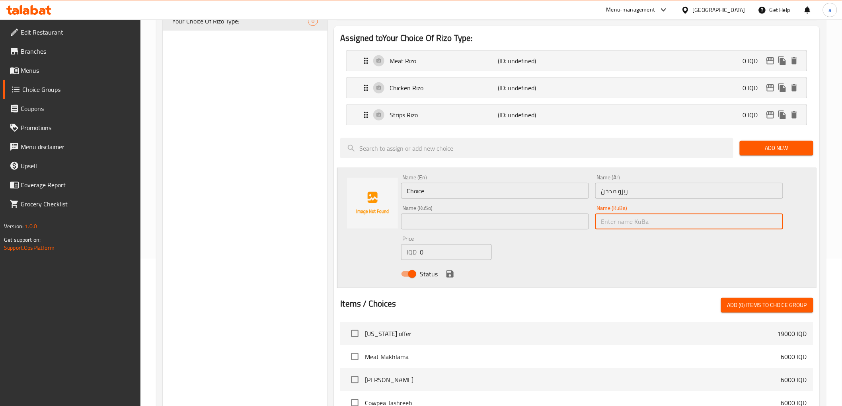
paste input "ڕیزۆی دوکەڵدار"
type input "ڕیزۆی دوکەڵدار"
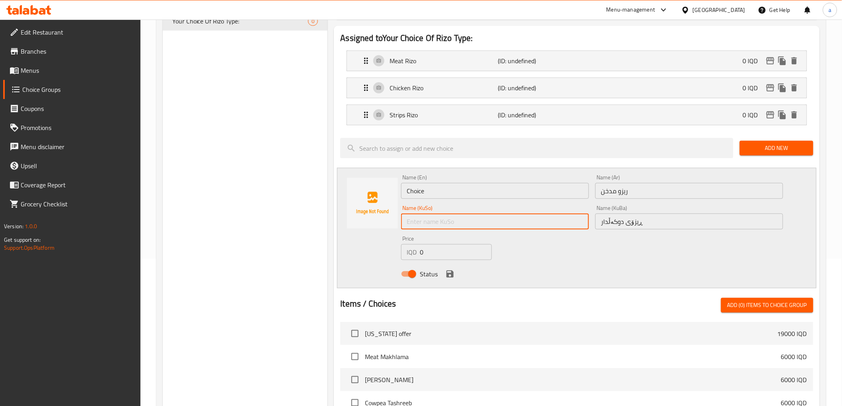
drag, startPoint x: 459, startPoint y: 226, endPoint x: 454, endPoint y: 220, distance: 7.6
click at [459, 226] on input "text" at bounding box center [495, 222] width 188 height 16
paste input "ڕیزۆی دوکەڵدار"
type input "ڕیزۆی دوکەڵدار"
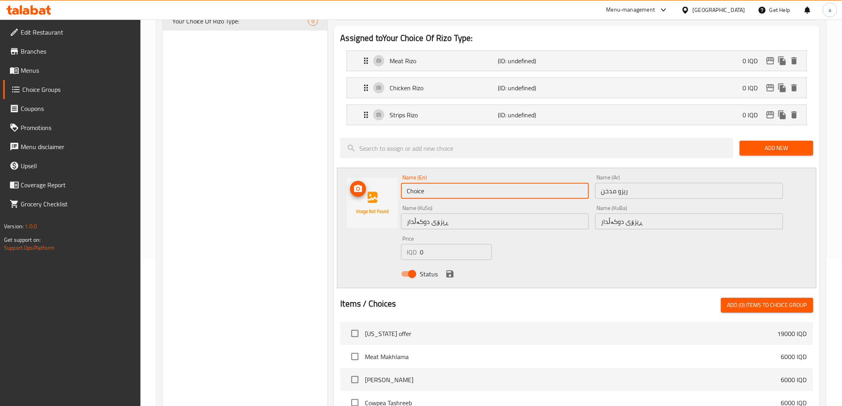
drag, startPoint x: 506, startPoint y: 197, endPoint x: 390, endPoint y: 219, distance: 118.2
click at [390, 219] on div "Name (En) Choice Name (En) Name (Ar) ريزو مدخن Name (Ar) Name (KuSo) ڕیزۆی دوکە…" at bounding box center [576, 228] width 479 height 121
paste input "Smoked Rizo"
type input "Smoked Rizo"
click at [452, 273] on icon "save" at bounding box center [450, 274] width 7 height 7
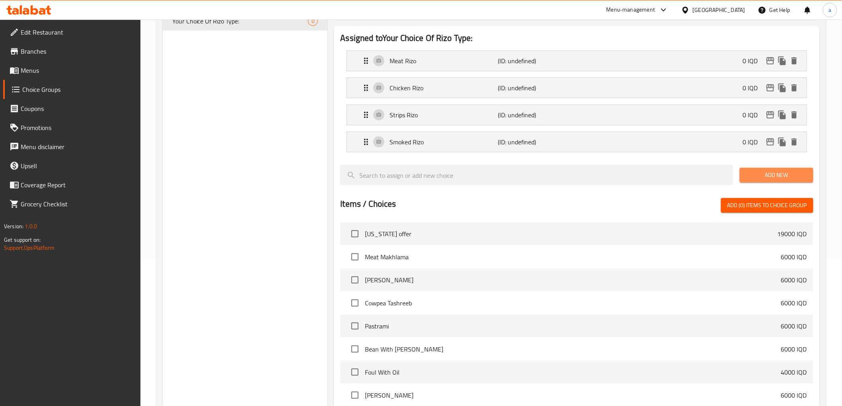
drag, startPoint x: 760, startPoint y: 172, endPoint x: 702, endPoint y: 188, distance: 60.5
click at [760, 173] on span "Add New" at bounding box center [776, 175] width 61 height 10
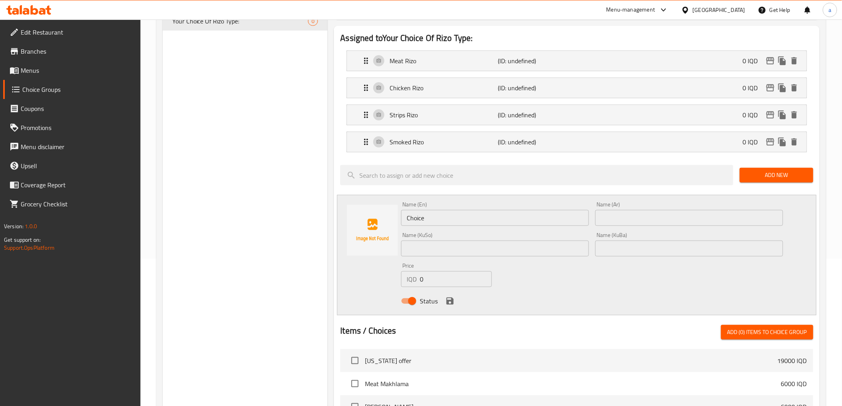
click at [629, 217] on input "text" at bounding box center [689, 218] width 188 height 16
paste input "ريزو بالجبن"
type input "ريزو بالجبن"
click at [556, 243] on input "text" at bounding box center [495, 249] width 188 height 16
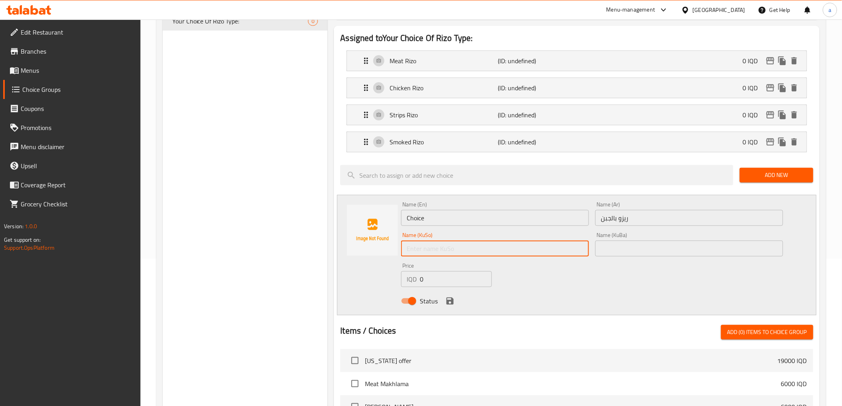
paste input "ڕیزۆی بە پەنیر"
type input "ڕیزۆی بە پەنیر"
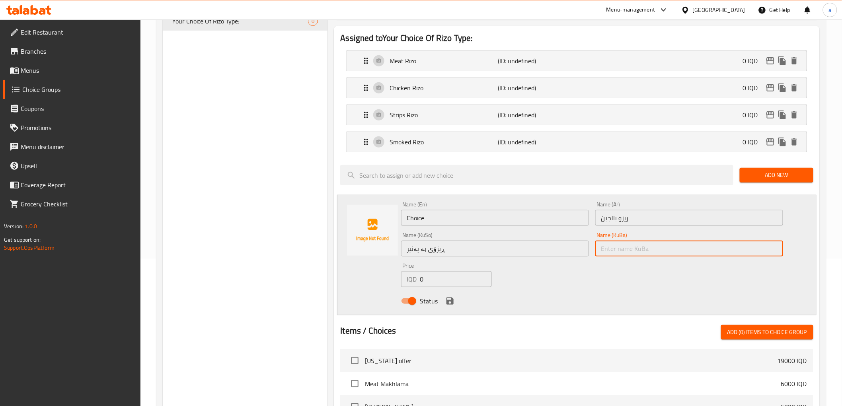
click at [640, 243] on input "text" at bounding box center [689, 249] width 188 height 16
paste input "ڕیزۆی بە پەنیر"
type input "ڕیزۆی بە پەنیر"
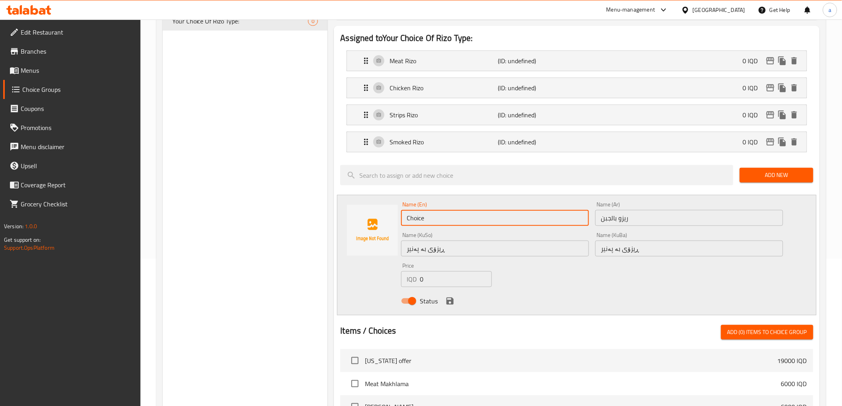
drag, startPoint x: 474, startPoint y: 224, endPoint x: 376, endPoint y: 226, distance: 97.9
click at [376, 226] on div "Name (En) Choice Name (En) Name (Ar) ريزو بالجبن Name (Ar) Name (KuSo) ڕیزۆی بە…" at bounding box center [576, 255] width 479 height 121
paste input "eese Rizo"
type input "Cheese Rizo"
click at [451, 302] on icon "save" at bounding box center [450, 301] width 7 height 7
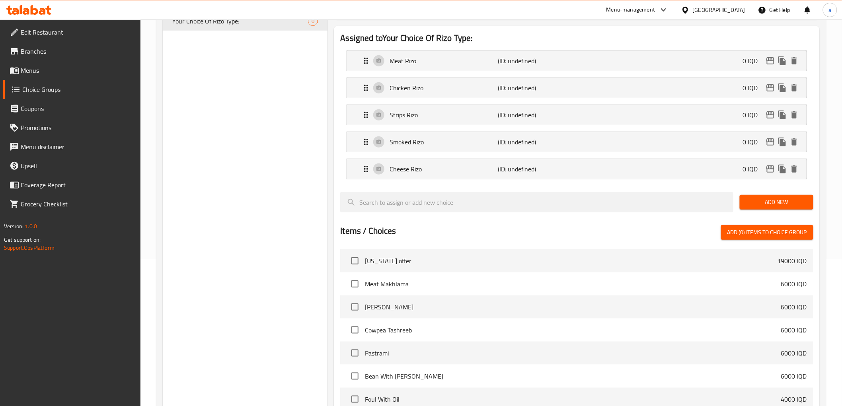
click at [775, 205] on span "Add New" at bounding box center [776, 202] width 61 height 10
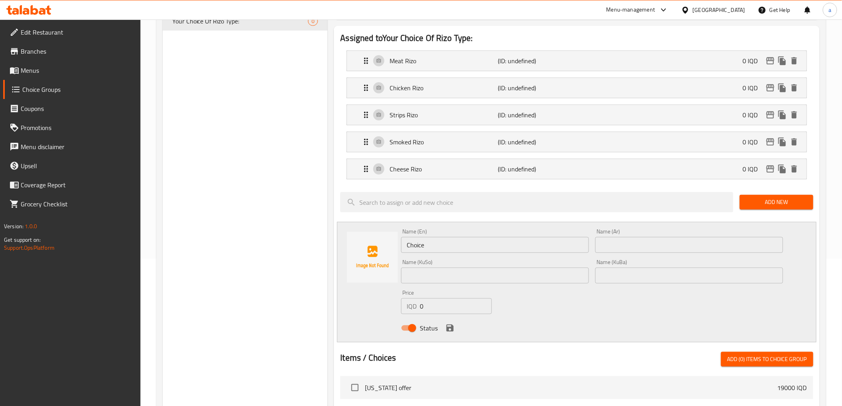
click at [618, 246] on input "text" at bounding box center [689, 245] width 188 height 16
paste input "ريزو بالأعشاب"
type input "ريزو بالأعشاب"
click at [605, 277] on input "text" at bounding box center [689, 276] width 188 height 16
paste input "ڕیزۆ بە گیا"
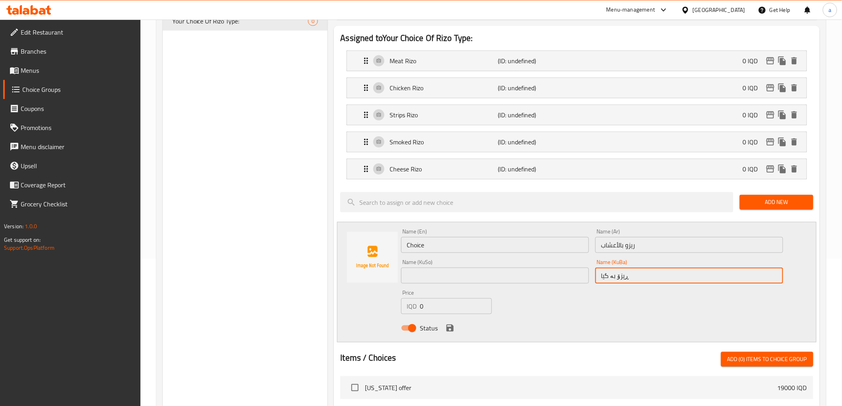
type input "ڕیزۆ بە گیا"
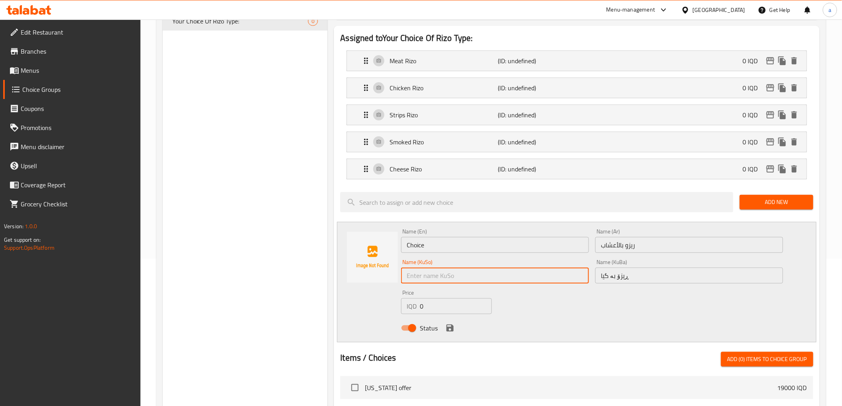
click at [556, 268] on input "text" at bounding box center [495, 276] width 188 height 16
click at [496, 273] on input "text" at bounding box center [495, 276] width 188 height 16
paste input "ڕیزۆ بە گیا"
type input "ڕیزۆ بە گیا"
click at [476, 241] on input "Choice" at bounding box center [495, 245] width 188 height 16
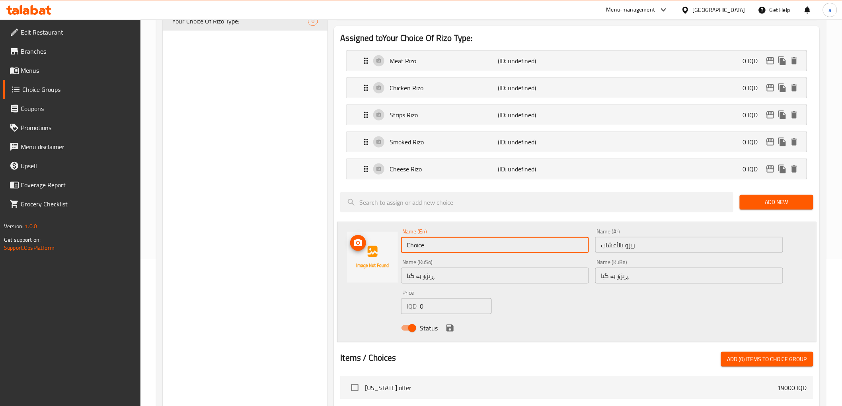
drag, startPoint x: 449, startPoint y: 244, endPoint x: 376, endPoint y: 253, distance: 73.3
click at [376, 253] on div "Name (En) Choice Name (En) Name (Ar) ريزو بالأعشاب Name (Ar) Name (KuSo) ڕیزۆ ب…" at bounding box center [576, 282] width 479 height 121
paste input "Herbs Rizo"
type input "Herbs Rizo"
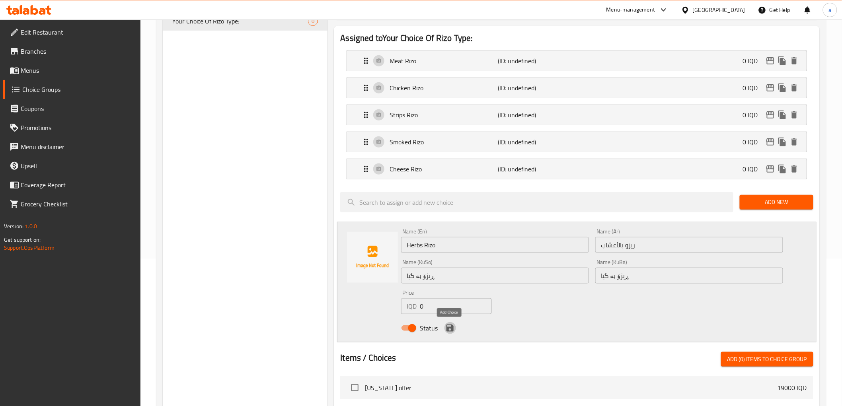
click at [449, 330] on icon "save" at bounding box center [450, 329] width 10 height 10
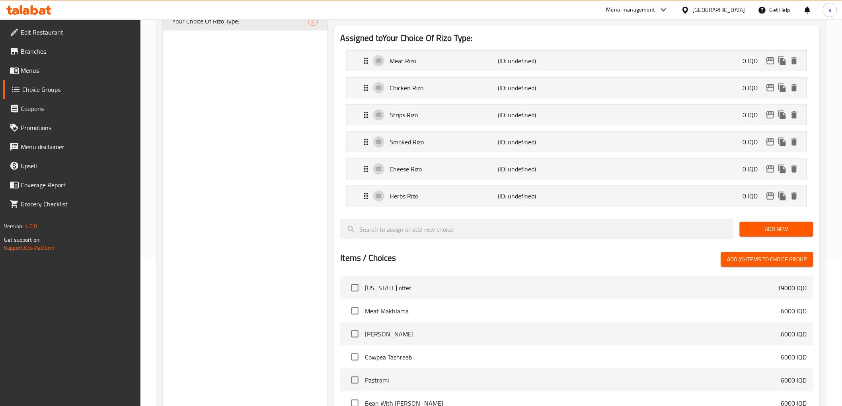
click at [784, 232] on span "Add New" at bounding box center [776, 229] width 61 height 10
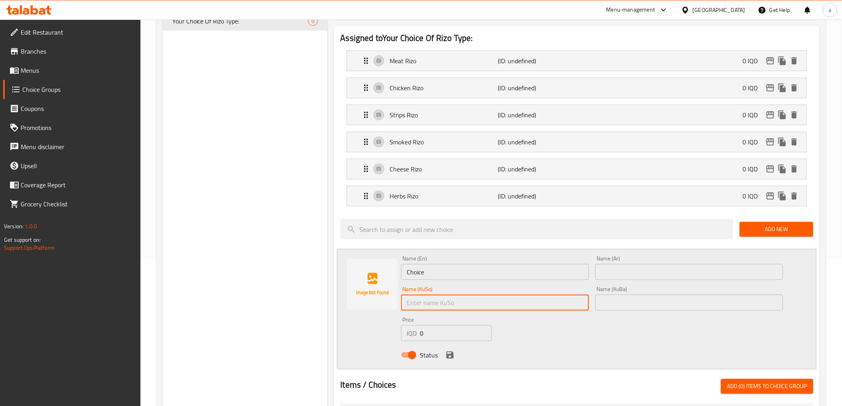
click at [443, 303] on input "text" at bounding box center [495, 303] width 188 height 16
paste input "ڕیزۆی سپایسی"
type input "ڕیزۆی سپایسی"
click at [627, 307] on input "text" at bounding box center [689, 303] width 188 height 16
paste input "ڕیزۆی سپایسی"
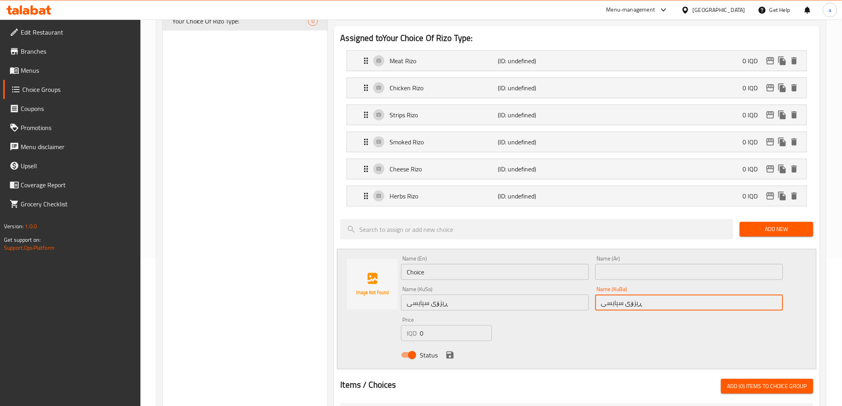
type input "ڕیزۆی سپایسی"
click at [632, 281] on div "Name (Ar) Name (Ar)" at bounding box center [689, 268] width 194 height 31
click at [632, 273] on input "text" at bounding box center [689, 272] width 188 height 16
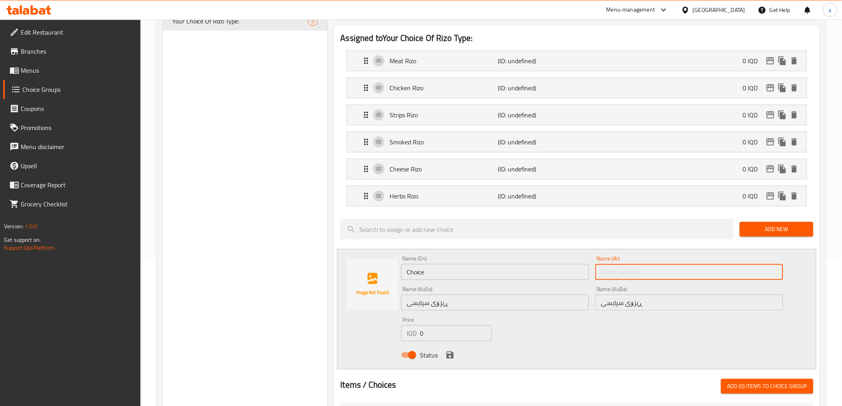
paste input "[PERSON_NAME]"
type input "[PERSON_NAME]"
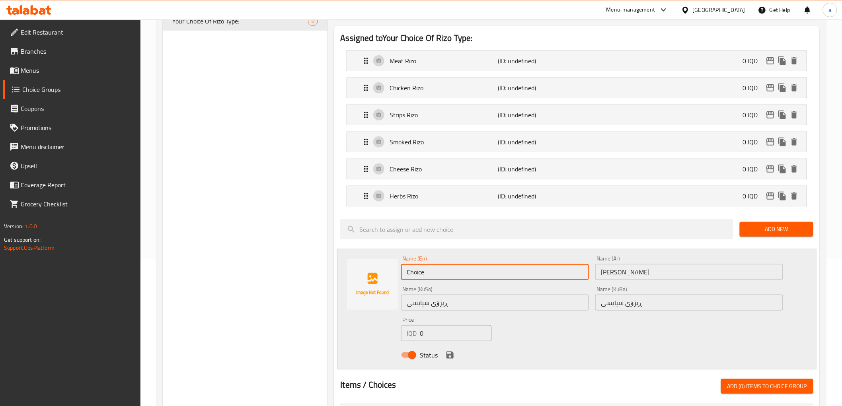
click at [537, 278] on input "Choice" at bounding box center [495, 272] width 188 height 16
drag, startPoint x: 512, startPoint y: 275, endPoint x: 406, endPoint y: 272, distance: 105.9
click at [406, 272] on input "Choice" at bounding box center [495, 272] width 188 height 16
paste input "Spicy Rizo"
type input "Spicy Rizo"
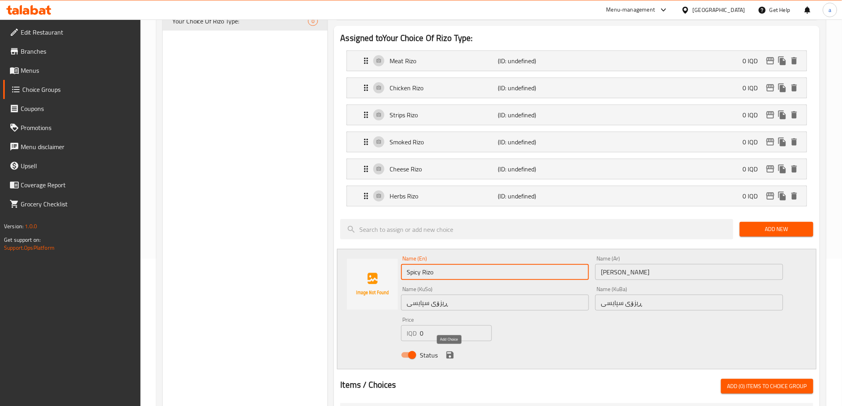
click at [447, 355] on icon "save" at bounding box center [450, 355] width 7 height 7
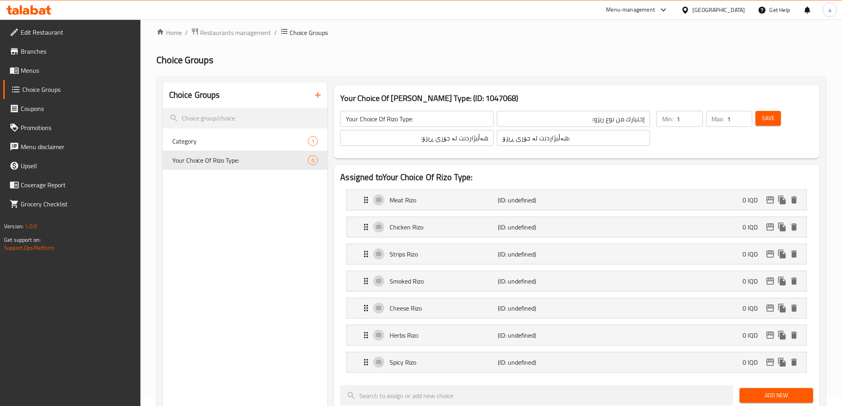
scroll to position [0, 0]
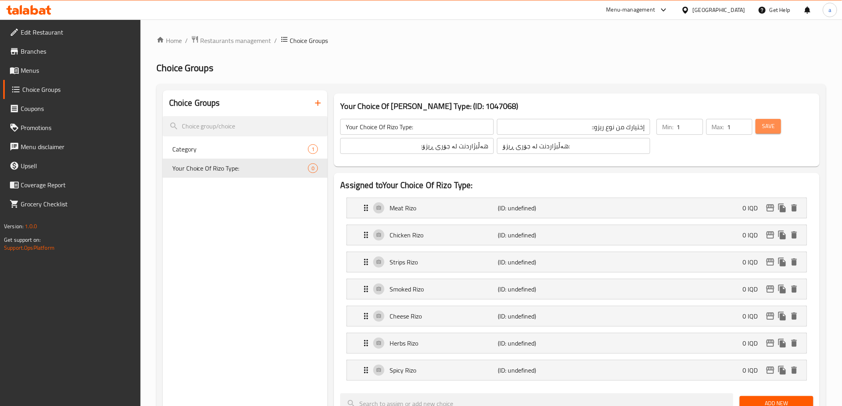
click at [767, 132] on button "Save" at bounding box center [768, 126] width 25 height 15
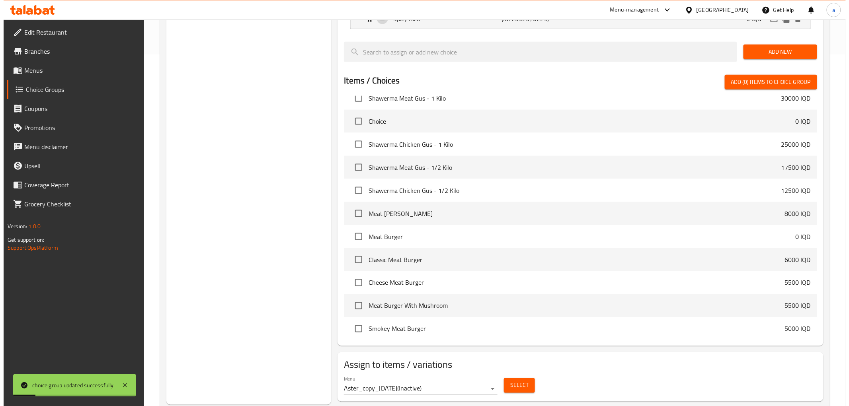
scroll to position [373, 0]
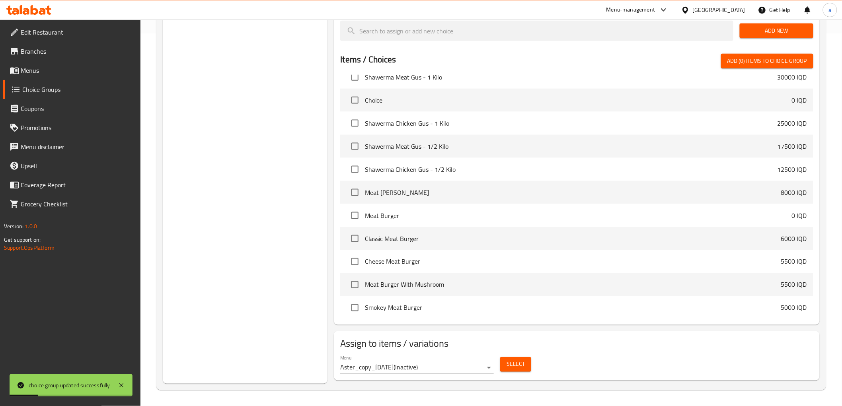
click at [396, 376] on div "Menu Aster_copy_27/12/2022 ( Inactive )" at bounding box center [417, 364] width 160 height 25
click at [400, 377] on div "Menu Aster_copy_27/12/2022 ( Inactive )" at bounding box center [417, 364] width 160 height 25
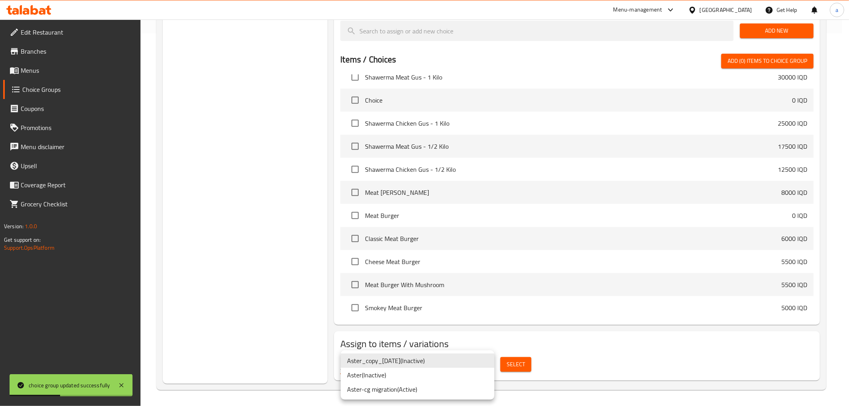
click at [402, 377] on li "Aster ( Inactive )" at bounding box center [418, 375] width 154 height 14
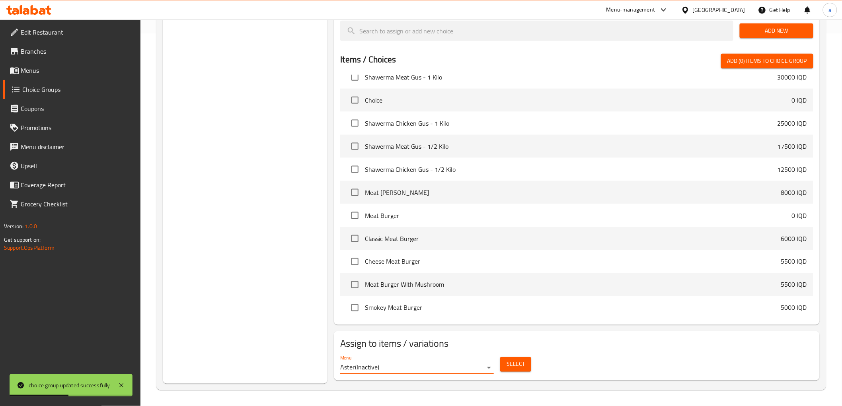
click at [508, 364] on span "Select" at bounding box center [516, 365] width 18 height 10
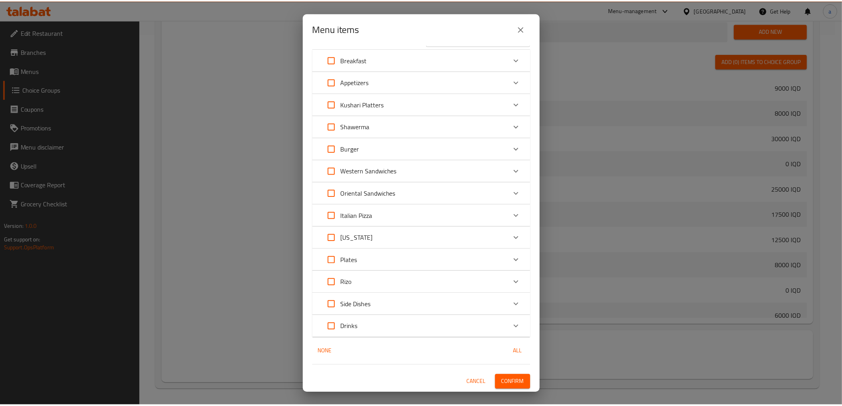
scroll to position [0, 0]
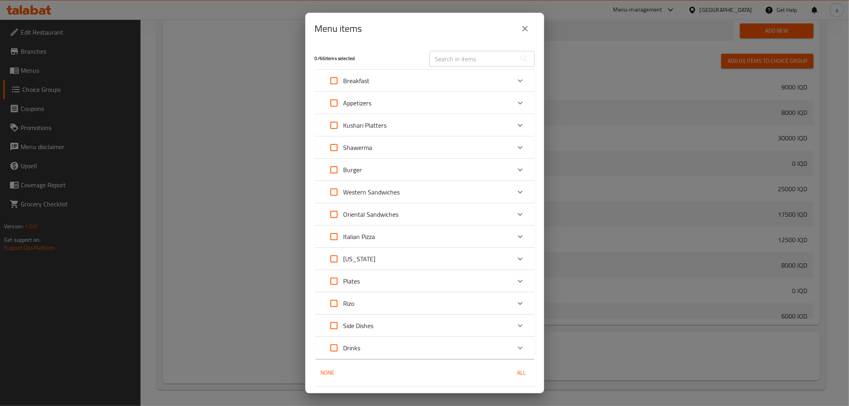
click at [491, 54] on input "text" at bounding box center [472, 59] width 87 height 16
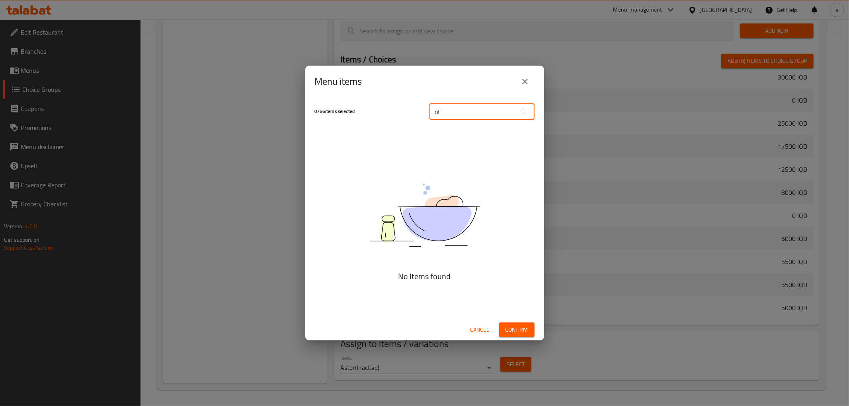
type input "o"
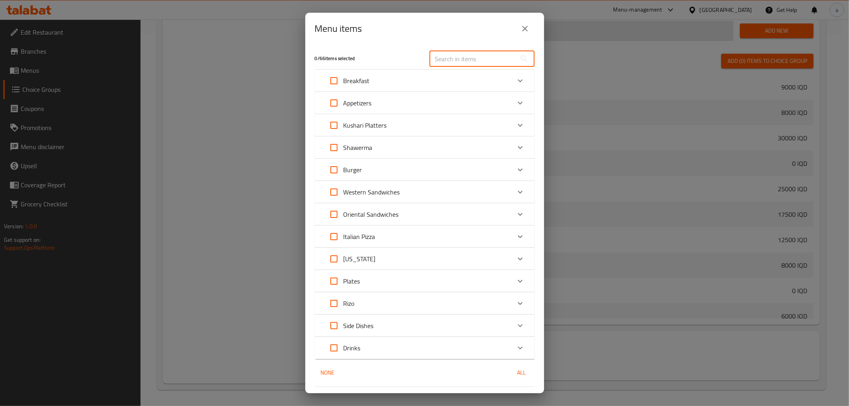
click at [532, 29] on button "close" at bounding box center [524, 28] width 19 height 19
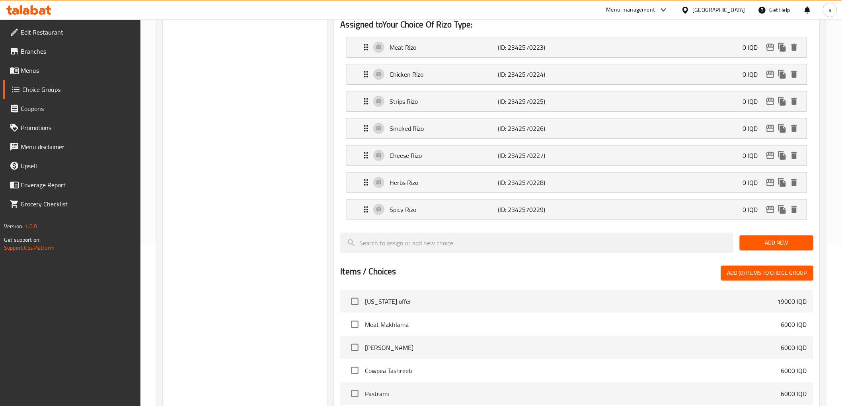
scroll to position [78, 0]
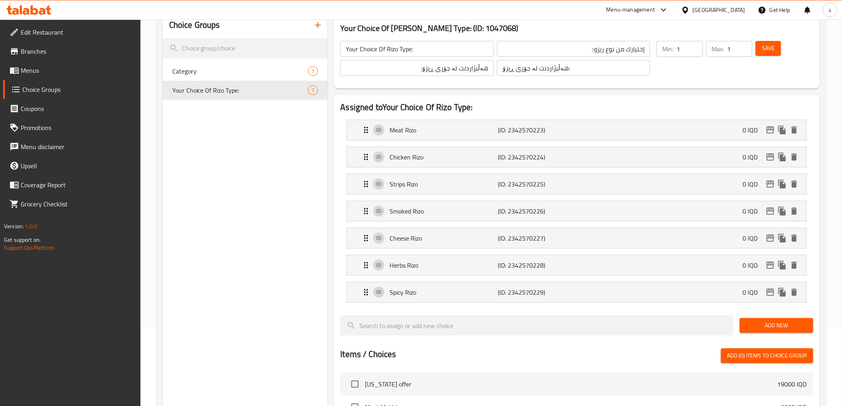
click at [765, 45] on span "Save" at bounding box center [768, 48] width 13 height 10
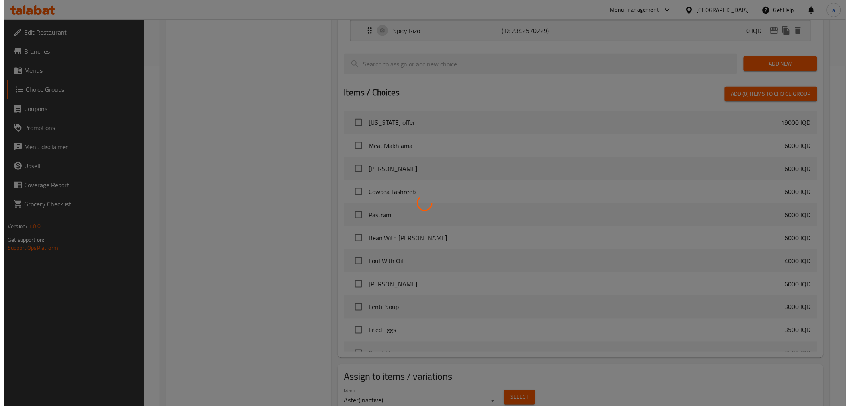
scroll to position [373, 0]
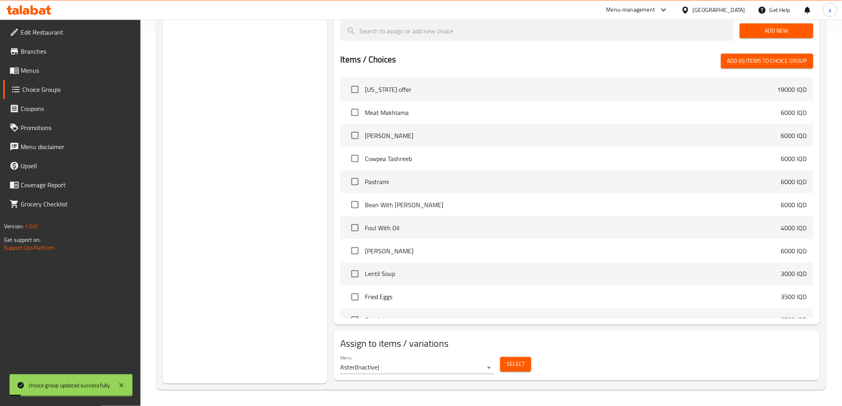
click at [513, 366] on span "Select" at bounding box center [516, 365] width 18 height 10
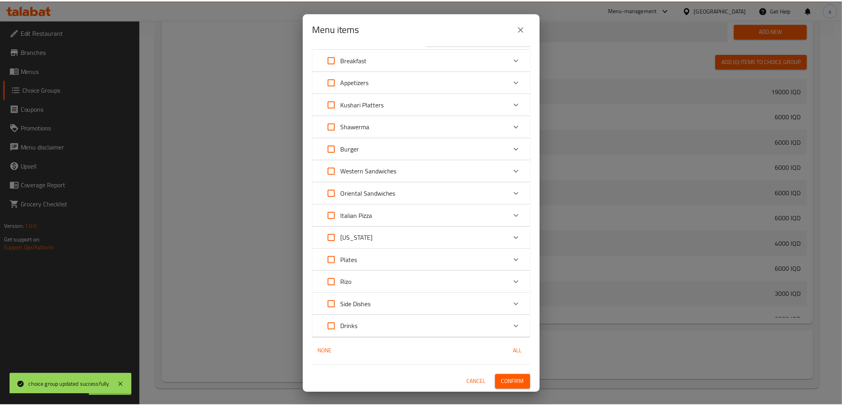
scroll to position [0, 0]
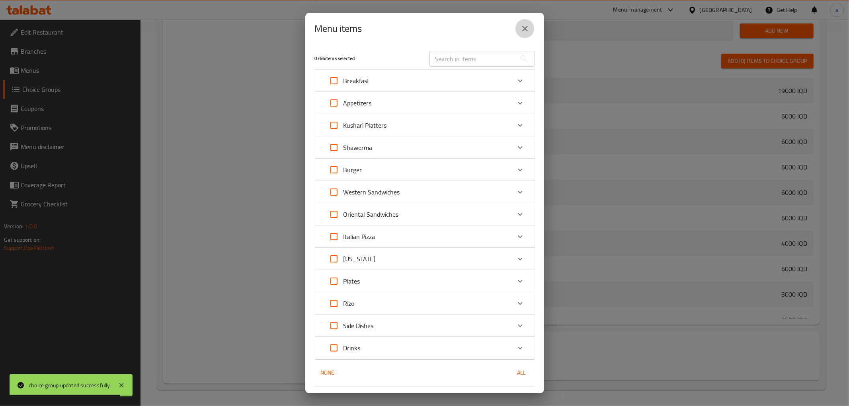
click at [523, 27] on icon "close" at bounding box center [525, 29] width 6 height 6
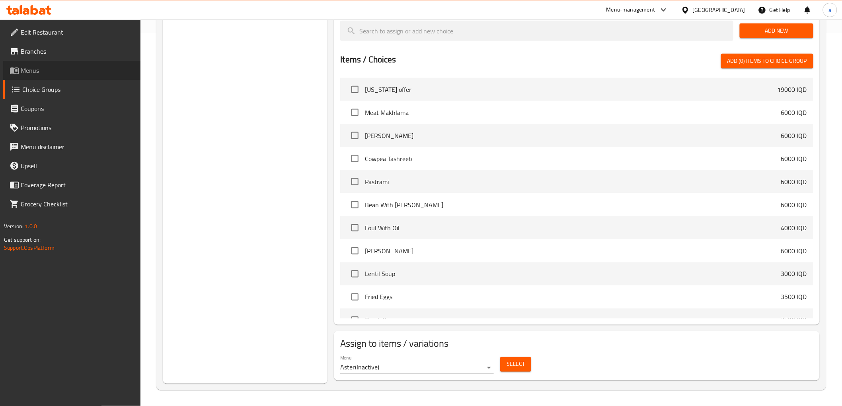
click at [70, 77] on link "Menus" at bounding box center [71, 70] width 137 height 19
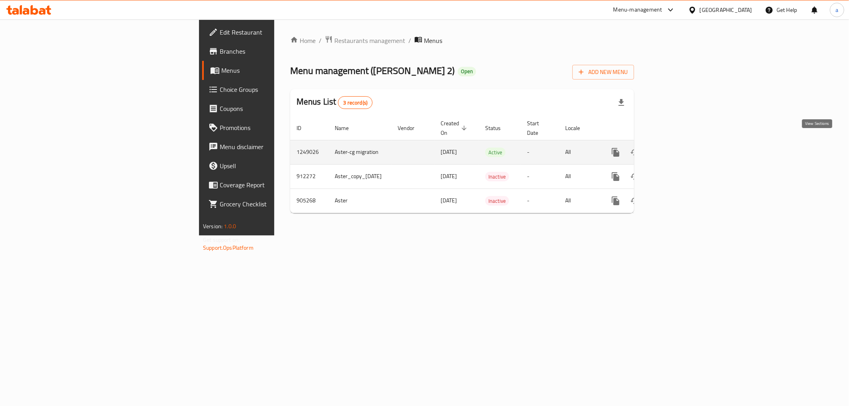
click at [678, 148] on icon "enhanced table" at bounding box center [673, 153] width 10 height 10
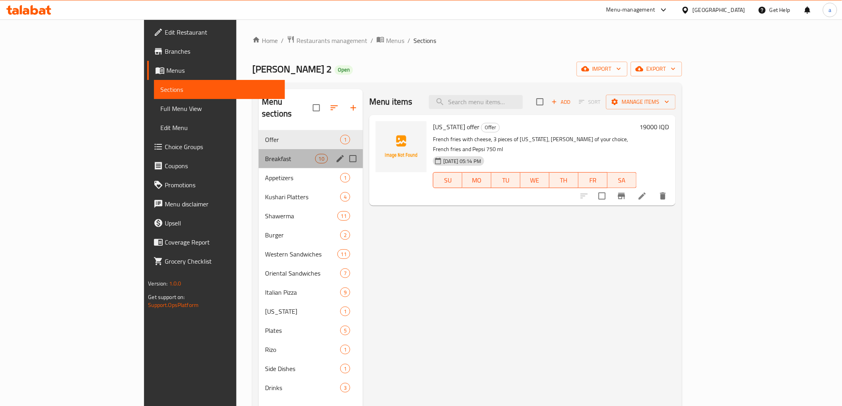
click at [259, 149] on div "Breakfast 10" at bounding box center [311, 158] width 104 height 19
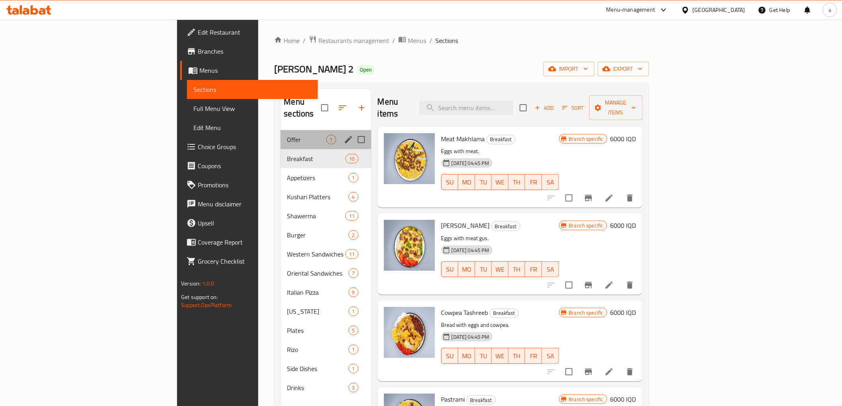
click at [281, 130] on div "Offer 1" at bounding box center [326, 139] width 90 height 19
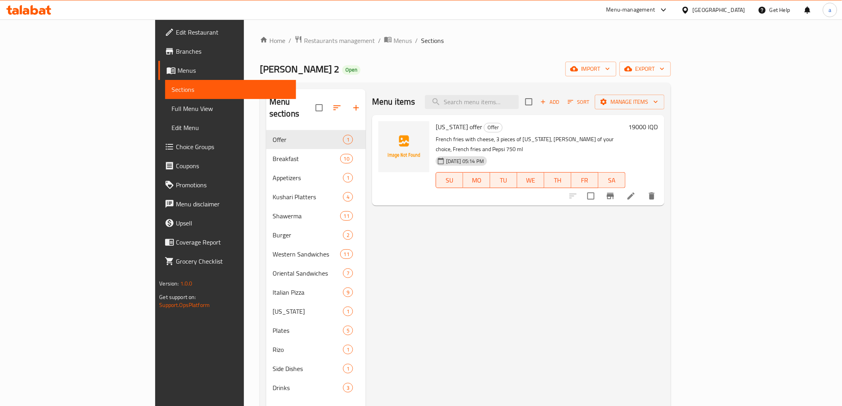
click at [158, 140] on link "Choice Groups" at bounding box center [226, 146] width 137 height 19
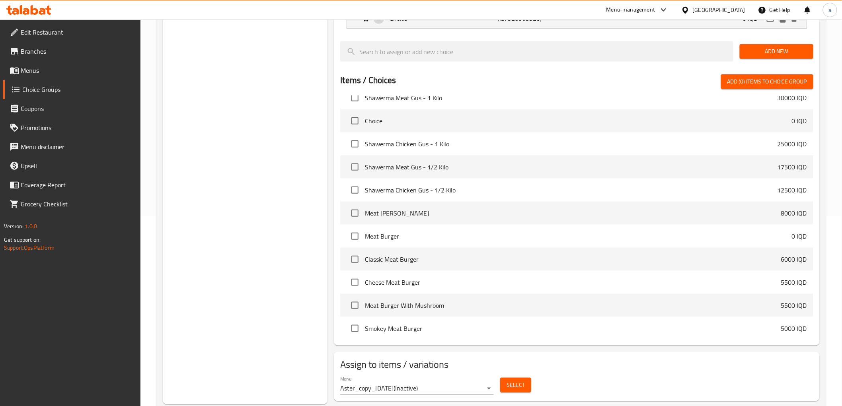
scroll to position [210, 0]
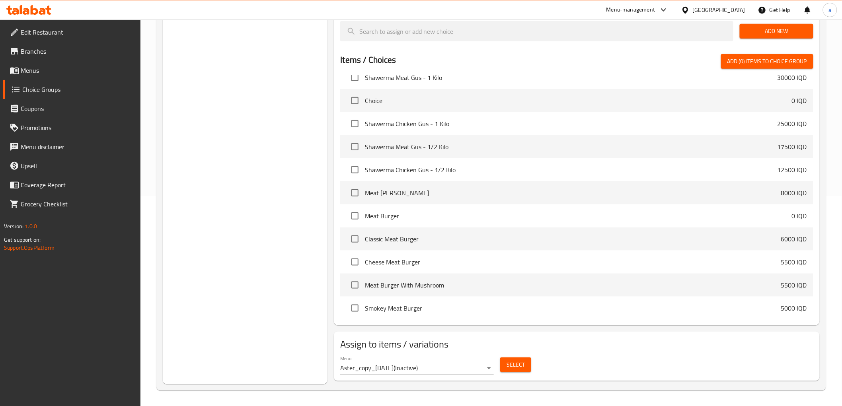
click at [454, 196] on body "​ Menu-management Iraq Get Help a Edit Restaurant Branches Menus Choice Groups …" at bounding box center [421, 2] width 842 height 387
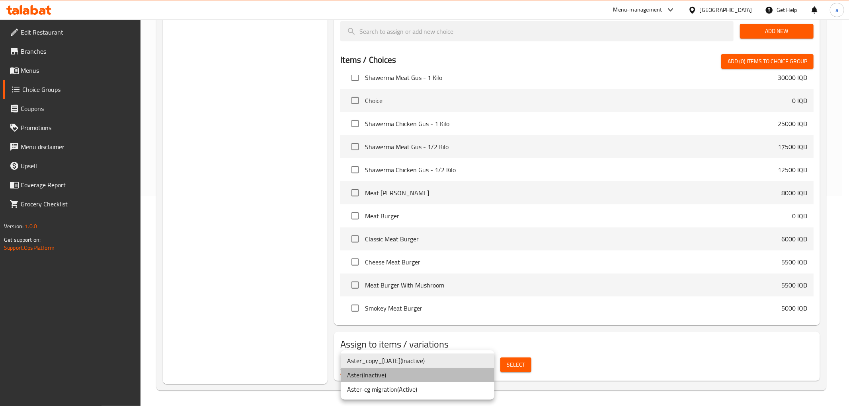
click at [435, 375] on li "Aster ( Inactive )" at bounding box center [418, 375] width 154 height 14
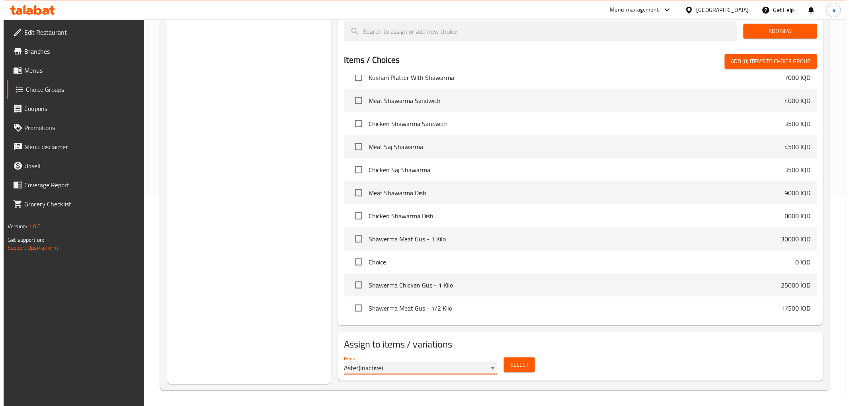
scroll to position [751, 0]
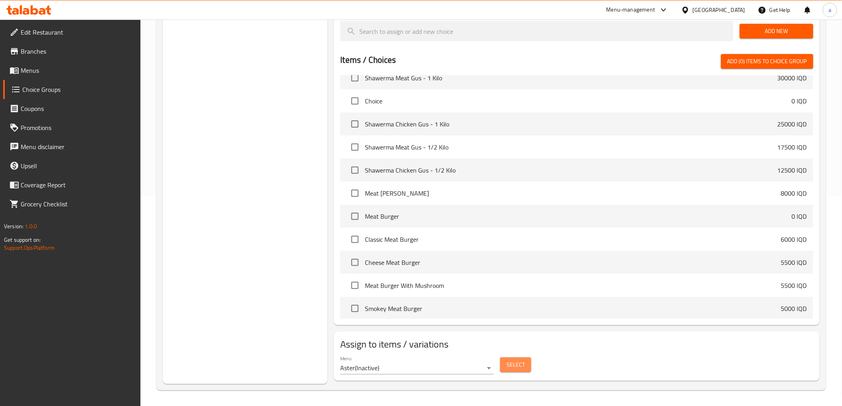
click at [515, 359] on button "Select" at bounding box center [515, 365] width 31 height 15
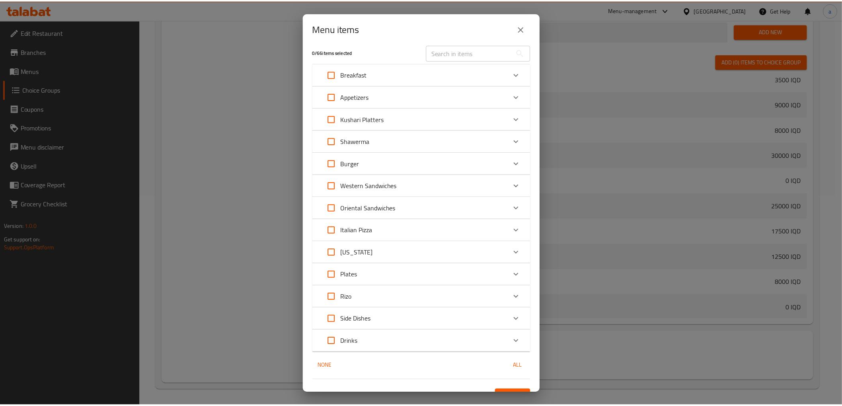
scroll to position [0, 0]
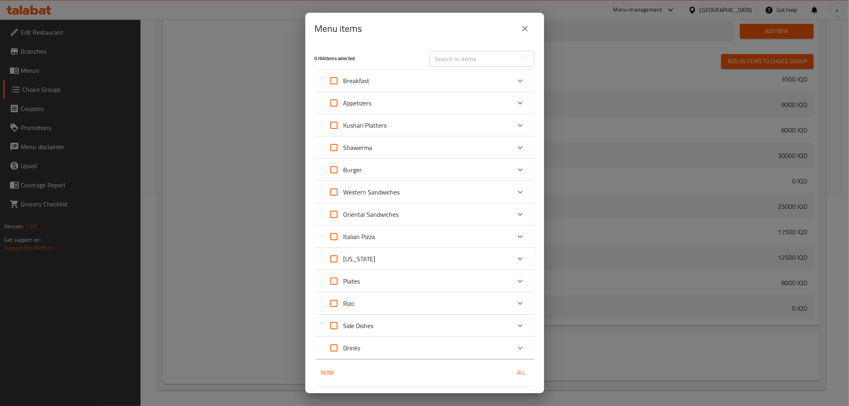
click at [421, 82] on div "Breakfast" at bounding box center [417, 80] width 186 height 19
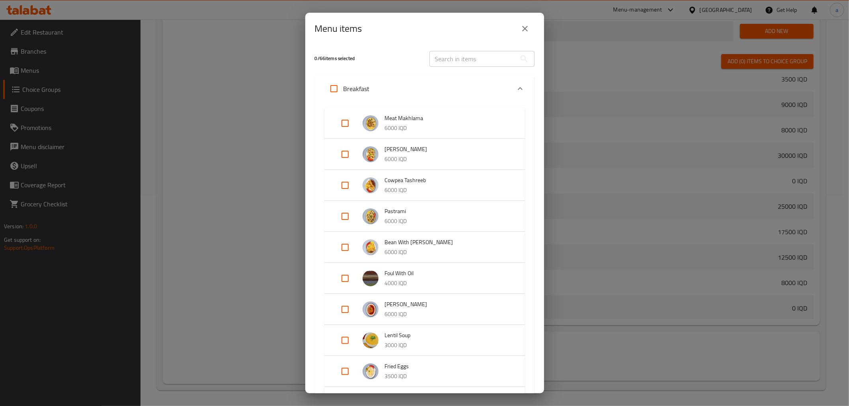
click at [421, 82] on div "Breakfast" at bounding box center [417, 88] width 186 height 19
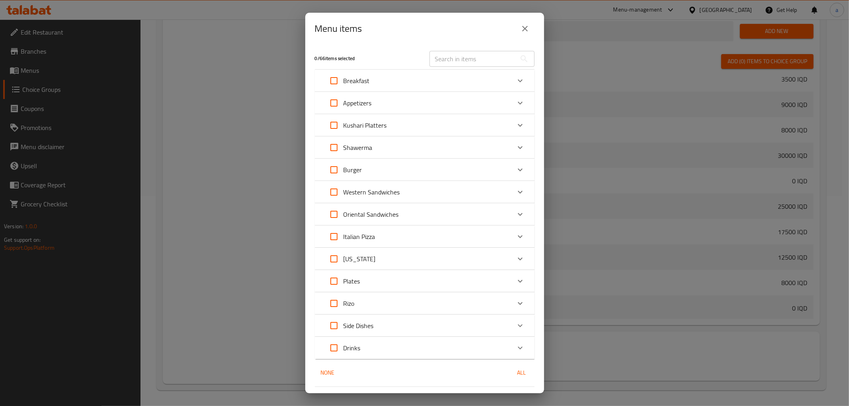
click at [522, 23] on button "close" at bounding box center [524, 28] width 19 height 19
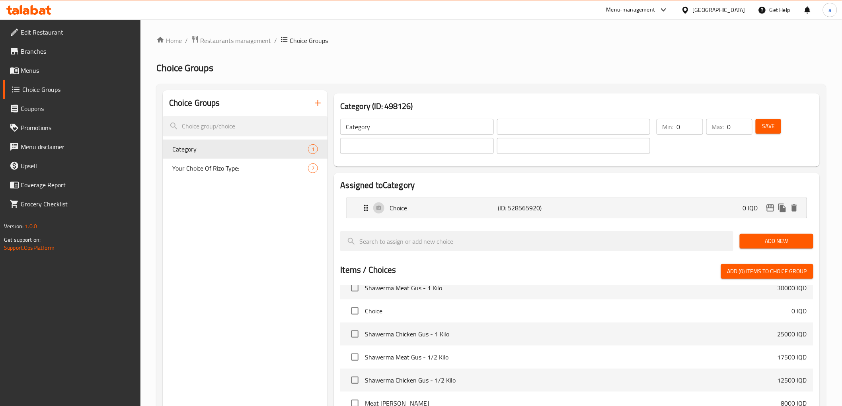
click at [73, 72] on span "Menus" at bounding box center [77, 71] width 113 height 10
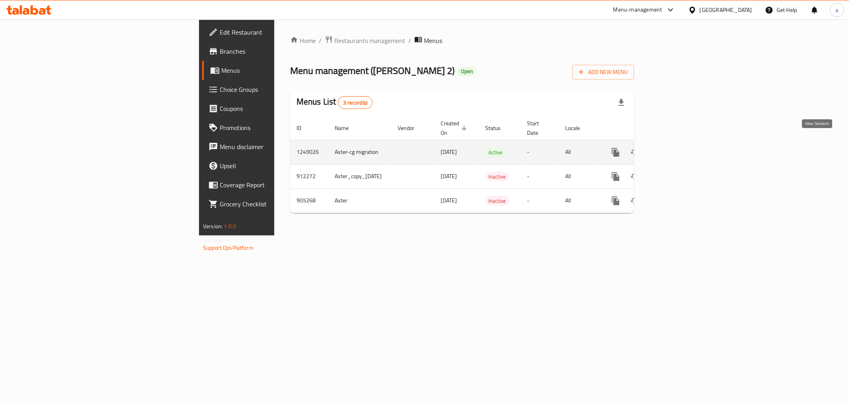
click at [677, 149] on icon "enhanced table" at bounding box center [672, 152] width 7 height 7
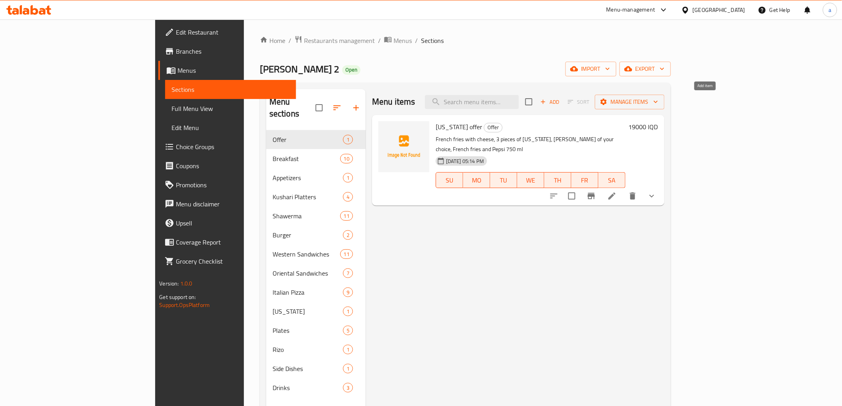
click at [561, 101] on span "Add" at bounding box center [549, 102] width 21 height 9
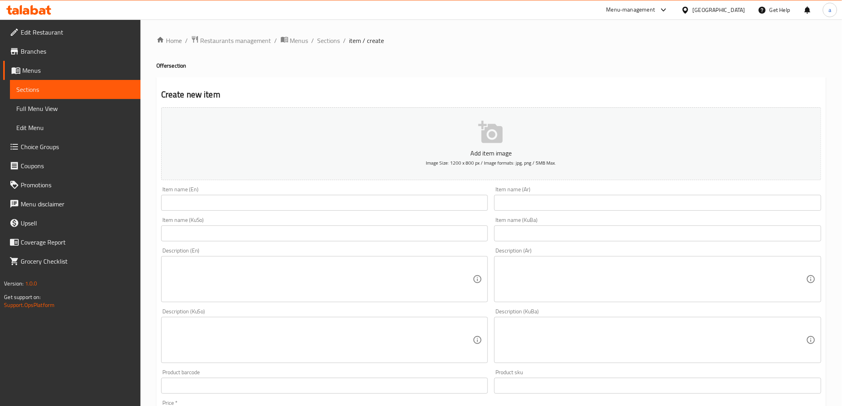
click at [531, 205] on input "text" at bounding box center [657, 203] width 327 height 16
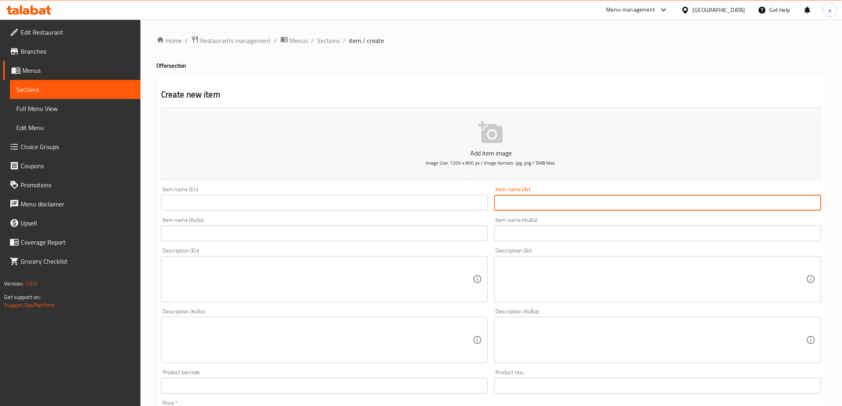
paste input "عرض الفطور البغدادي"
click at [539, 203] on input "عرض الفطور البغدادي" at bounding box center [657, 203] width 327 height 16
click at [517, 205] on input "عرض فطور البغدادي" at bounding box center [657, 203] width 327 height 16
click at [520, 204] on input "عرض فطور البغدادي" at bounding box center [657, 203] width 327 height 16
type input "عرض فطور بغدادي"
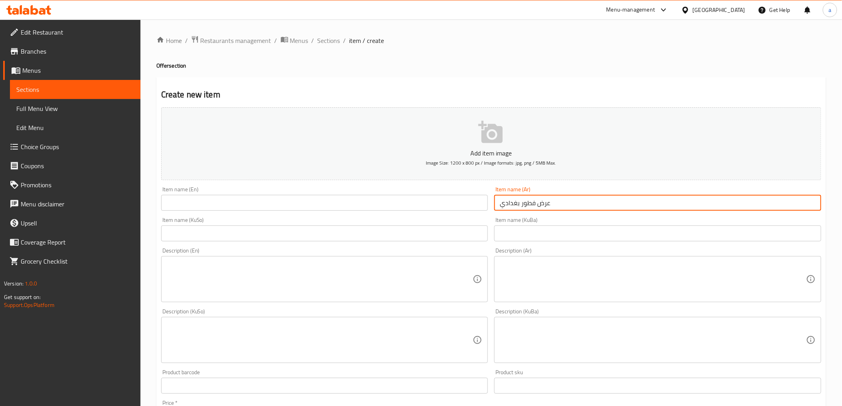
click at [309, 207] on input "text" at bounding box center [324, 203] width 327 height 16
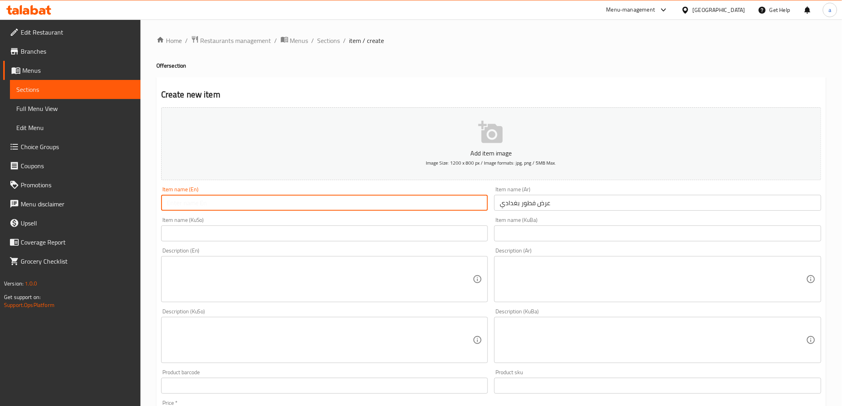
paste input "Baghdadi breakfast offer"
type input "Baghdadi breakfast offer"
click at [318, 229] on input "text" at bounding box center [324, 234] width 327 height 16
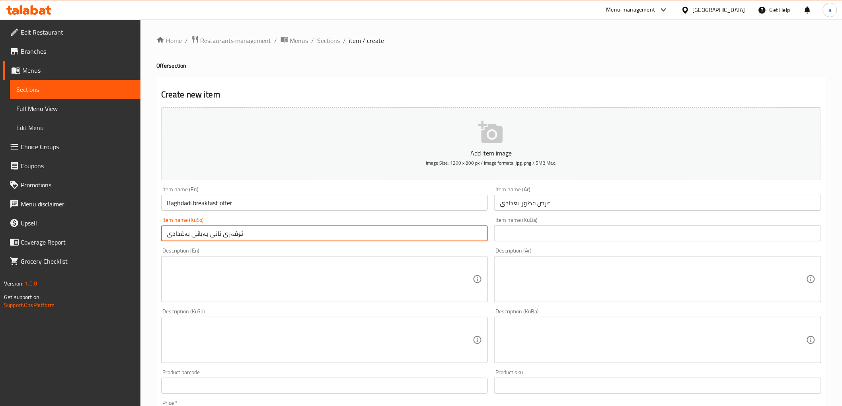
type input "ئۆفەری نانی بەیانی بەغدادی"
click at [528, 236] on input "text" at bounding box center [657, 234] width 327 height 16
paste input "ئۆفەری نانی بەیانی بەغدادی"
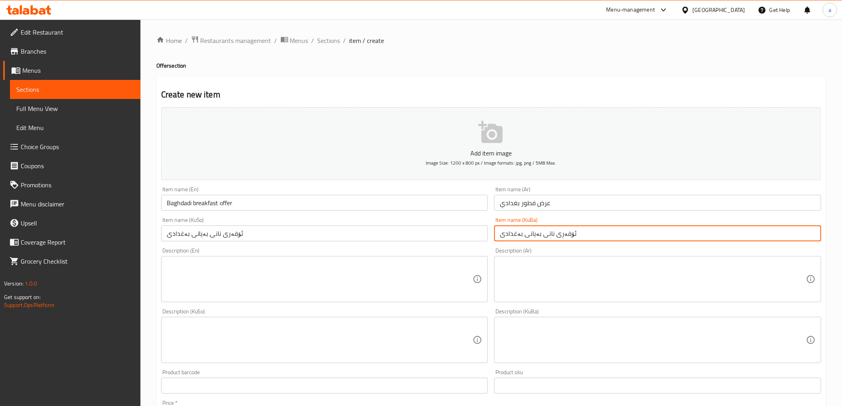
type input "ئۆفەری نانی بەیانی بەغدادی"
click at [529, 276] on textarea at bounding box center [653, 280] width 306 height 38
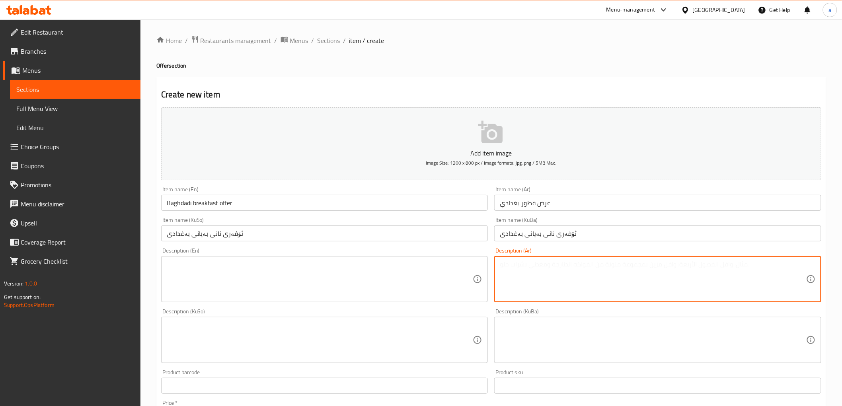
paste textarea "باقلاء بدهن حر، بيض مع عروق، حمص بشاورما وشوربة عدس"
type textarea "باقلاء بدهن حر، بيض مع عروق، حمص بشاورما وشوربة عدس"
click at [455, 312] on div "Description (KuSo) Description (KuSo)" at bounding box center [324, 336] width 327 height 55
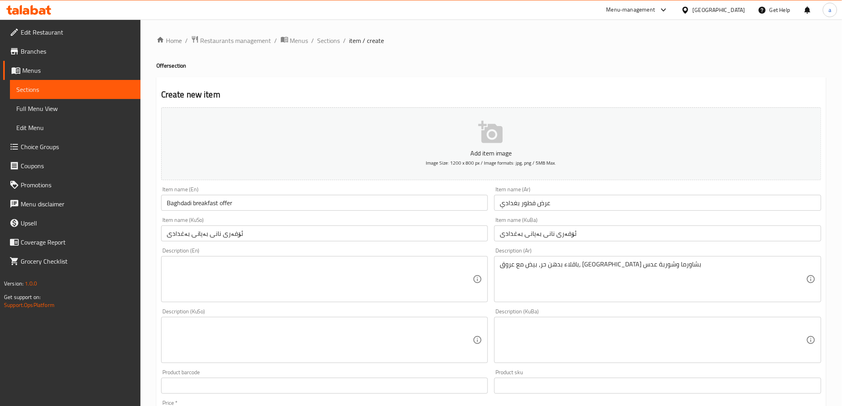
click at [447, 324] on textarea at bounding box center [320, 341] width 306 height 38
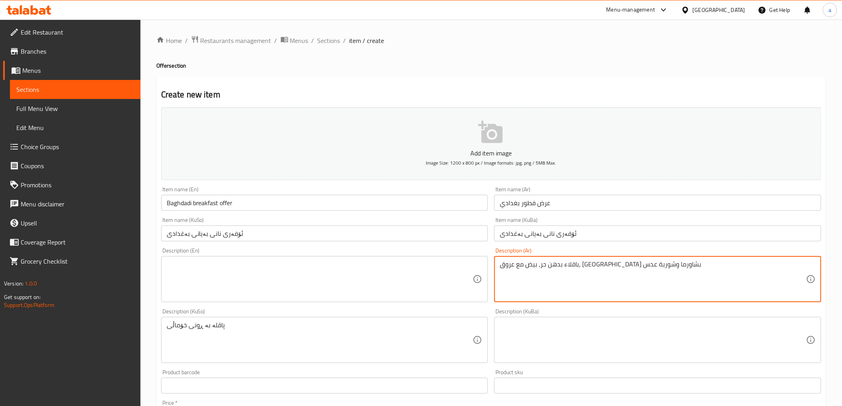
drag, startPoint x: 617, startPoint y: 266, endPoint x: 638, endPoint y: 267, distance: 20.7
click at [638, 267] on textarea "باقلاء بدهن حر، بيض مع عروق، حمص بشاورما وشوربة عدس" at bounding box center [653, 280] width 306 height 38
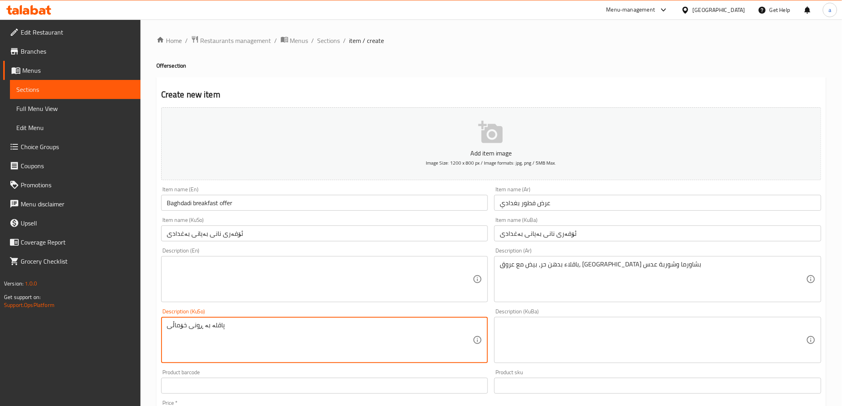
drag, startPoint x: 200, startPoint y: 327, endPoint x: 150, endPoint y: 328, distance: 49.8
paste textarea "ۆ"
type textarea "پاقلە بە ڕۆنی خۆماڵی، هێلکە لەگەڵ شفتە، حومس بە شاورمە شۆربای نیسک"
click at [337, 264] on textarea at bounding box center [320, 280] width 306 height 38
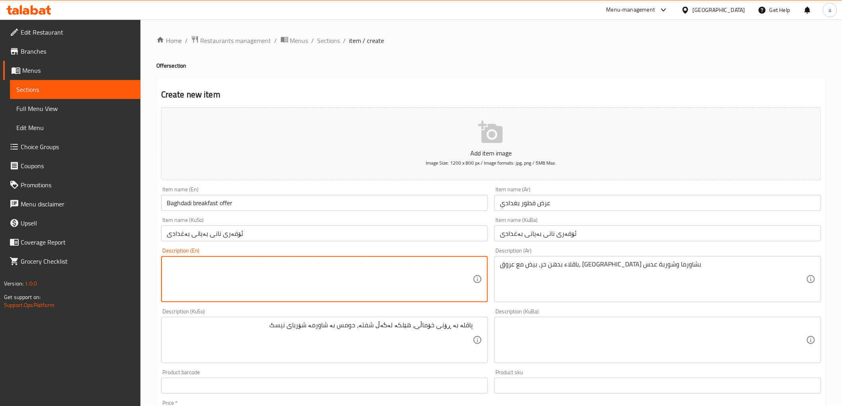
paste textarea "Bajella with baladi ghee, egg with shifta, hummus with shawerma and lentil soup"
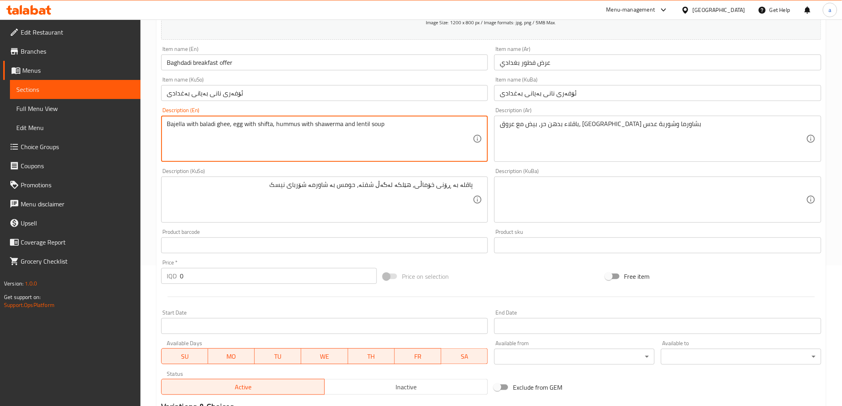
scroll to position [147, 0]
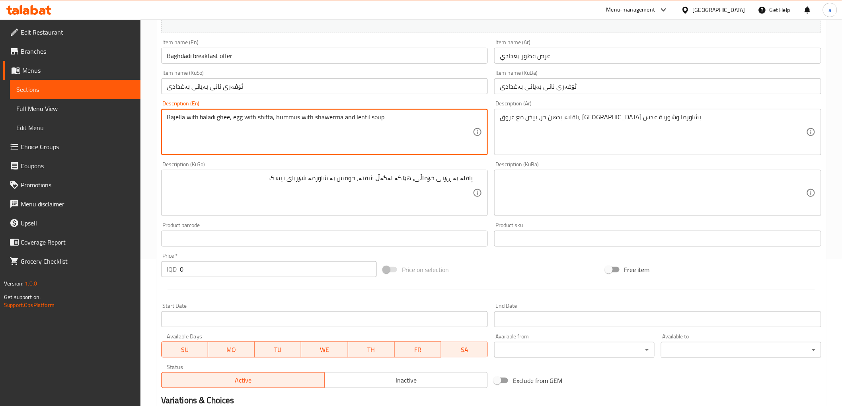
type textarea "Bajella with baladi ghee, egg with shifta, hummus with shawerma and lentil soup"
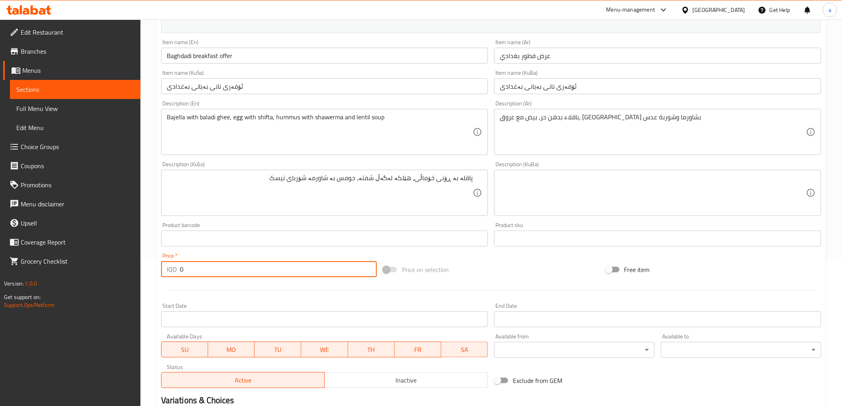
drag, startPoint x: 181, startPoint y: 270, endPoint x: 174, endPoint y: 271, distance: 6.5
click at [174, 271] on div "IQD 0 Price *" at bounding box center [269, 269] width 216 height 16
paste input "2000"
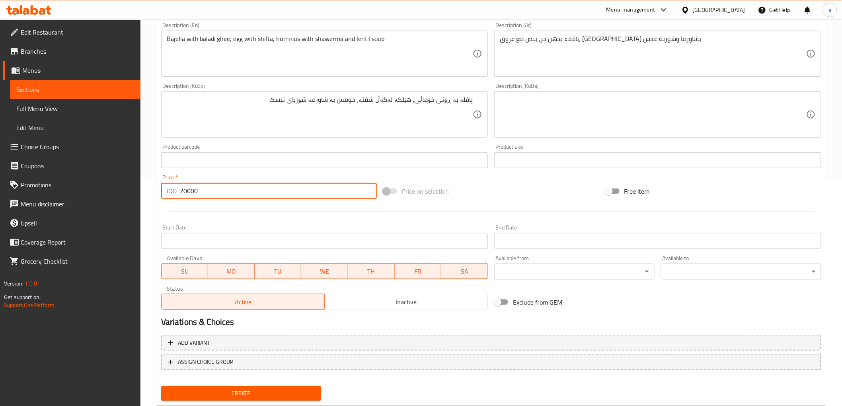
scroll to position [246, 0]
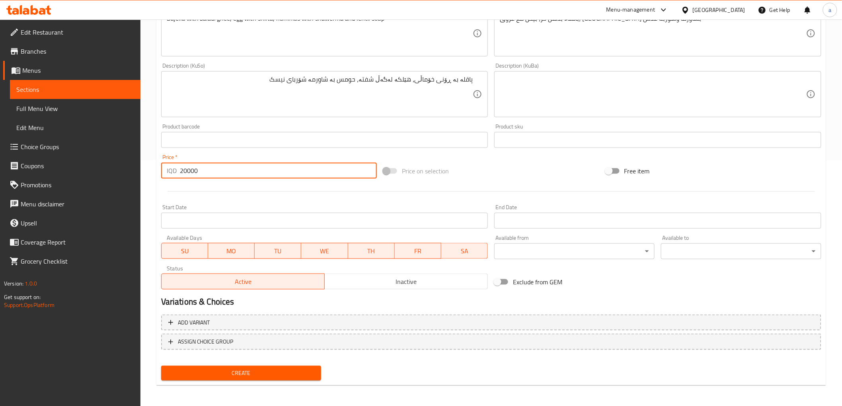
type input "20000"
click at [253, 366] on button "Create" at bounding box center [241, 373] width 160 height 15
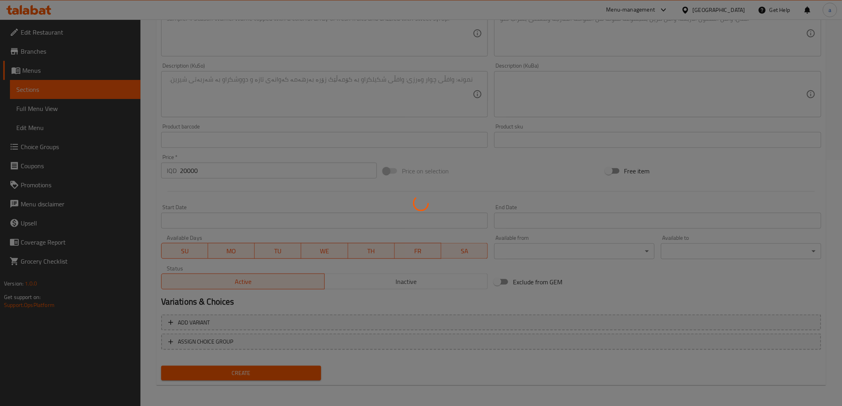
type input "0"
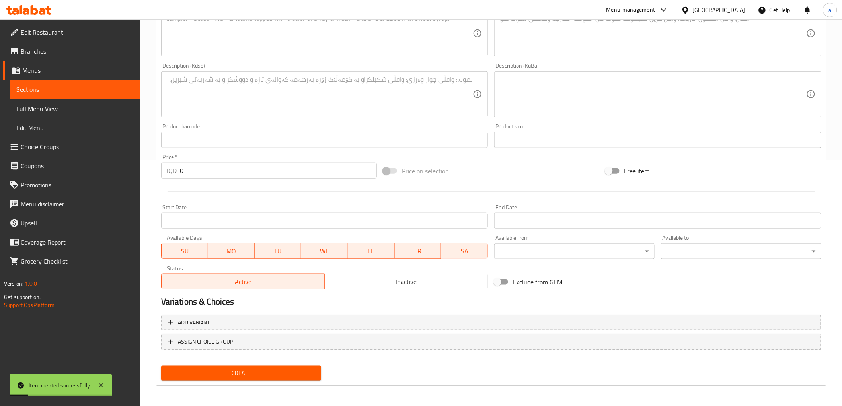
scroll to position [99, 0]
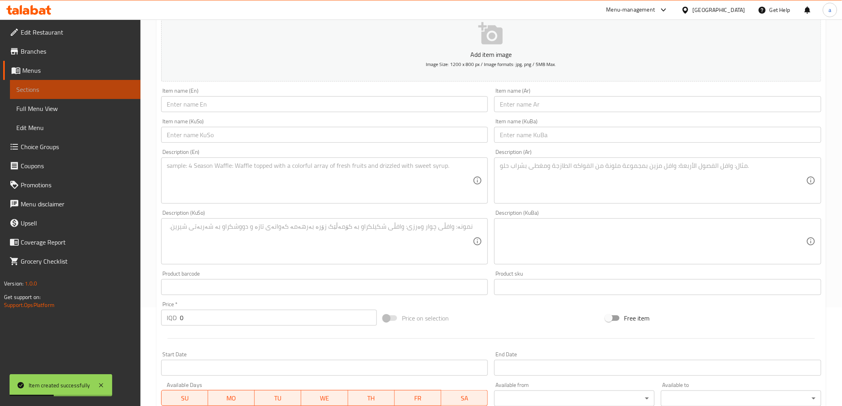
click at [92, 92] on span "Sections" at bounding box center [75, 90] width 118 height 10
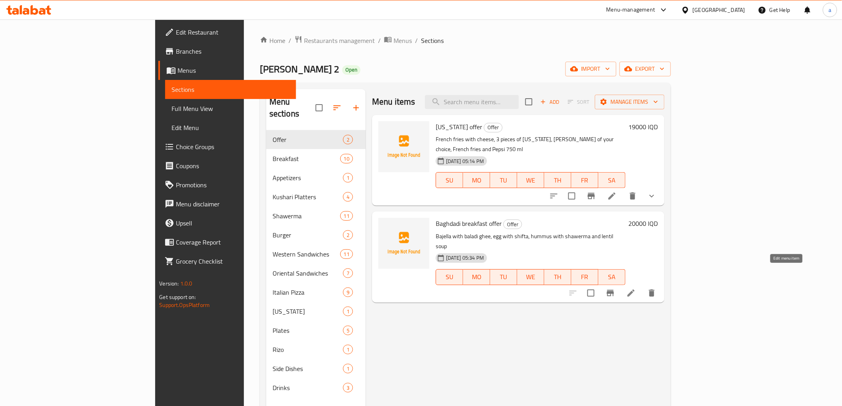
click at [636, 289] on icon at bounding box center [631, 294] width 10 height 10
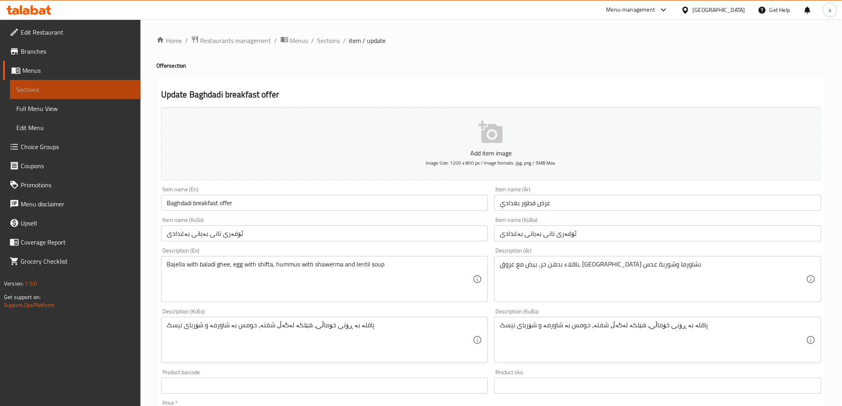
click at [69, 89] on span "Sections" at bounding box center [75, 90] width 118 height 10
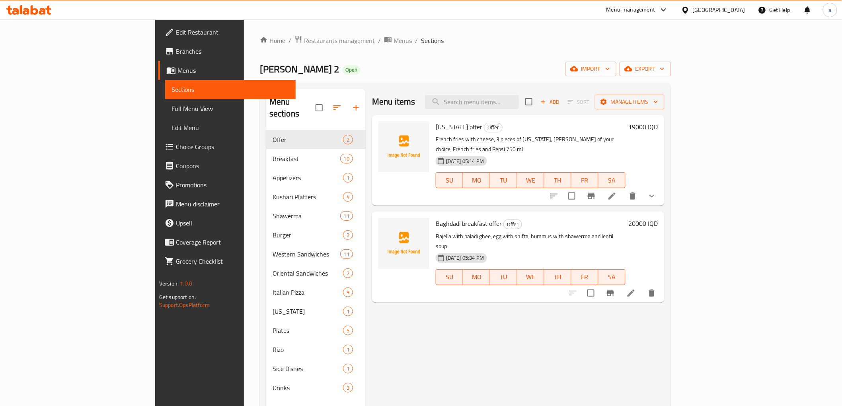
click at [172, 109] on span "Full Menu View" at bounding box center [231, 109] width 118 height 10
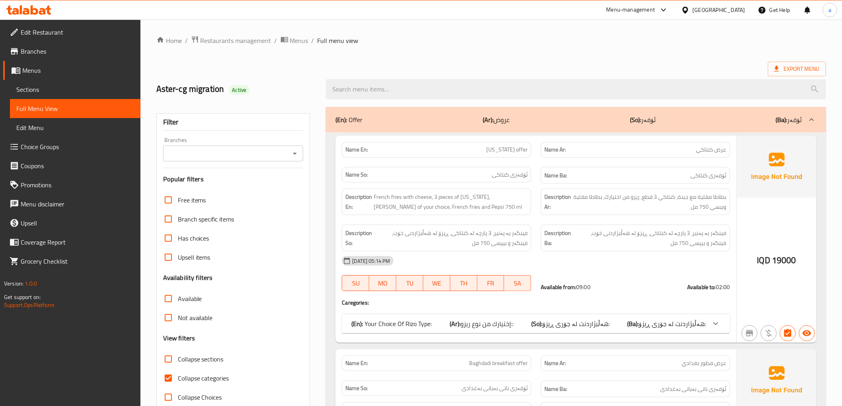
click at [290, 154] on icon "Open" at bounding box center [295, 154] width 10 height 10
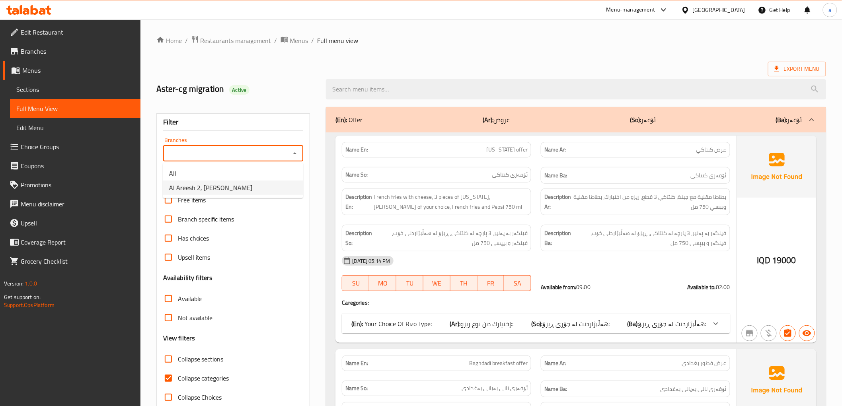
click at [265, 191] on li "Al Areesh 2, Al Mansur" at bounding box center [233, 188] width 140 height 14
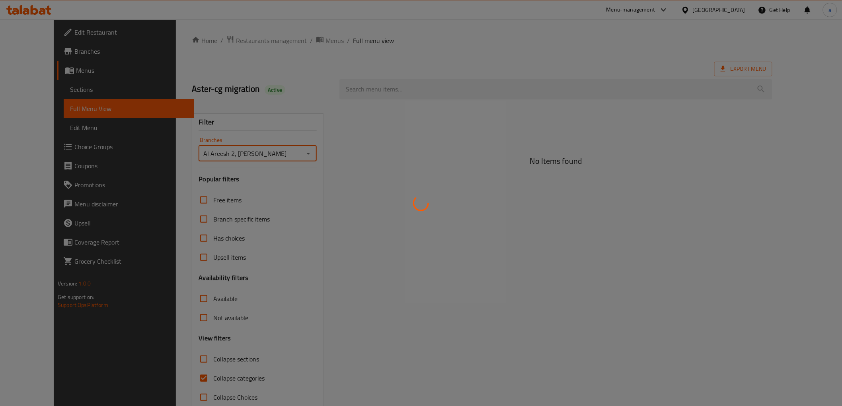
type input "Al Areesh 2, Al Mansur"
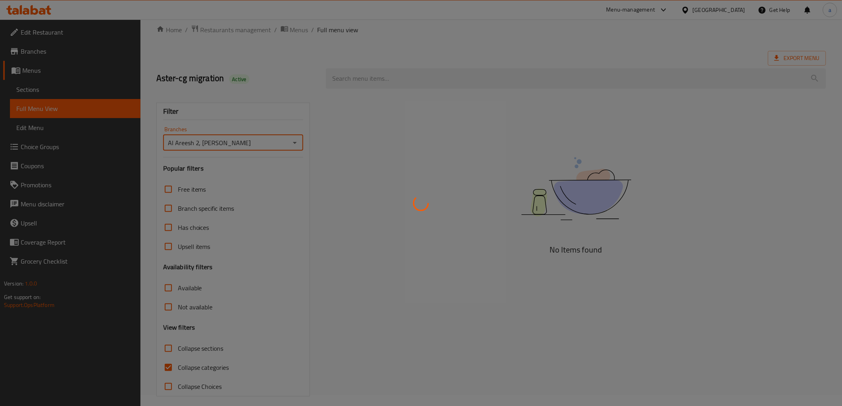
scroll to position [17, 0]
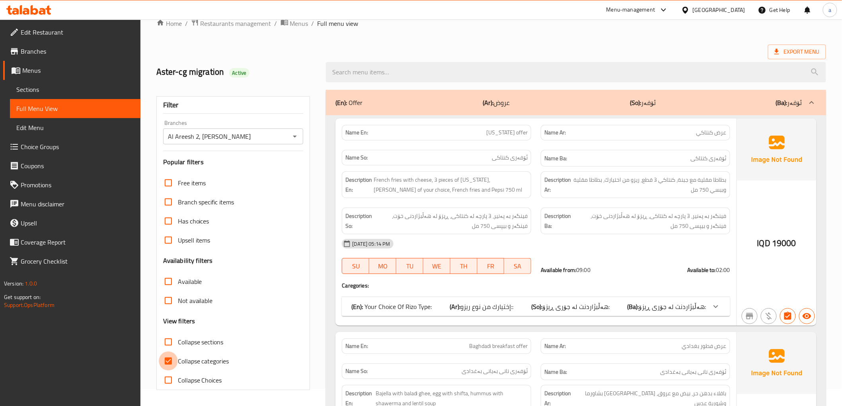
click at [174, 354] on input "Collapse categories" at bounding box center [168, 361] width 19 height 19
checkbox input "false"
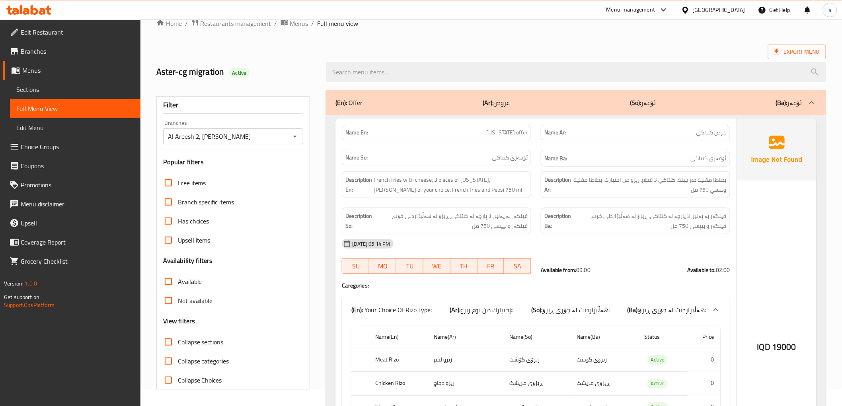
click at [168, 345] on input "Collapse sections" at bounding box center [168, 342] width 19 height 19
checkbox input "true"
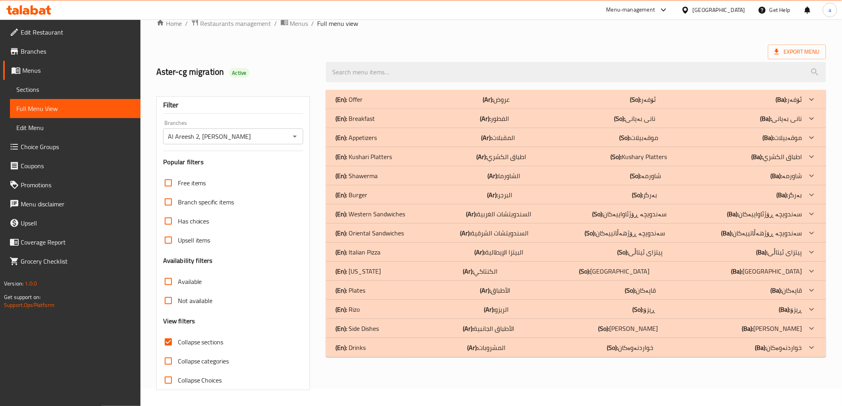
click at [413, 98] on div "(En): Offer (Ar): عروض (So): ئۆفەر (Ba): ئۆفەر" at bounding box center [569, 100] width 466 height 10
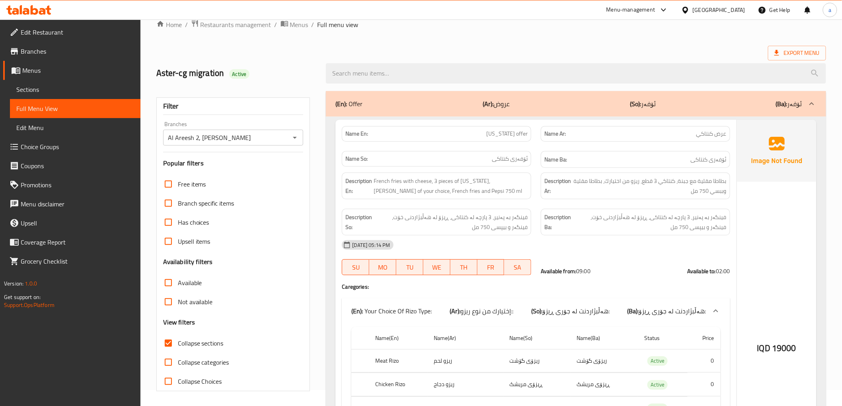
scroll to position [0, 0]
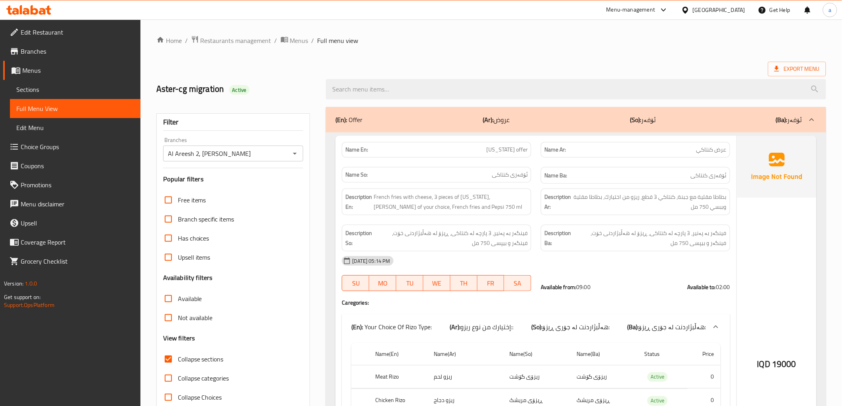
click at [29, 8] on icon at bounding box center [28, 10] width 45 height 10
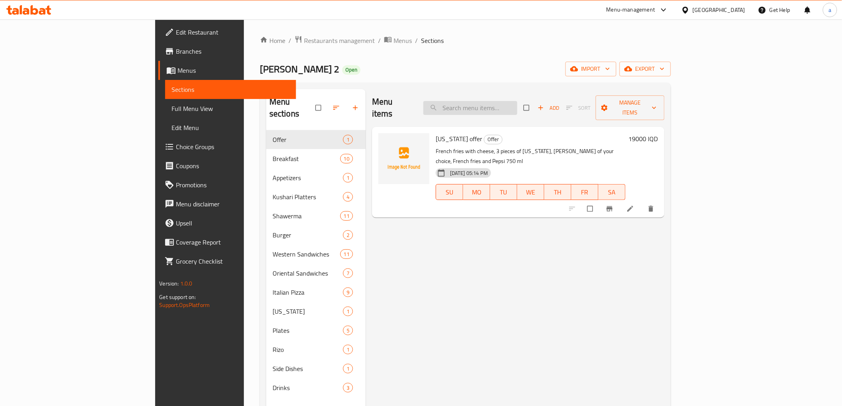
click at [517, 108] on input "search" at bounding box center [470, 108] width 94 height 14
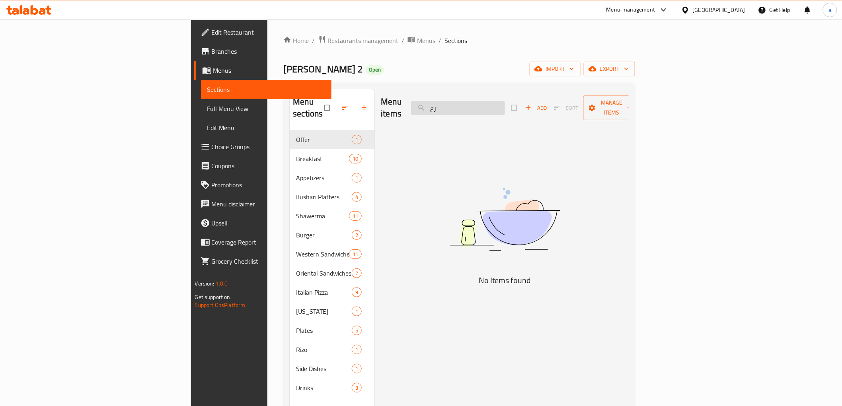
type input "ر"
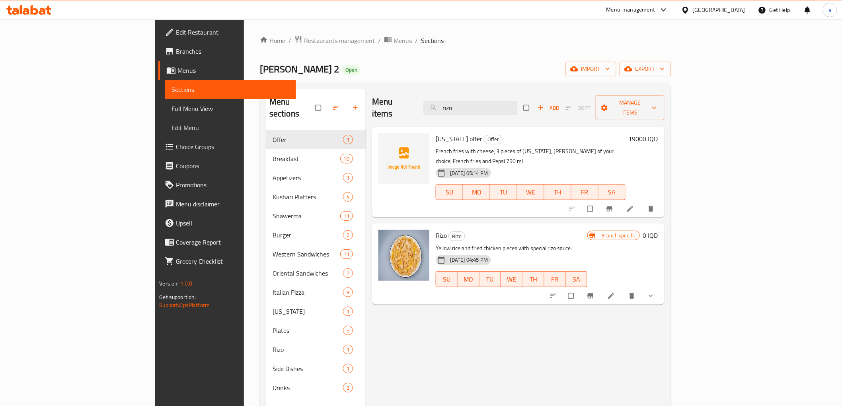
type input "rizo"
click at [661, 287] on button "show more" at bounding box center [651, 296] width 19 height 18
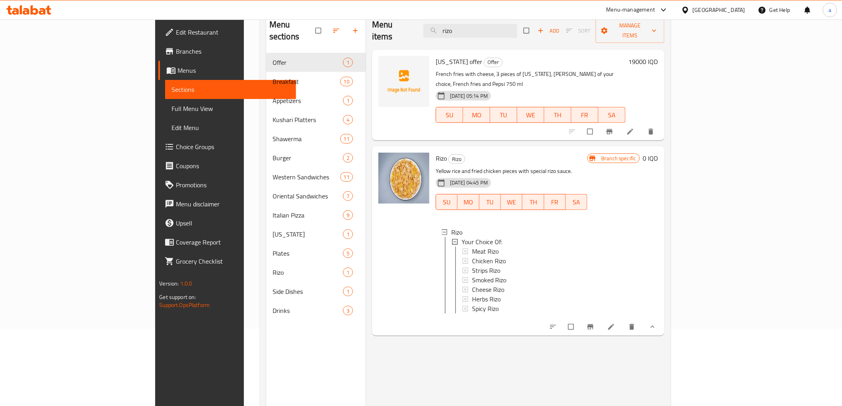
scroll to position [111, 0]
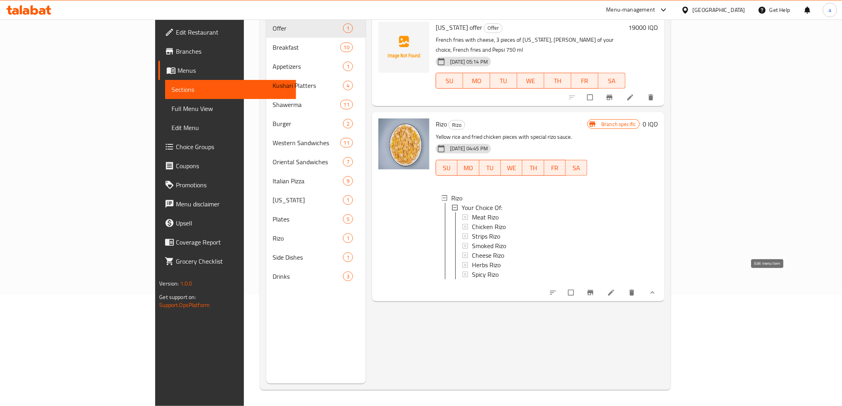
click at [615, 289] on icon at bounding box center [611, 293] width 8 height 8
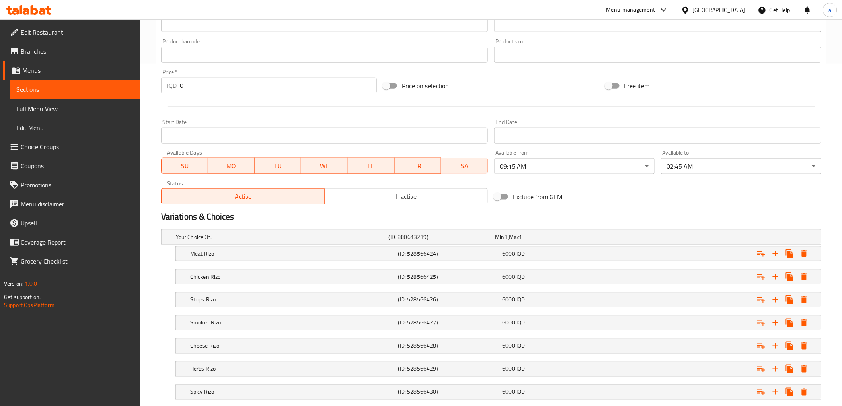
scroll to position [392, 0]
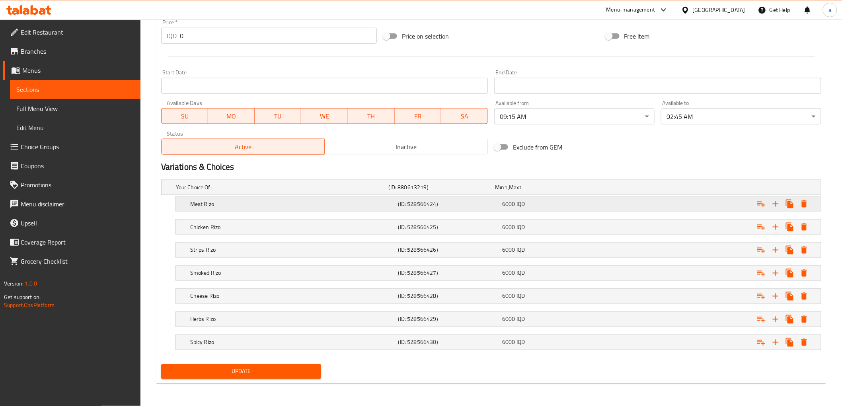
click at [579, 205] on div "6000 IQD" at bounding box center [552, 204] width 101 height 8
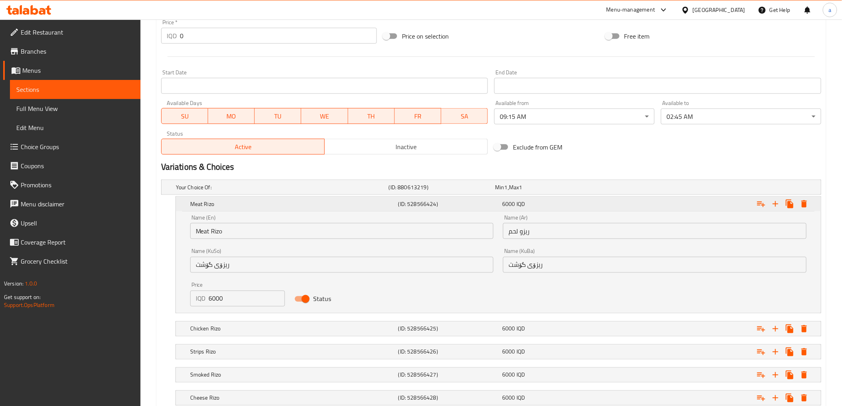
click at [578, 205] on div "6000 IQD" at bounding box center [552, 204] width 101 height 8
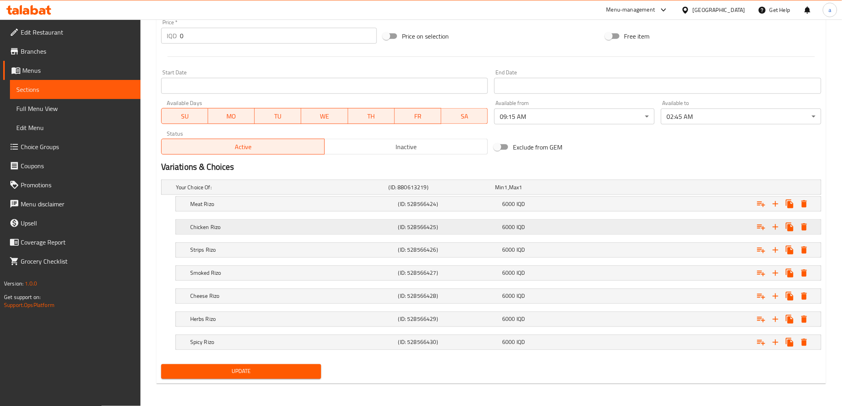
click at [539, 233] on div "Chicken [PERSON_NAME] (ID: 528566425) 6000 IQD" at bounding box center [501, 228] width 624 height 18
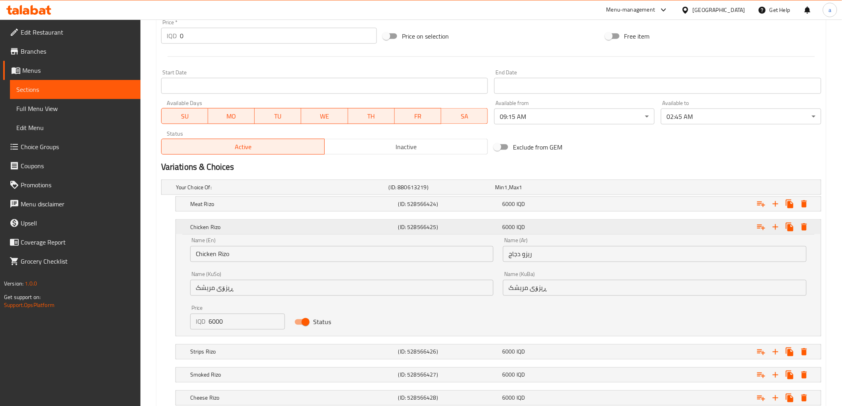
click at [539, 233] on div "Chicken [PERSON_NAME] (ID: 528566425) 6000 IQD" at bounding box center [501, 228] width 624 height 18
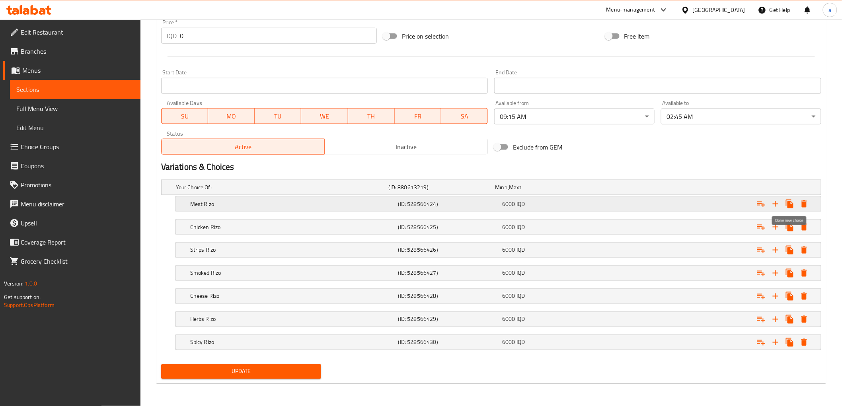
click at [790, 203] on icon "Expand" at bounding box center [790, 204] width 8 height 9
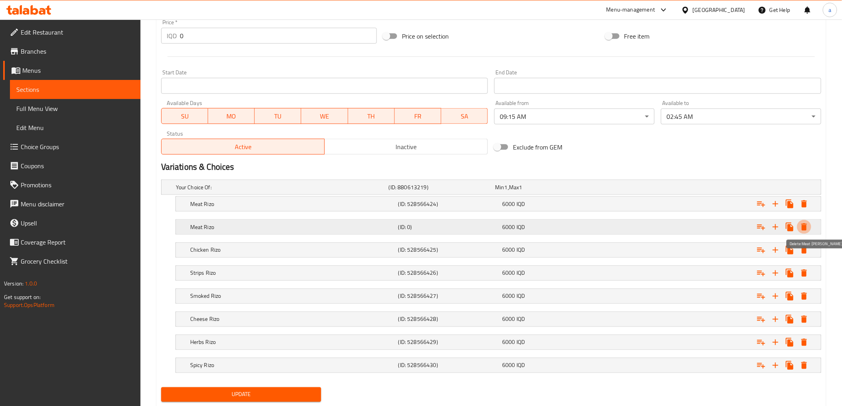
click at [802, 226] on icon "Expand" at bounding box center [805, 227] width 6 height 7
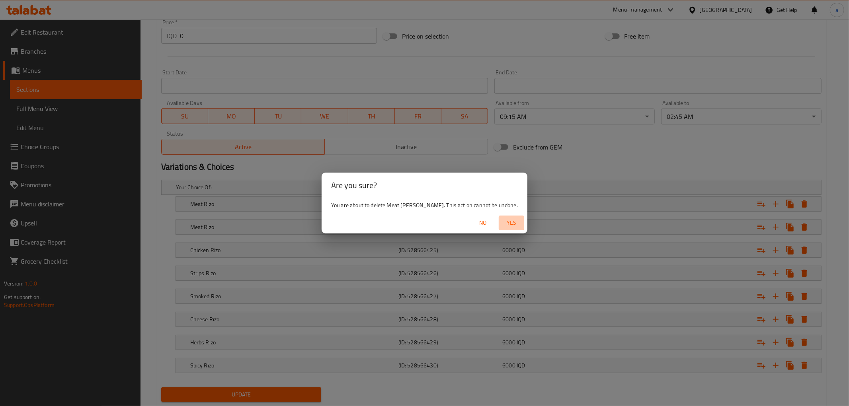
click at [502, 222] on span "Yes" at bounding box center [511, 223] width 19 height 10
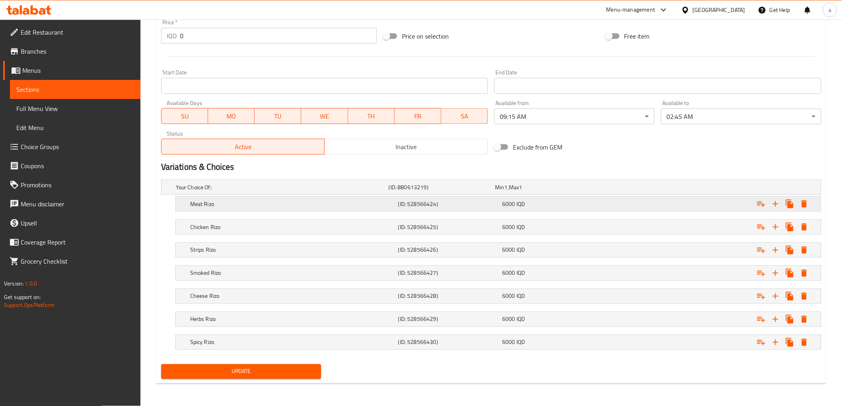
click at [507, 212] on div "Meat [PERSON_NAME] (ID: 528566424) 6000 IQD" at bounding box center [501, 204] width 624 height 18
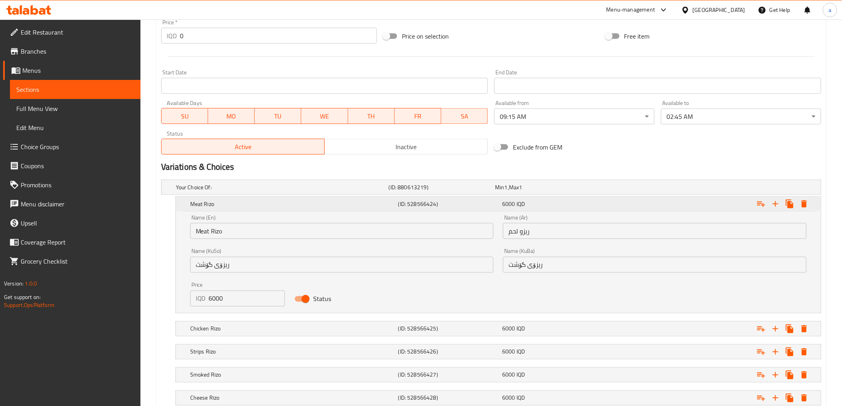
click at [507, 210] on div "Meat [PERSON_NAME] (ID: 528566424) 6000 IQD" at bounding box center [501, 204] width 624 height 18
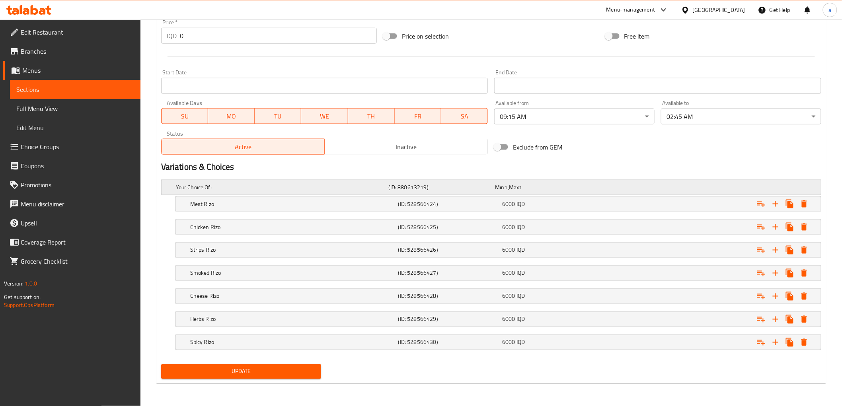
click at [347, 193] on div "Your Choice Of: (ID: 880613219) Min 1 , Max 1" at bounding box center [493, 188] width 639 height 18
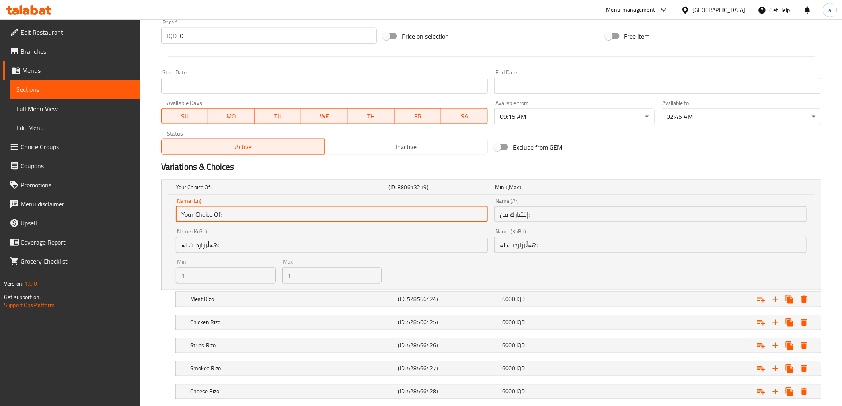
drag, startPoint x: 146, startPoint y: 214, endPoint x: 140, endPoint y: 215, distance: 6.9
click at [140, 215] on div "Edit Restaurant Branches Menus Sections Full Menu View Edit Menu Choice Groups …" at bounding box center [421, 64] width 842 height 875
click at [277, 187] on h5 "Your Choice Of:" at bounding box center [281, 187] width 210 height 8
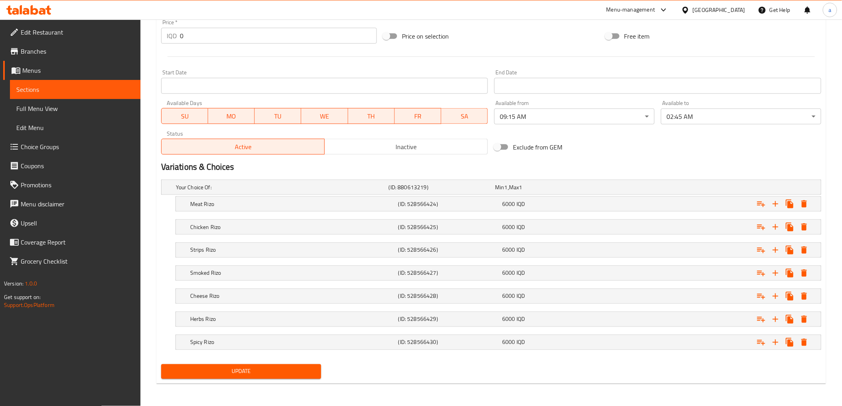
drag, startPoint x: 266, startPoint y: 202, endPoint x: 251, endPoint y: 217, distance: 20.8
click at [266, 204] on h5 "Meat Rizo" at bounding box center [292, 204] width 205 height 8
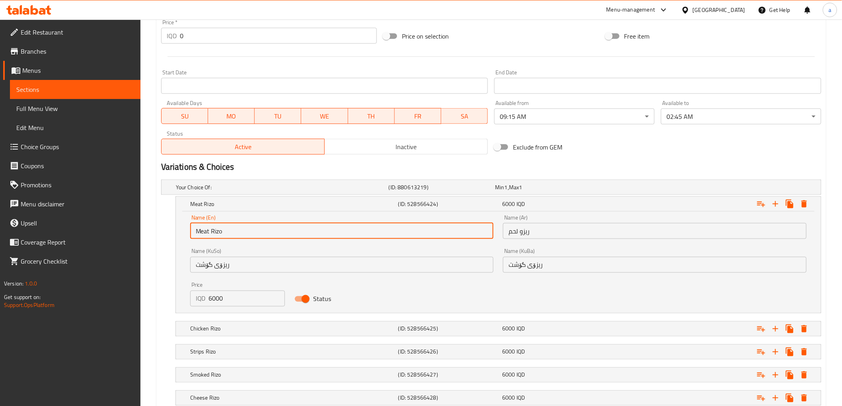
drag, startPoint x: 189, startPoint y: 238, endPoint x: 177, endPoint y: 240, distance: 12.3
click at [177, 240] on div "Name (En) Meat Rizo Name (En) Name (Ar) ريزو لحم Name (Ar) Name (KuSo) ریزۆی گۆ…" at bounding box center [498, 262] width 645 height 101
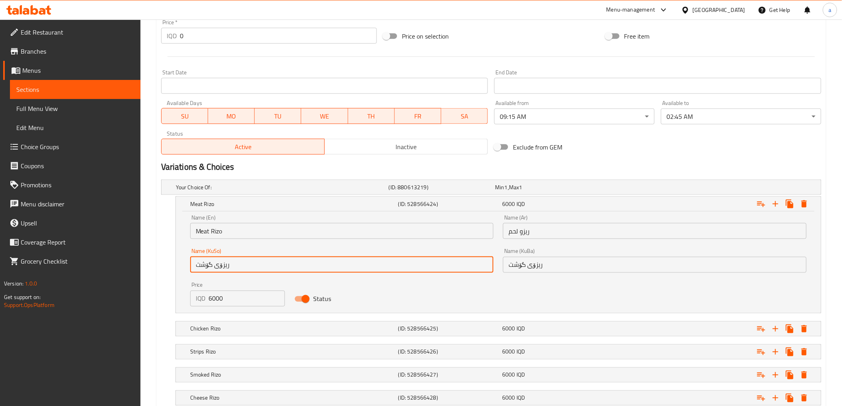
drag, startPoint x: 201, startPoint y: 273, endPoint x: 193, endPoint y: 274, distance: 8.4
click at [193, 274] on div "Name (KuSo) ریزۆی گۆشت Name (KuSo)" at bounding box center [341, 261] width 313 height 34
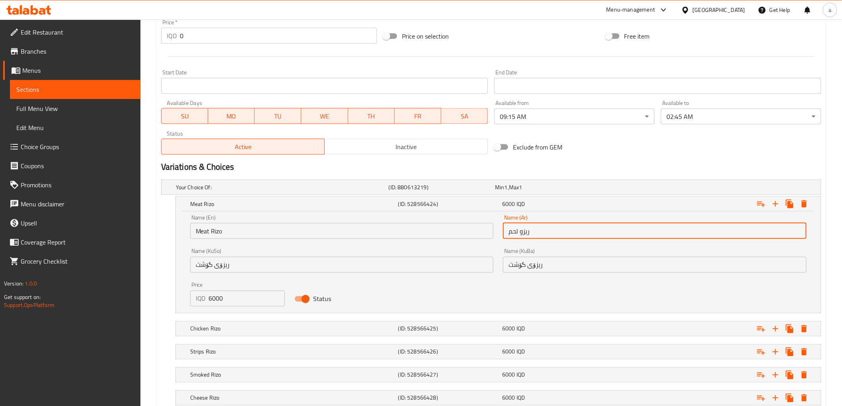
drag, startPoint x: 536, startPoint y: 234, endPoint x: 481, endPoint y: 242, distance: 55.8
click at [481, 242] on div "Name (En) Meat Rizo Name (En) Name (Ar) ريزو لحم Name (Ar) Name (KuSo) ریزۆی گۆ…" at bounding box center [498, 260] width 626 height 101
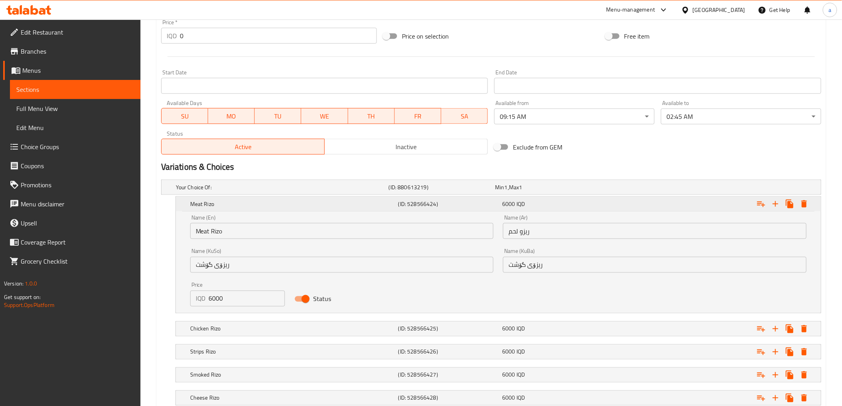
click at [309, 203] on h5 "Meat Rizo" at bounding box center [292, 204] width 205 height 8
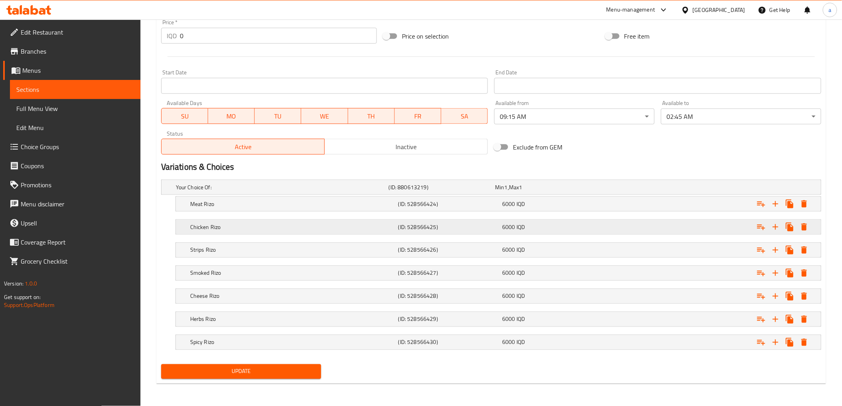
click at [279, 231] on div "Chicken Rizo" at bounding box center [293, 227] width 208 height 11
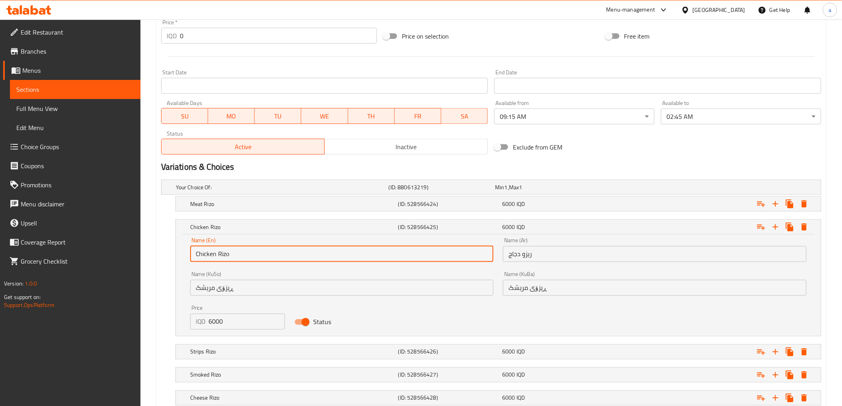
drag, startPoint x: 212, startPoint y: 258, endPoint x: 185, endPoint y: 258, distance: 26.7
click at [185, 258] on div "Name (En) Chicken Rizo Name (En)" at bounding box center [341, 250] width 313 height 34
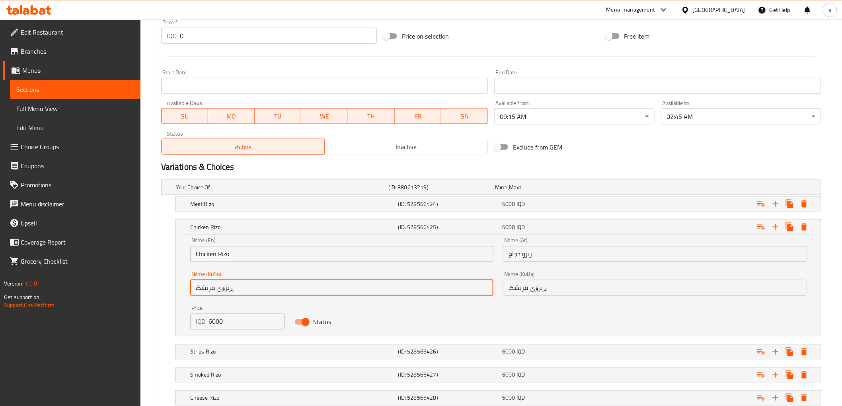
click at [189, 292] on div "Name (KuSo) ڕیزۆی مریشک Name (KuSo)" at bounding box center [341, 284] width 313 height 34
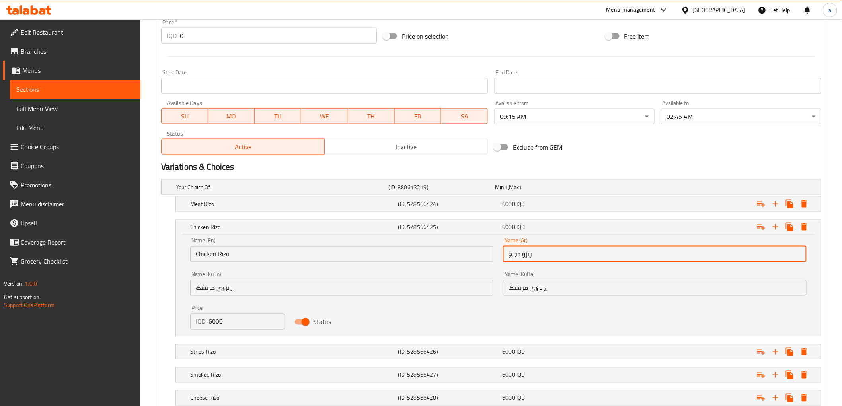
drag, startPoint x: 532, startPoint y: 253, endPoint x: 484, endPoint y: 259, distance: 49.0
click at [484, 259] on div "Name (En) Chicken Rizo Name (En) Name (Ar) ريزو دجاج Name (Ar) Name (KuSo) ڕیزۆ…" at bounding box center [498, 283] width 626 height 101
click at [263, 227] on h5 "Chicken Rizo" at bounding box center [292, 227] width 205 height 8
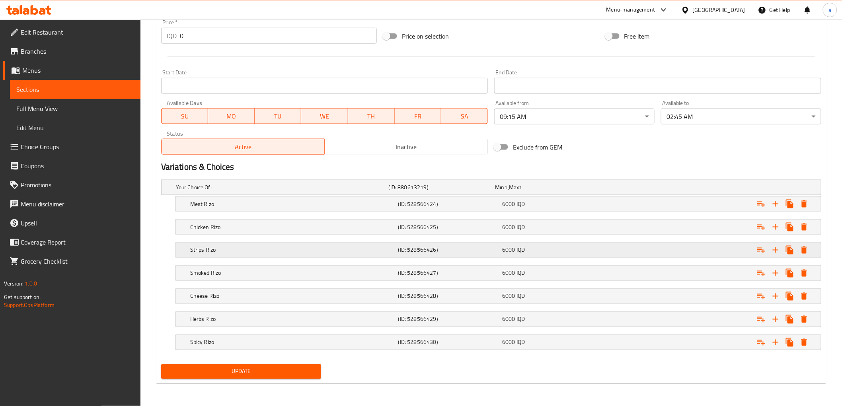
click at [248, 249] on h5 "Strips Rizo" at bounding box center [292, 250] width 205 height 8
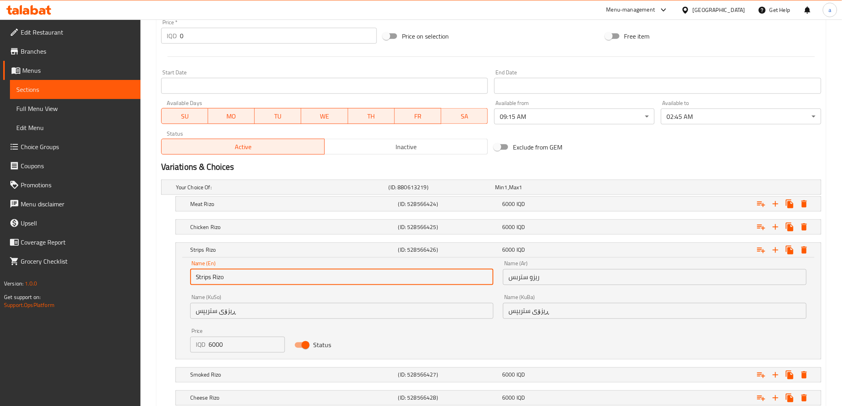
drag, startPoint x: 197, startPoint y: 281, endPoint x: 161, endPoint y: 289, distance: 36.8
click at [161, 289] on div "Strips Rizo (ID: 528566426) 6000 IQD Name (En) Strips Rizo Name (En) Name (Ar) …" at bounding box center [491, 301] width 660 height 117
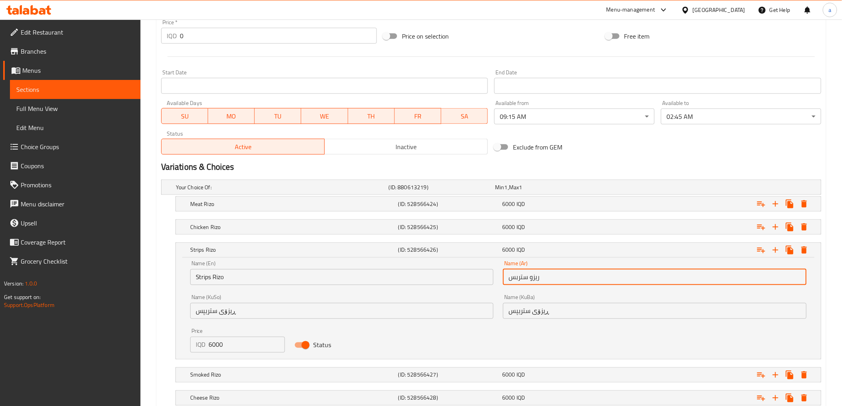
click at [506, 284] on input "ريزو ستربس" at bounding box center [655, 277] width 304 height 16
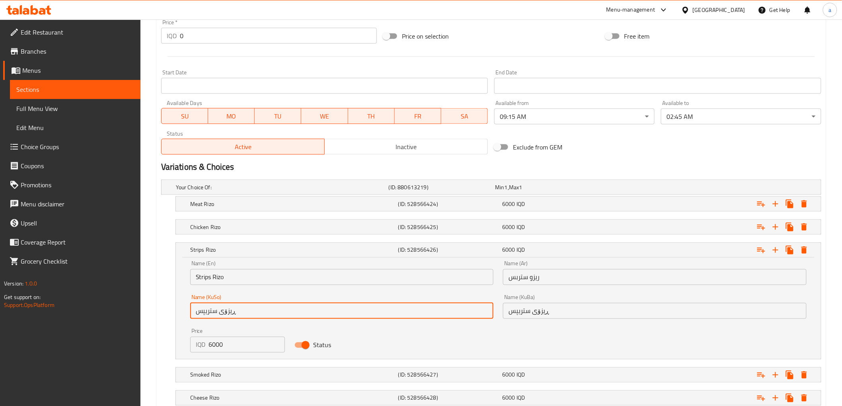
drag, startPoint x: 237, startPoint y: 312, endPoint x: 194, endPoint y: 312, distance: 43.4
click at [194, 312] on input "ڕیزۆی ستریپس" at bounding box center [342, 311] width 304 height 16
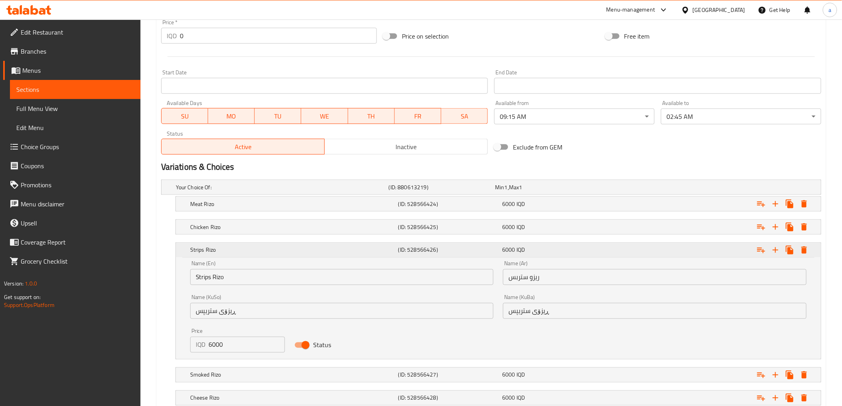
click at [252, 248] on h5 "Strips Rizo" at bounding box center [292, 250] width 205 height 8
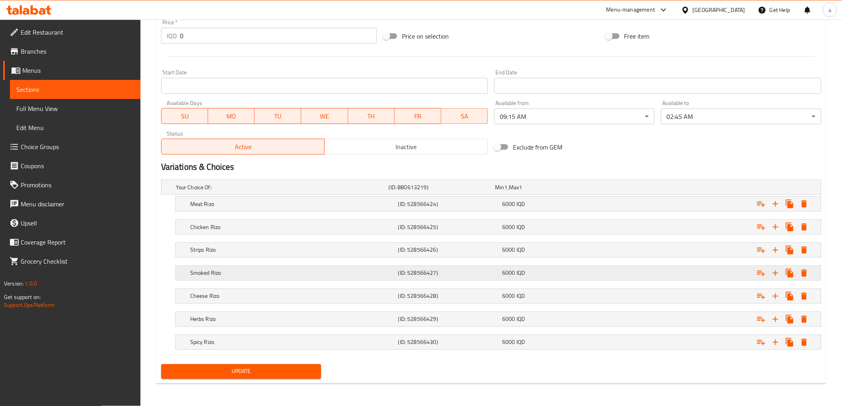
click at [231, 269] on h5 "Smoked Rizo" at bounding box center [292, 273] width 205 height 8
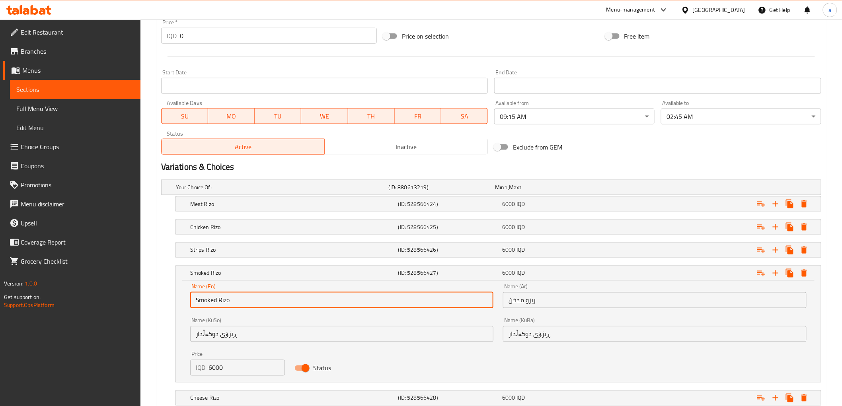
drag, startPoint x: 230, startPoint y: 299, endPoint x: 181, endPoint y: 299, distance: 49.0
click at [181, 299] on div "Name (En) Smoked Rizo Name (En) Name (Ar) ريزو مدخن Name (Ar) Name (KuSo) ڕیزۆی…" at bounding box center [498, 331] width 645 height 101
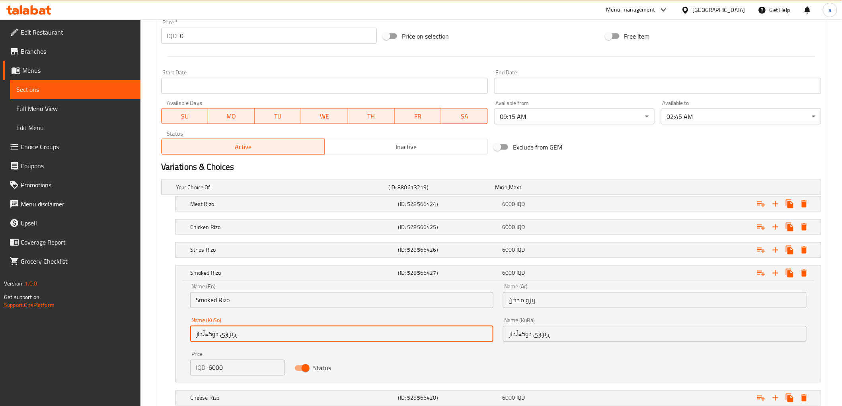
drag, startPoint x: 237, startPoint y: 335, endPoint x: 194, endPoint y: 335, distance: 43.0
click at [194, 335] on input "ڕیزۆی دوکەڵدار" at bounding box center [342, 334] width 304 height 16
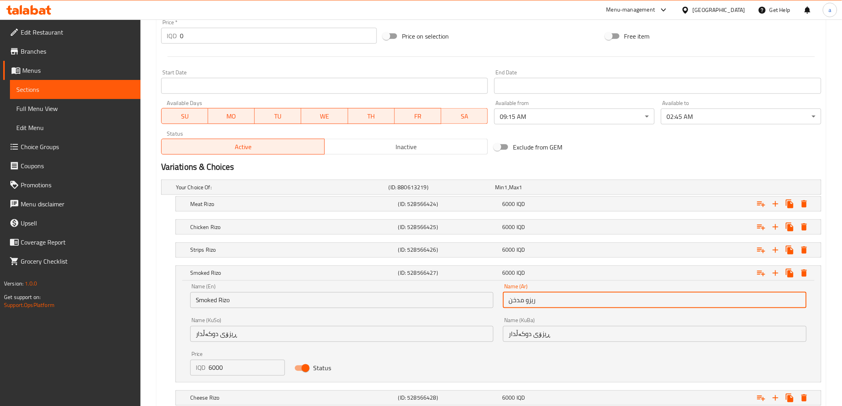
drag, startPoint x: 536, startPoint y: 300, endPoint x: 499, endPoint y: 304, distance: 37.6
click at [499, 304] on div "Name (Ar) ريزو مدخن Name (Ar)" at bounding box center [654, 296] width 313 height 34
click at [205, 269] on h5 "Smoked Rizo" at bounding box center [292, 273] width 205 height 8
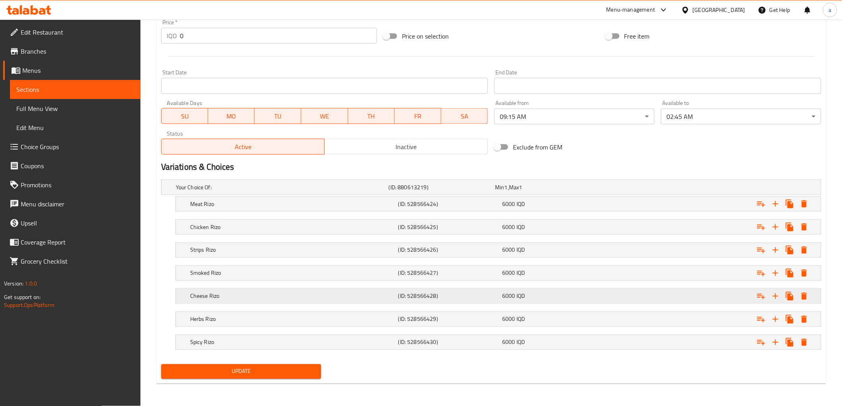
click at [207, 291] on div "Cheese Rizo" at bounding box center [293, 296] width 208 height 11
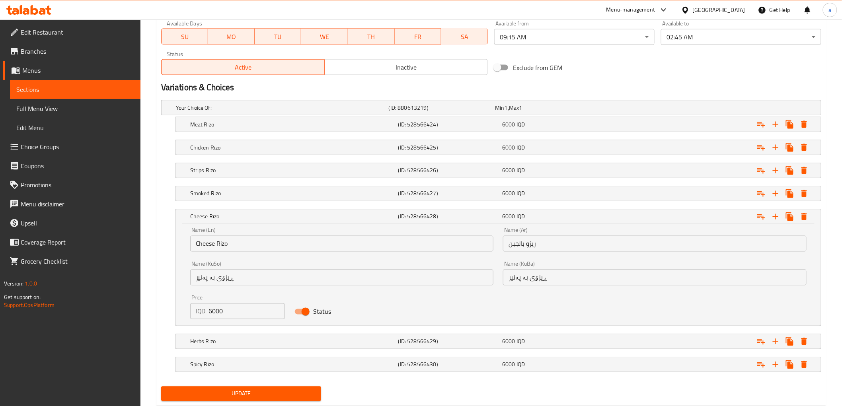
scroll to position [494, 0]
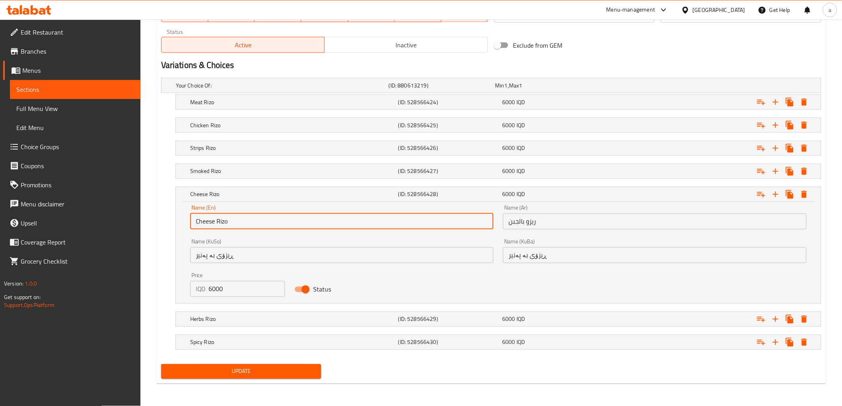
drag, startPoint x: 223, startPoint y: 225, endPoint x: 187, endPoint y: 225, distance: 35.4
click at [187, 225] on div "Name (En) Cheese Rizo Name (En)" at bounding box center [341, 218] width 313 height 34
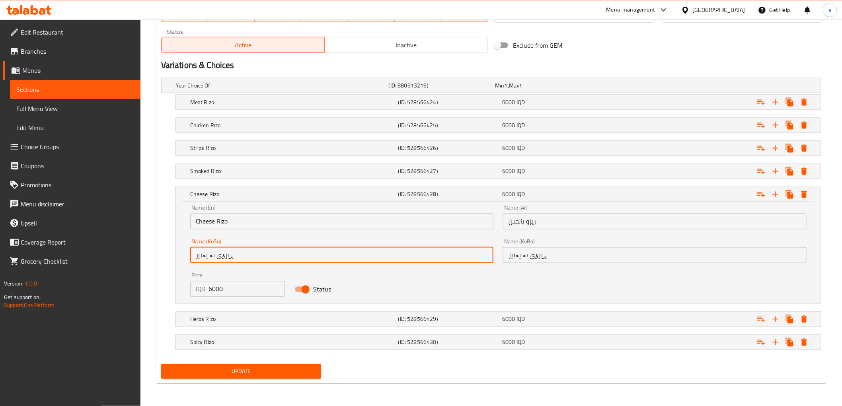
drag, startPoint x: 236, startPoint y: 254, endPoint x: 197, endPoint y: 259, distance: 39.8
click at [197, 259] on input "ڕیزۆی بە پەنیر" at bounding box center [342, 256] width 304 height 16
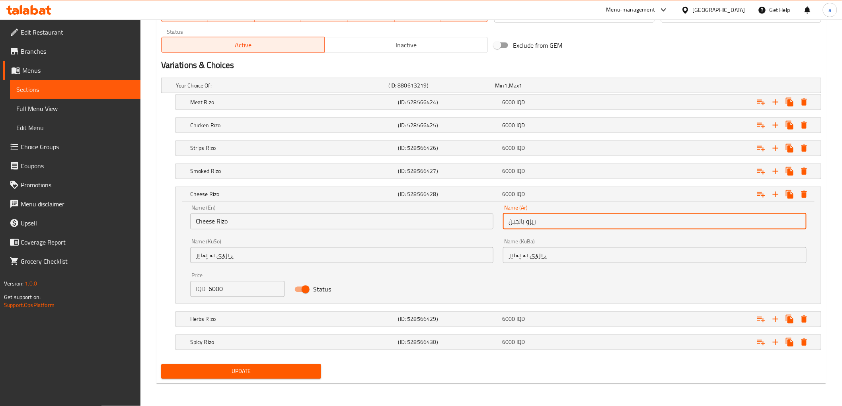
drag, startPoint x: 537, startPoint y: 222, endPoint x: 496, endPoint y: 225, distance: 41.1
click at [496, 225] on div "Name (En) Cheese Rizo Name (En) Name (Ar) ريزو بالجبن Name (Ar) Name (KuSo) ڕیز…" at bounding box center [498, 251] width 626 height 101
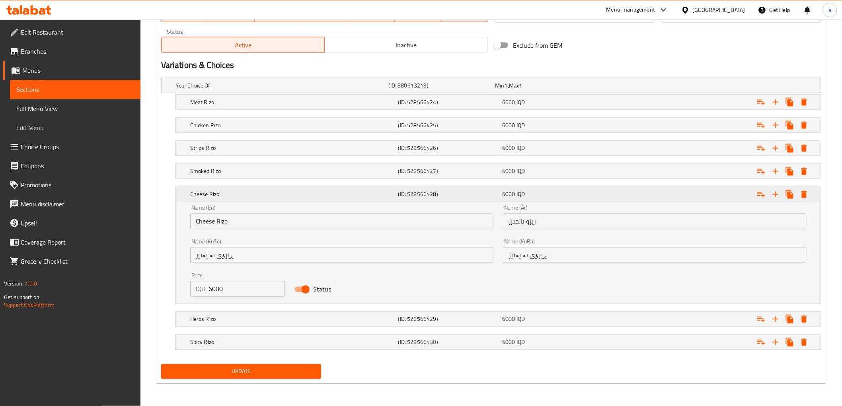
drag, startPoint x: 234, startPoint y: 195, endPoint x: 235, endPoint y: 201, distance: 6.1
click at [235, 196] on h5 "Cheese Rizo" at bounding box center [292, 195] width 205 height 8
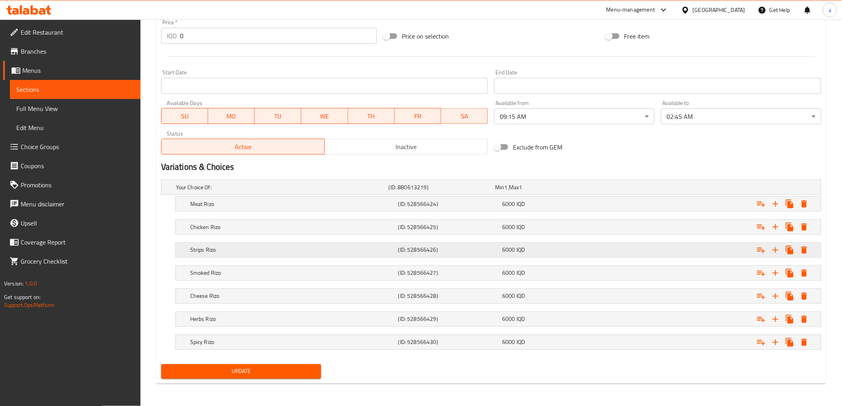
scroll to position [392, 0]
click at [208, 311] on div "Herbs Rizo (ID: 528566429) 6000 IQD" at bounding box center [501, 320] width 624 height 18
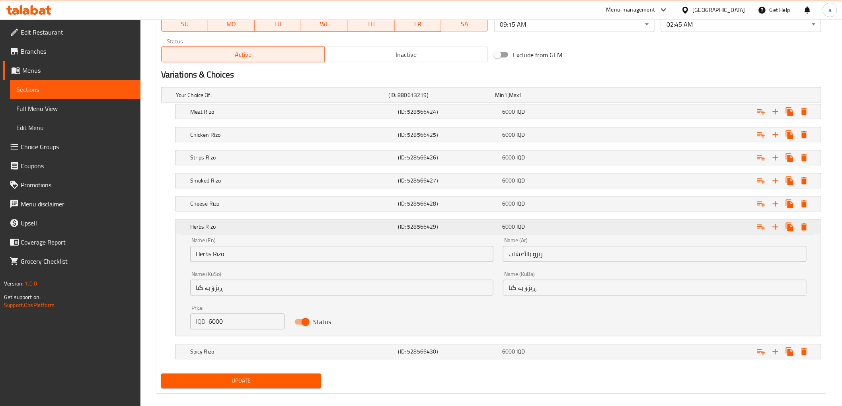
scroll to position [494, 0]
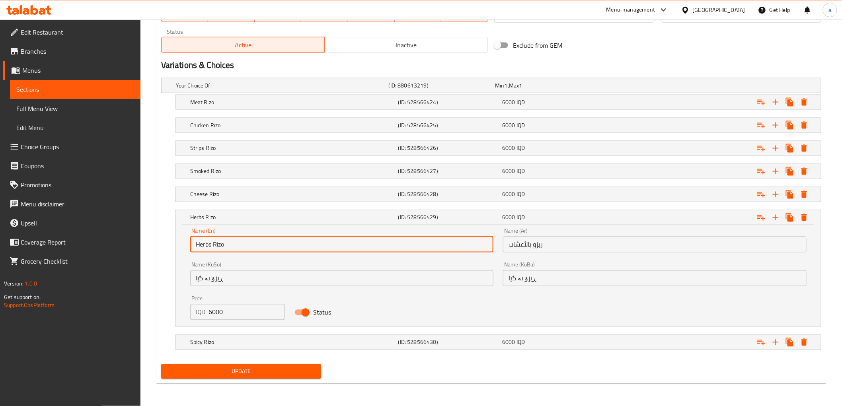
drag, startPoint x: 225, startPoint y: 244, endPoint x: 195, endPoint y: 247, distance: 29.6
click at [195, 246] on input "Herbs Rizo" at bounding box center [342, 245] width 304 height 16
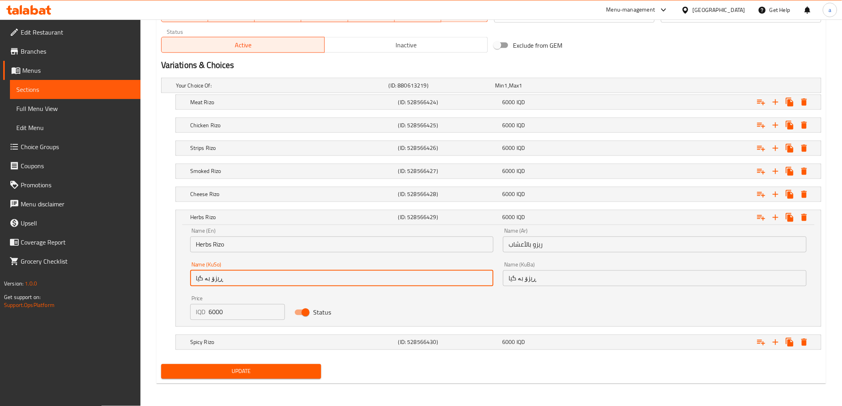
drag, startPoint x: 224, startPoint y: 278, endPoint x: 195, endPoint y: 280, distance: 29.5
click at [195, 280] on input "ڕیزۆ بە گیا" at bounding box center [342, 279] width 304 height 16
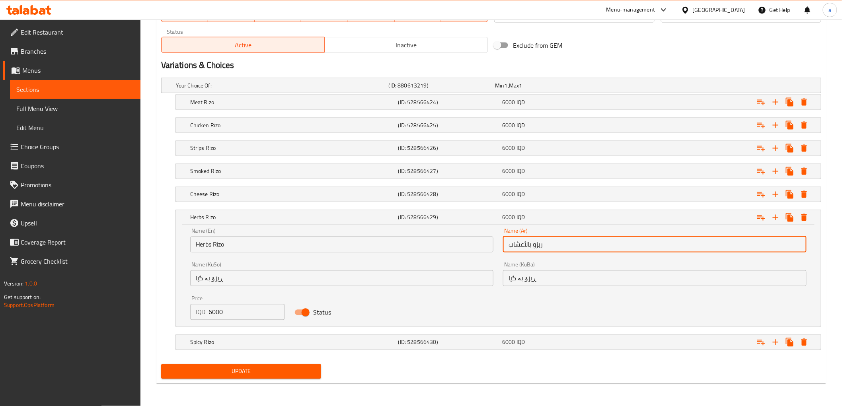
drag, startPoint x: 506, startPoint y: 248, endPoint x: 495, endPoint y: 251, distance: 11.1
click at [495, 251] on div "Name (En) Herbs Rizo Name (En) Name (Ar) ريزو بالأعشاب Name (Ar) Name (KuSo) ڕی…" at bounding box center [498, 274] width 626 height 101
click at [243, 220] on h5 "Herbs Rizo" at bounding box center [292, 218] width 205 height 8
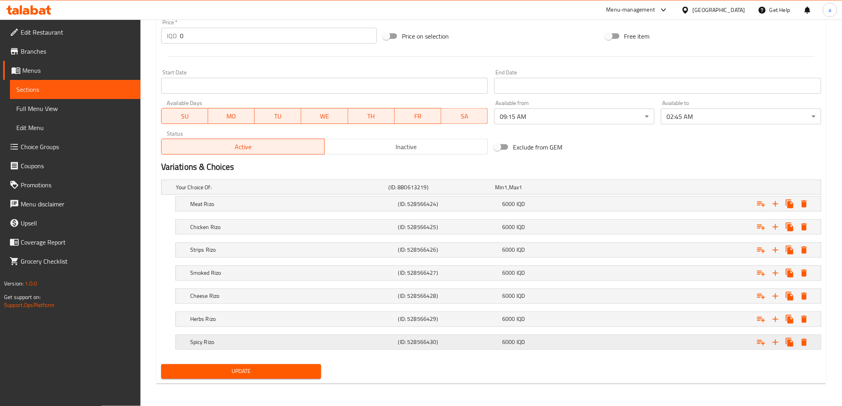
click at [201, 340] on h5 "Spicy Rizo" at bounding box center [292, 343] width 205 height 8
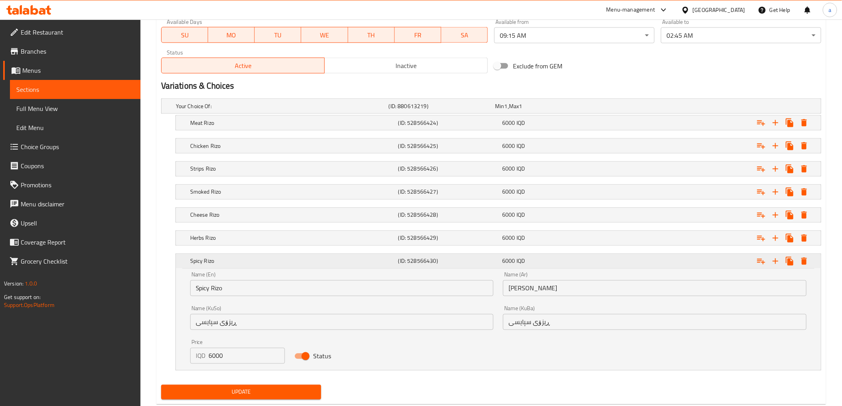
scroll to position [494, 0]
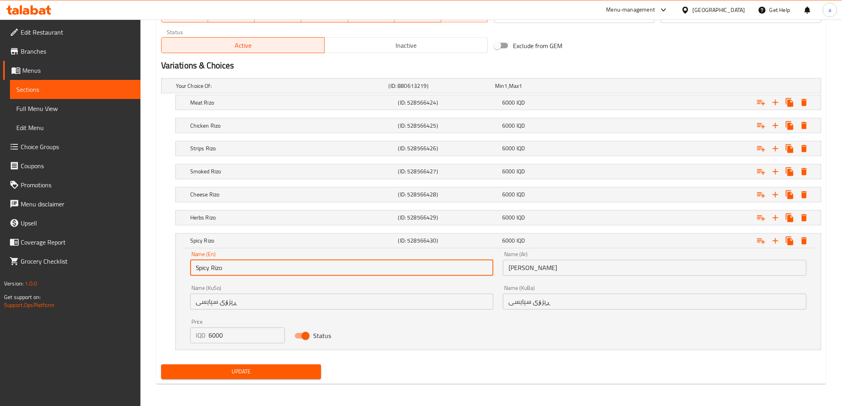
drag, startPoint x: 226, startPoint y: 268, endPoint x: 180, endPoint y: 269, distance: 46.6
click at [180, 269] on div "Name (En) Spicy Rizo Name (En) Name (Ar) ريزو سبايسي Name (Ar) Name (KuSo) ڕیزۆ…" at bounding box center [498, 299] width 645 height 101
click at [226, 265] on input "Spicy Rizo" at bounding box center [342, 268] width 304 height 16
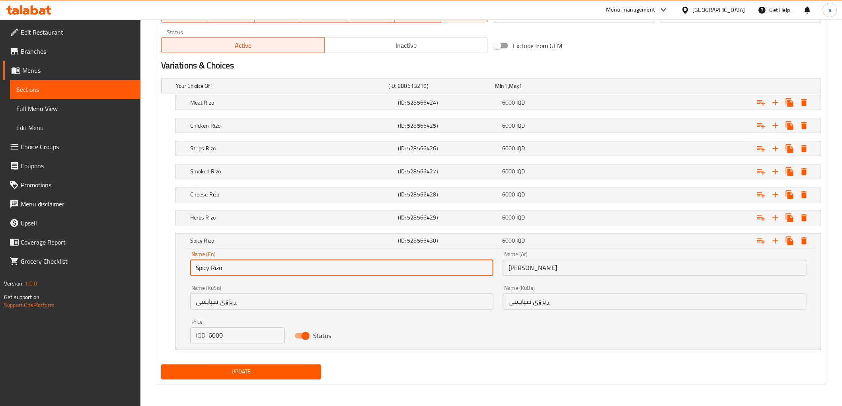
click at [226, 265] on input "Spicy Rizo" at bounding box center [342, 268] width 304 height 16
paste input "Herbs Rizo"
type input "Herbs Rizo"
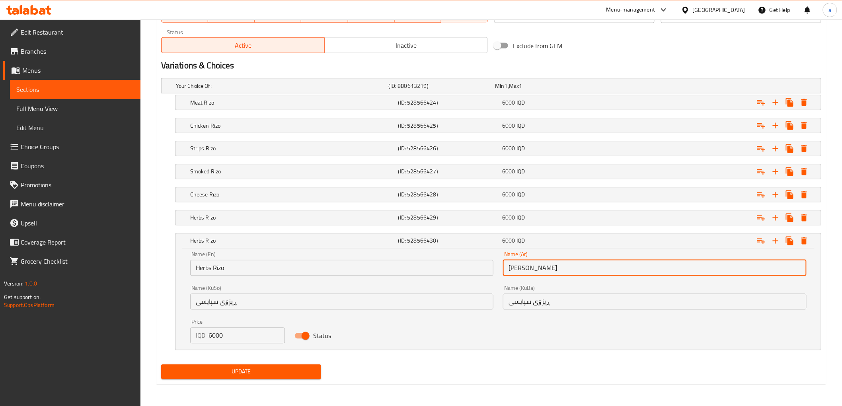
click at [543, 275] on input "[PERSON_NAME]" at bounding box center [655, 268] width 304 height 16
paste input "Herbs Rizo"
type input "[PERSON_NAME]"
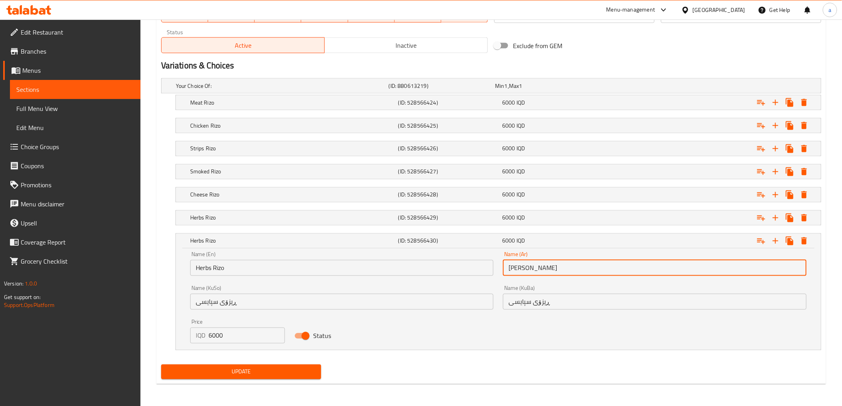
click at [212, 302] on input "ڕیزۆی سپایسی" at bounding box center [342, 302] width 304 height 16
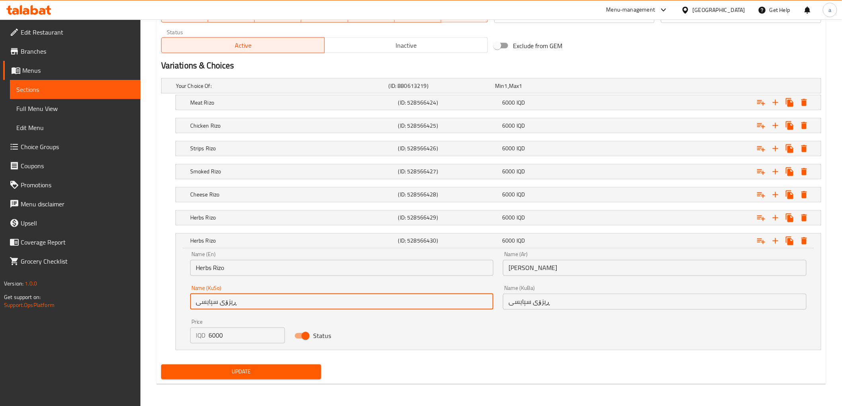
click at [212, 302] on input "ڕیزۆی سپایسی" at bounding box center [342, 302] width 304 height 16
click at [224, 265] on input "Herbs Rizo" at bounding box center [342, 268] width 304 height 16
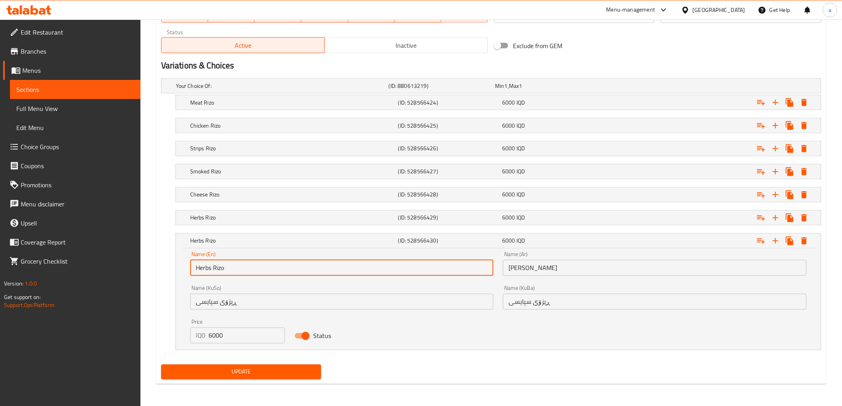
click at [224, 265] on input "Herbs Rizo" at bounding box center [342, 268] width 304 height 16
click at [246, 275] on input "Herbs Rizo" at bounding box center [342, 268] width 304 height 16
type input "Spicy Rizo"
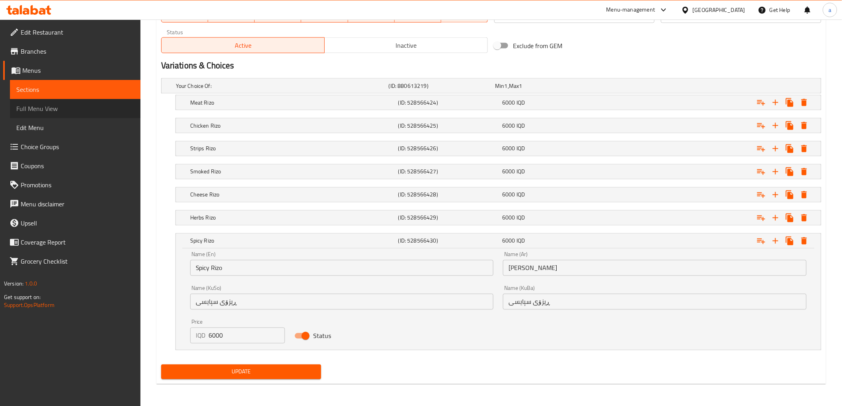
click at [100, 108] on span "Full Menu View" at bounding box center [75, 109] width 118 height 10
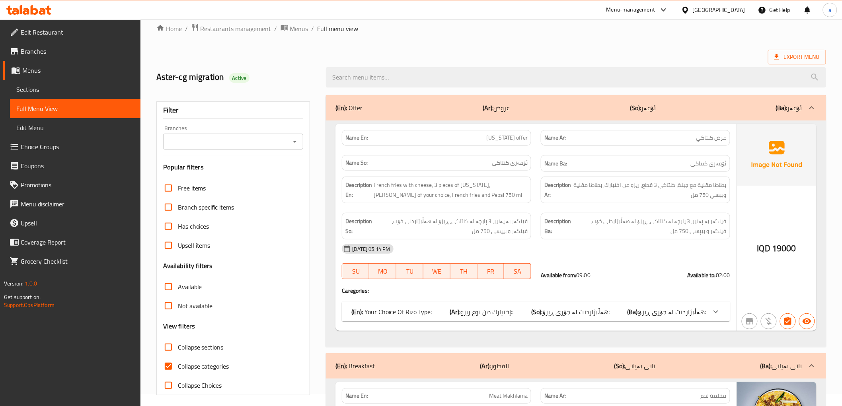
click at [455, 79] on input "search" at bounding box center [576, 77] width 500 height 20
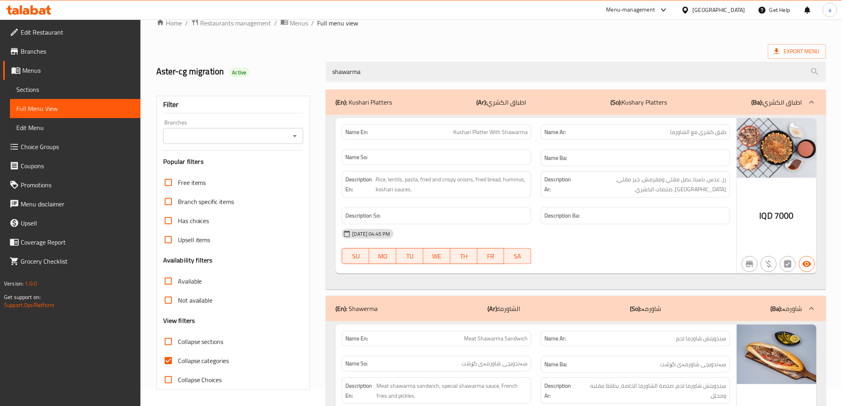
scroll to position [0, 0]
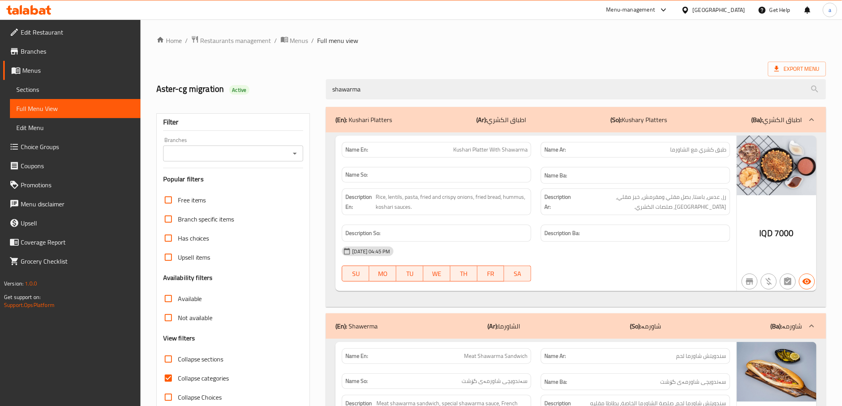
drag, startPoint x: 409, startPoint y: 93, endPoint x: 302, endPoint y: 93, distance: 106.7
click at [302, 93] on div "Aster-cg migration Active shawarma" at bounding box center [491, 89] width 679 height 35
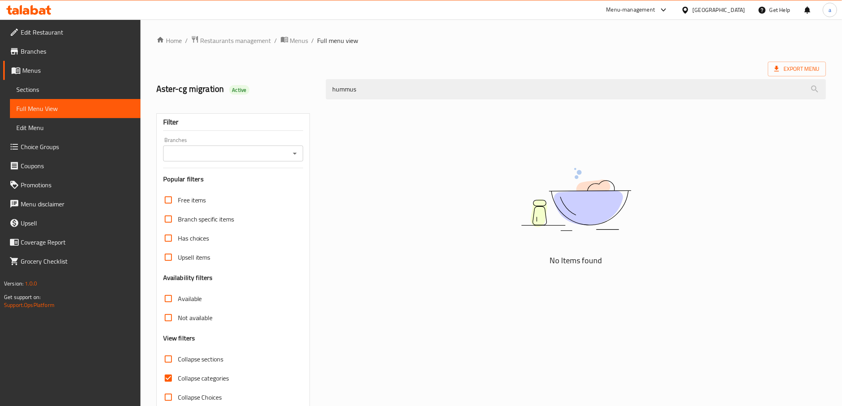
type input "hummus"
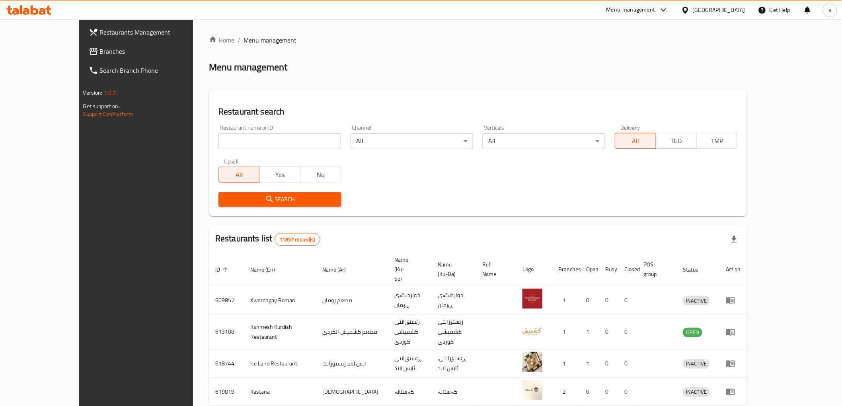
click at [100, 49] on span "Branches" at bounding box center [156, 52] width 113 height 10
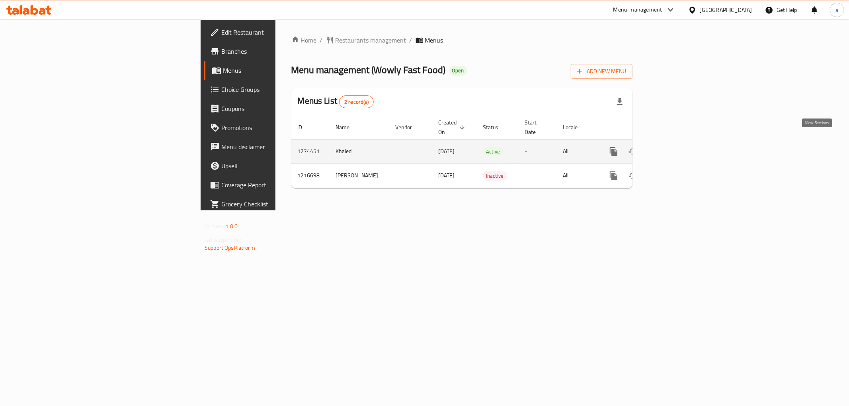
click at [676, 147] on icon "enhanced table" at bounding box center [671, 152] width 10 height 10
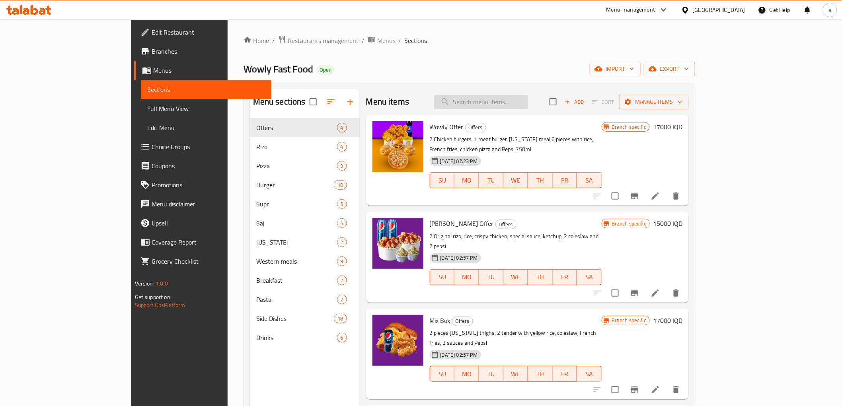
click at [508, 107] on input "search" at bounding box center [481, 102] width 94 height 14
paste input "Wowly Offer"
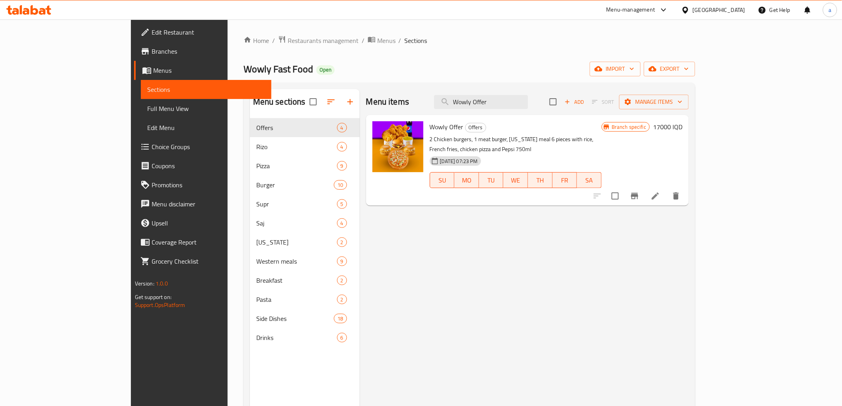
type input "Wowly Offer"
click at [660, 191] on icon at bounding box center [656, 196] width 10 height 10
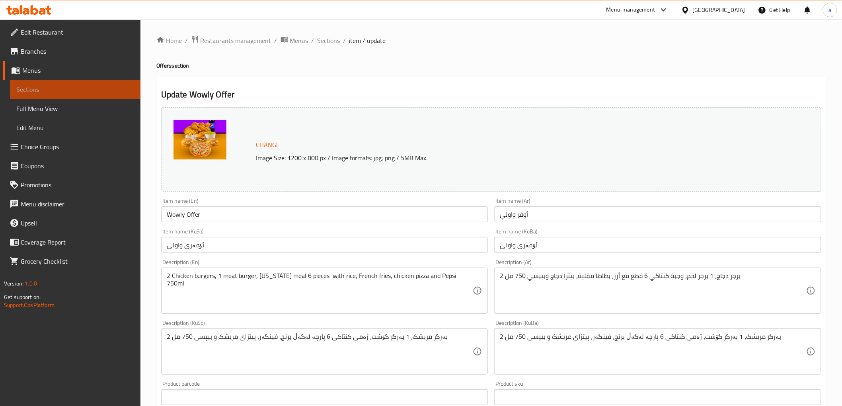
click at [88, 86] on span "Sections" at bounding box center [75, 90] width 118 height 10
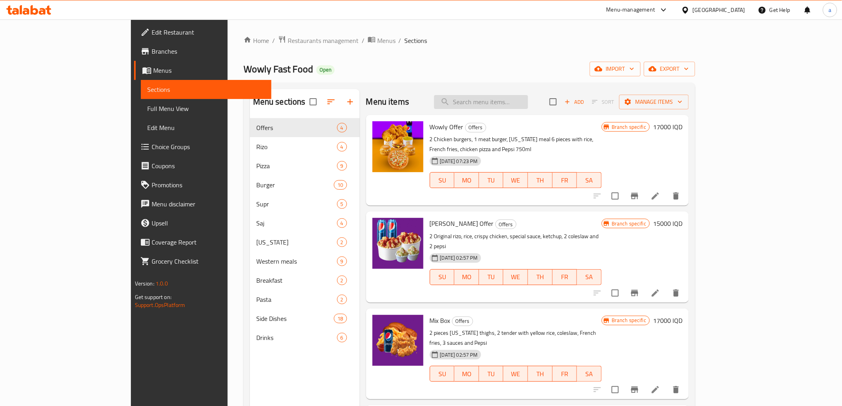
click at [513, 101] on input "search" at bounding box center [481, 102] width 94 height 14
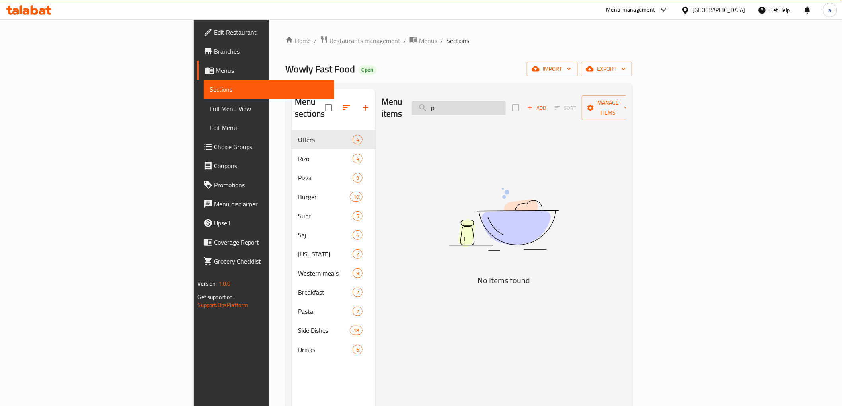
type input "p"
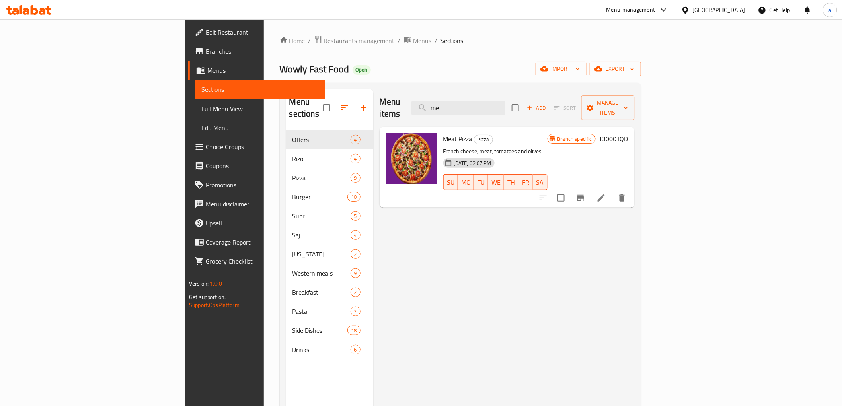
type input "m"
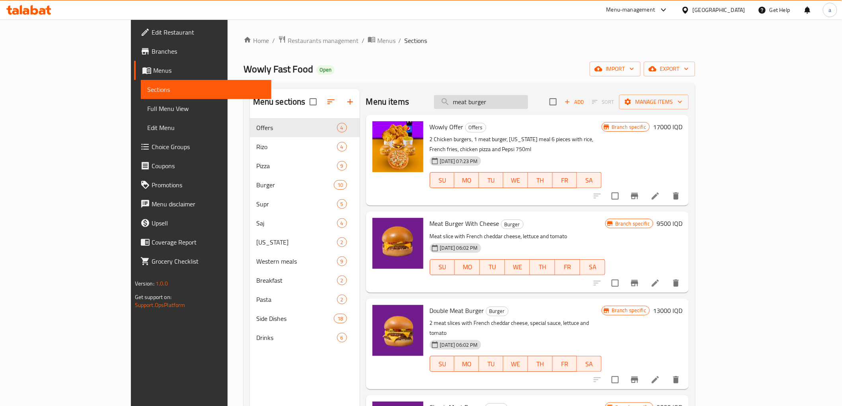
drag, startPoint x: 544, startPoint y: 96, endPoint x: 494, endPoint y: 105, distance: 50.4
click at [494, 105] on input "meat burger" at bounding box center [481, 102] width 94 height 14
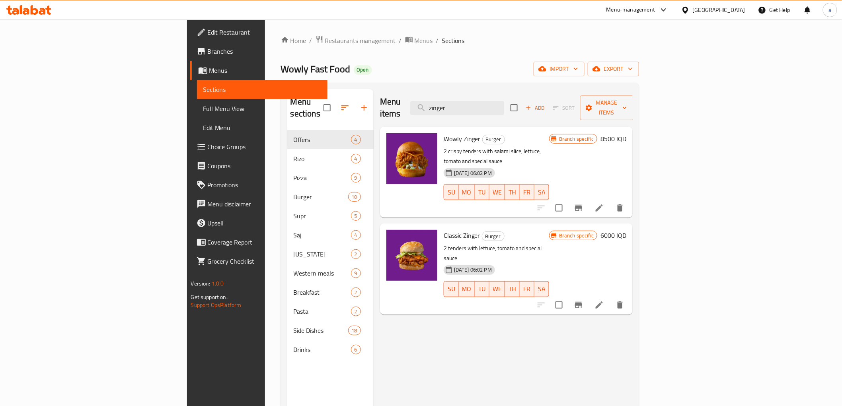
drag, startPoint x: 524, startPoint y: 98, endPoint x: 461, endPoint y: 111, distance: 64.2
click at [461, 111] on div "Menu items zinger Add Sort Manage items" at bounding box center [506, 108] width 253 height 38
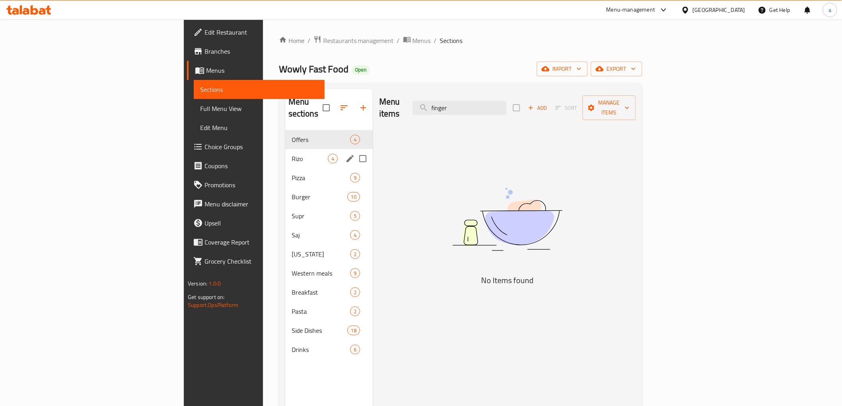
click at [292, 154] on span "Rizo" at bounding box center [310, 159] width 36 height 10
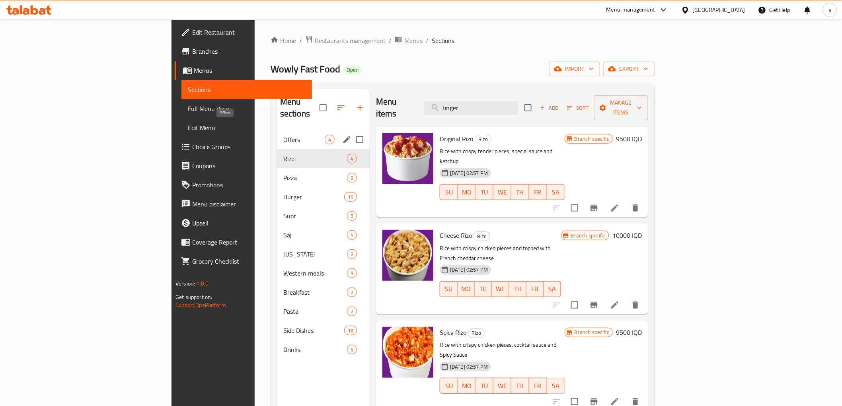
click at [283, 135] on span "Offers" at bounding box center [303, 140] width 41 height 10
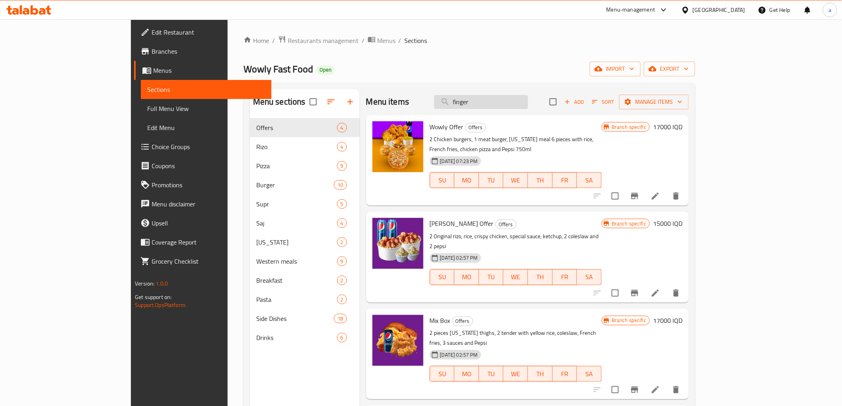
drag, startPoint x: 518, startPoint y: 102, endPoint x: 494, endPoint y: 105, distance: 24.5
click at [494, 105] on input "finger" at bounding box center [481, 102] width 94 height 14
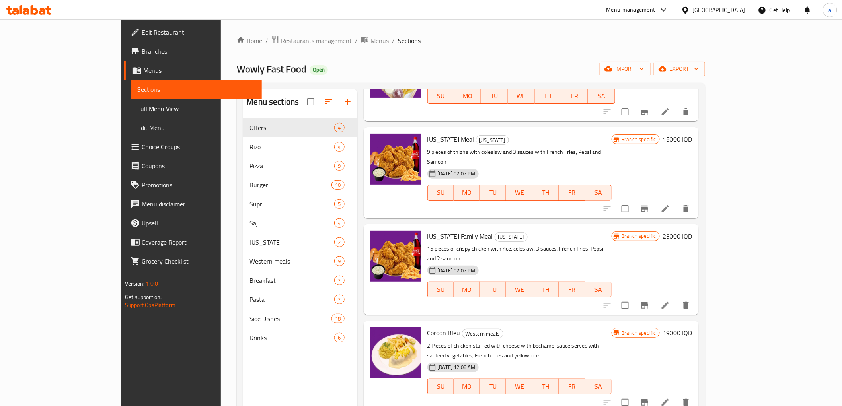
scroll to position [570, 0]
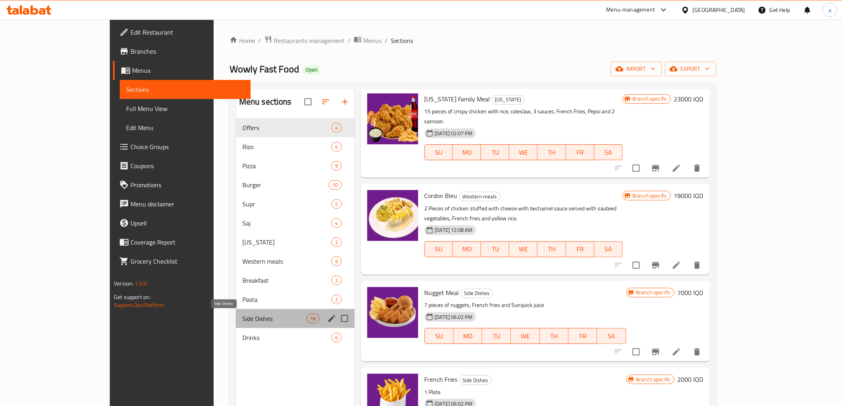
click at [264, 320] on span "Side Dishes" at bounding box center [274, 319] width 64 height 10
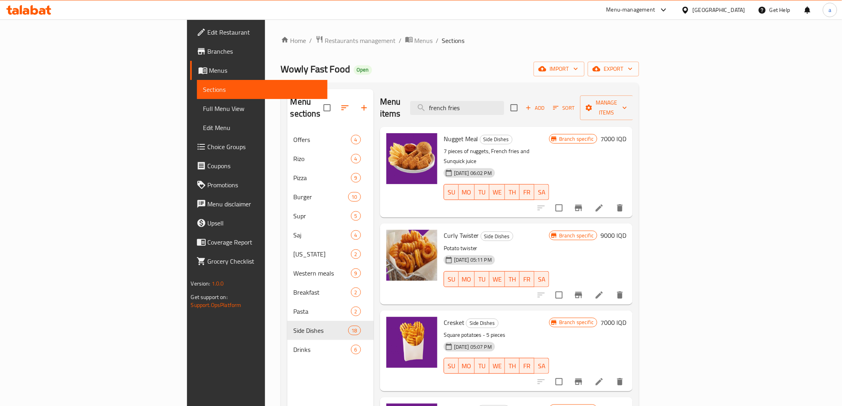
drag, startPoint x: 530, startPoint y: 101, endPoint x: 470, endPoint y: 106, distance: 59.9
click at [470, 106] on div "Menu items french fries Add Sort Manage items" at bounding box center [506, 108] width 253 height 38
type input ","
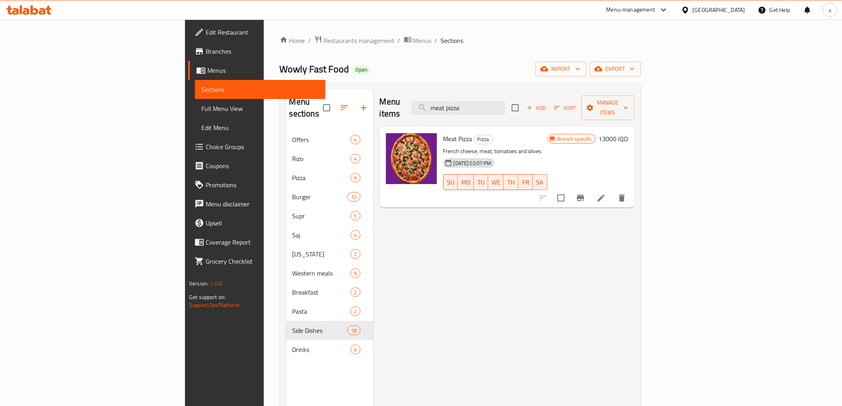
type input "meat pizza"
drag, startPoint x: 547, startPoint y: 107, endPoint x: 498, endPoint y: 119, distance: 51.0
click at [498, 118] on div "Menu items meat pizza Add Sort Manage items Meat Pizza Pizza French cheese, mea…" at bounding box center [503, 292] width 261 height 406
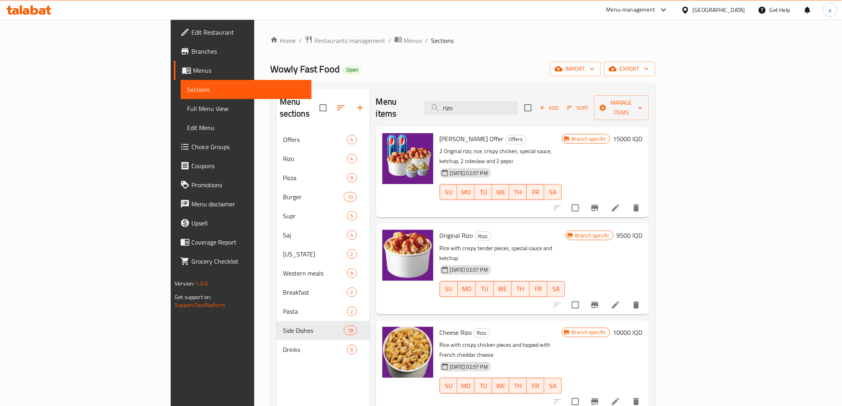
type input "rizo"
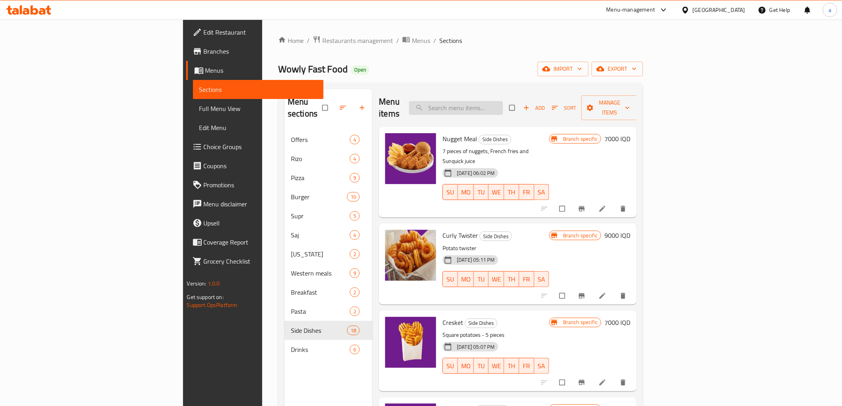
click at [503, 104] on input "search" at bounding box center [456, 108] width 94 height 14
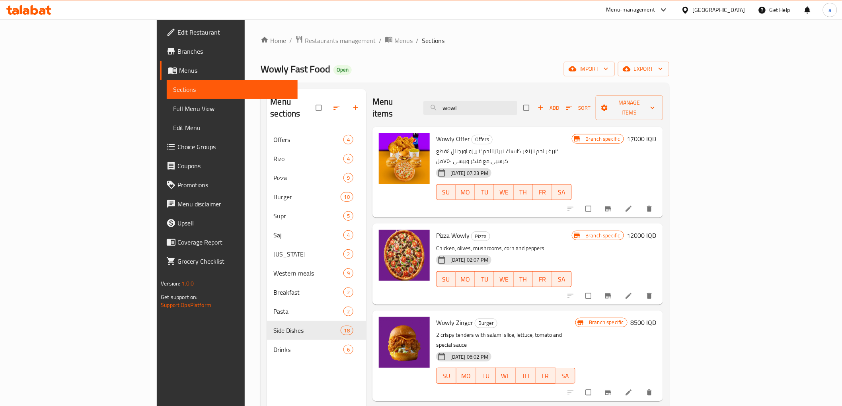
type input "wowl"
click at [641, 203] on li at bounding box center [629, 209] width 22 height 13
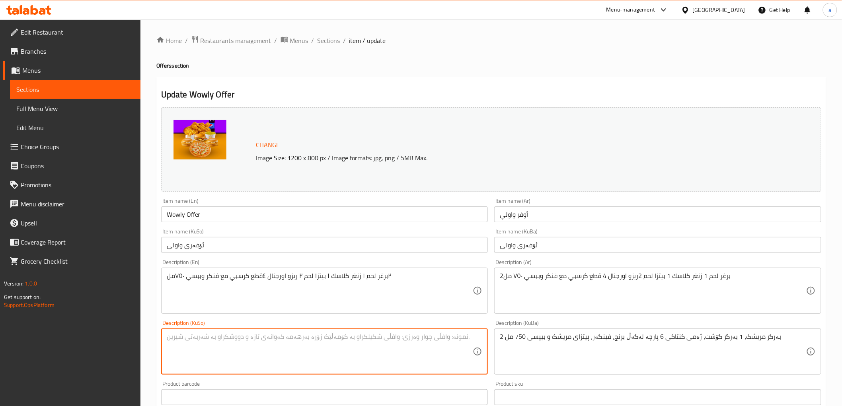
drag, startPoint x: 406, startPoint y: 340, endPoint x: 150, endPoint y: 340, distance: 255.9
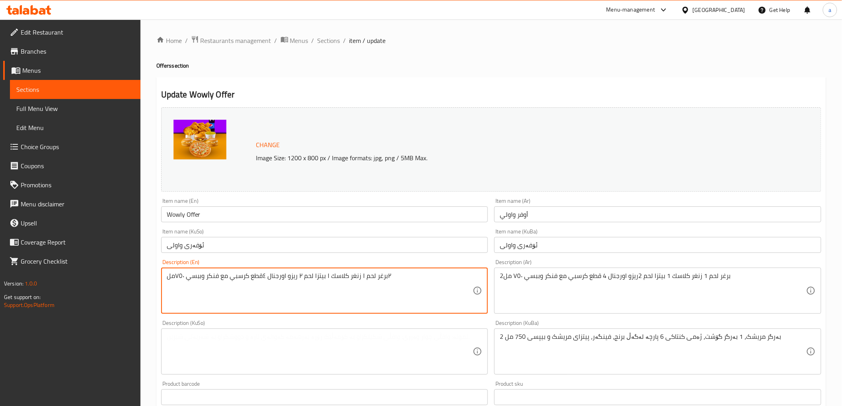
drag, startPoint x: 394, startPoint y: 277, endPoint x: 170, endPoint y: 281, distance: 224.5
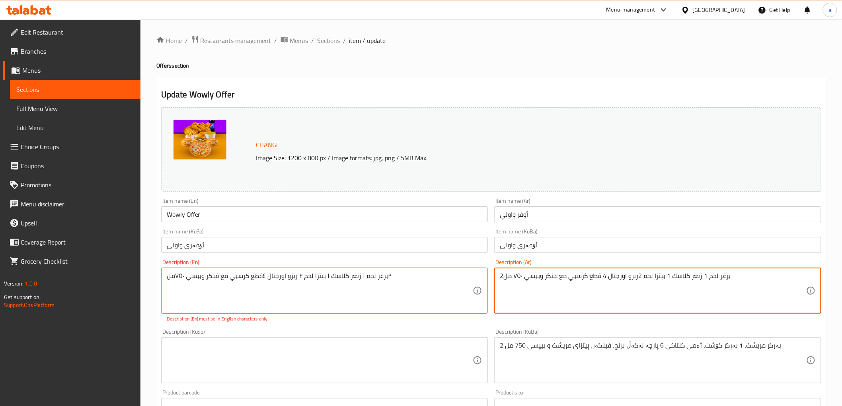
click at [622, 286] on textarea "2برغر لحم 1 زنغر كلاسك 1 بيتزا لحم 2ريزو اورجنال 4 قطع كرسبي مع فنكر وببسي ٧٥٠ …" at bounding box center [653, 291] width 306 height 38
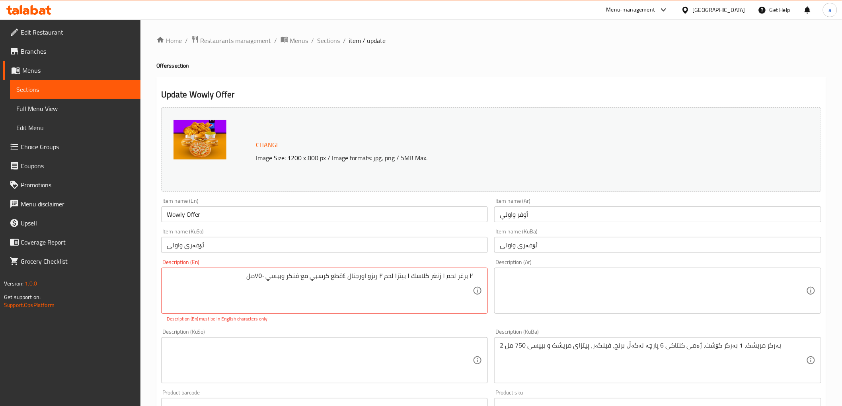
drag, startPoint x: 425, startPoint y: 269, endPoint x: 321, endPoint y: 264, distance: 104.4
click at [321, 264] on div "Description (En) ٢ برغر لحم ١ زنغر كلاسك ١ بيتزا لحم ٢ ريزو اورجنال ٤قطع كرسبي …" at bounding box center [324, 290] width 327 height 63
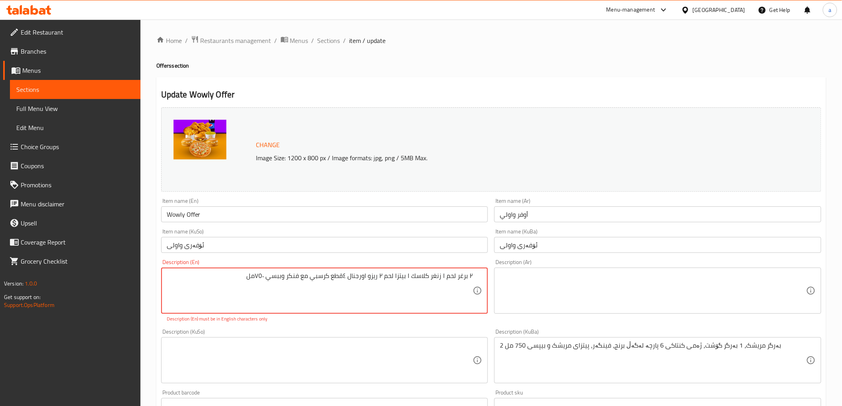
click at [320, 276] on textarea "٢ برغر لحم ١ زنغر كلاسك ١ بيتزا لحم ٢ ريزو اورجنال ٤قطع كرسبي مع فنكر وببسي ٧٥٠…" at bounding box center [320, 291] width 306 height 38
paste textarea "2 meat burgers, 1 classic zinger, 1 meat pizza, 2 original [PERSON_NAME], 4 cri…"
type textarea "2 meat burgers, 1 classic zinger, 1 meat pizza, 2 original [PERSON_NAME], 4 cri…"
click at [443, 352] on textarea at bounding box center [320, 361] width 306 height 38
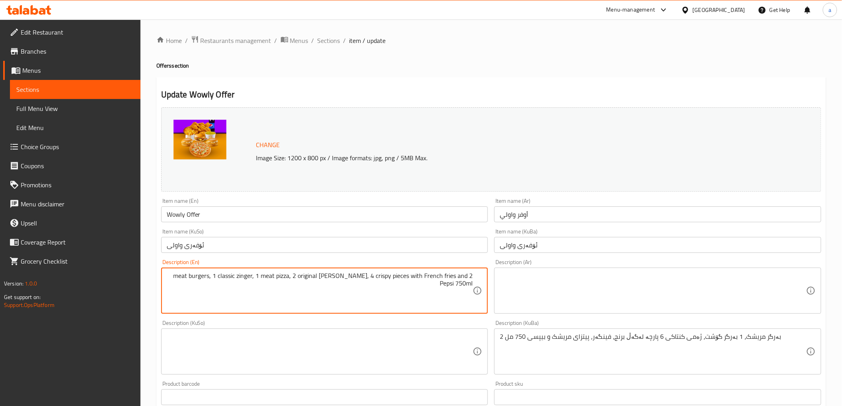
click at [178, 282] on textarea "2 meat burgers, 1 classic zinger, 1 meat pizza, 2 original [PERSON_NAME], 4 cri…" at bounding box center [320, 291] width 306 height 38
click at [546, 271] on div "Description (Ar)" at bounding box center [657, 291] width 327 height 46
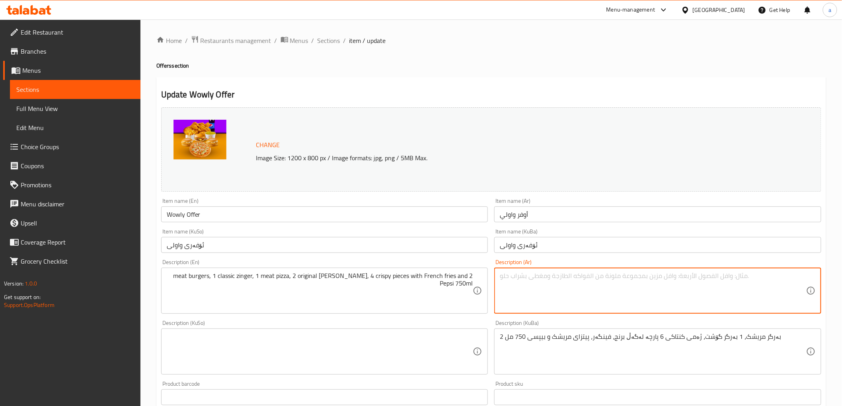
paste textarea "2 برجر لحم، 1 زنجر كلاسيك، 1 بيتزا لحم، 2 ريزو اورجنال، 4 قطع كرسبي مع بطاطا مق…"
type textarea "2 برجر لحم، 1 زنجر كلاسيك، 1 بيتزا لحم، 2 ريزو اورجنال، 4 قطع كرسبي مع بطاطا مق…"
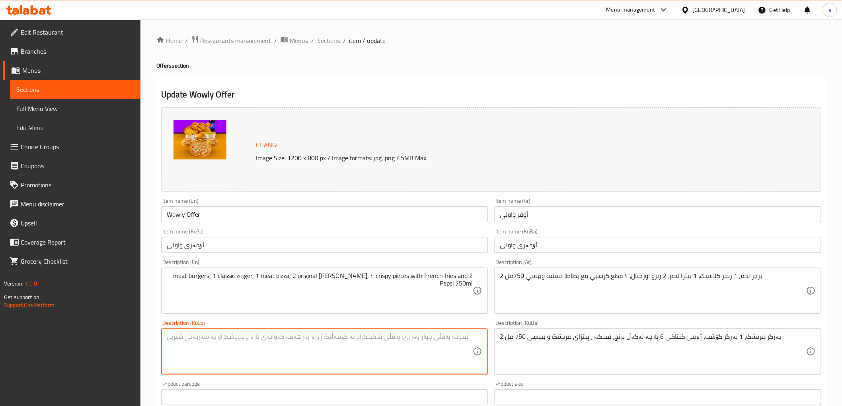
click at [393, 340] on textarea at bounding box center [320, 352] width 306 height 38
paste textarea "2 بەرگری گۆشت، 1 زینگەری کلاسیک، 1 پیتزای گۆشت، 2 ڕیزۆی ئۆرجیناڵ، 4 پارچەی کریس…"
type textarea "2 بەرگری گۆشت، 1 زینگەری کلاسیک، 1 پیتزای گۆشت، 2 ڕیزۆی ئۆرجیناڵ، 4 پارچەی کریس…"
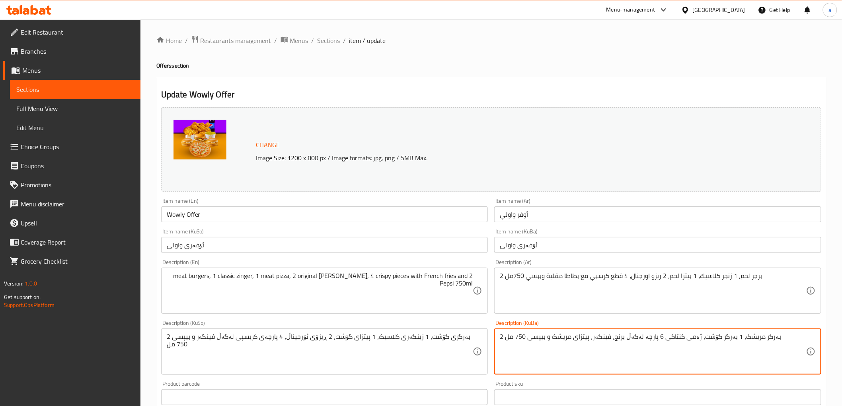
click at [526, 339] on textarea "2 بەرگر مریشک، 1 بەرگر گۆشت، ژەمی کنتاکی 6 پارچە لەگەڵ برنج، فینگەر، پیتزای مری…" at bounding box center [653, 352] width 306 height 38
paste textarea "ی گۆشت، 1 زینگەری کلاسیک، 1 پیتزای گۆشت، 2 ڕیزۆی ئۆرجیناڵ، 4 پارچەی کریسپی لەگە…"
type textarea "2 بەرگری گۆشت، 1 زینگەری کلاسیک، 1 پیتزای گۆشت، 2 ڕیزۆی ئۆرجیناڵ، 4 پارچەی کریس…"
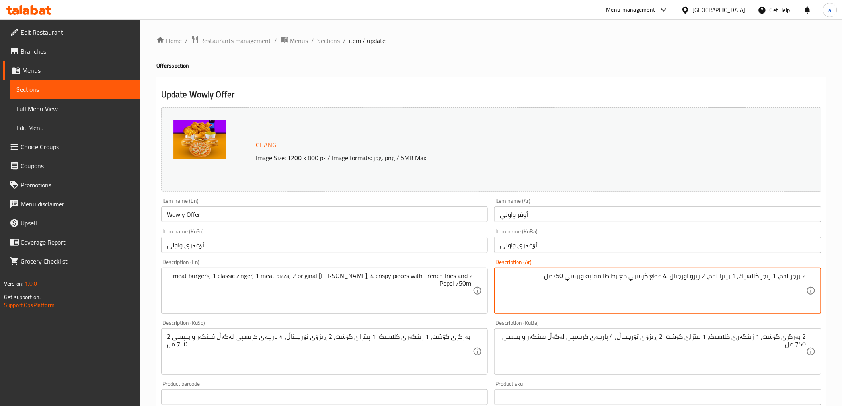
click at [556, 275] on textarea "2 برجر لحم، 1 زنجر كلاسيك، 1 بيتزا لحم، 2 ريزو اورجنال، 4 قطع كرسبي مع بطاطا مق…" at bounding box center [653, 291] width 306 height 38
type textarea "2 برجر لحم، 1 زنجر كلاسيك، 1 بيتزا لحم، 2 ريزو اورجنال، 4 قطع كرسبي مع بطاطا مق…"
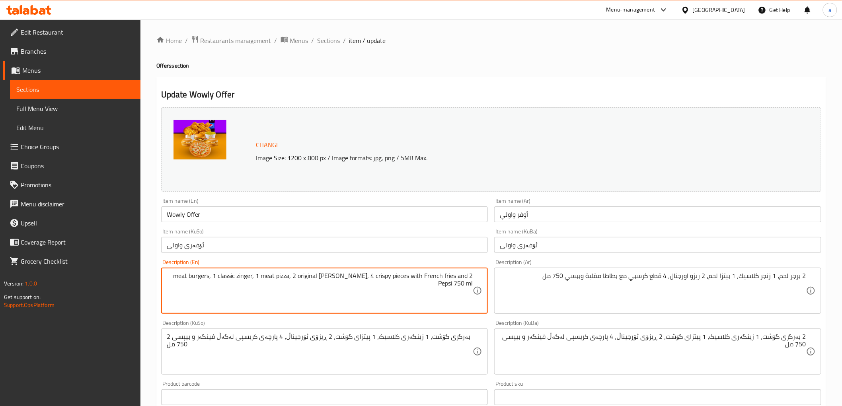
click at [180, 277] on textarea "2 meat burgers, 1 classic zinger, 1 meat pizza, 2 original [PERSON_NAME], 4 cri…" at bounding box center [320, 291] width 306 height 38
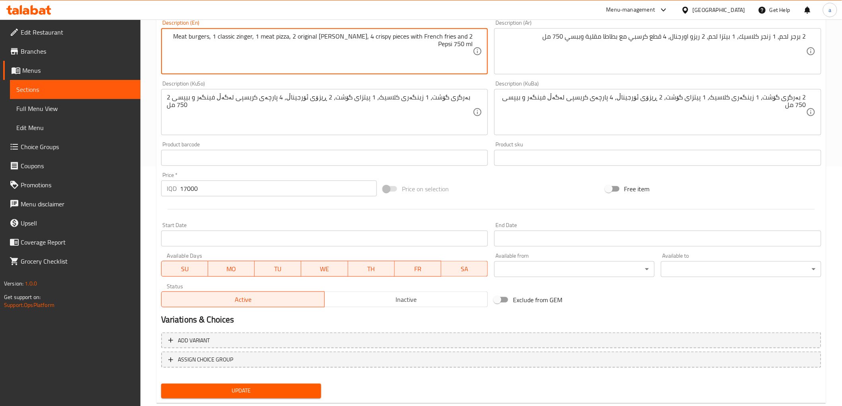
scroll to position [258, 0]
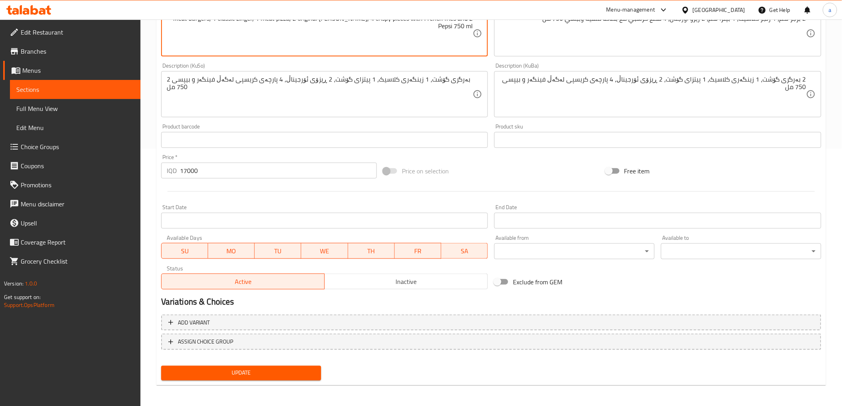
type textarea "2 Meat burgers, 1 classic zinger, 1 meat pizza, 2 original [PERSON_NAME], 4 cri…"
click at [272, 369] on span "Update" at bounding box center [242, 374] width 148 height 10
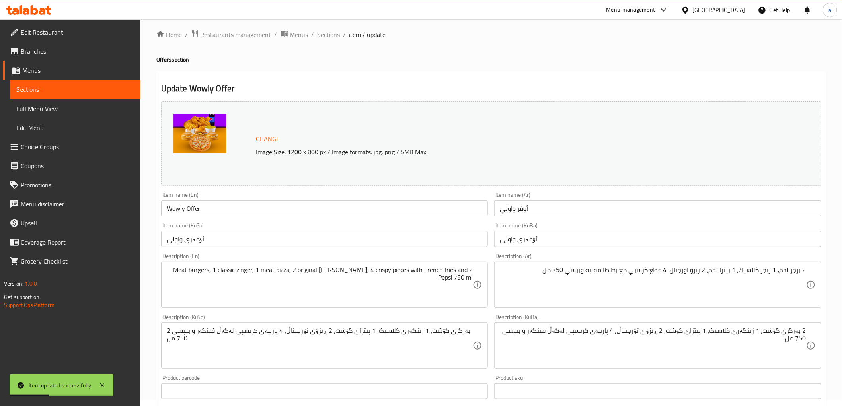
scroll to position [0, 0]
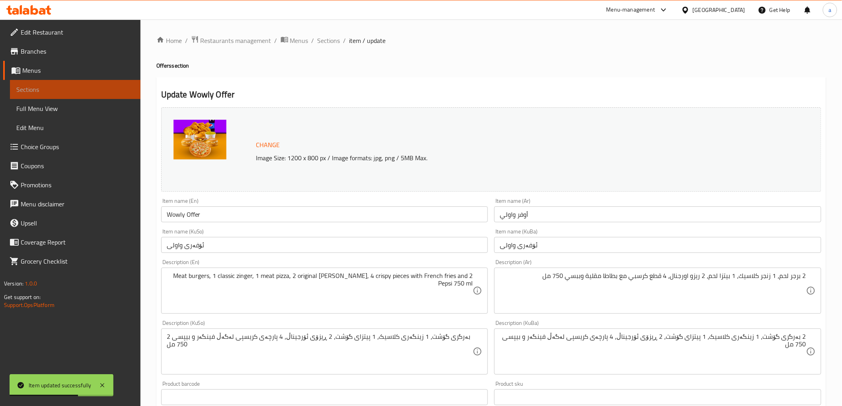
click at [108, 90] on span "Sections" at bounding box center [75, 90] width 118 height 10
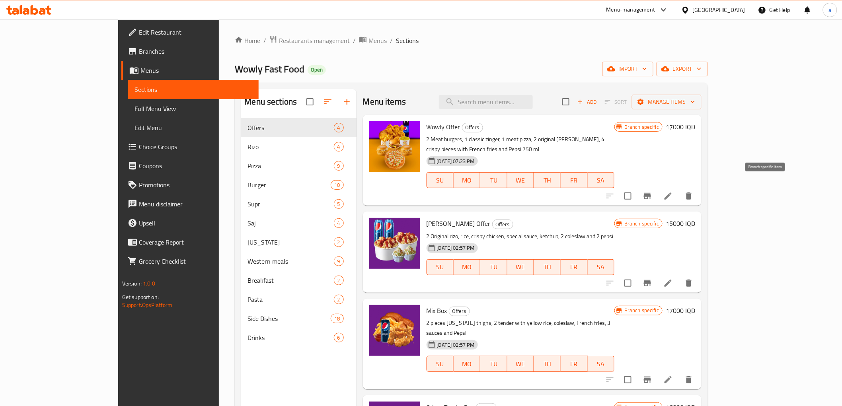
click at [657, 188] on button "Branch-specific-item" at bounding box center [647, 196] width 19 height 19
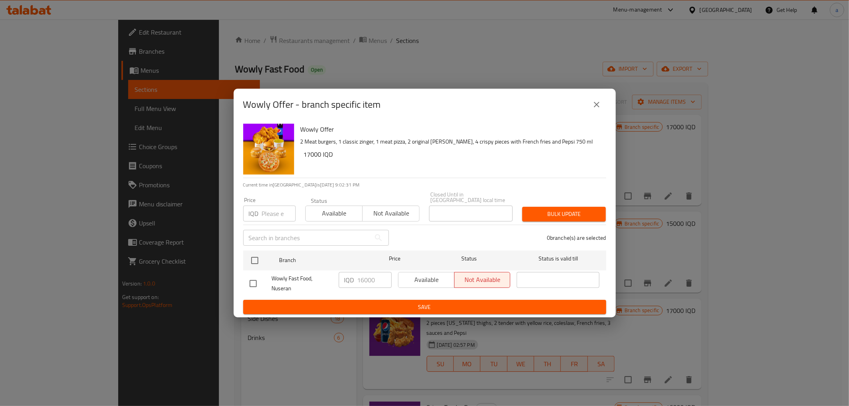
click at [596, 109] on icon "close" at bounding box center [597, 105] width 10 height 10
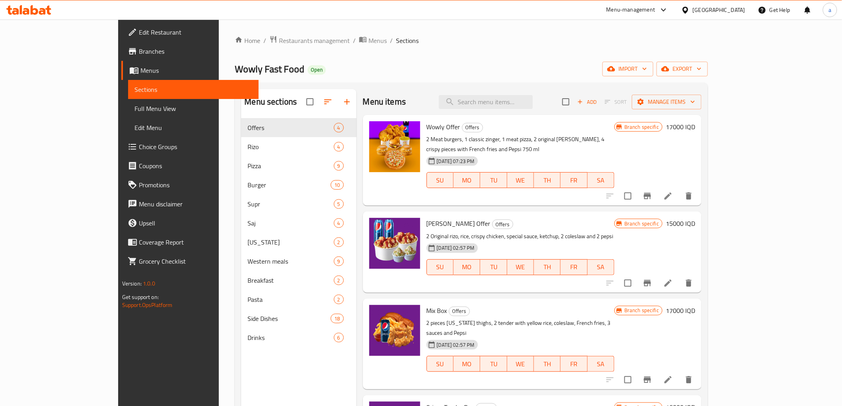
click at [135, 105] on span "Full Menu View" at bounding box center [194, 109] width 118 height 10
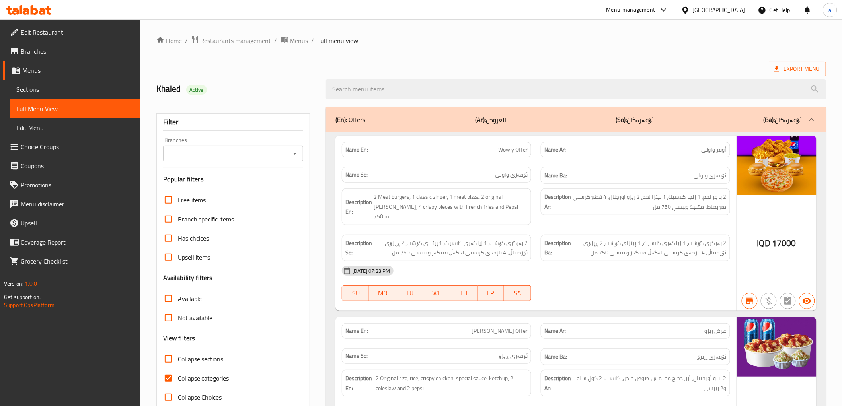
click at [293, 155] on icon "Open" at bounding box center [295, 154] width 10 height 10
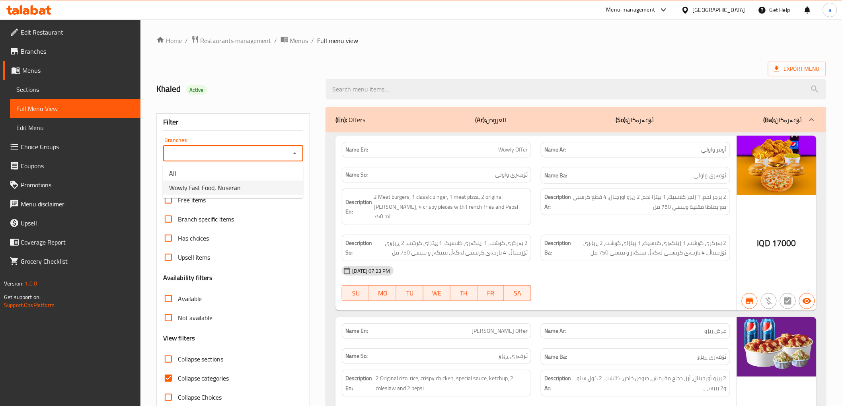
click at [273, 188] on li "Wowly Fast Food, Nuseran" at bounding box center [233, 188] width 140 height 14
type input "Wowly Fast Food, Nuseran"
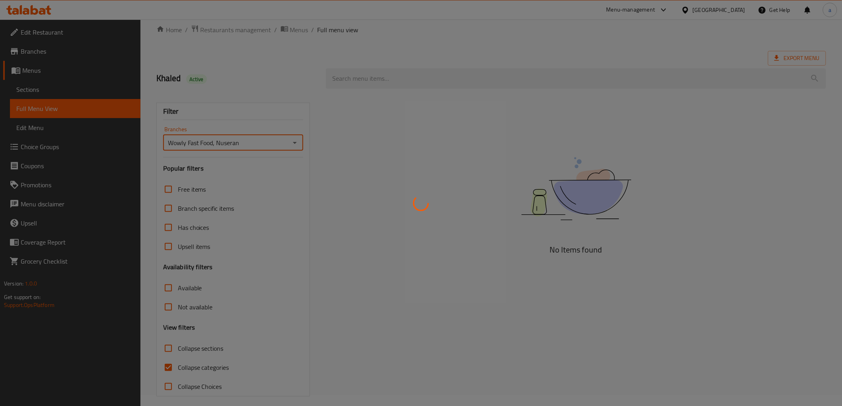
scroll to position [17, 0]
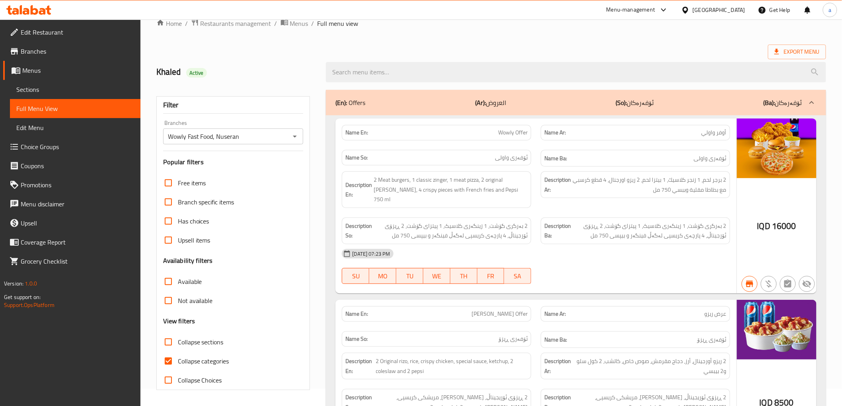
click at [214, 359] on span "Collapse categories" at bounding box center [203, 362] width 51 height 10
click at [178, 359] on input "Collapse categories" at bounding box center [168, 361] width 19 height 19
checkbox input "false"
click at [213, 345] on span "Collapse sections" at bounding box center [201, 343] width 46 height 10
click at [178, 345] on input "Collapse sections" at bounding box center [168, 342] width 19 height 19
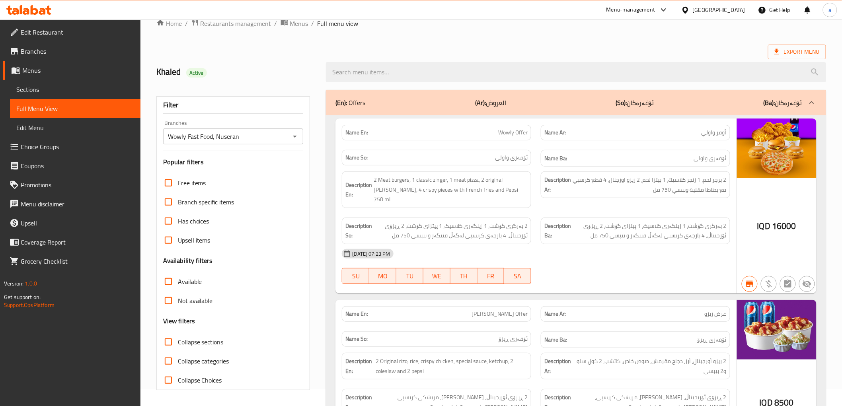
checkbox input "true"
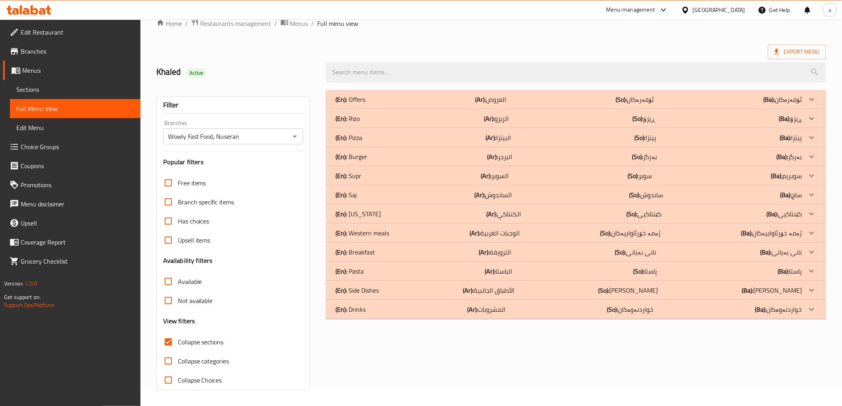
click at [440, 98] on div "(En): Offers (Ar): العروض (So): ئۆفەرەکان (Ba): ئۆفەرەکان" at bounding box center [569, 100] width 466 height 10
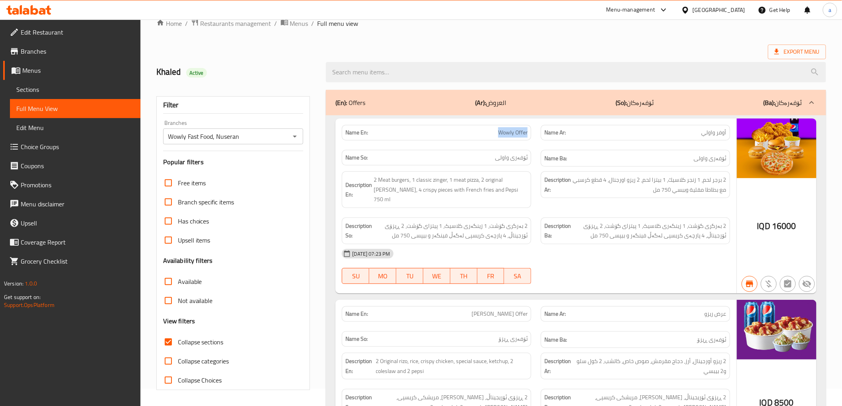
drag, startPoint x: 494, startPoint y: 133, endPoint x: 534, endPoint y: 132, distance: 39.8
click at [534, 132] on div "Name En: Wowly Offer" at bounding box center [436, 132] width 199 height 25
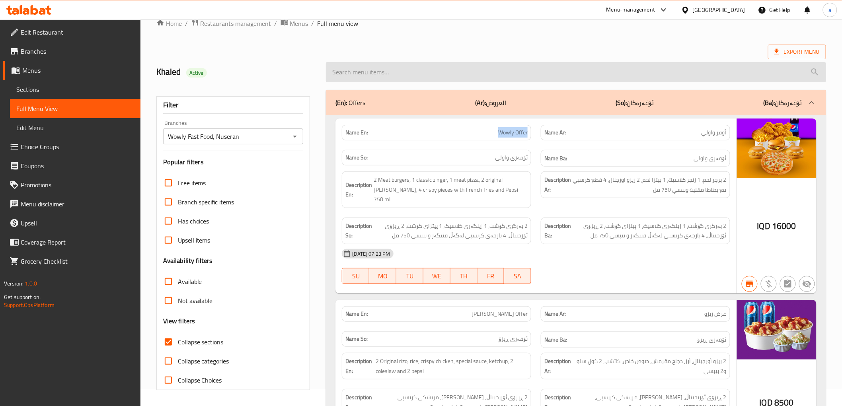
copy span "Wowly Offer"
click at [514, 75] on input "search" at bounding box center [576, 72] width 500 height 20
paste input "Wowly Offer"
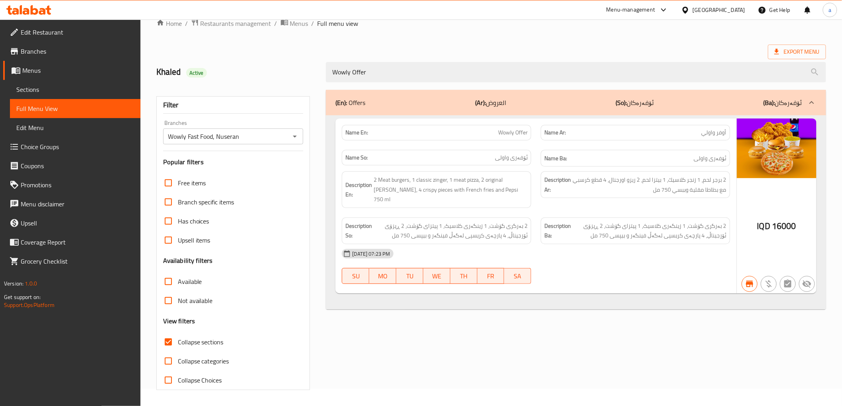
type input "Wowly Offer"
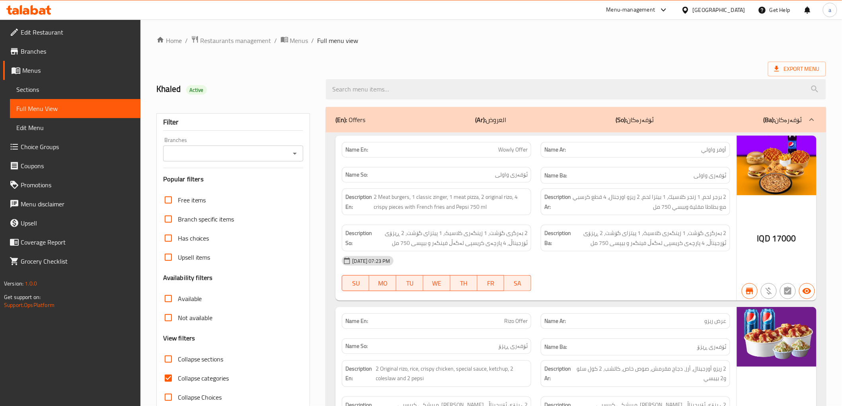
click at [294, 153] on icon "Open" at bounding box center [295, 154] width 4 height 2
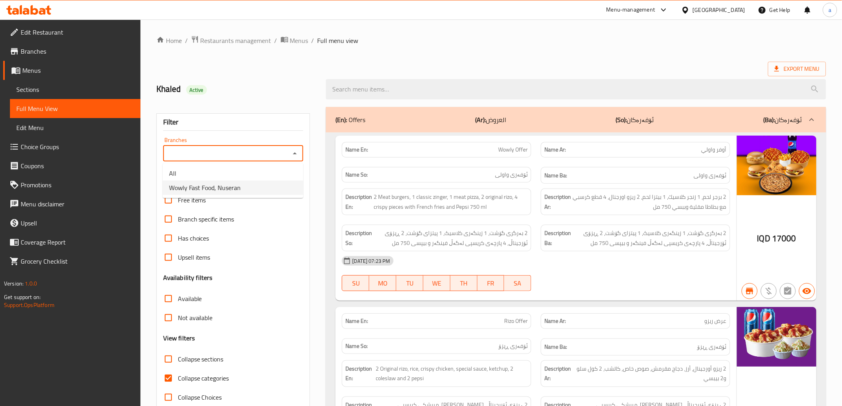
click at [273, 181] on li "Wowly Fast Food, Nuseran" at bounding box center [233, 188] width 140 height 14
type input "Wowly Fast Food, Nuseran"
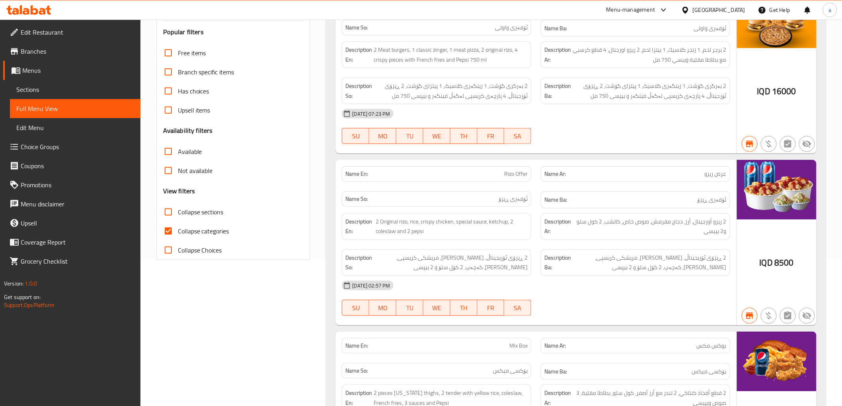
click at [209, 236] on span "Collapse categories" at bounding box center [203, 231] width 51 height 10
click at [178, 236] on input "Collapse categories" at bounding box center [168, 231] width 19 height 19
checkbox input "false"
click at [212, 216] on span "Collapse sections" at bounding box center [201, 212] width 46 height 10
click at [178, 216] on input "Collapse sections" at bounding box center [168, 212] width 19 height 19
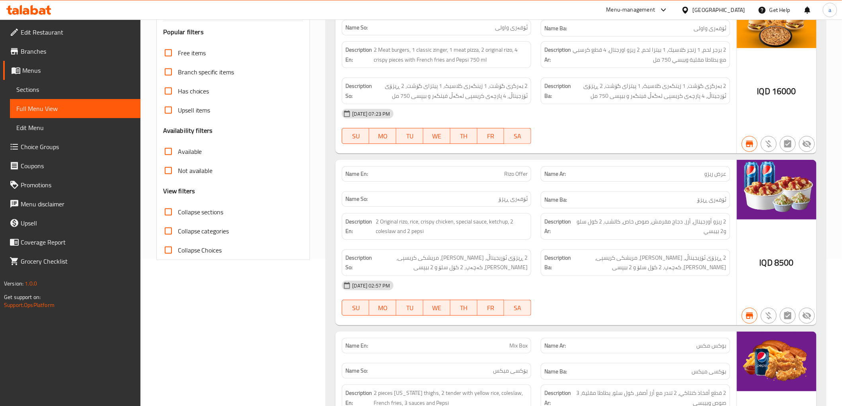
checkbox input "true"
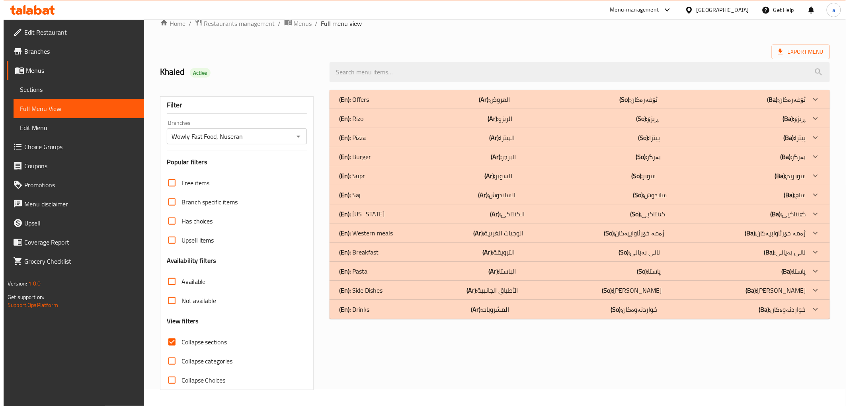
scroll to position [0, 0]
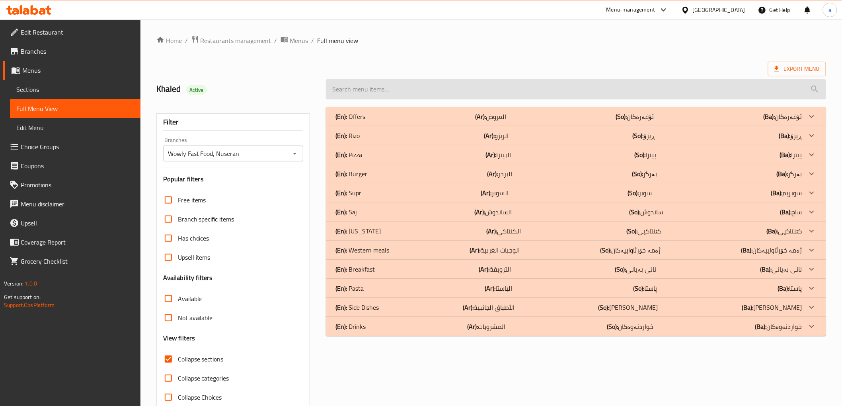
click at [480, 90] on input "search" at bounding box center [576, 89] width 500 height 20
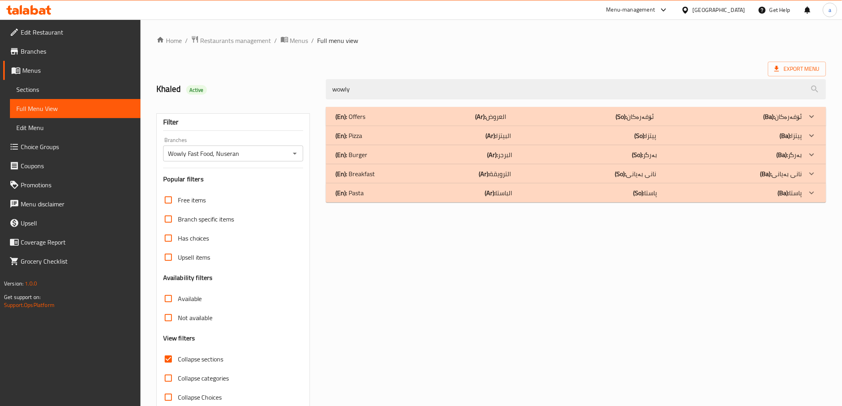
click at [478, 114] on b "(Ar):" at bounding box center [480, 117] width 11 height 12
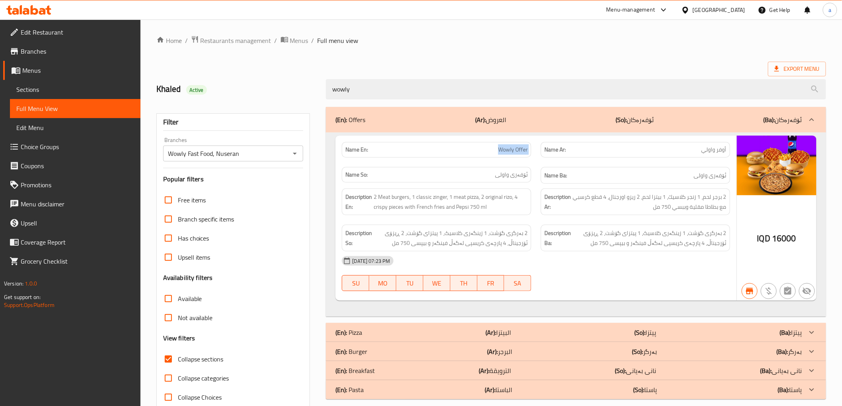
drag, startPoint x: 482, startPoint y: 154, endPoint x: 537, endPoint y: 153, distance: 55.7
click at [537, 153] on div "Name En: Wowly Offer Name Ar: أوفر واولي Name So: ئۆفەری واولی Name Ba: ئۆفەری …" at bounding box center [536, 163] width 398 height 52
copy span "Wowly Offer"
drag, startPoint x: 414, startPoint y: 91, endPoint x: 308, endPoint y: 99, distance: 106.2
click at [308, 99] on div "Khaled Active wowly" at bounding box center [491, 89] width 679 height 35
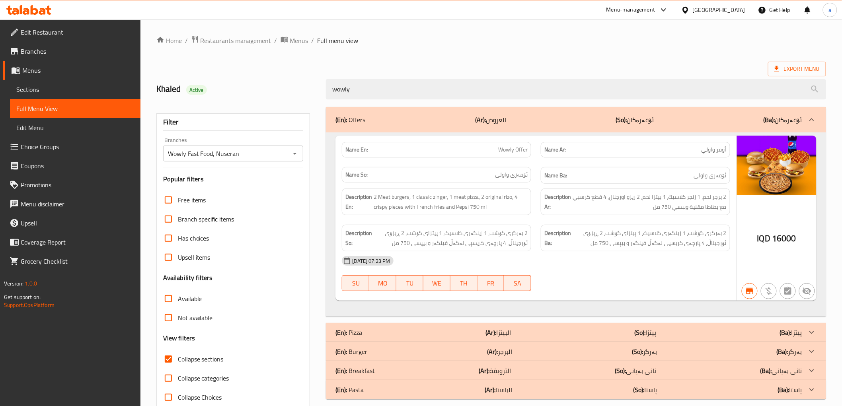
paste input "Wowly Offer"
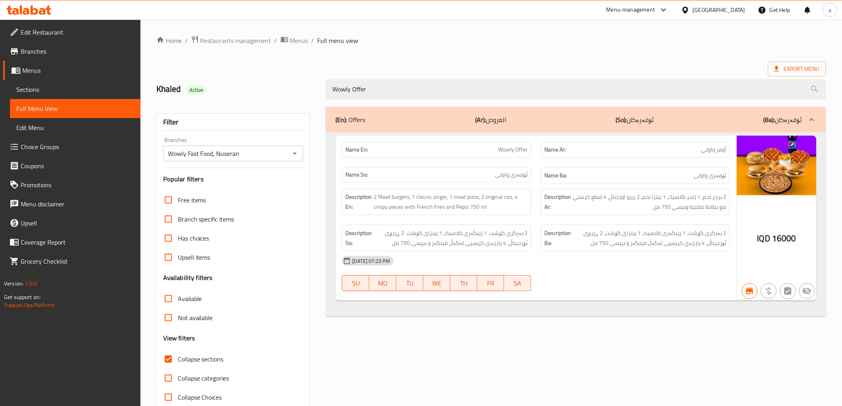
type input "Wowly Offer"
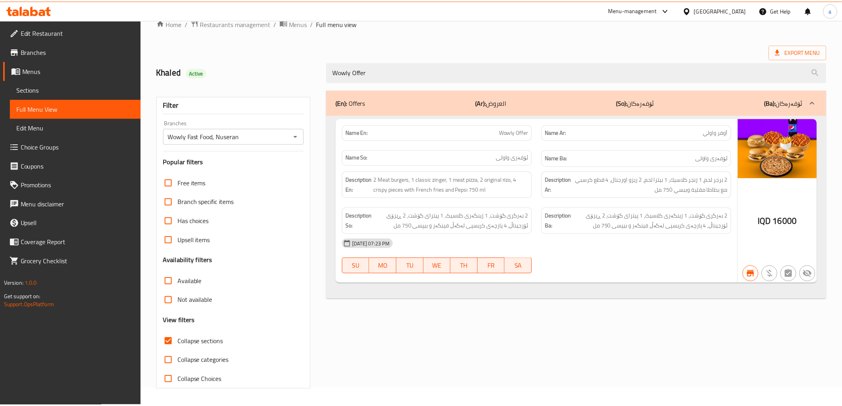
scroll to position [17, 0]
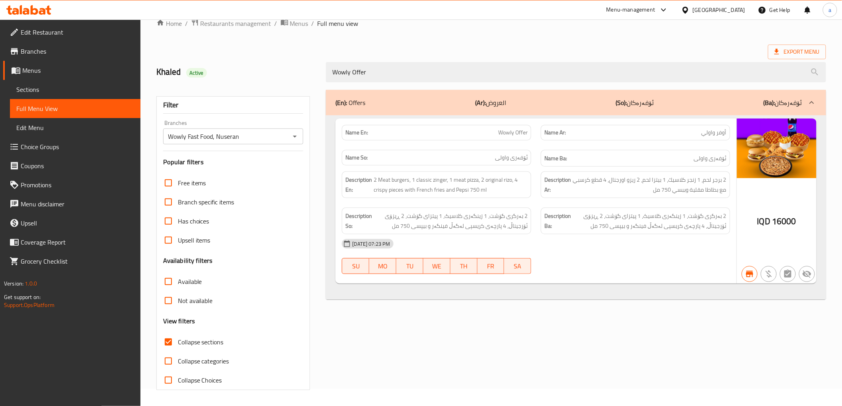
click at [47, 7] on icon at bounding box center [28, 10] width 45 height 10
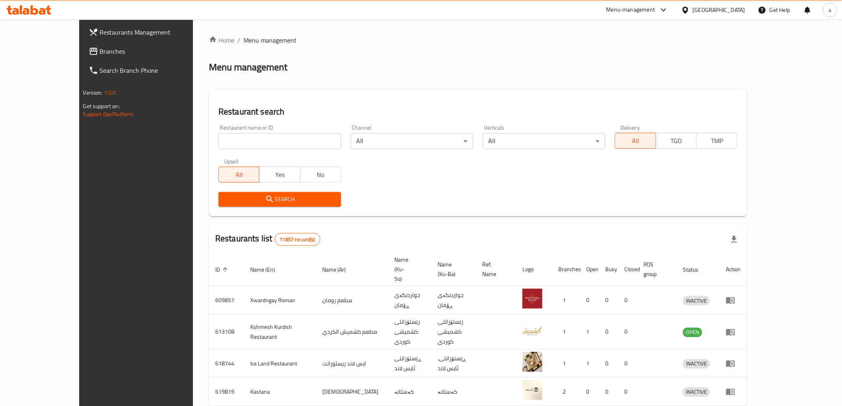
click at [82, 57] on link "Branches" at bounding box center [150, 51] width 137 height 19
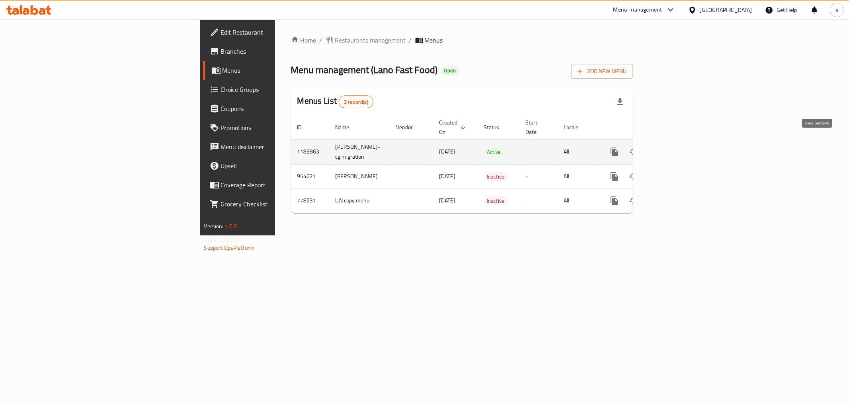
click at [677, 147] on icon "enhanced table" at bounding box center [672, 152] width 10 height 10
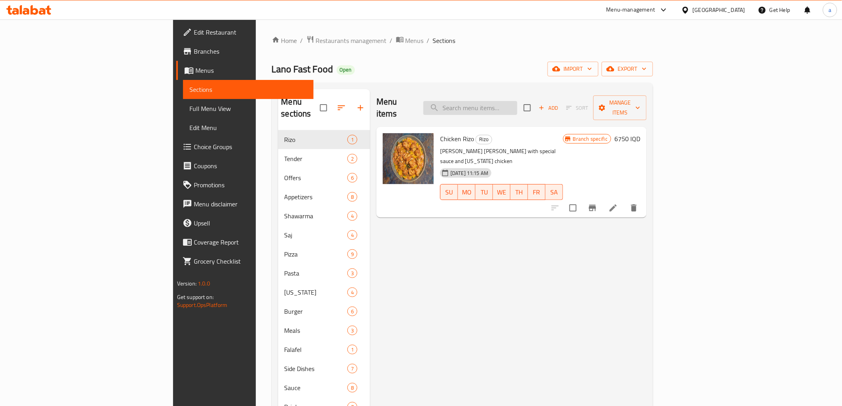
click at [517, 101] on input "search" at bounding box center [470, 108] width 94 height 14
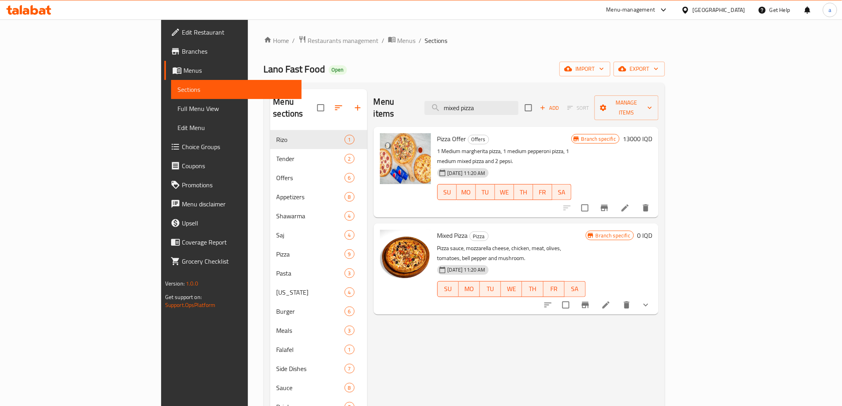
type input "mixed pizza"
click at [651, 300] on icon "show more" at bounding box center [646, 305] width 10 height 10
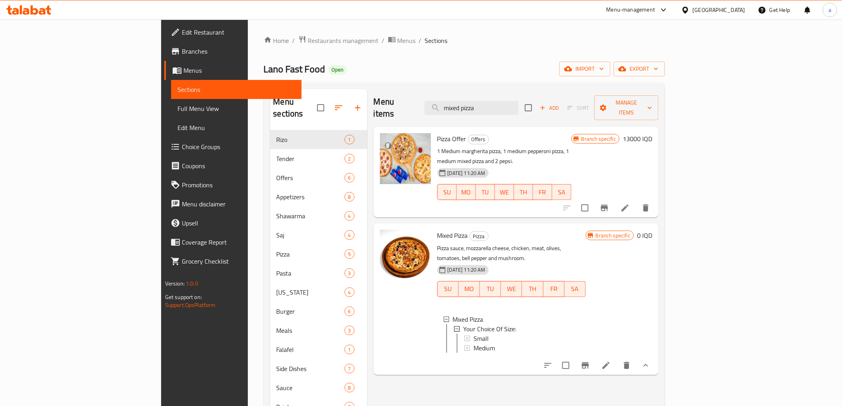
click at [437, 230] on span "Mixed Pizza" at bounding box center [452, 236] width 31 height 12
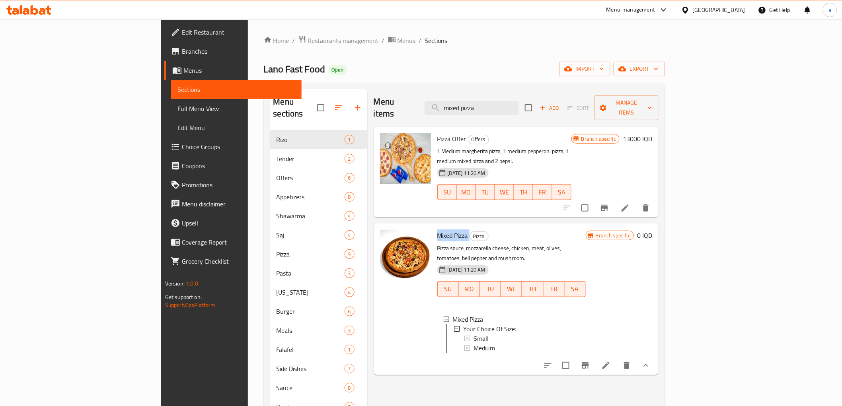
click at [437, 230] on span "Mixed Pizza" at bounding box center [452, 236] width 31 height 12
copy h6 "Mixed Pizza"
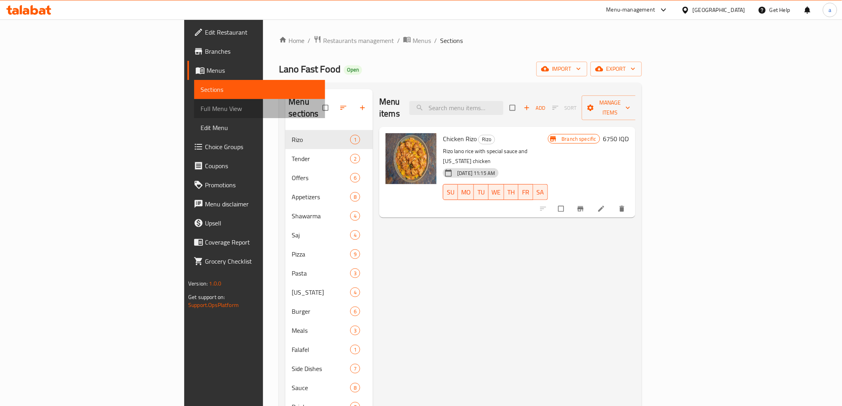
click at [194, 102] on link "Full Menu View" at bounding box center [259, 108] width 131 height 19
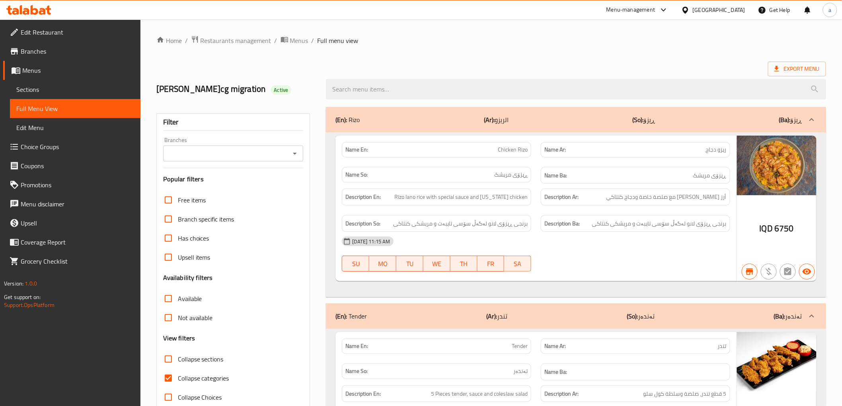
click at [295, 160] on div "Branches" at bounding box center [233, 154] width 140 height 16
click at [295, 158] on button "Open" at bounding box center [294, 153] width 11 height 11
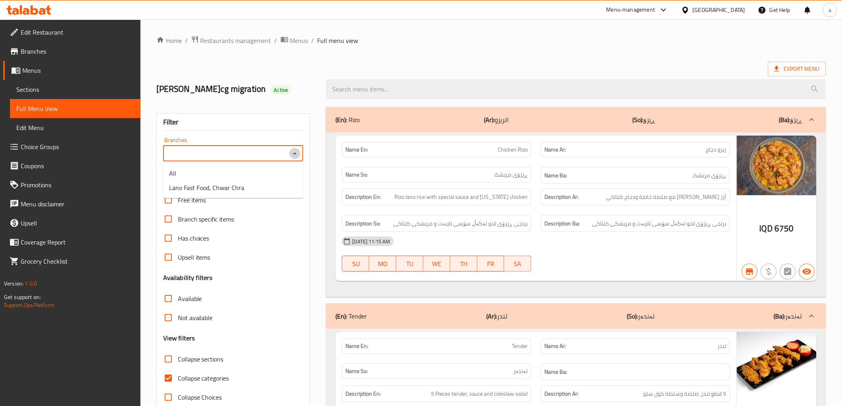
click at [295, 158] on button "Close" at bounding box center [294, 153] width 11 height 11
click at [295, 157] on icon "Open" at bounding box center [295, 154] width 10 height 10
click at [269, 189] on li "Lano Fast Food, Chwar Chra" at bounding box center [233, 188] width 140 height 14
type input "Lano Fast Food, Chwar Chra"
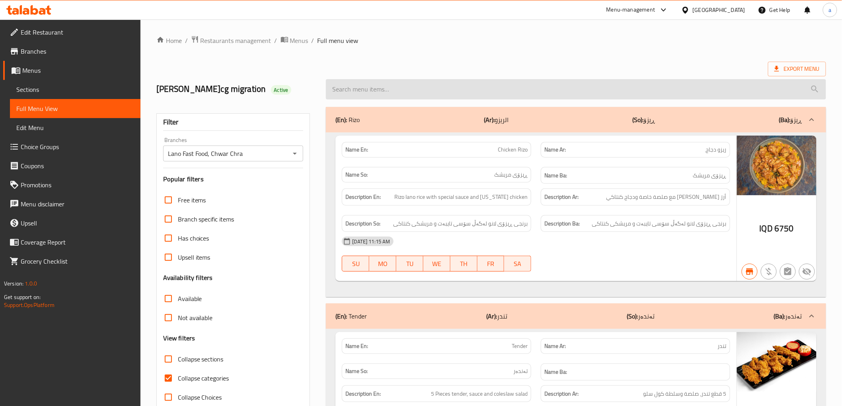
click at [436, 90] on input "search" at bounding box center [576, 89] width 500 height 20
paste input "Mixed Pizza"
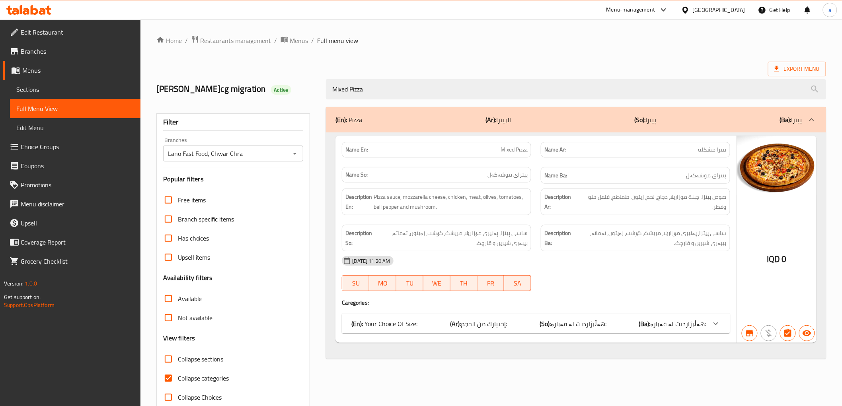
type input "Mixed Pizza"
click at [551, 319] on b "(So):" at bounding box center [545, 324] width 11 height 12
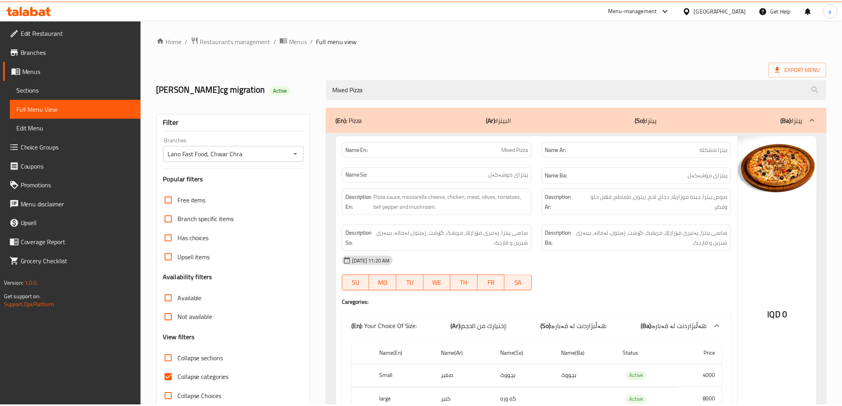
scroll to position [81, 0]
